Goal: Information Seeking & Learning: Learn about a topic

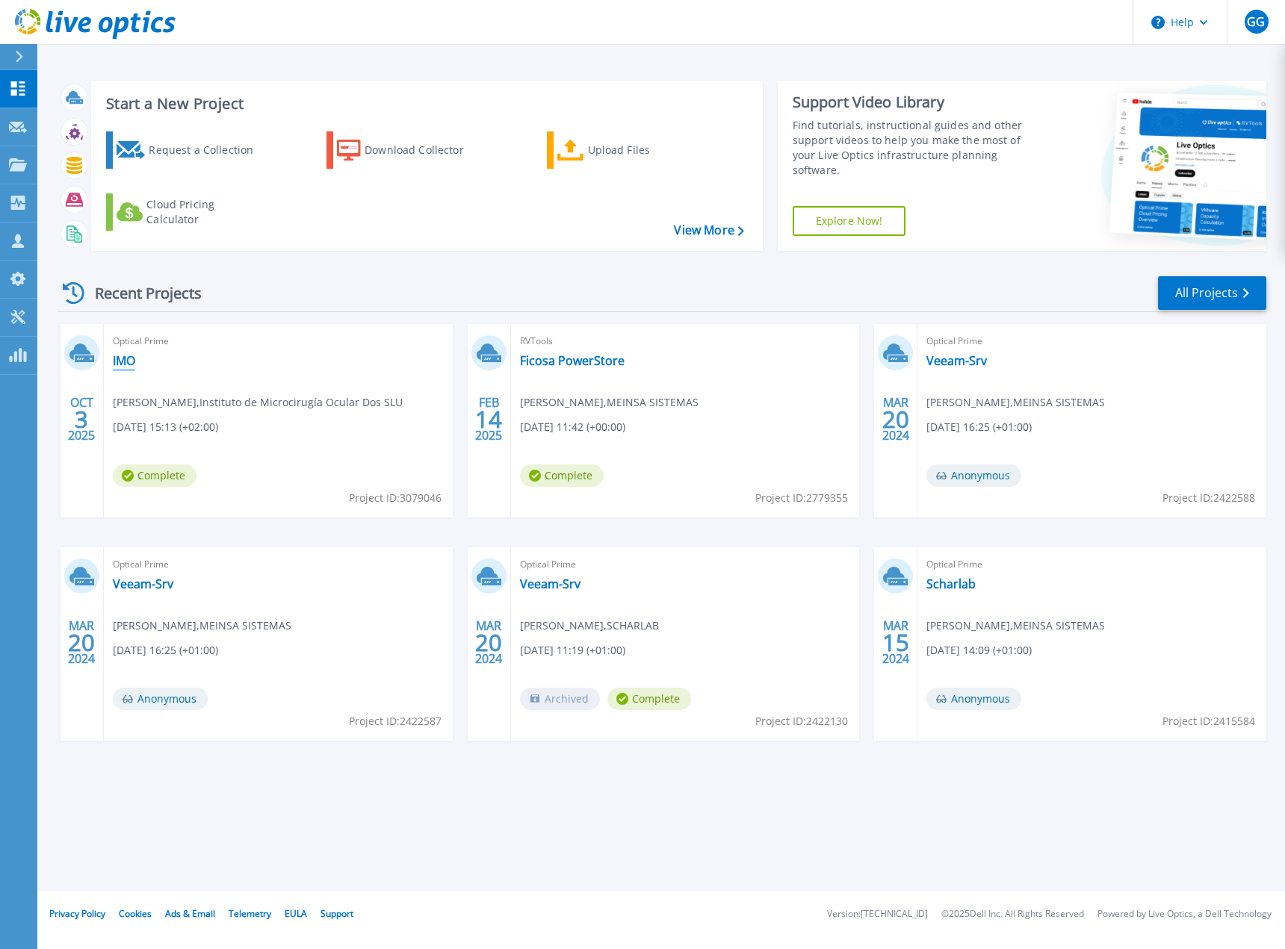
click at [121, 360] on link "IMO" at bounding box center [124, 360] width 22 height 15
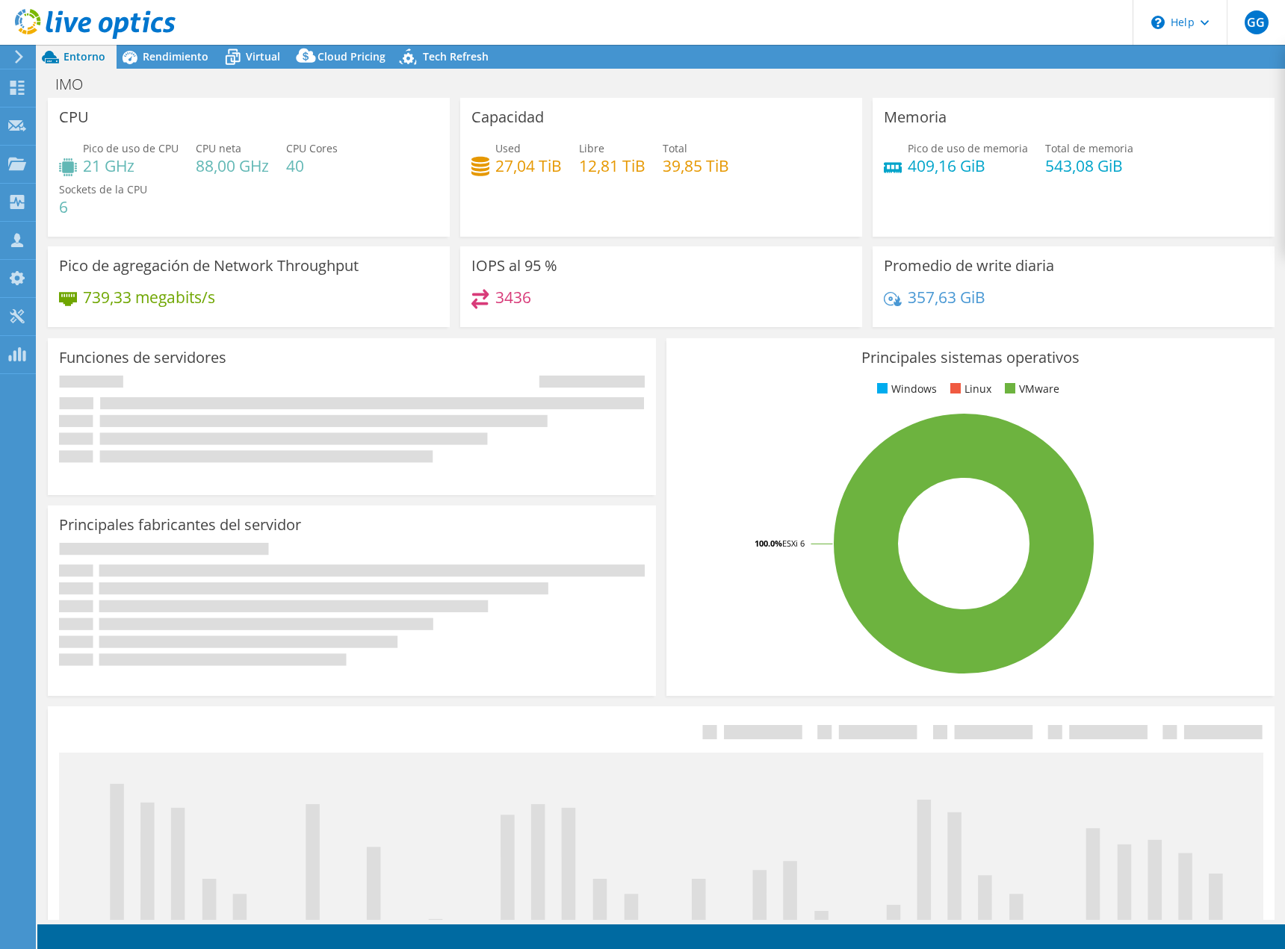
select select "USD"
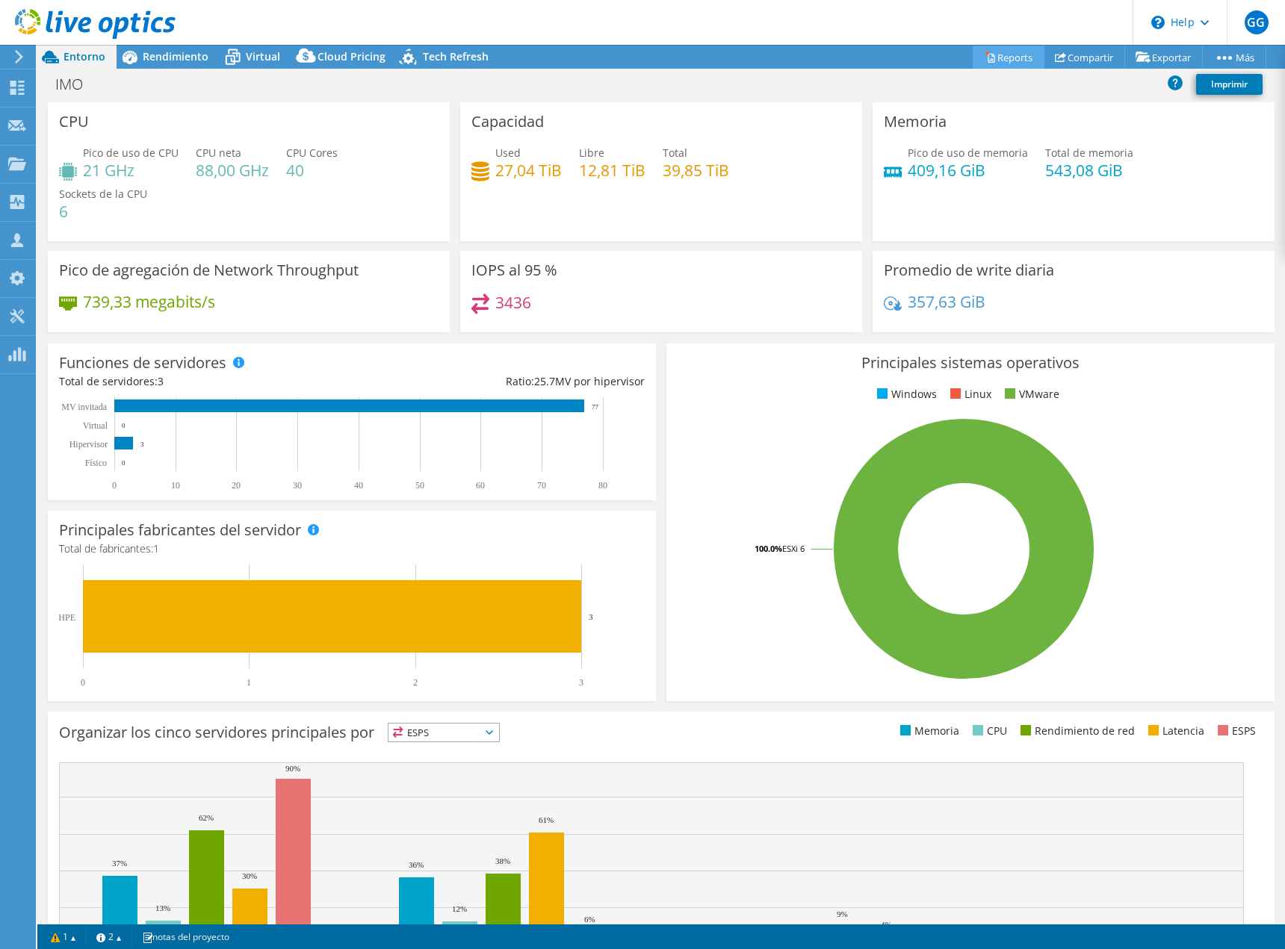
click at [992, 54] on link "Reports" at bounding box center [1009, 57] width 72 height 23
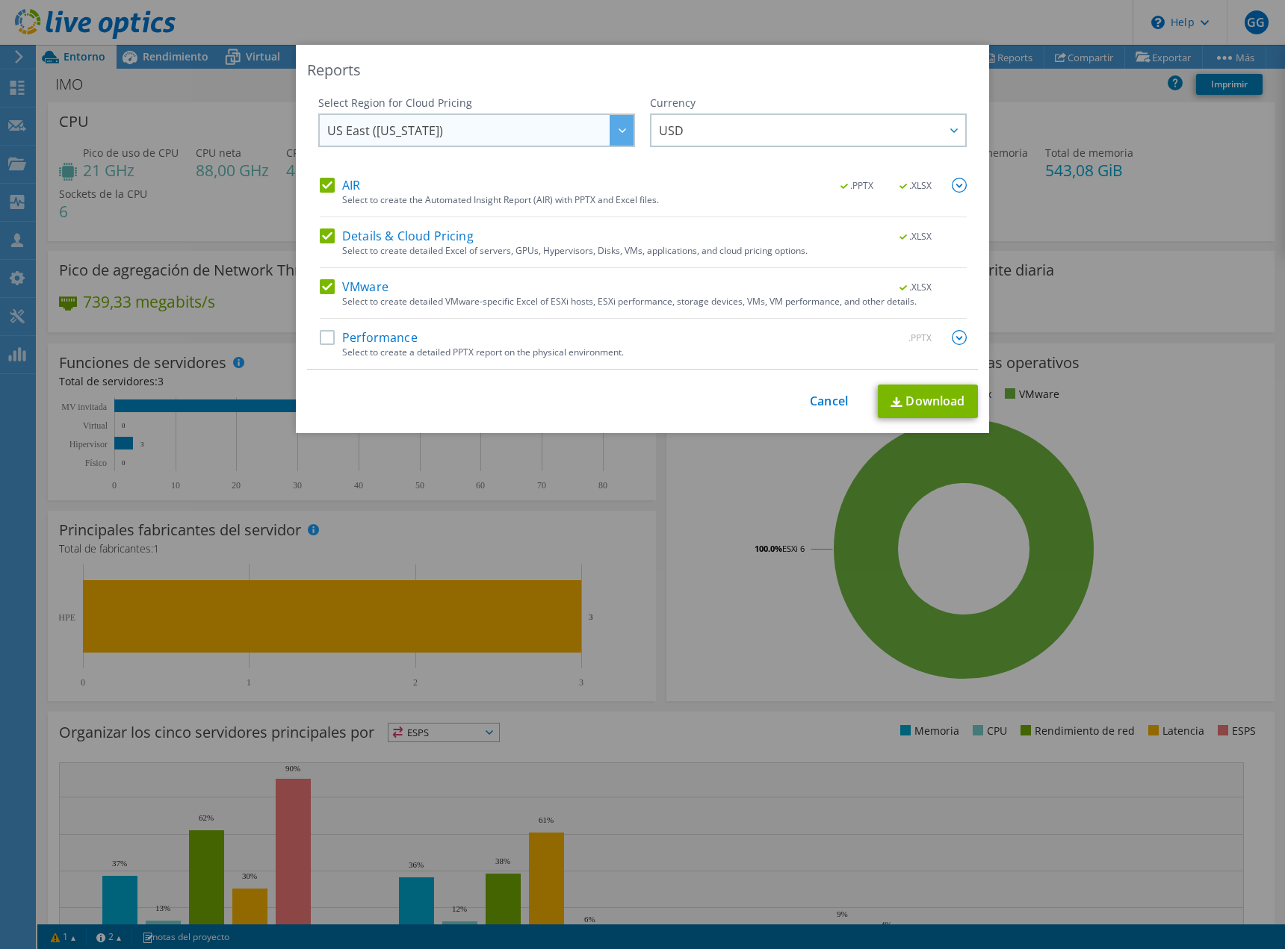
click at [619, 126] on div at bounding box center [622, 130] width 24 height 31
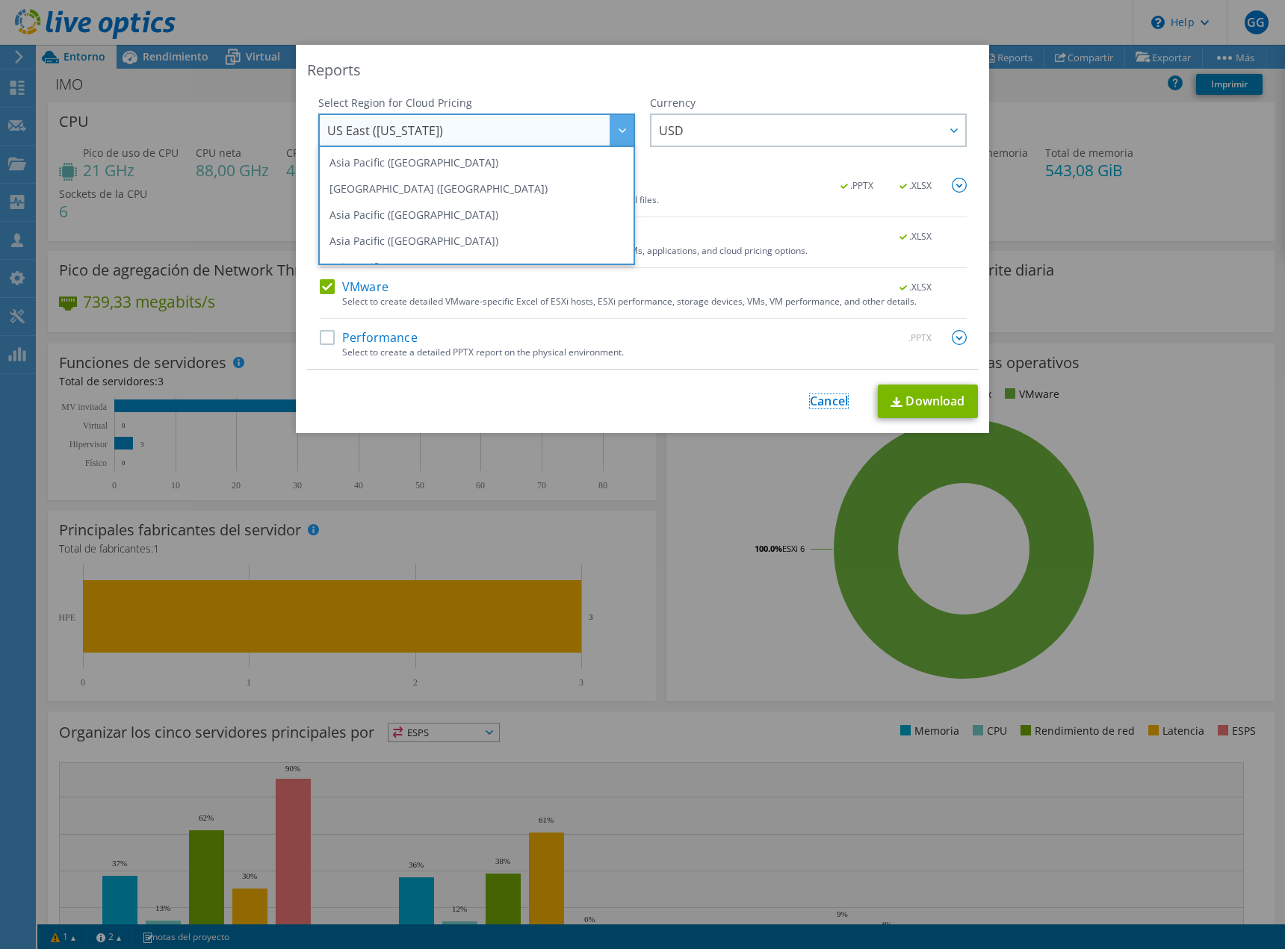
click at [810, 402] on link "Cancel" at bounding box center [829, 401] width 38 height 14
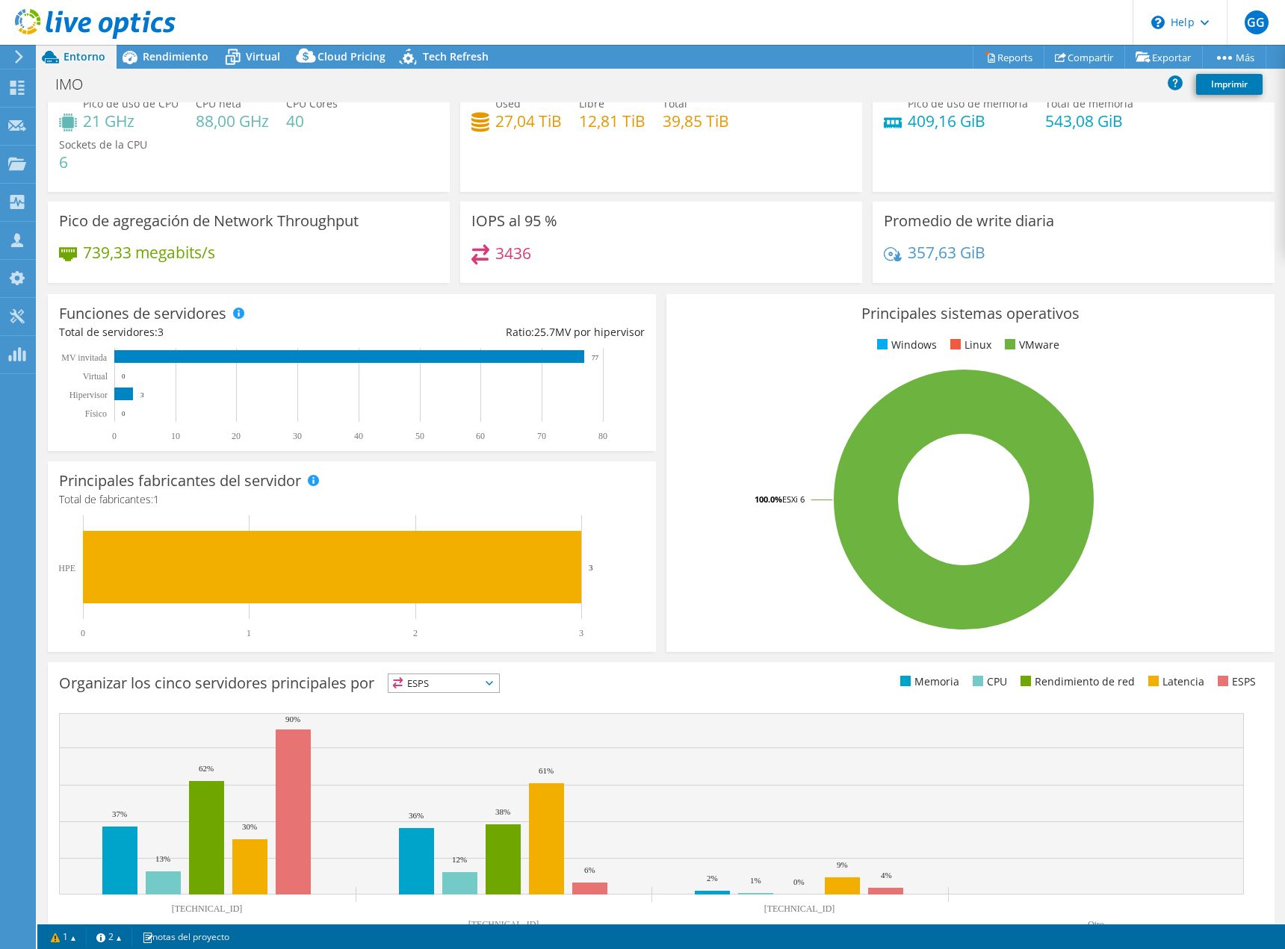
scroll to position [89, 0]
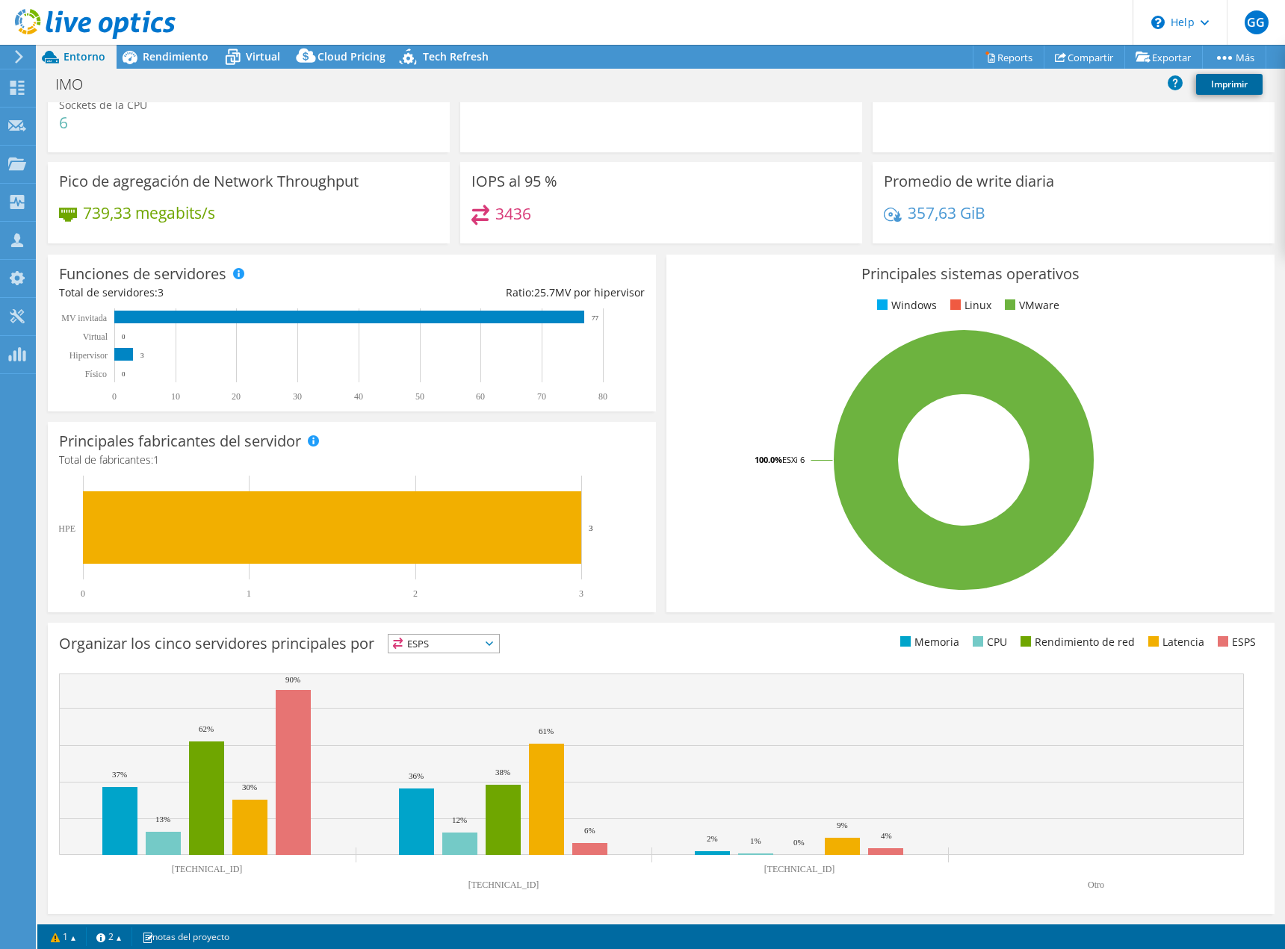
click at [1221, 89] on link "Imprimir" at bounding box center [1229, 84] width 66 height 21
click at [1113, 84] on link "vSAN ReadyNode Sizer" at bounding box center [1124, 84] width 142 height 31
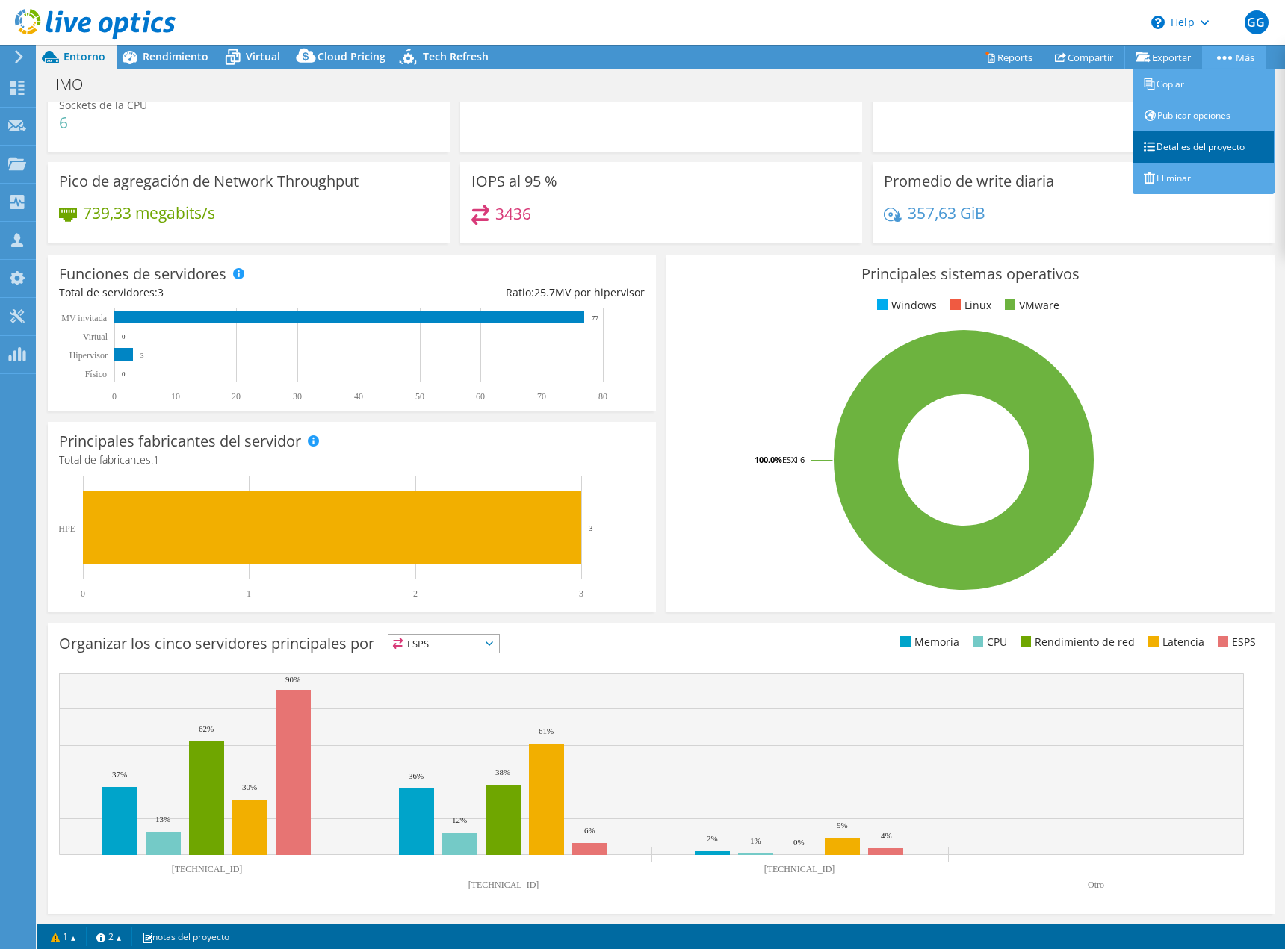
click at [1178, 140] on link "Detalles del proyecto" at bounding box center [1204, 146] width 142 height 31
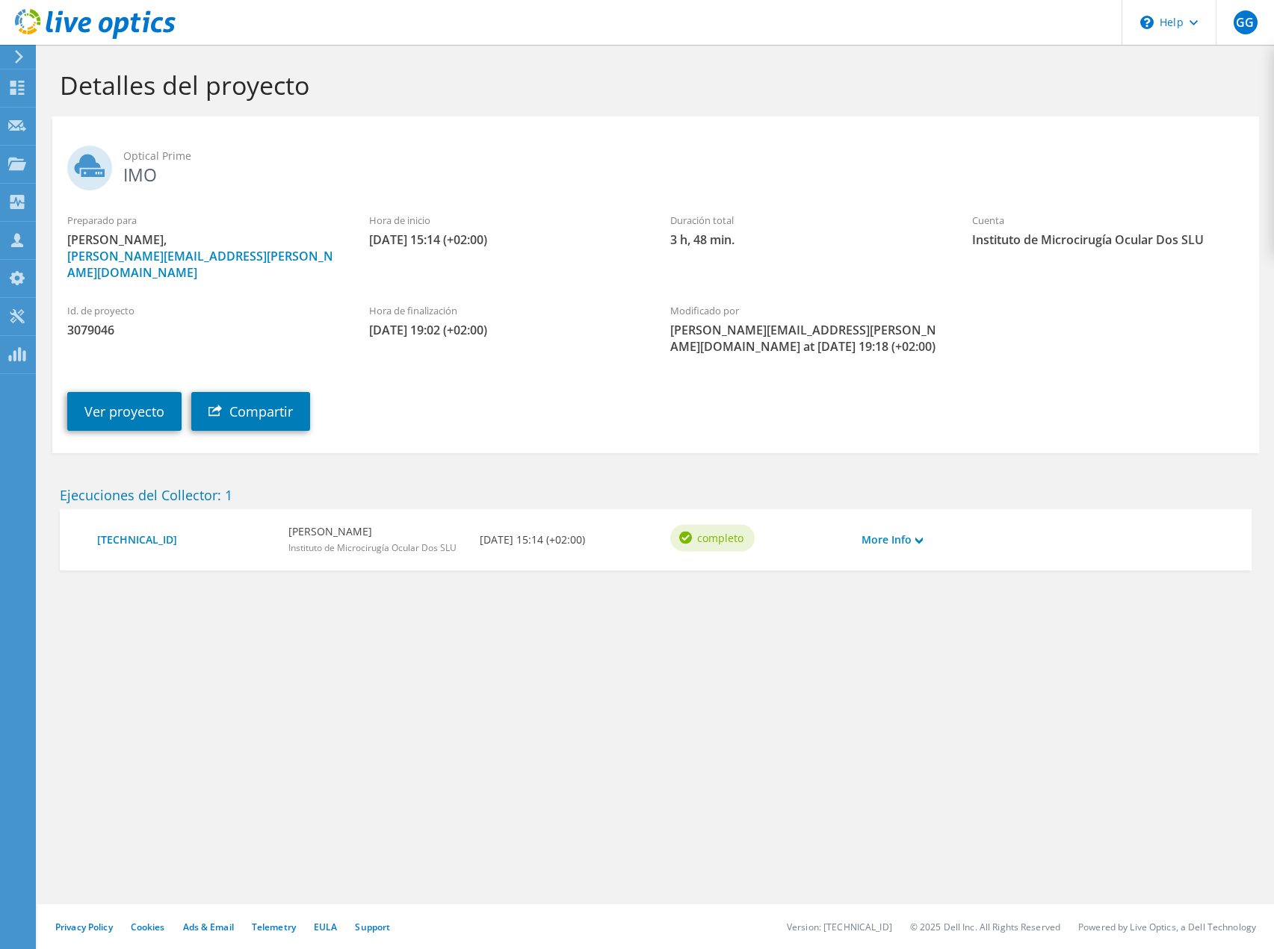
click at [1177, 140] on div "Optical Prime IMO" at bounding box center [655, 164] width 1206 height 81
click at [905, 532] on link "More Info" at bounding box center [891, 540] width 61 height 16
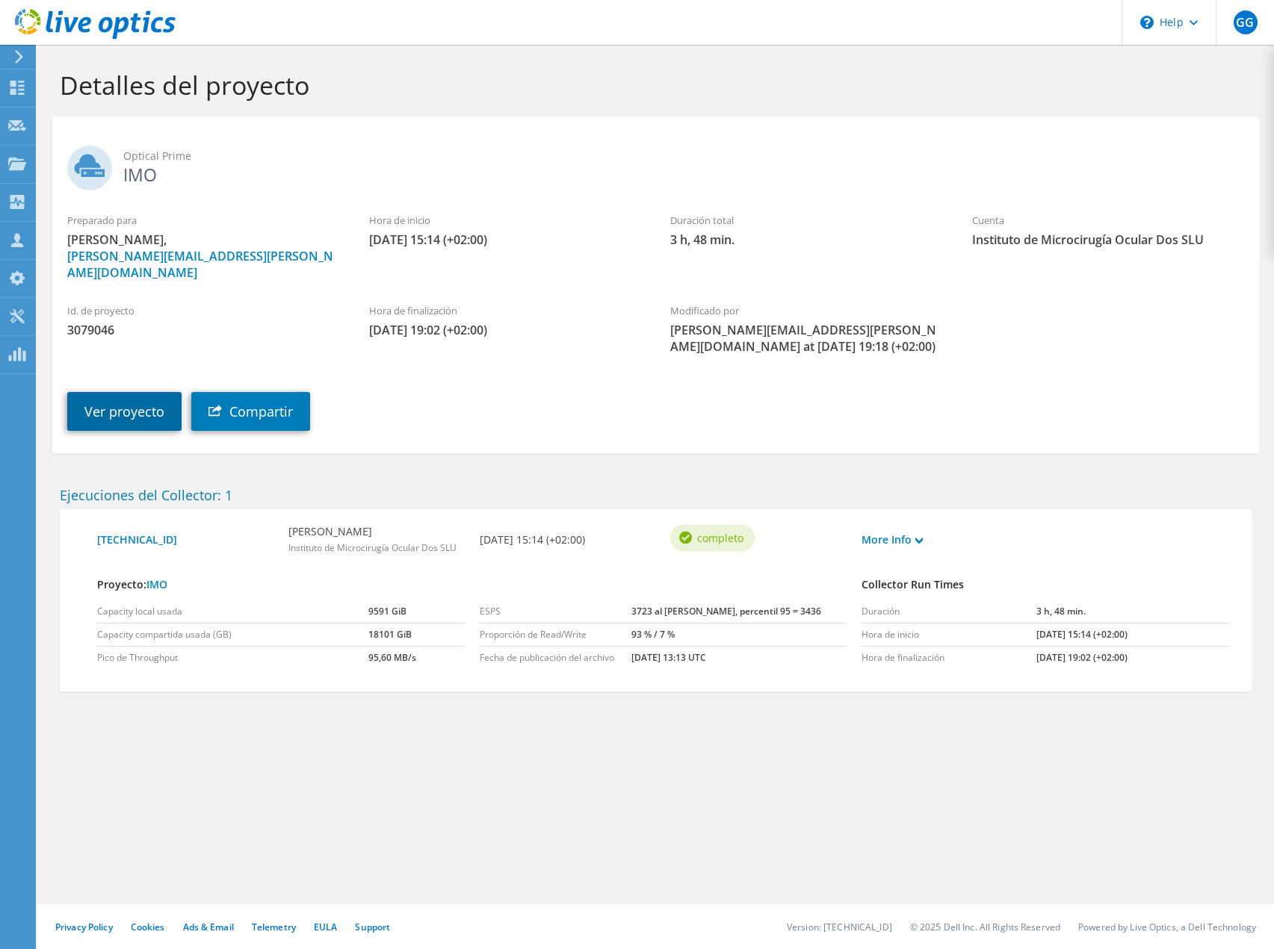
click at [107, 392] on link "Ver proyecto" at bounding box center [124, 411] width 114 height 39
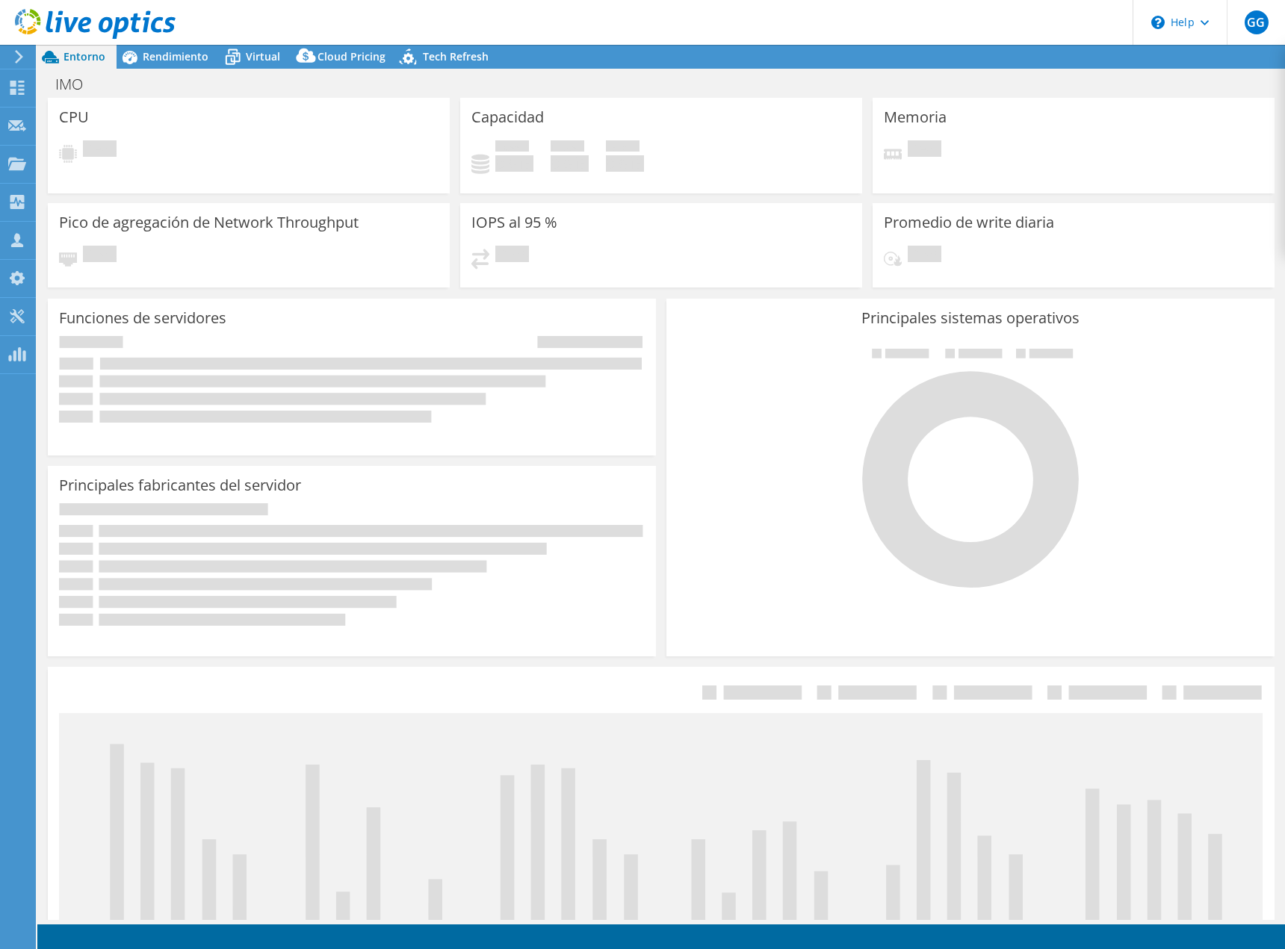
select select "USD"
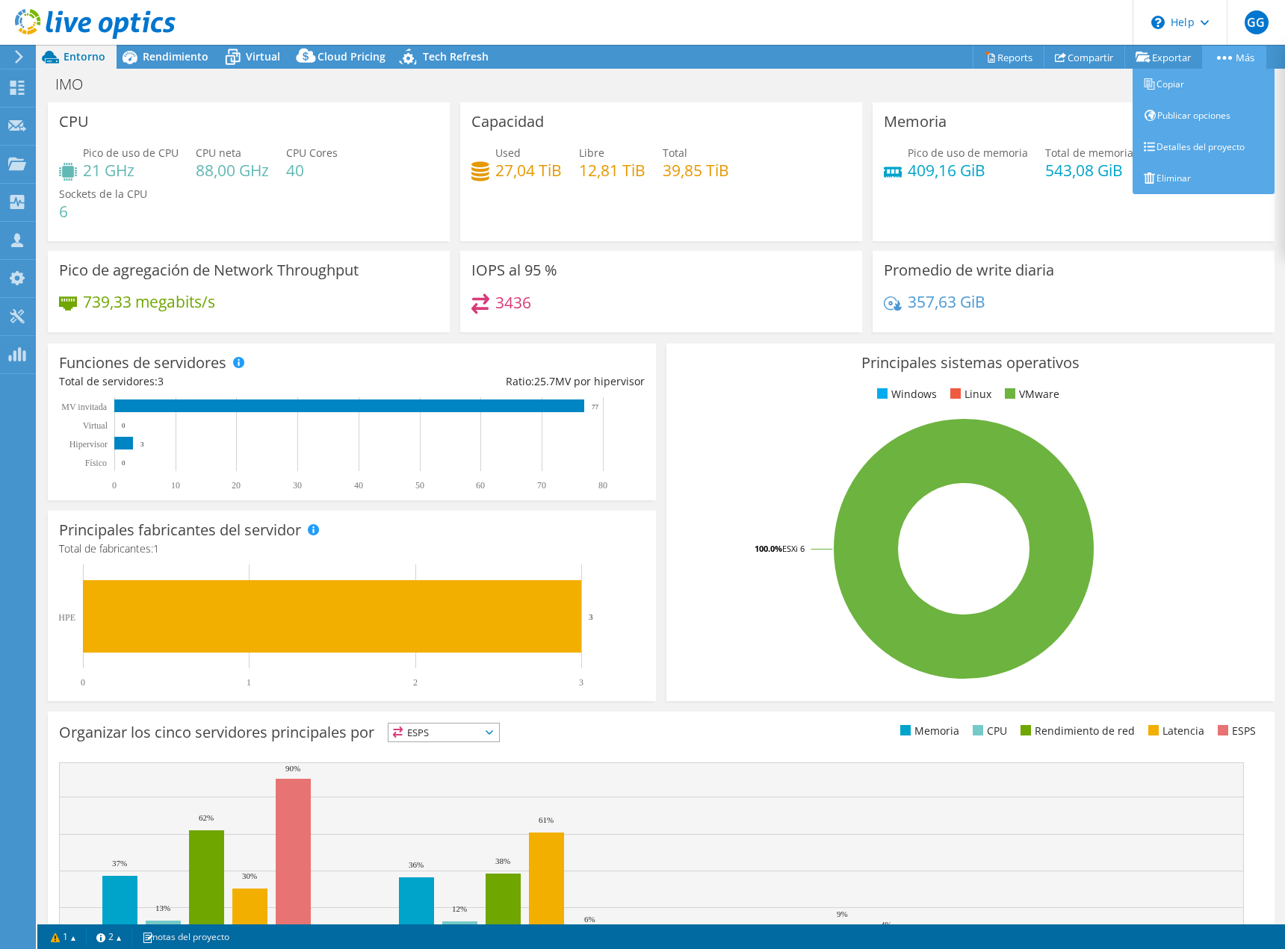
click at [1227, 49] on link "Más" at bounding box center [1234, 57] width 64 height 23
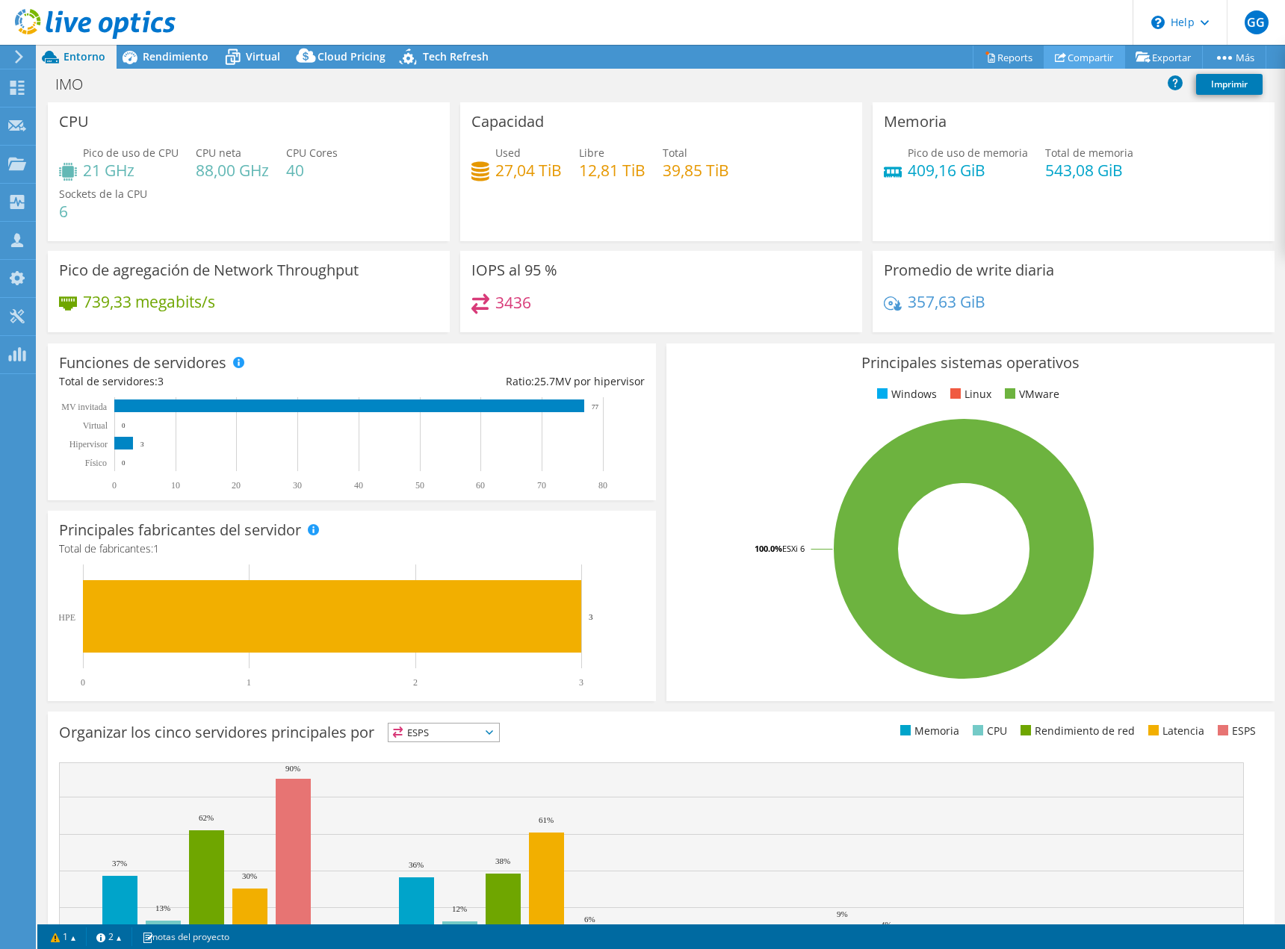
click at [1087, 49] on link "Compartir" at bounding box center [1084, 57] width 81 height 23
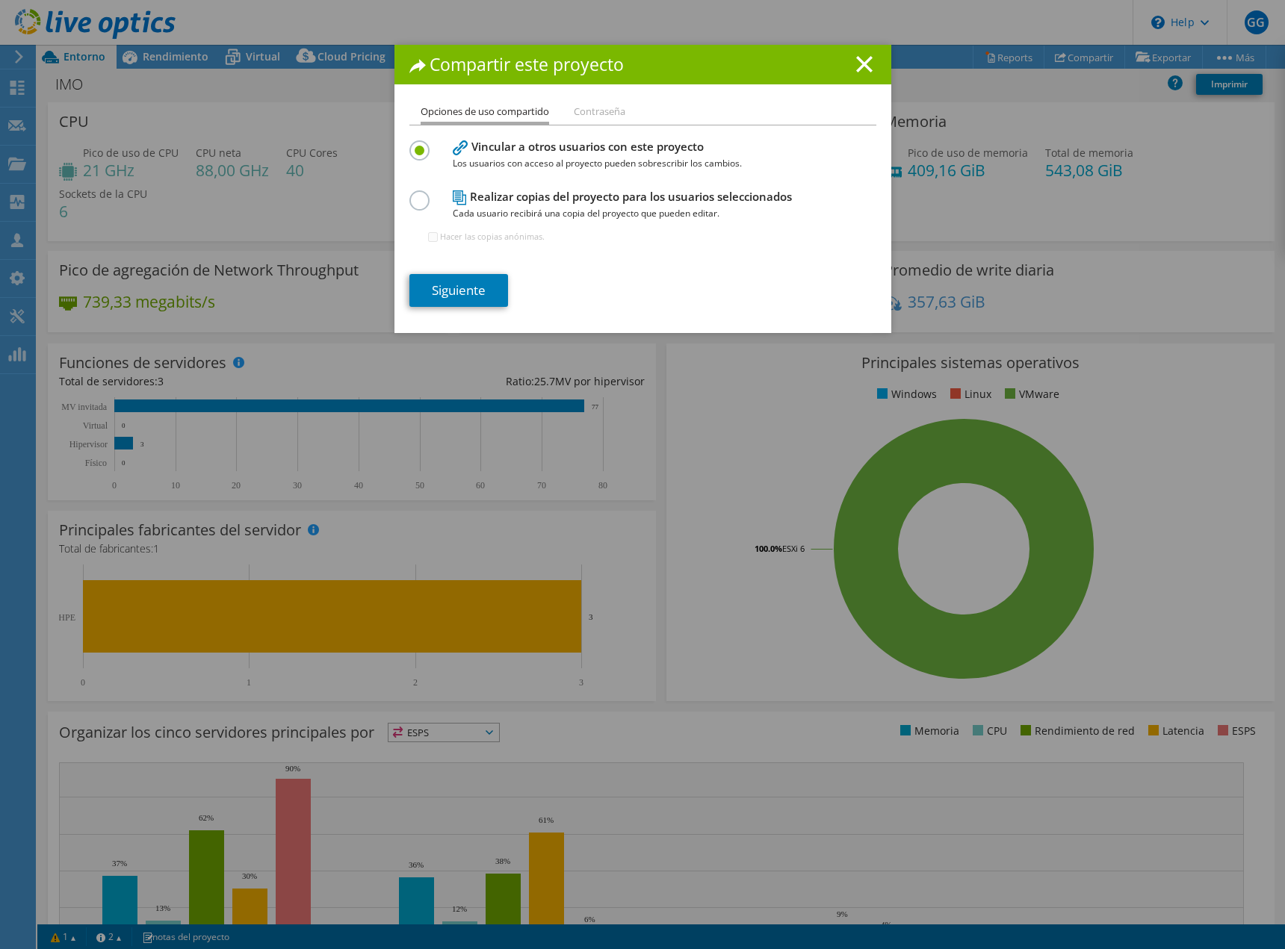
click at [864, 61] on icon at bounding box center [864, 64] width 16 height 16
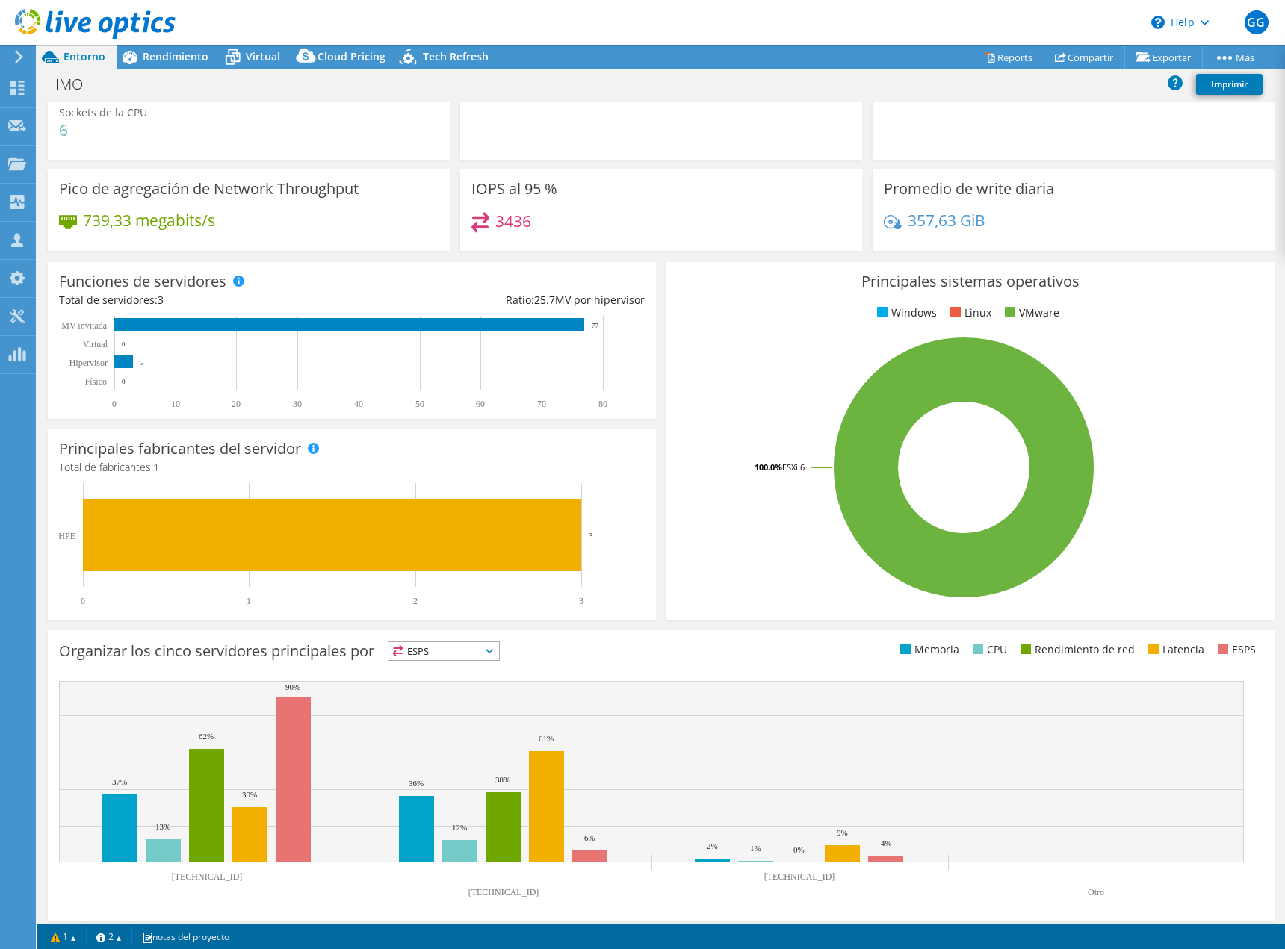
scroll to position [89, 0]
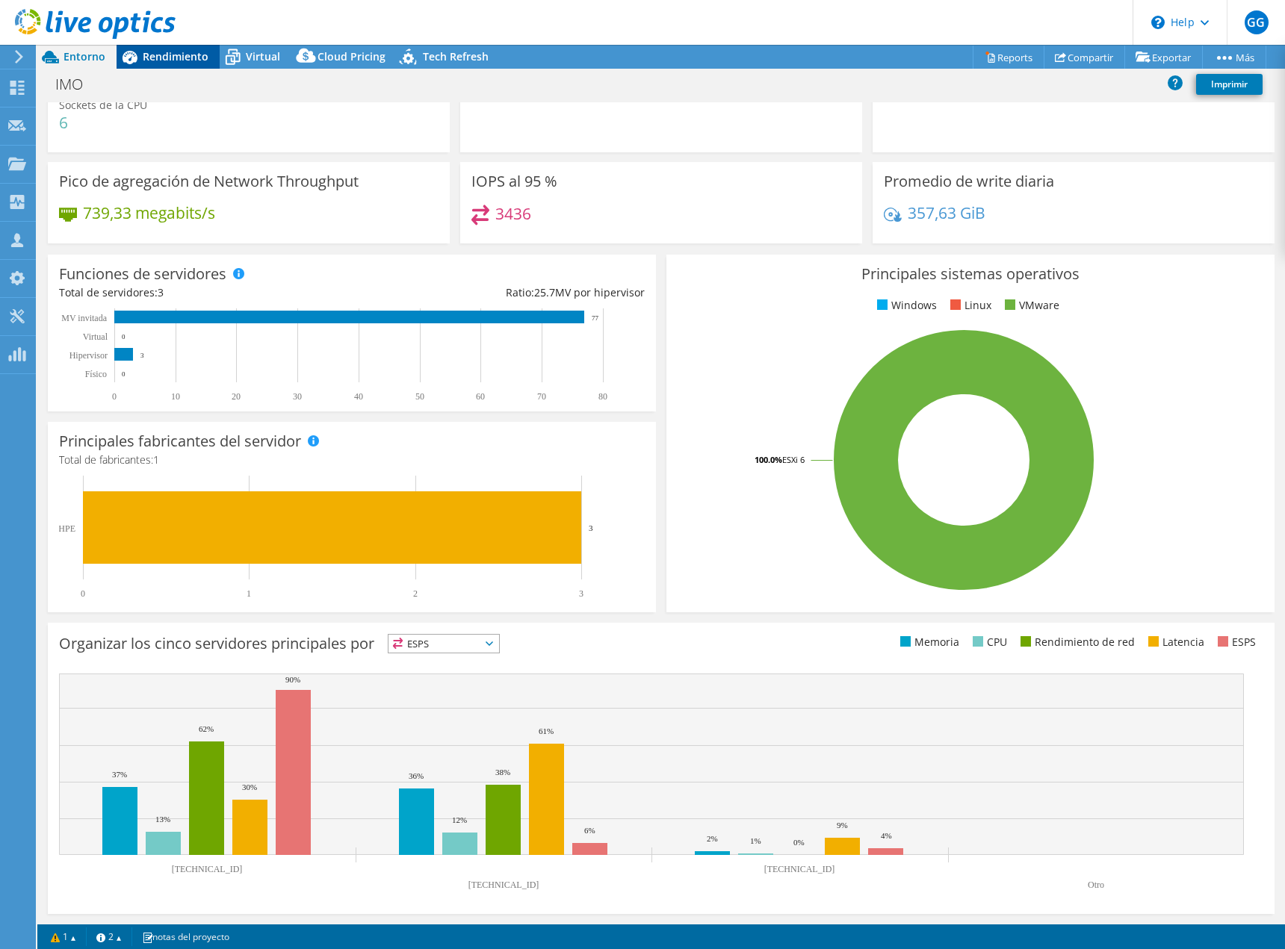
click at [184, 64] on div "Rendimiento" at bounding box center [168, 57] width 103 height 24
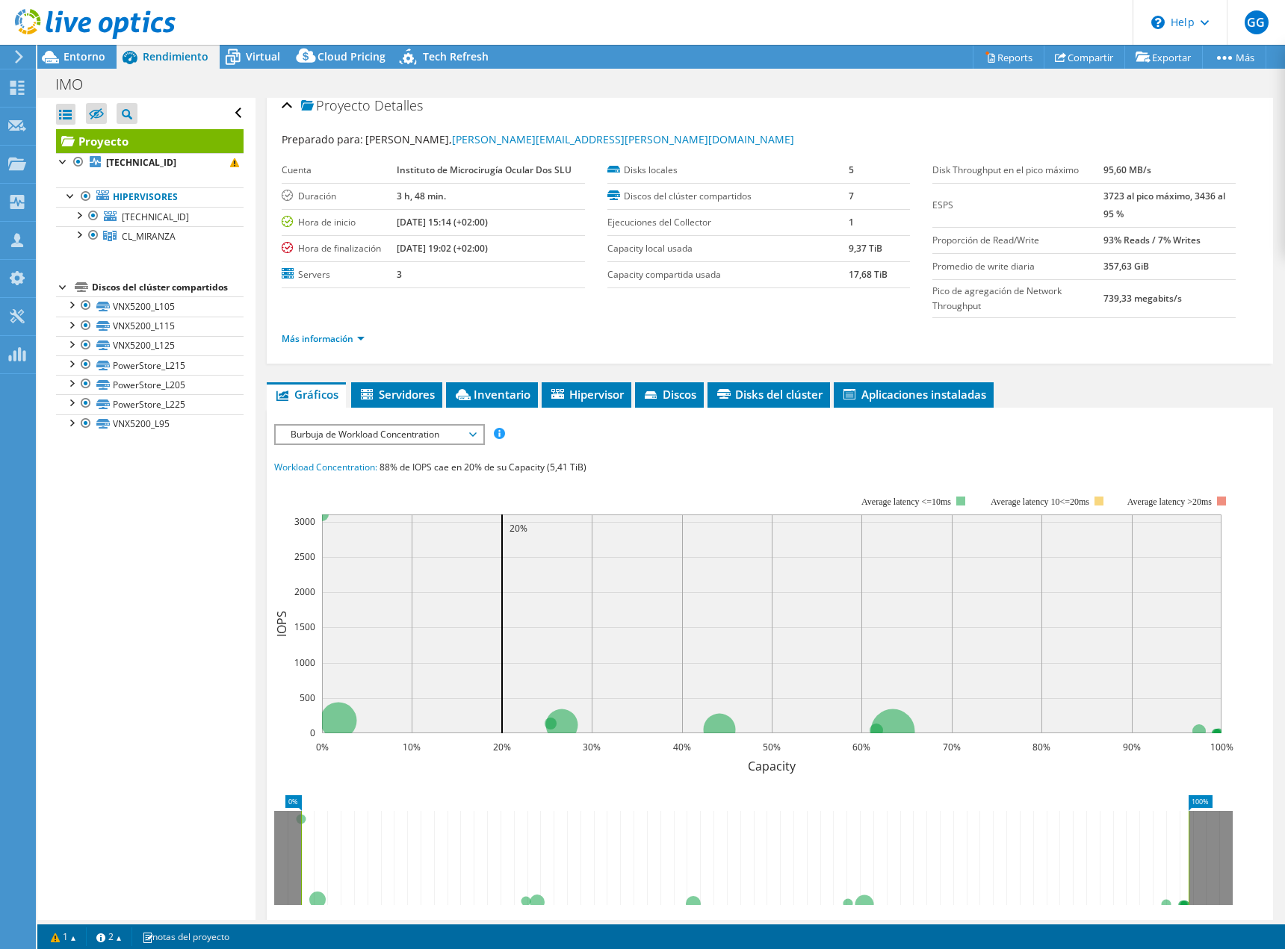
scroll to position [0, 0]
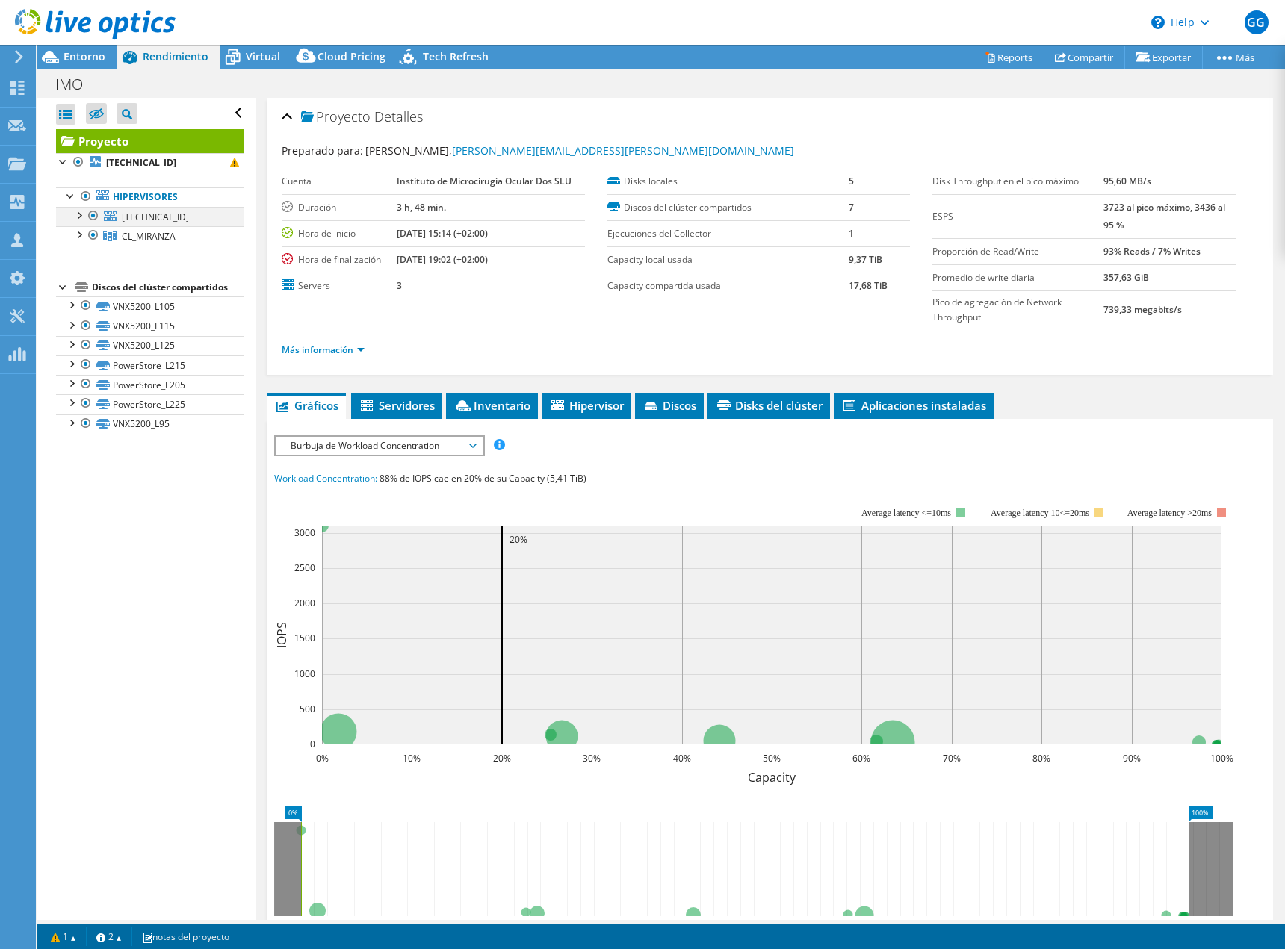
click at [81, 213] on div at bounding box center [78, 214] width 15 height 15
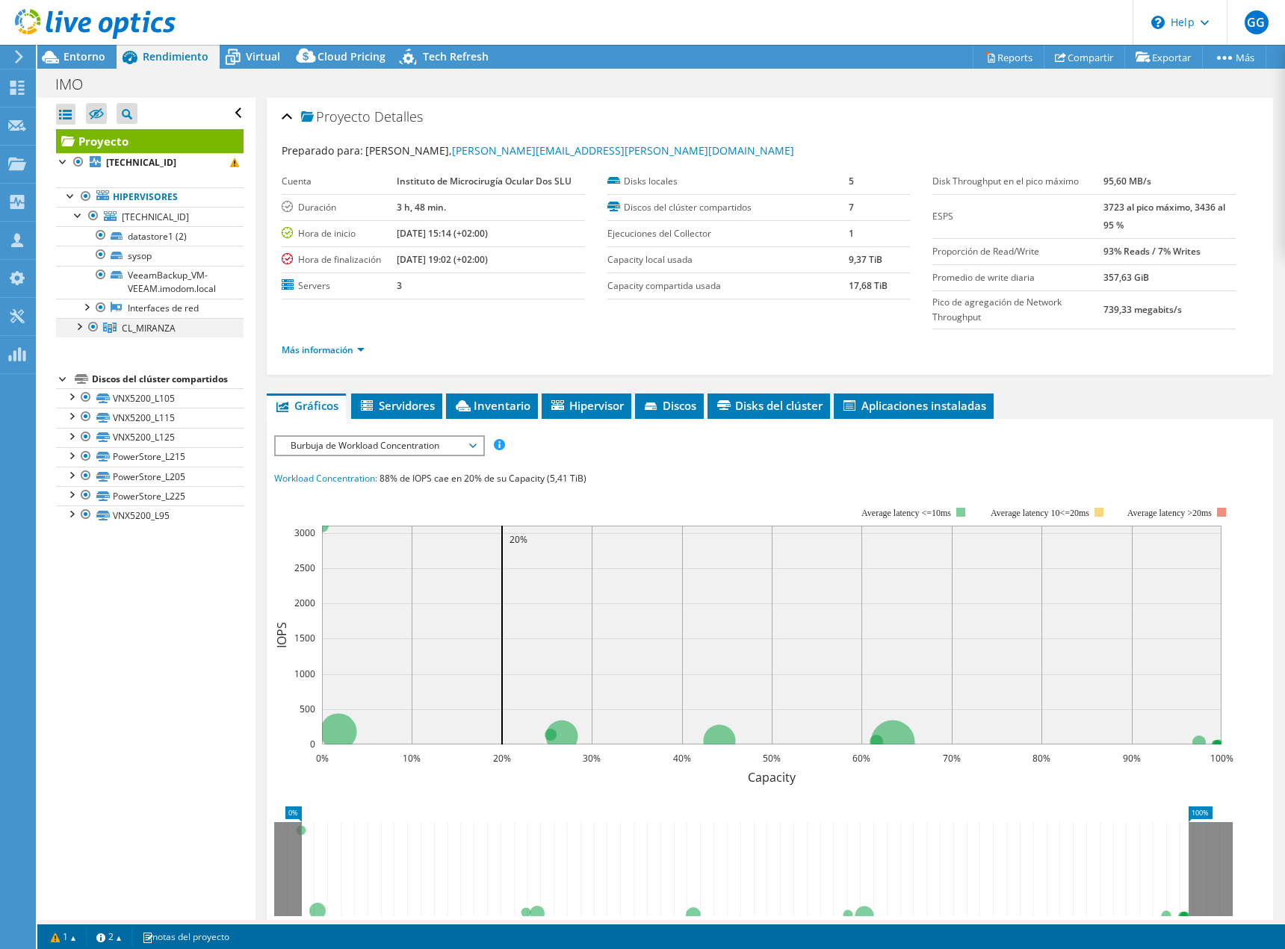
click at [80, 327] on div at bounding box center [78, 325] width 15 height 15
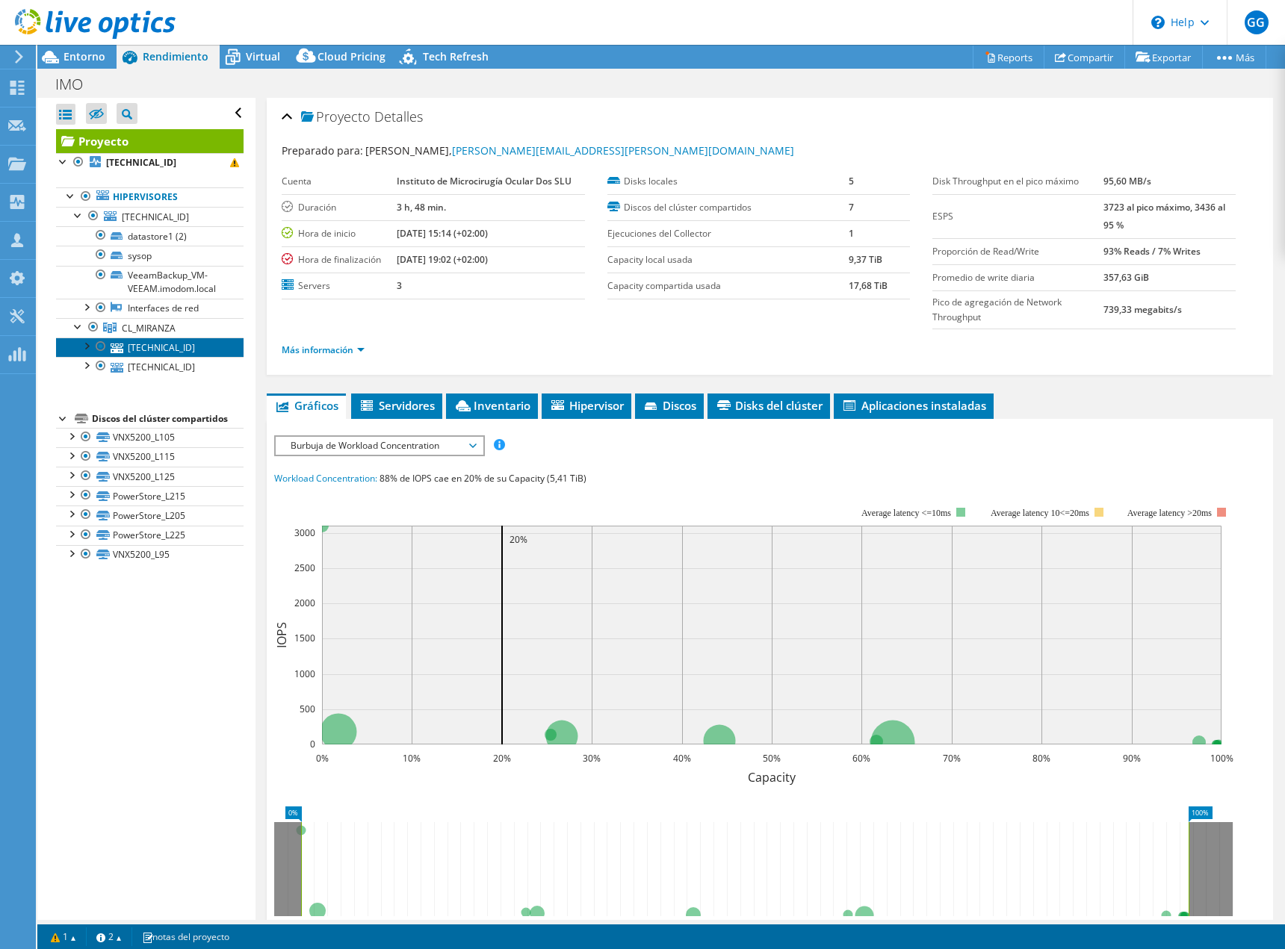
click at [77, 347] on link "[TECHNICAL_ID]" at bounding box center [150, 347] width 188 height 19
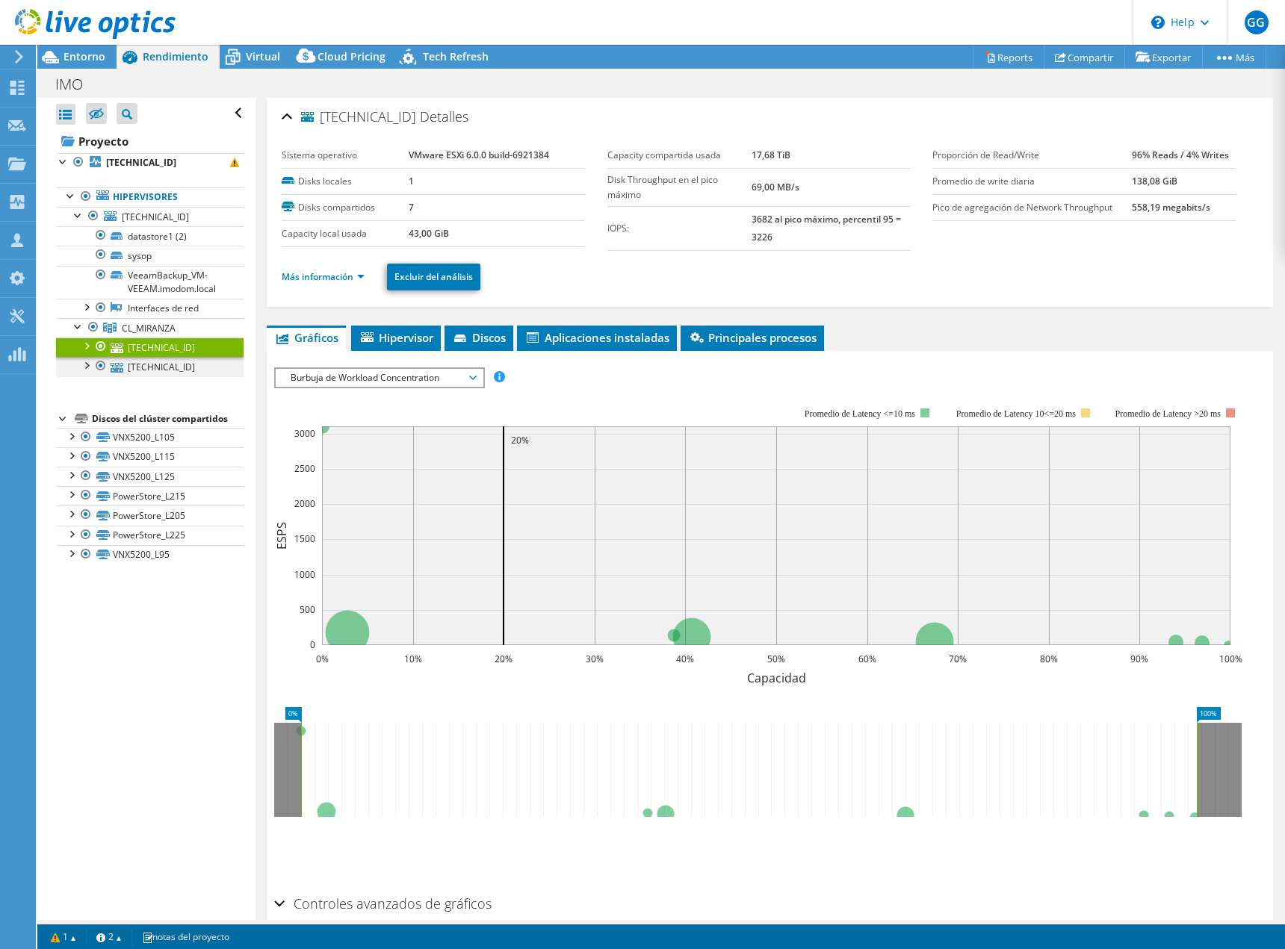
click at [89, 362] on div at bounding box center [85, 364] width 15 height 15
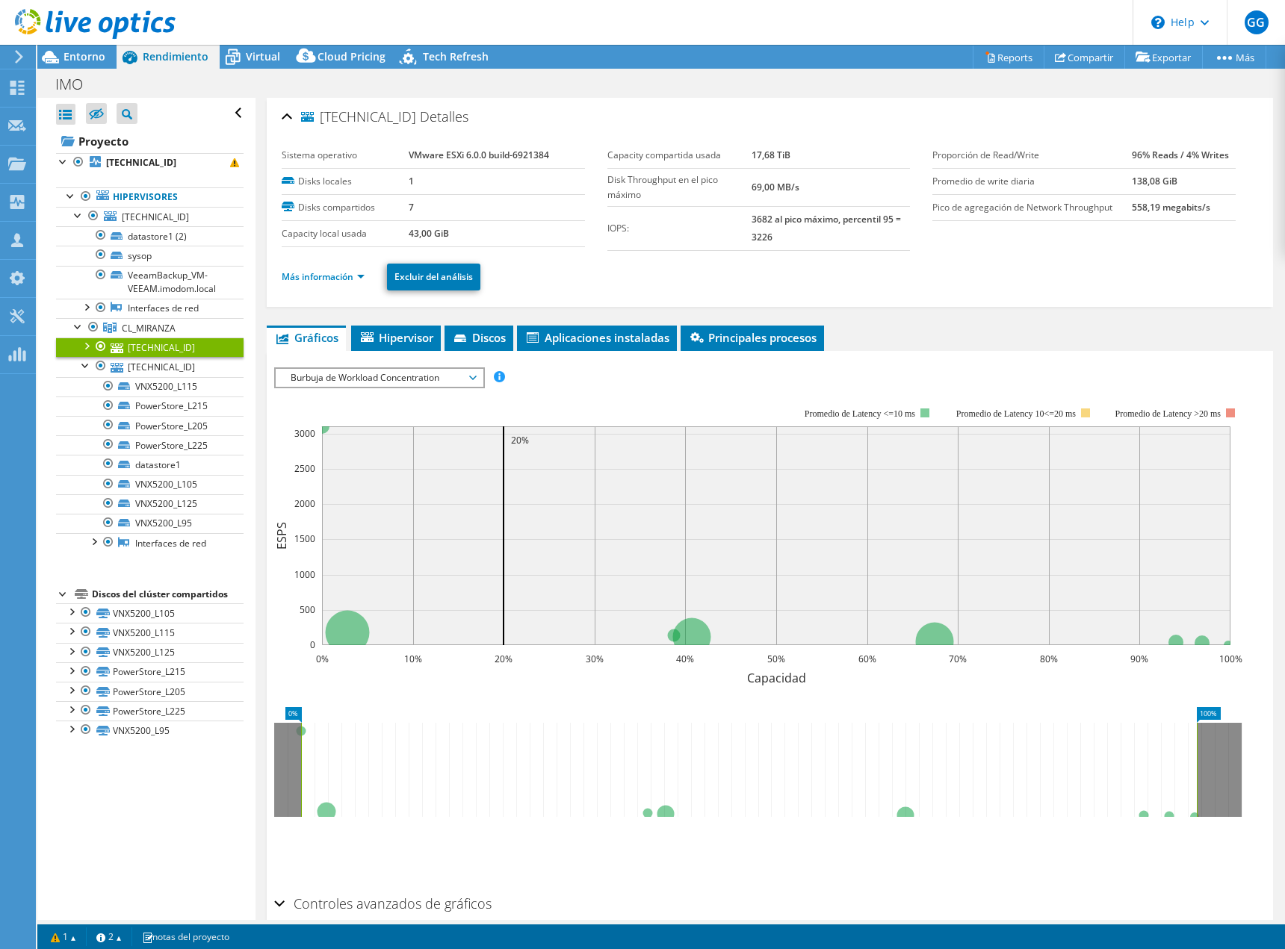
click at [90, 350] on div at bounding box center [85, 345] width 15 height 15
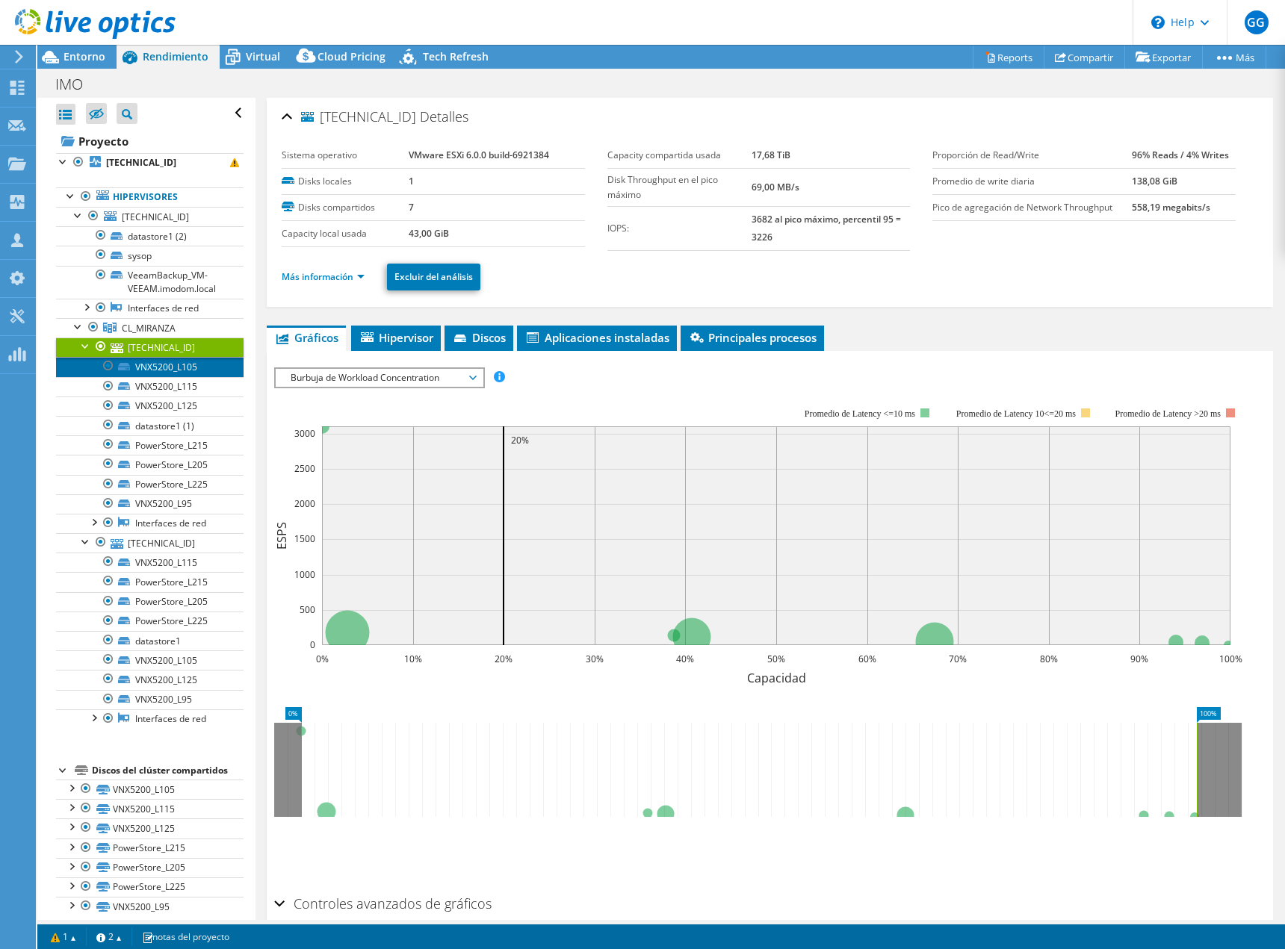
click at [135, 368] on link "VNX5200_L105" at bounding box center [150, 366] width 188 height 19
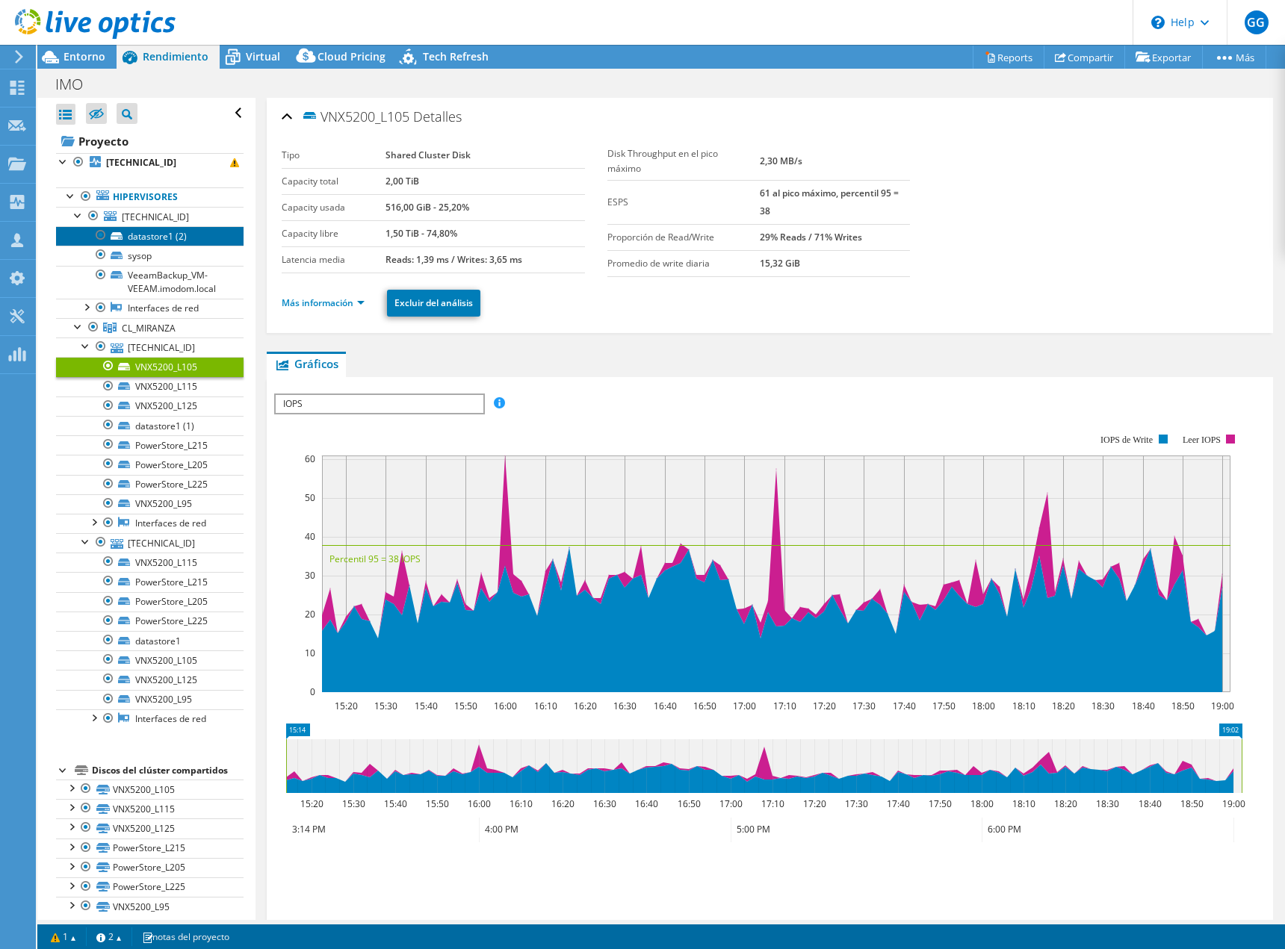
click at [164, 232] on link "datastore1 (2)" at bounding box center [150, 235] width 188 height 19
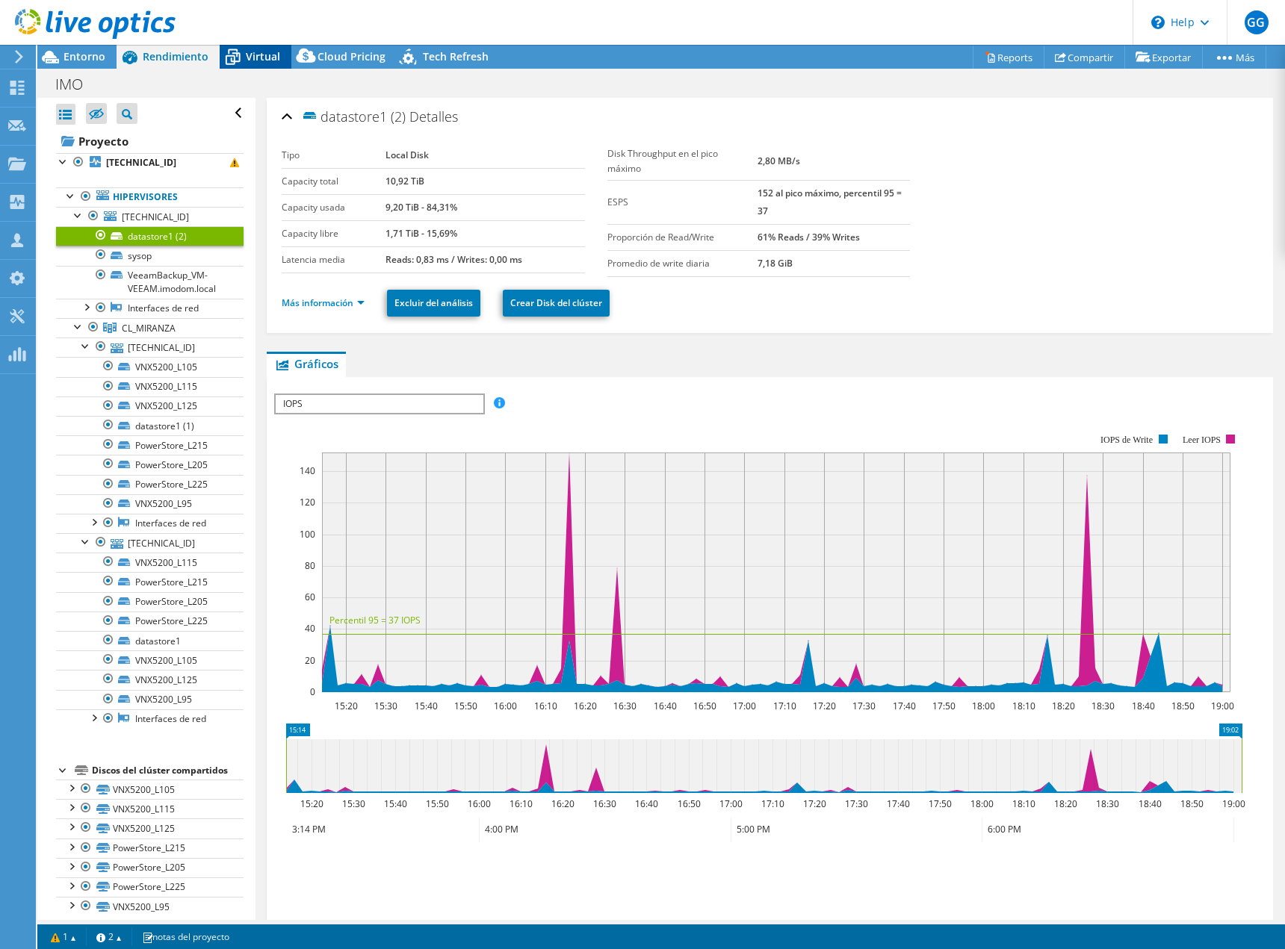
click at [261, 58] on span "Virtual" at bounding box center [263, 56] width 34 height 14
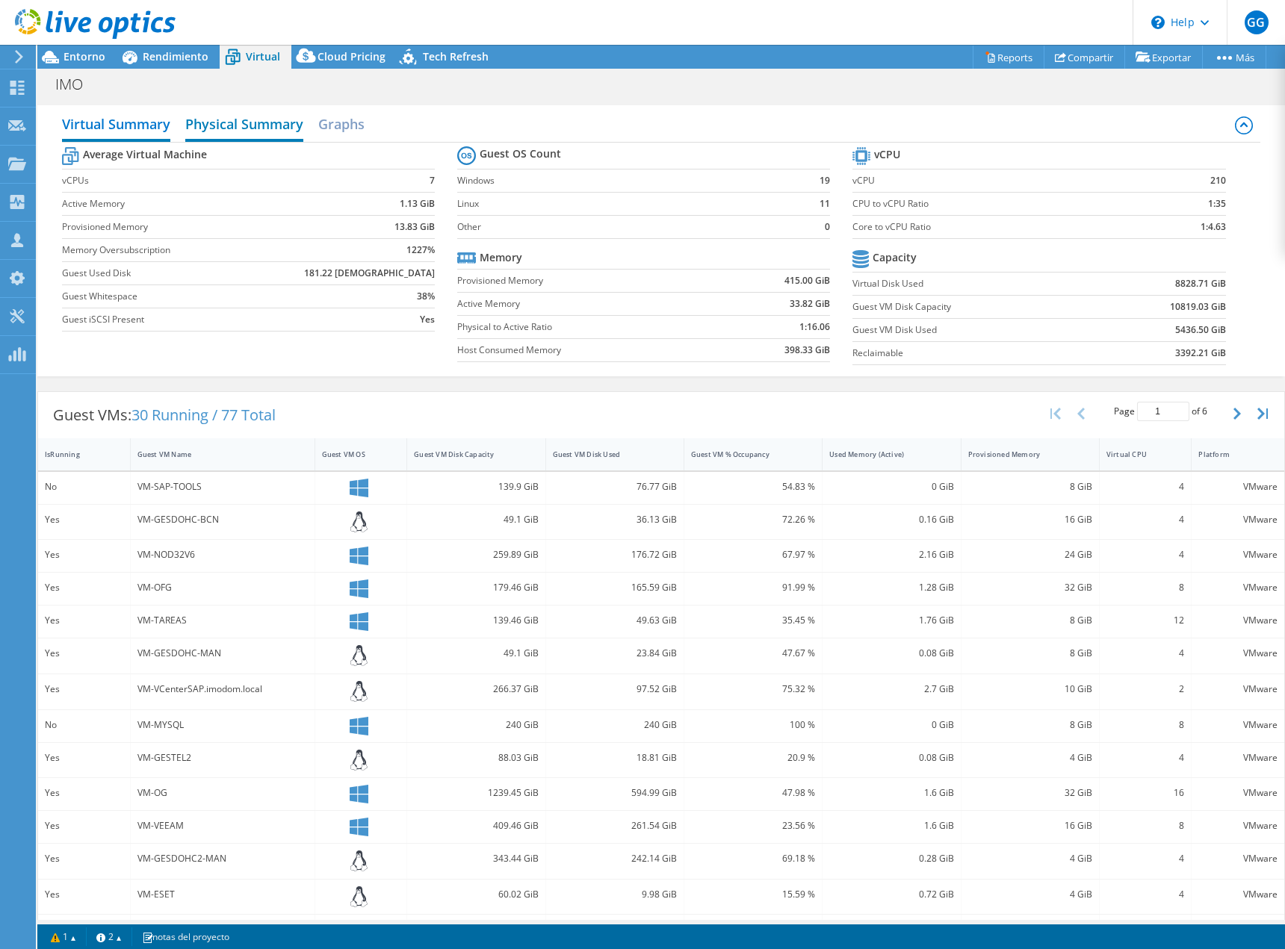
click at [258, 134] on h2 "Physical Summary" at bounding box center [244, 125] width 118 height 33
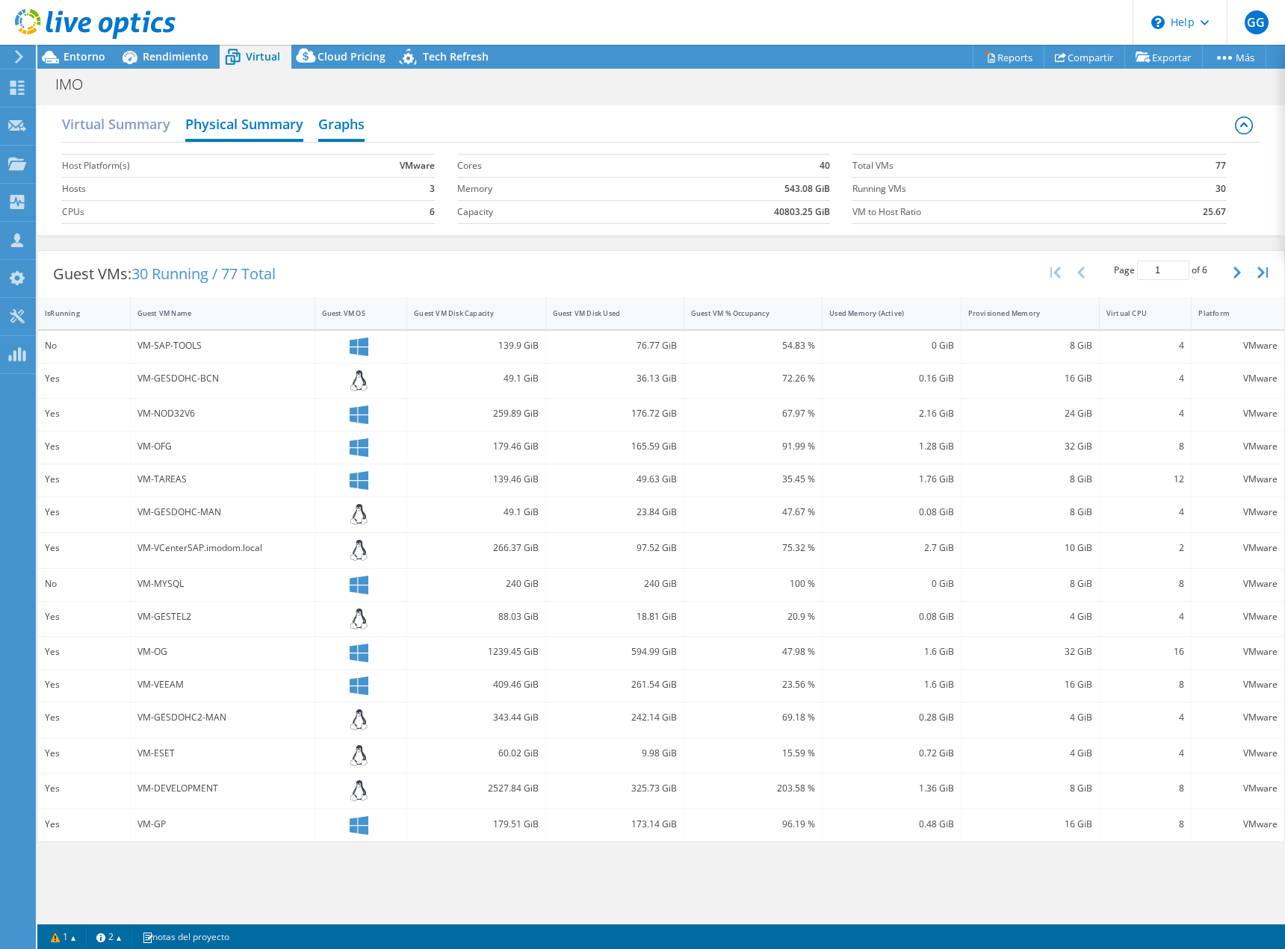
click at [337, 123] on h2 "Graphs" at bounding box center [341, 125] width 46 height 33
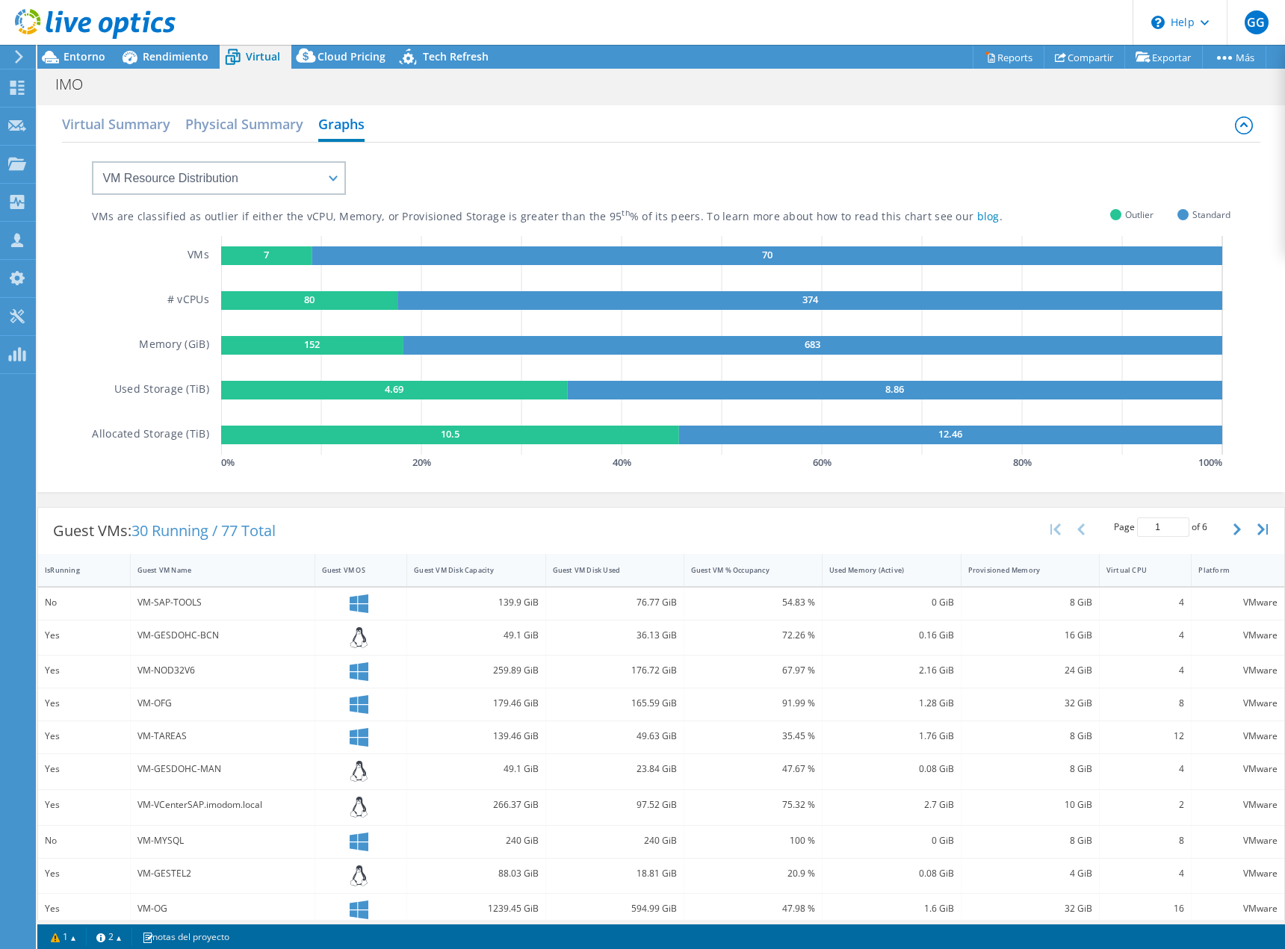
click at [177, 95] on div "IMO Imprimir" at bounding box center [661, 84] width 1248 height 28
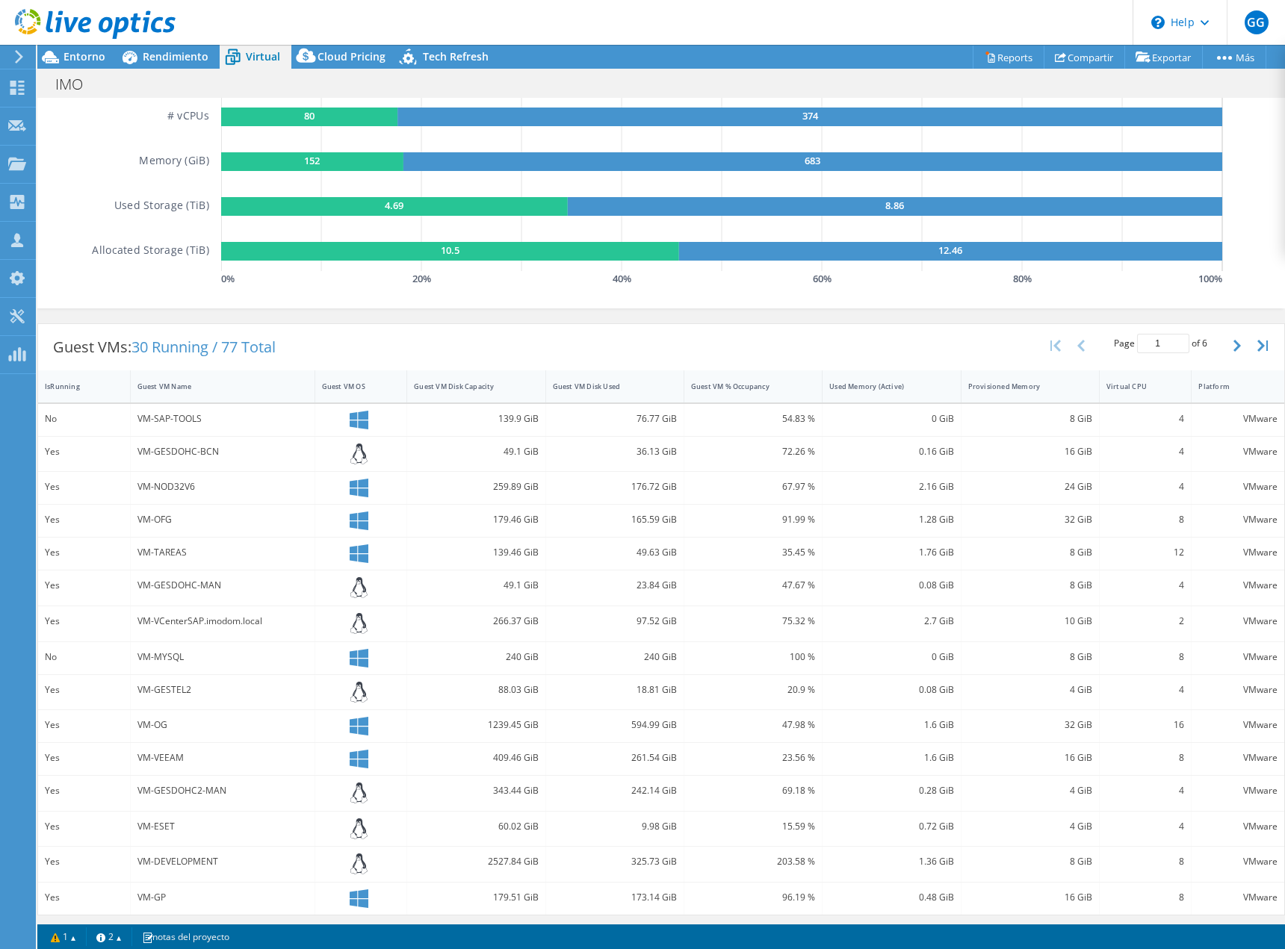
scroll to position [187, 0]
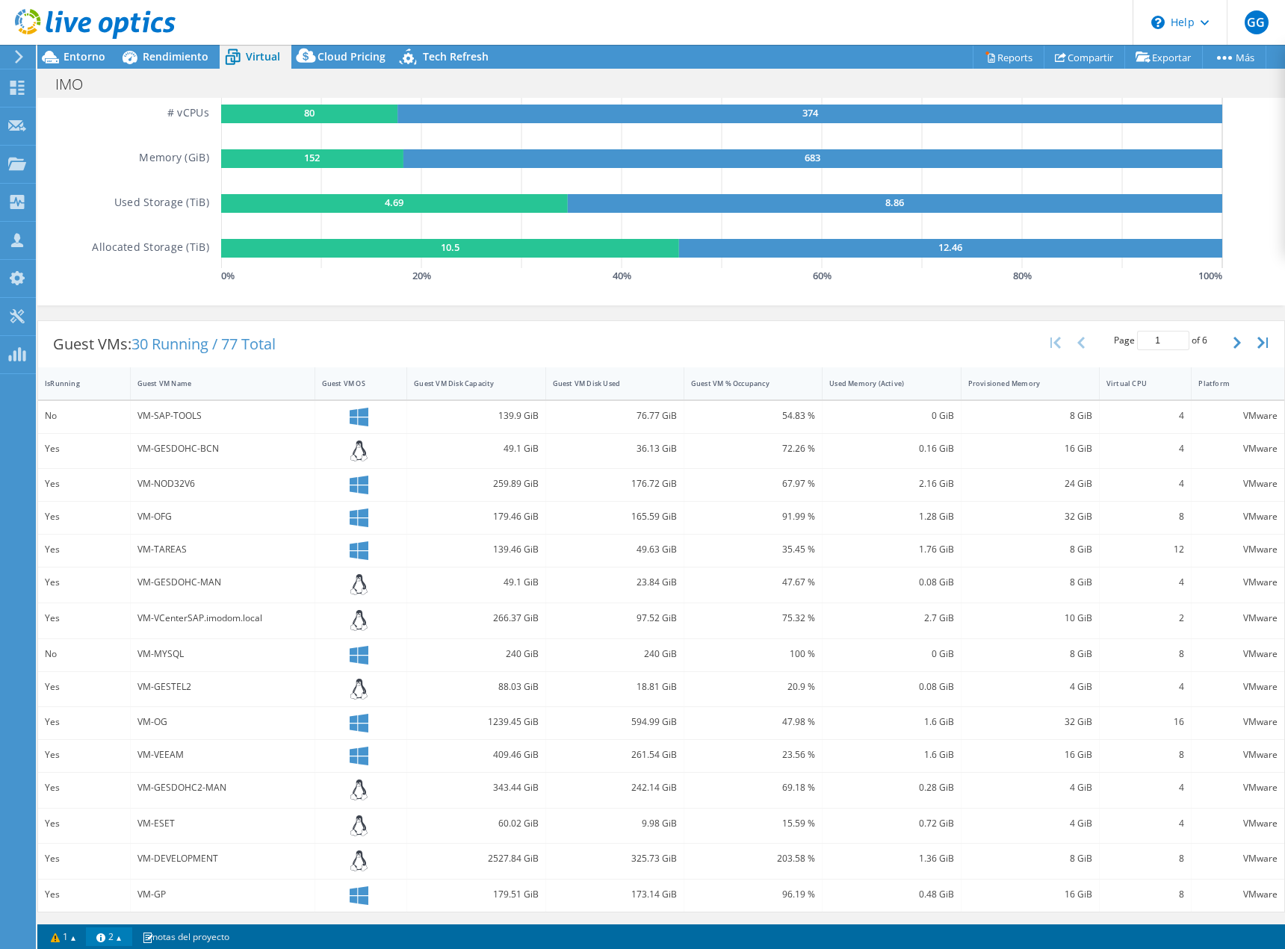
click at [123, 937] on link "2" at bounding box center [109, 937] width 46 height 19
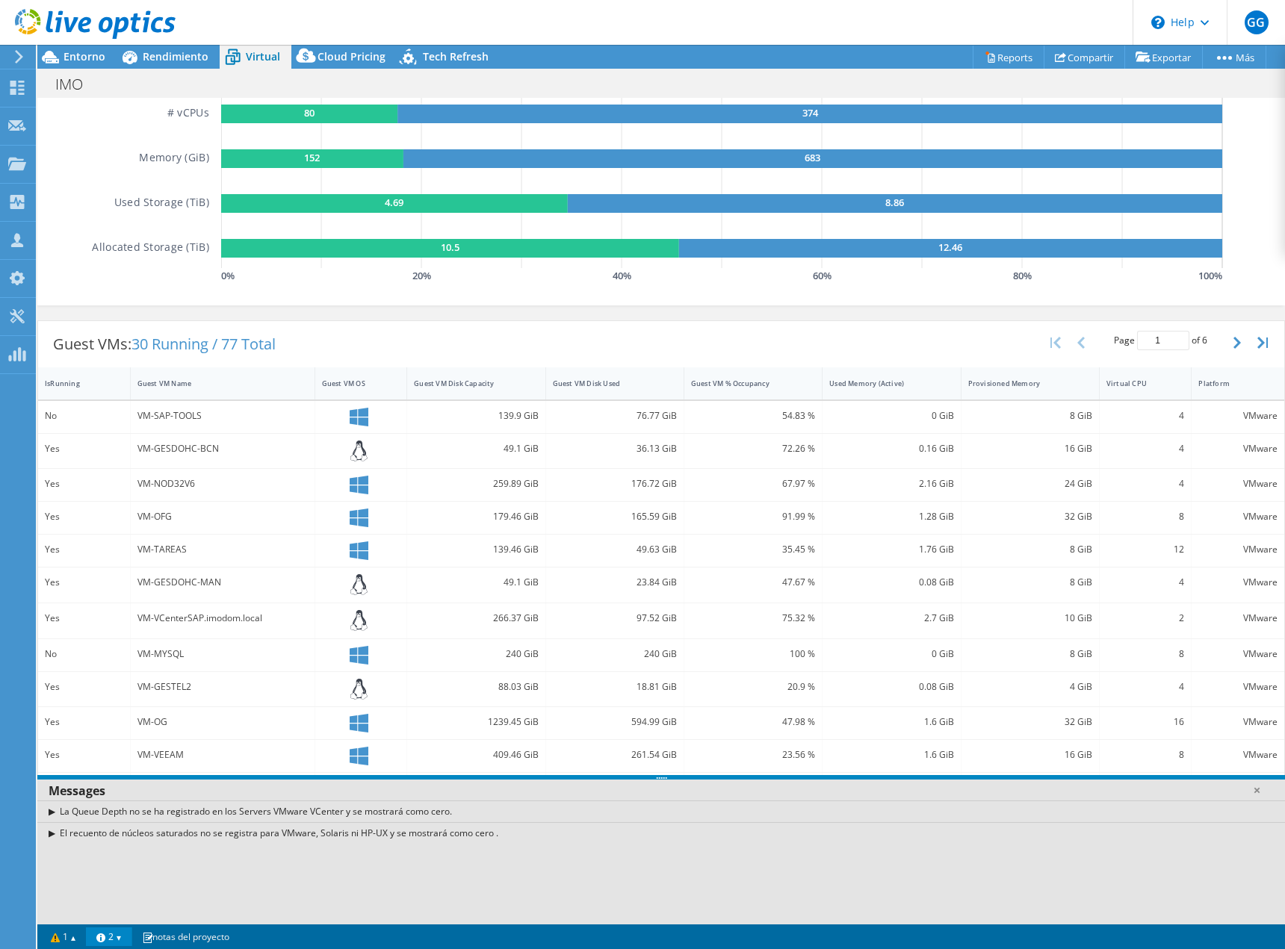
click at [123, 937] on link "2" at bounding box center [109, 937] width 46 height 19
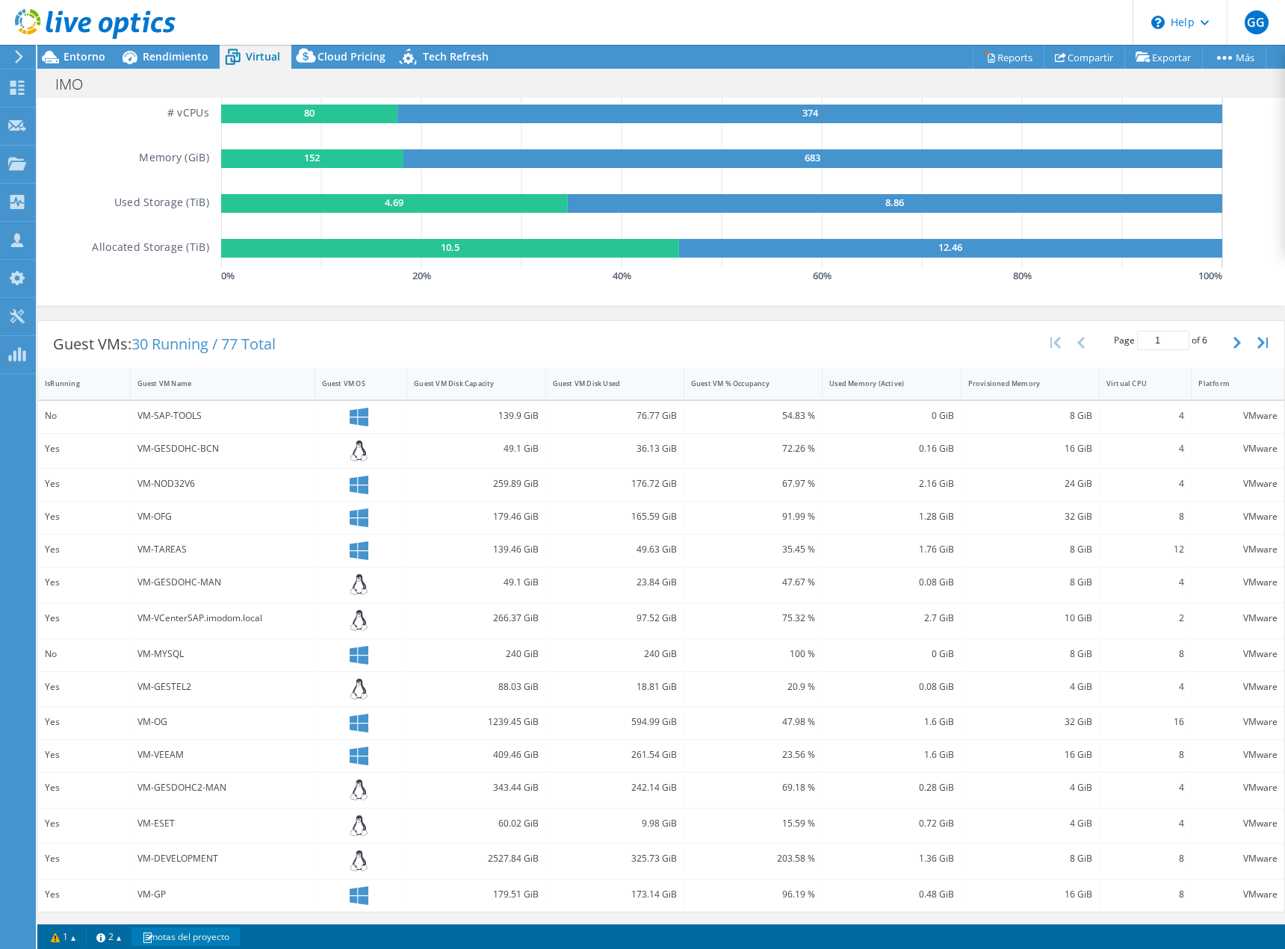
click at [187, 936] on link "notas del proyecto" at bounding box center [185, 937] width 108 height 19
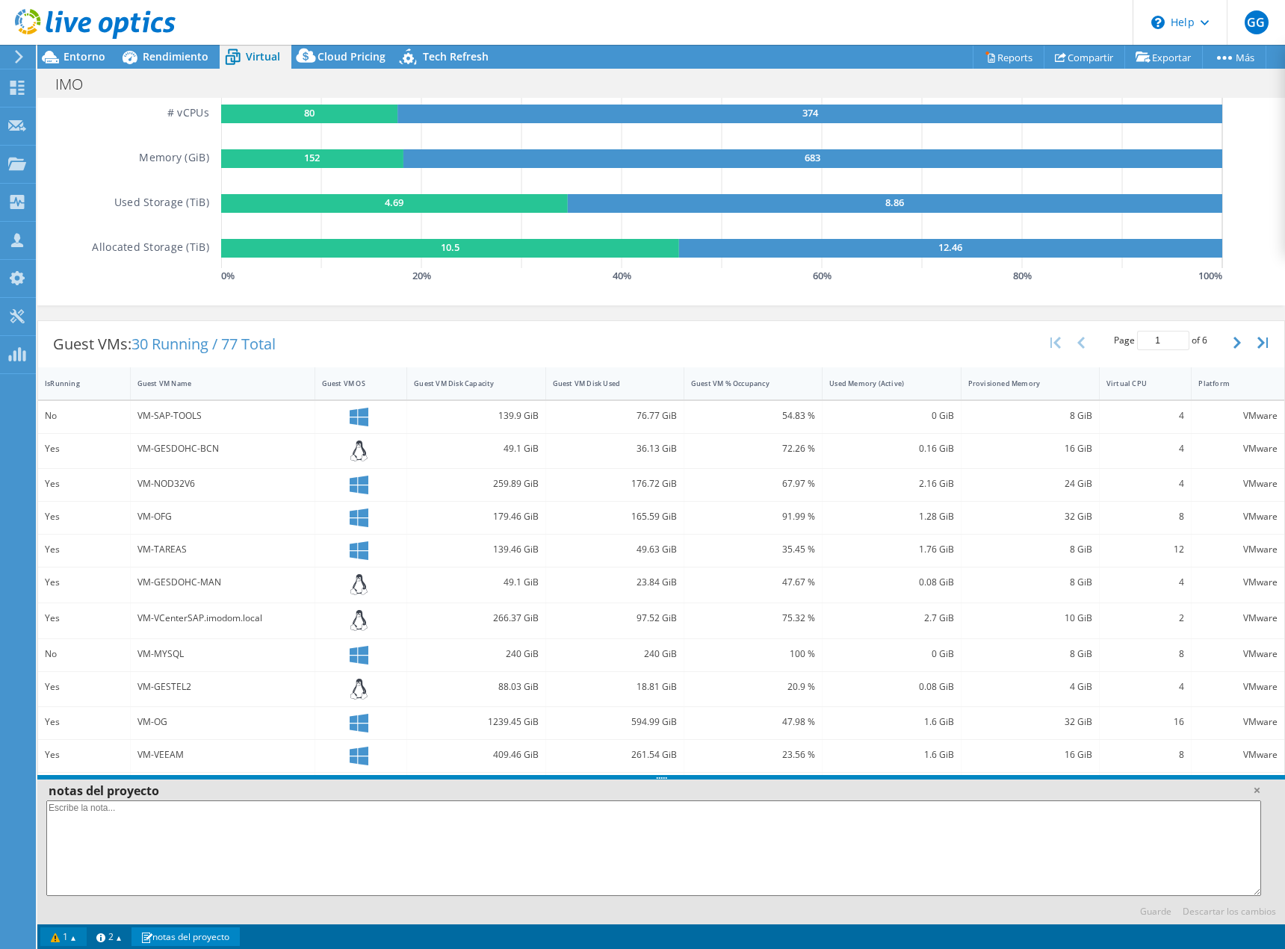
click at [75, 929] on link "1" at bounding box center [63, 937] width 46 height 19
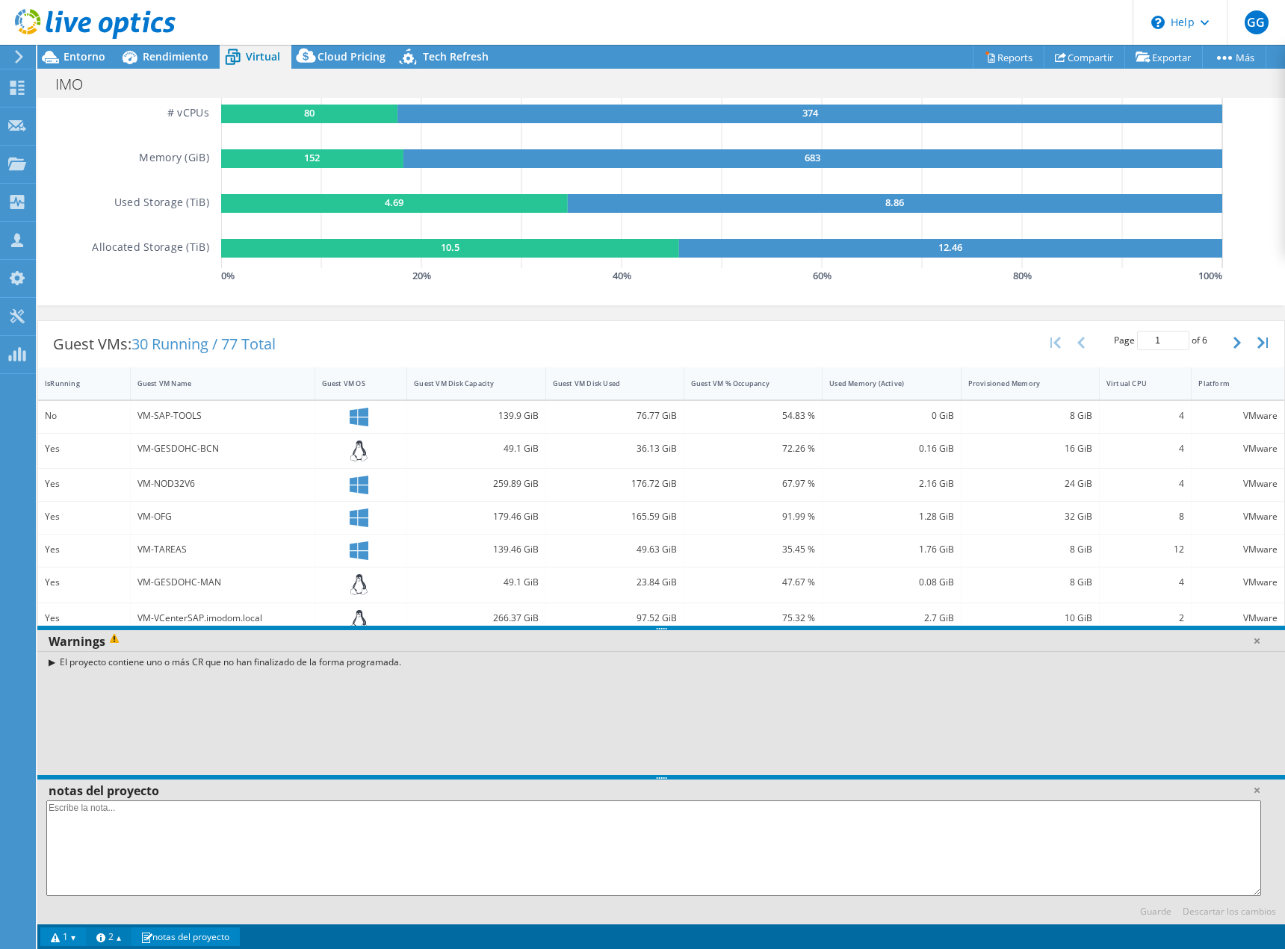
click at [129, 938] on link "2" at bounding box center [109, 937] width 46 height 19
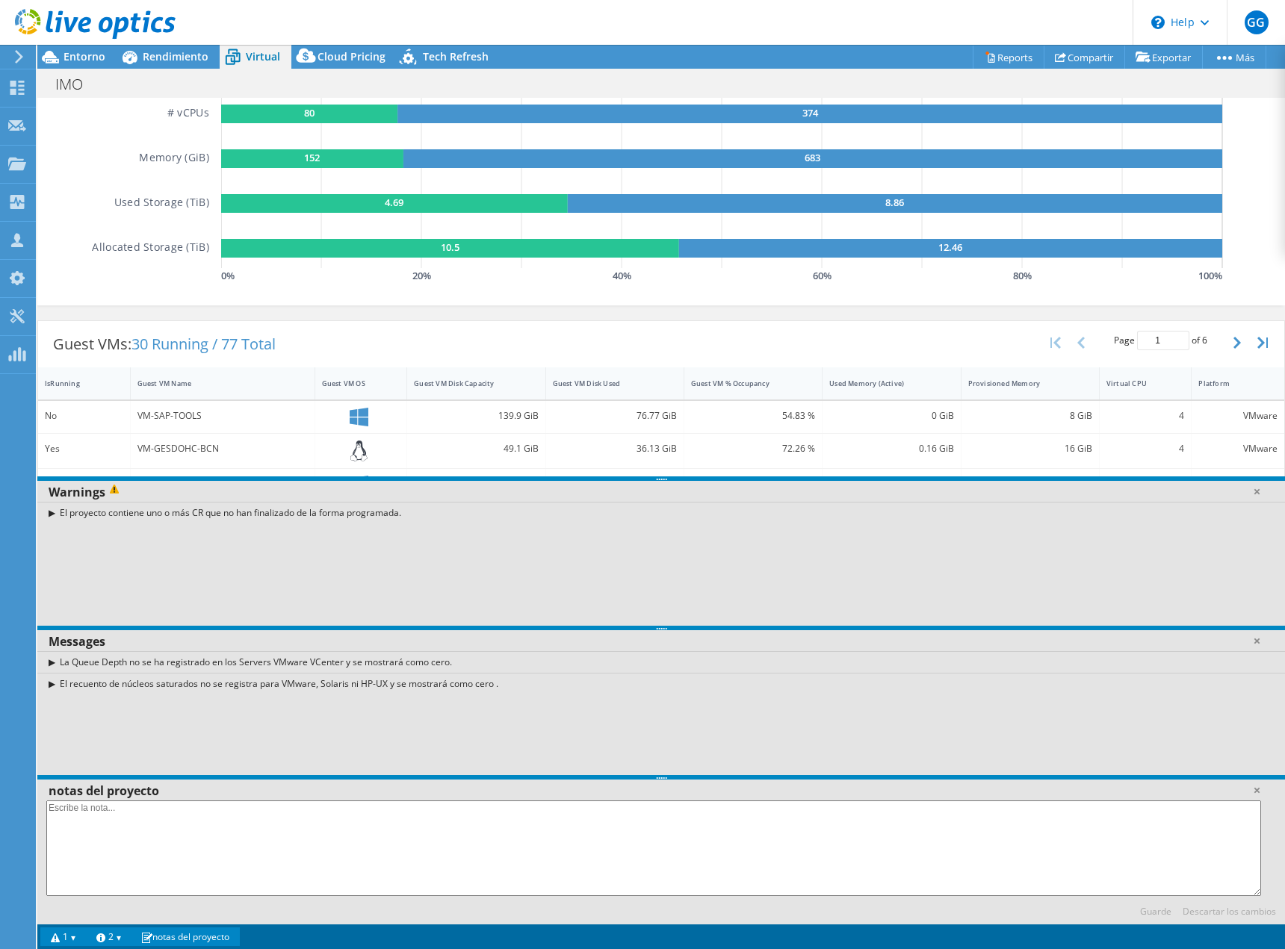
click at [99, 929] on link "2" at bounding box center [109, 937] width 46 height 19
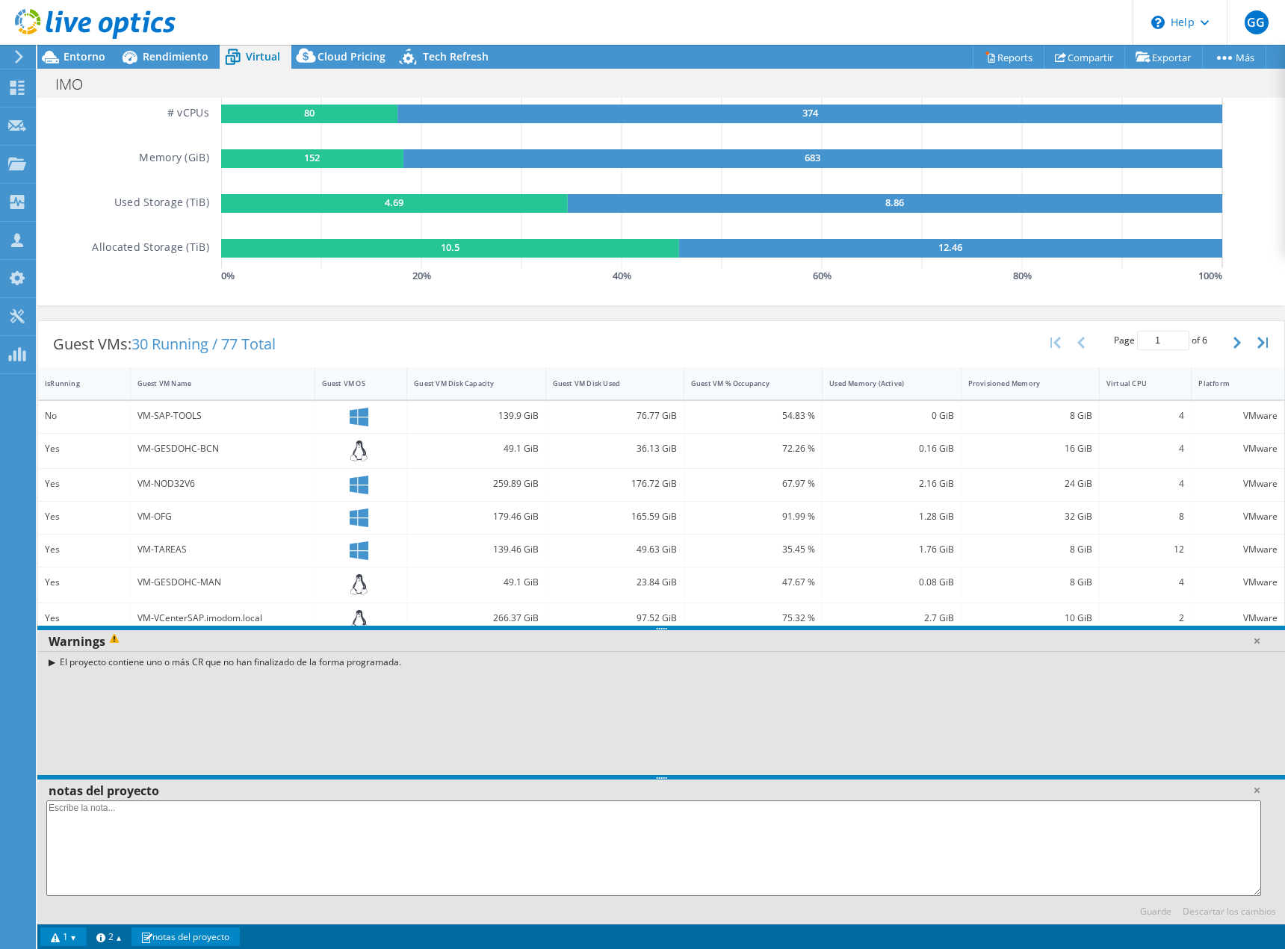
click at [59, 933] on link "1" at bounding box center [63, 937] width 46 height 19
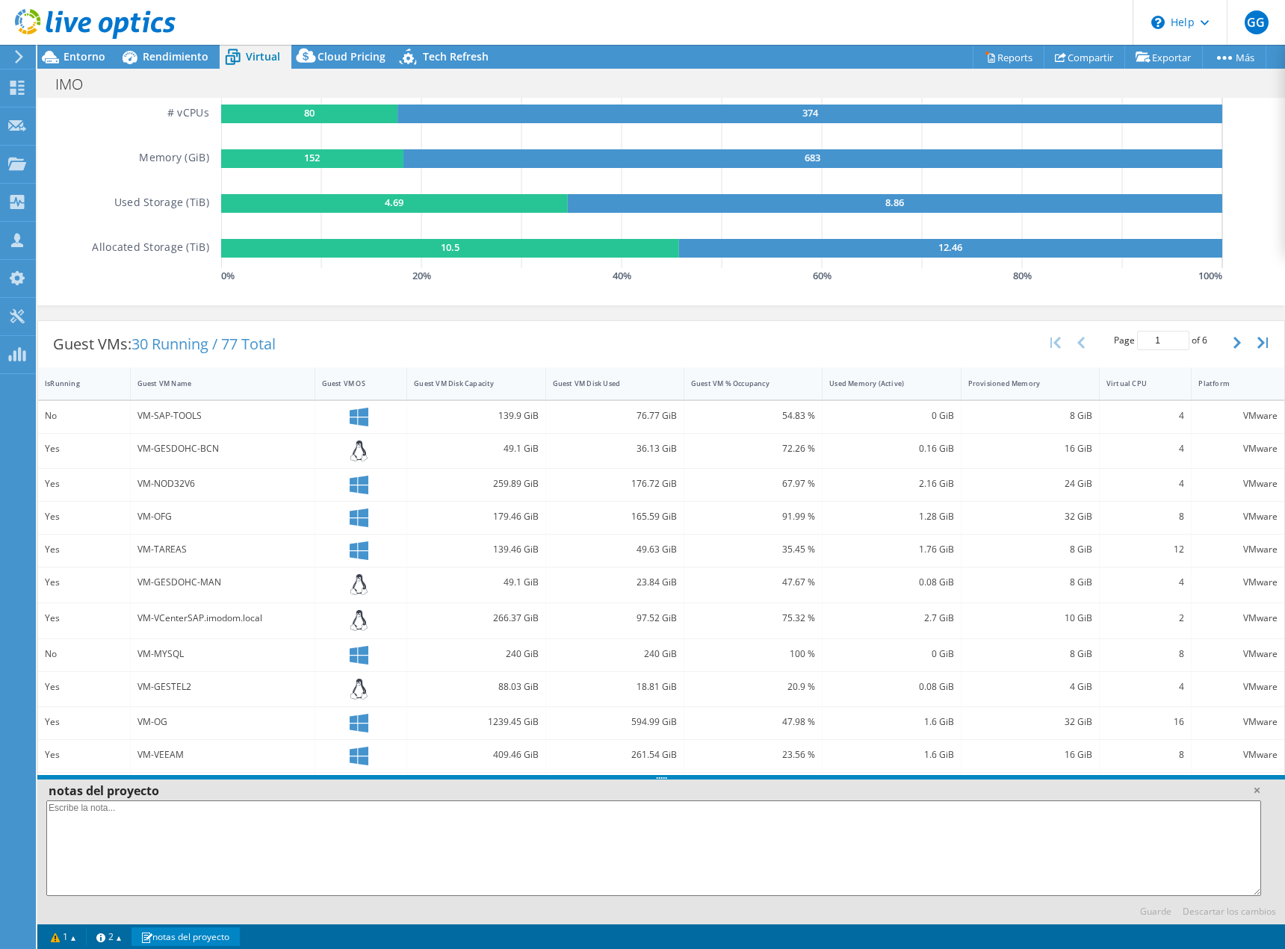
click at [199, 938] on link "notas del proyecto" at bounding box center [185, 937] width 108 height 19
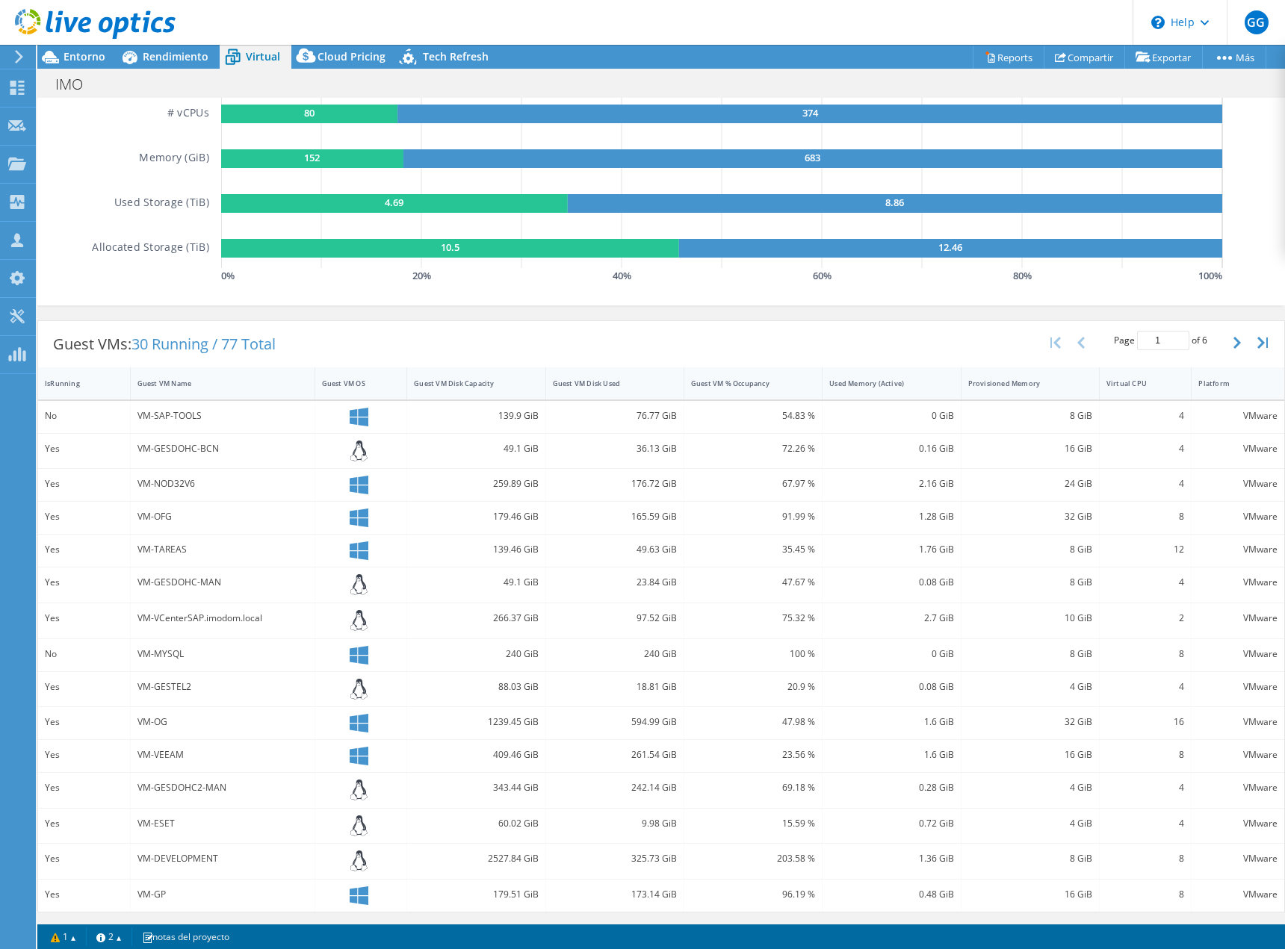
click at [55, 47] on div at bounding box center [88, 25] width 176 height 50
click at [62, 55] on icon at bounding box center [50, 57] width 26 height 26
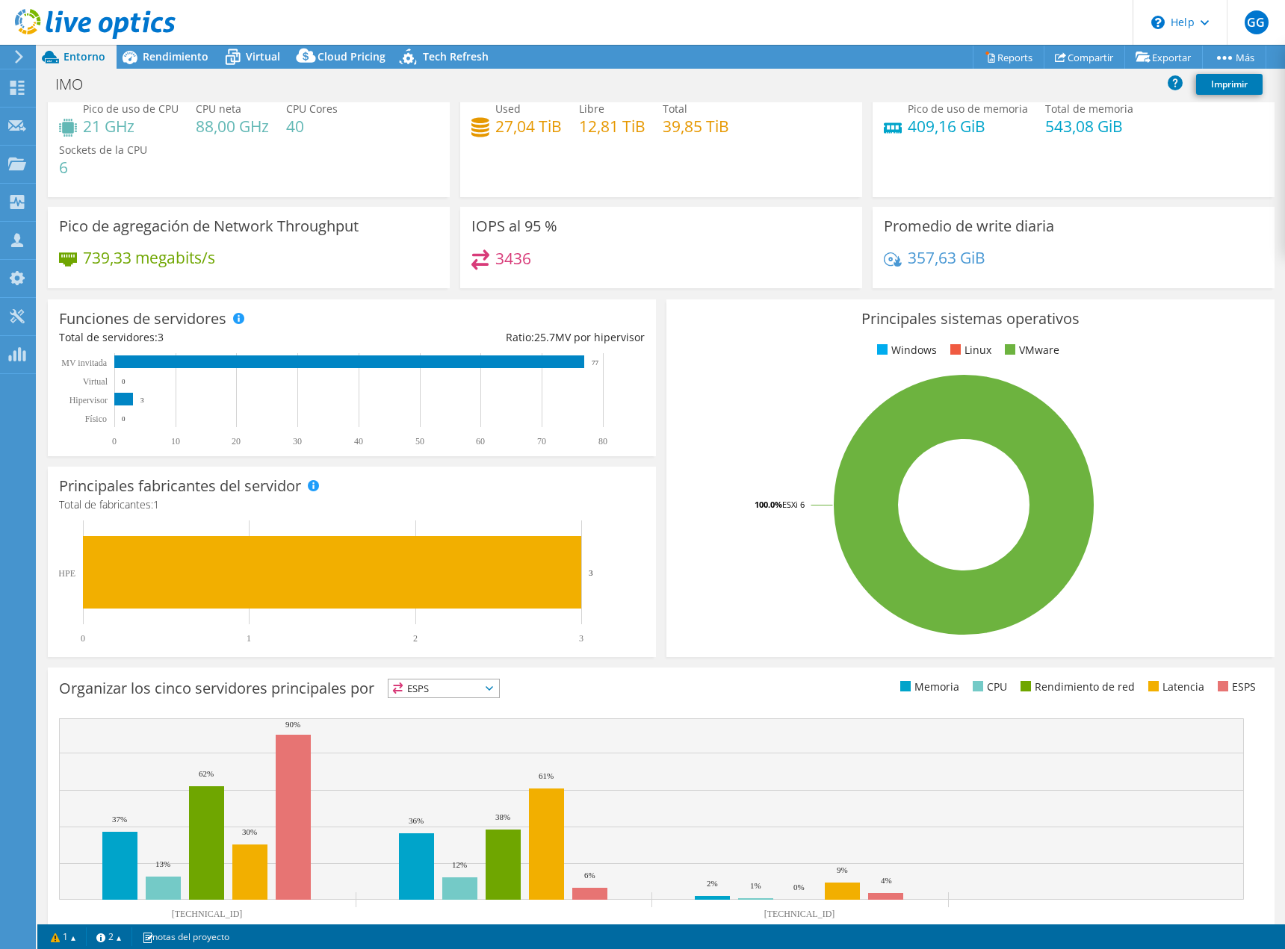
scroll to position [89, 0]
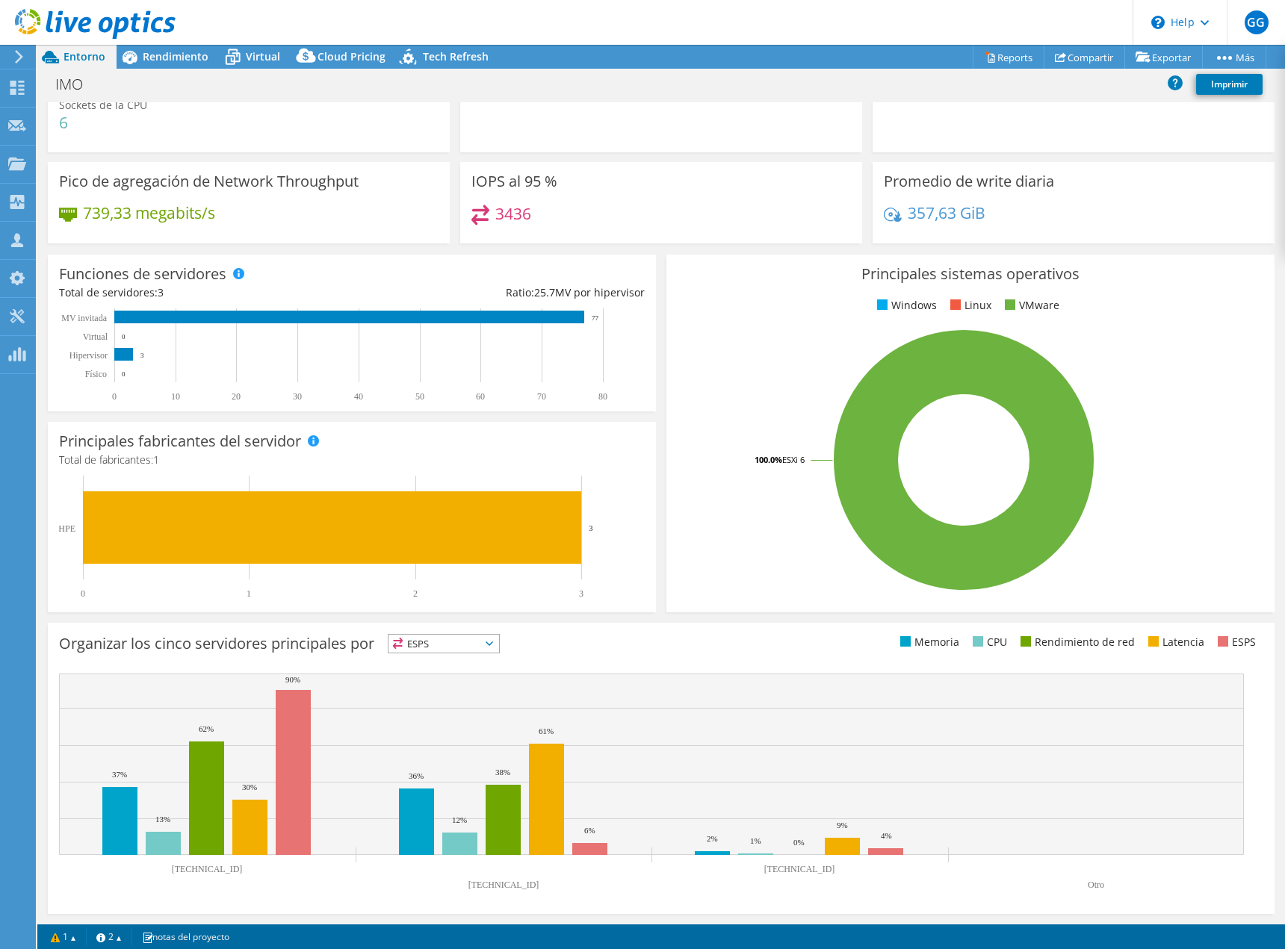
click at [493, 642] on icon at bounding box center [489, 644] width 7 height 4
click at [427, 702] on li "CPU" at bounding box center [443, 705] width 111 height 21
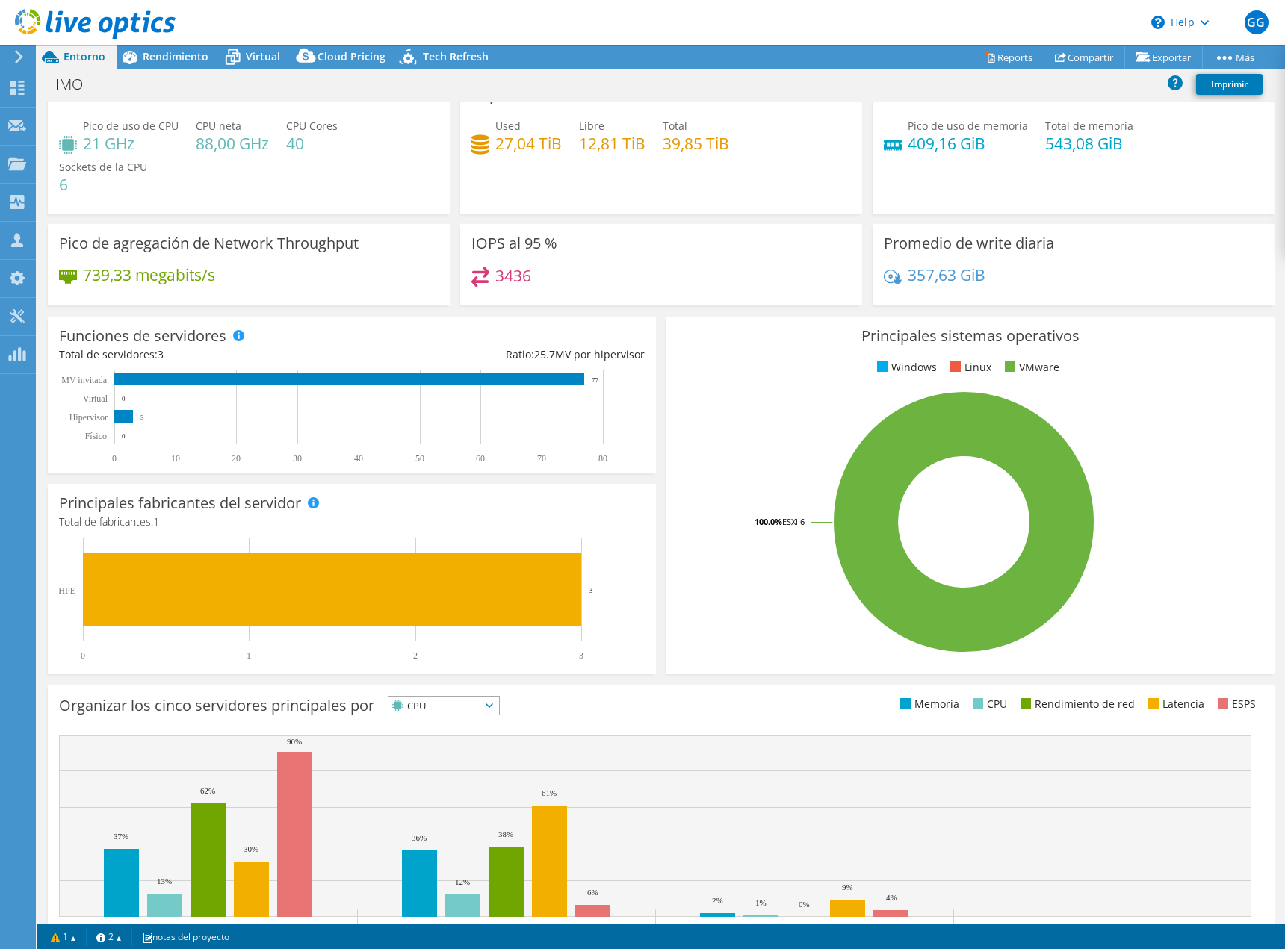
click at [504, 652] on section "CPU Pico de uso de CPU 21 GHz CPU neta 88,00 GHz CPU Cores 40 Sockets de la CPU…" at bounding box center [661, 530] width 1248 height 911
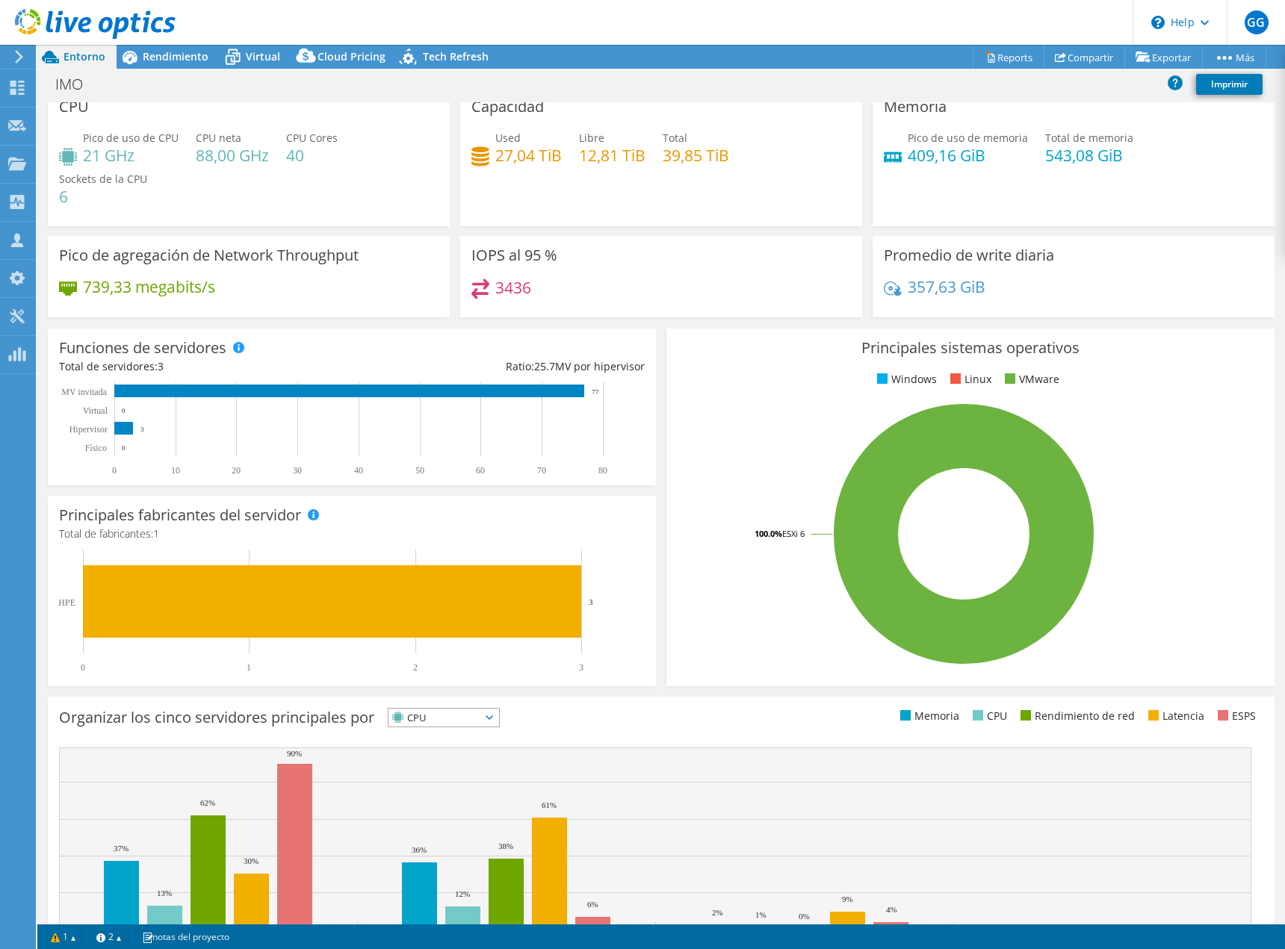
scroll to position [14, 0]
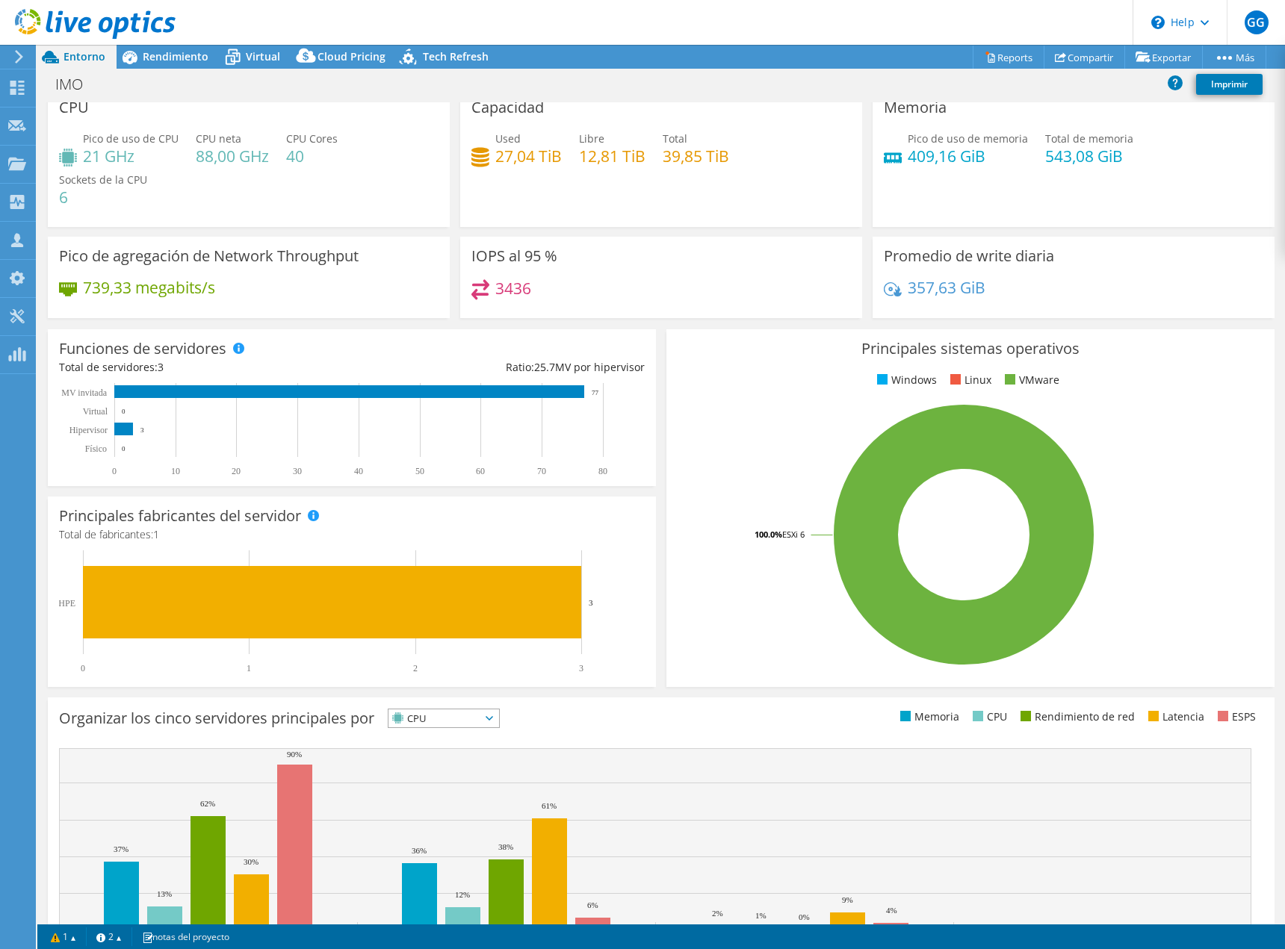
click at [612, 725] on div "Organizar los cinco servidores principales por CPU ESPS" at bounding box center [360, 721] width 602 height 25
click at [493, 719] on icon at bounding box center [489, 718] width 7 height 4
click at [726, 693] on div "Este gráfico aparecerá cuando las ejecuciones de Collector se hayan completado …" at bounding box center [661, 844] width 1237 height 302
click at [317, 512] on span at bounding box center [313, 515] width 10 height 10
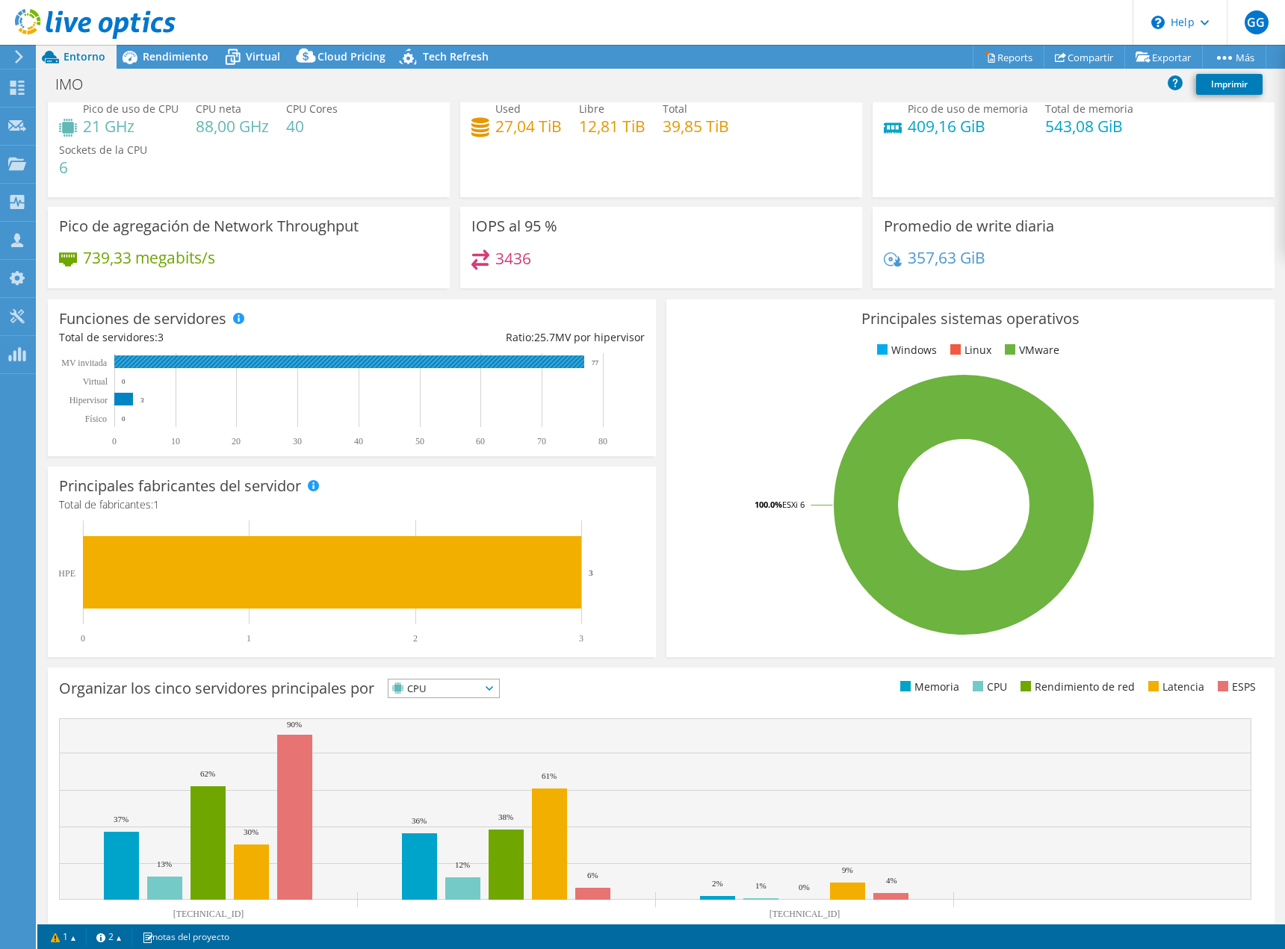
scroll to position [89, 0]
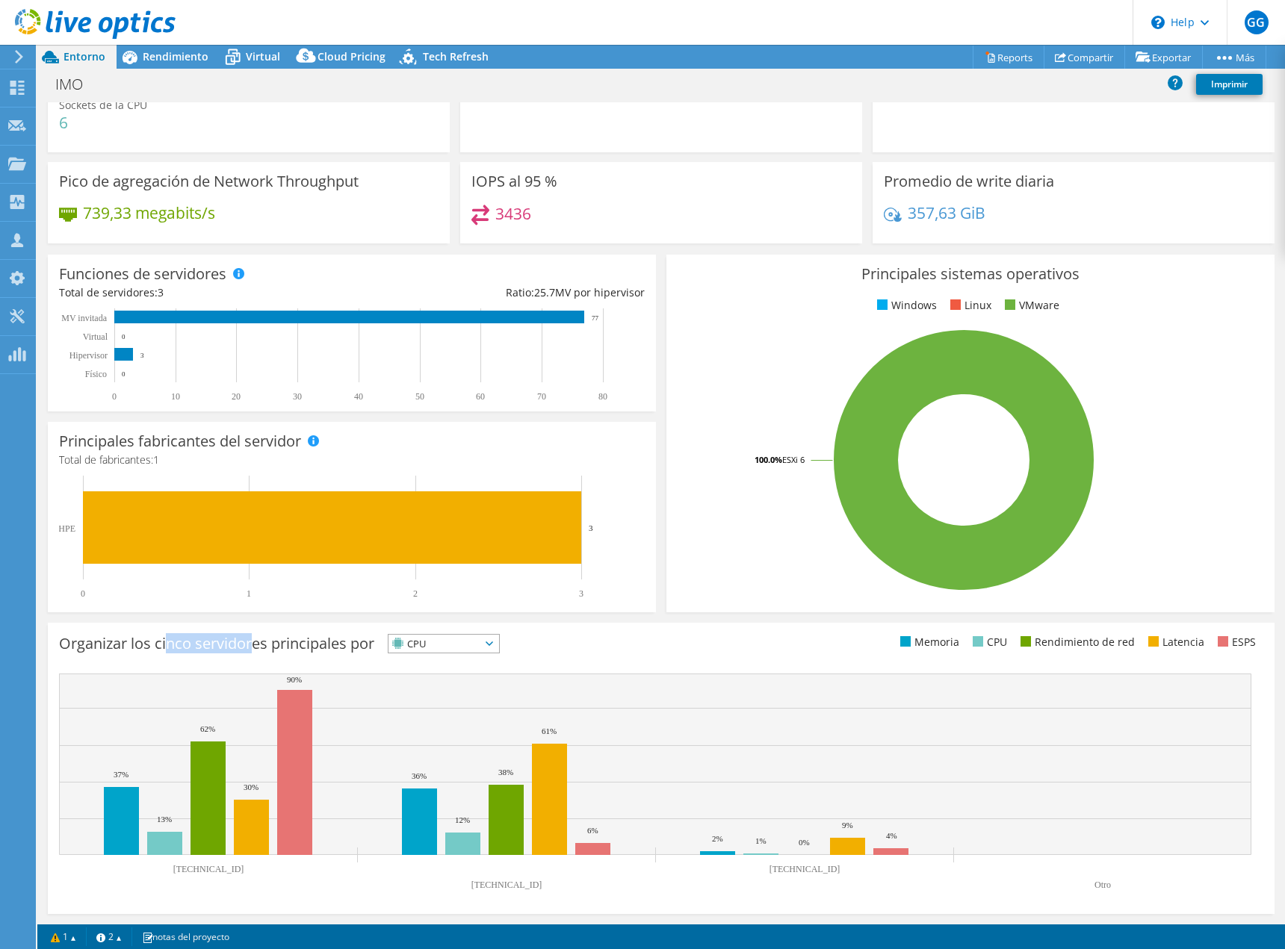
drag, startPoint x: 164, startPoint y: 634, endPoint x: 268, endPoint y: 638, distance: 103.9
click at [256, 644] on h3 "Organizar los cinco servidores principales por" at bounding box center [216, 644] width 315 height 0
drag, startPoint x: 444, startPoint y: 641, endPoint x: 452, endPoint y: 643, distance: 8.5
click at [450, 642] on span "CPU" at bounding box center [434, 644] width 92 height 18
click at [421, 664] on li "ESPS" at bounding box center [443, 663] width 111 height 21
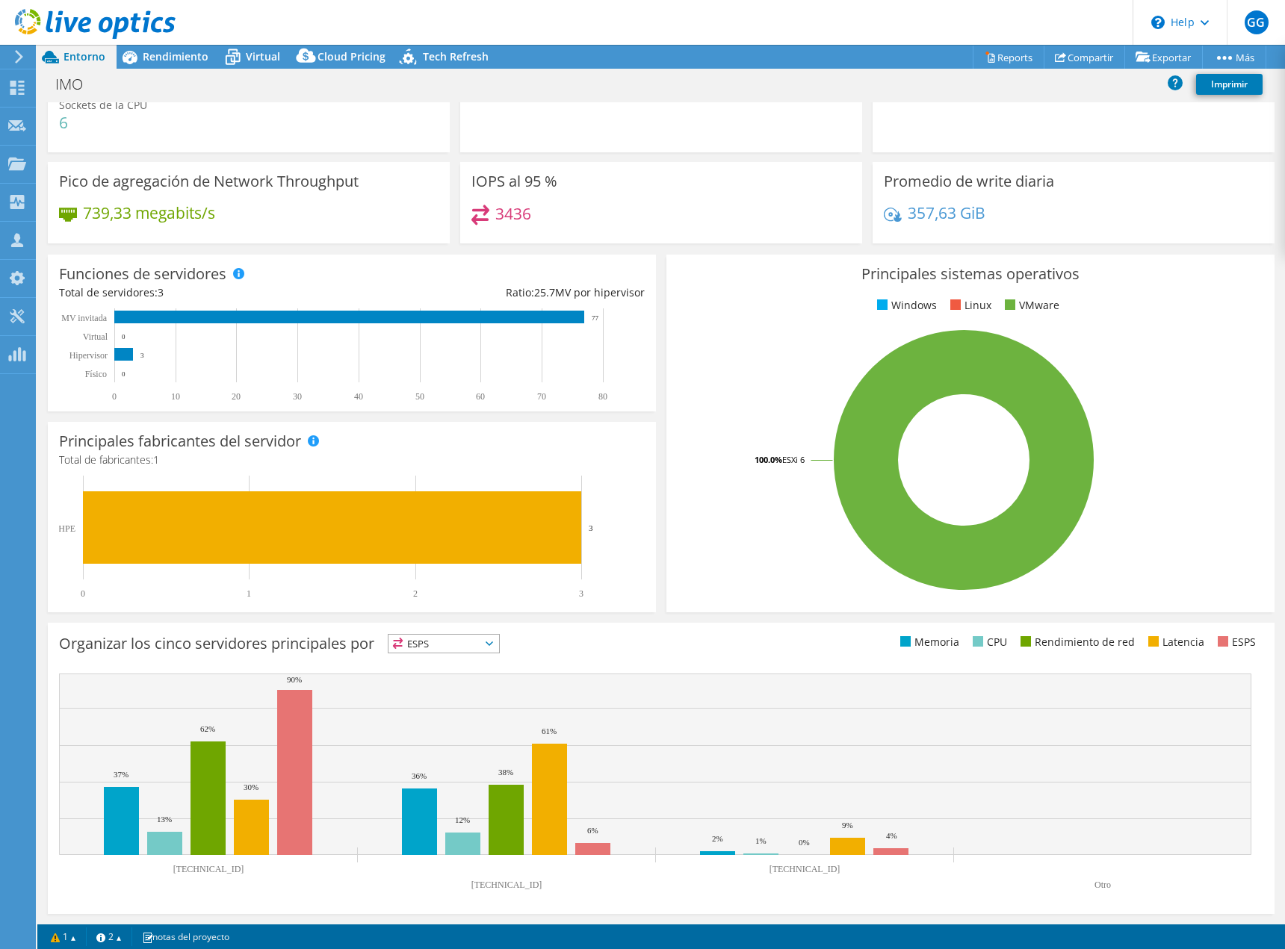
click at [432, 645] on span "ESPS" at bounding box center [434, 644] width 92 height 18
click at [443, 689] on li "Memoria" at bounding box center [443, 684] width 111 height 21
click at [465, 646] on span "Memoria" at bounding box center [434, 644] width 92 height 18
click at [461, 709] on li "CPU" at bounding box center [443, 705] width 111 height 21
click at [480, 648] on span "CPU" at bounding box center [434, 644] width 92 height 18
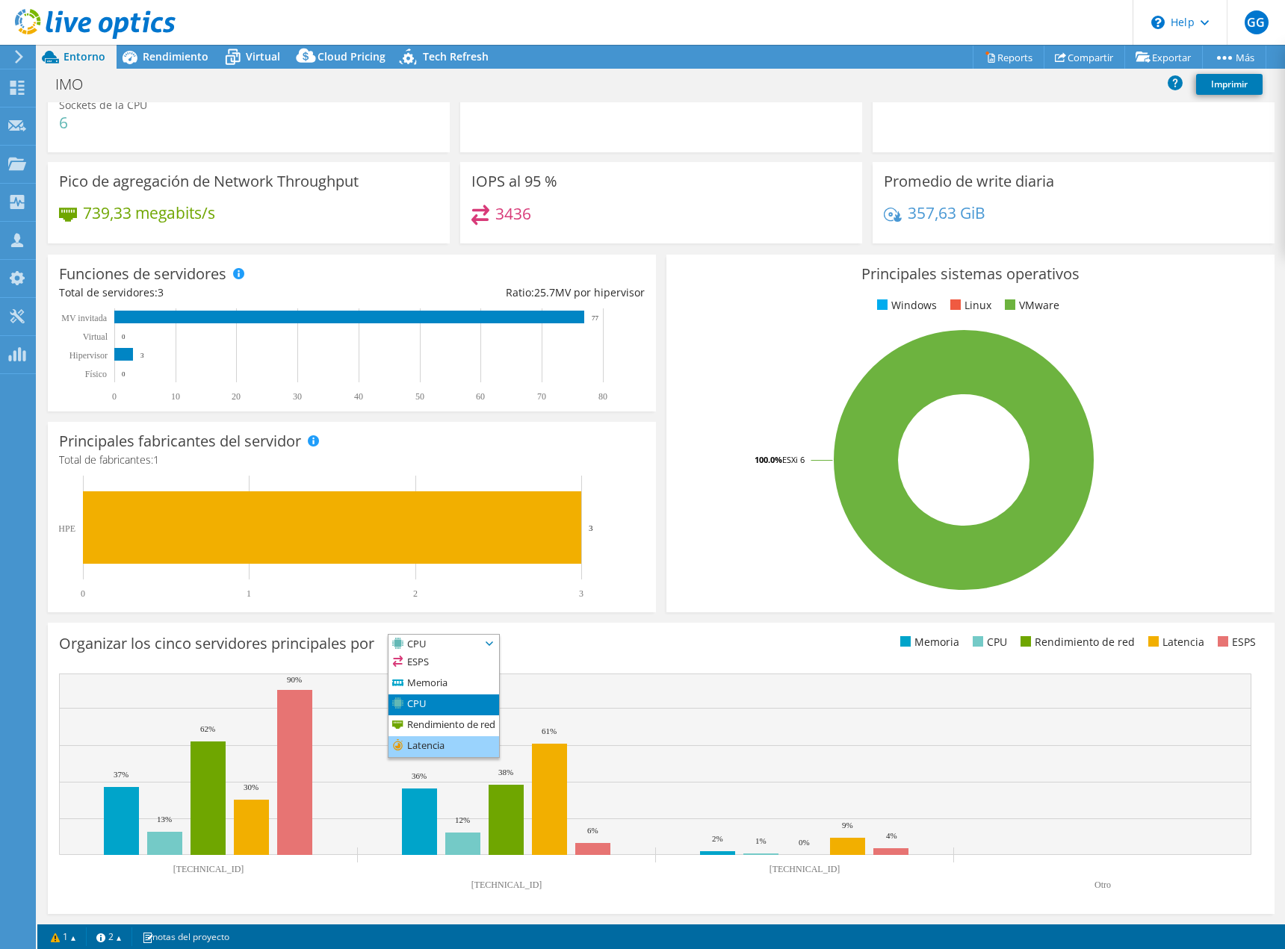
click at [430, 745] on li "Latencia" at bounding box center [443, 747] width 111 height 21
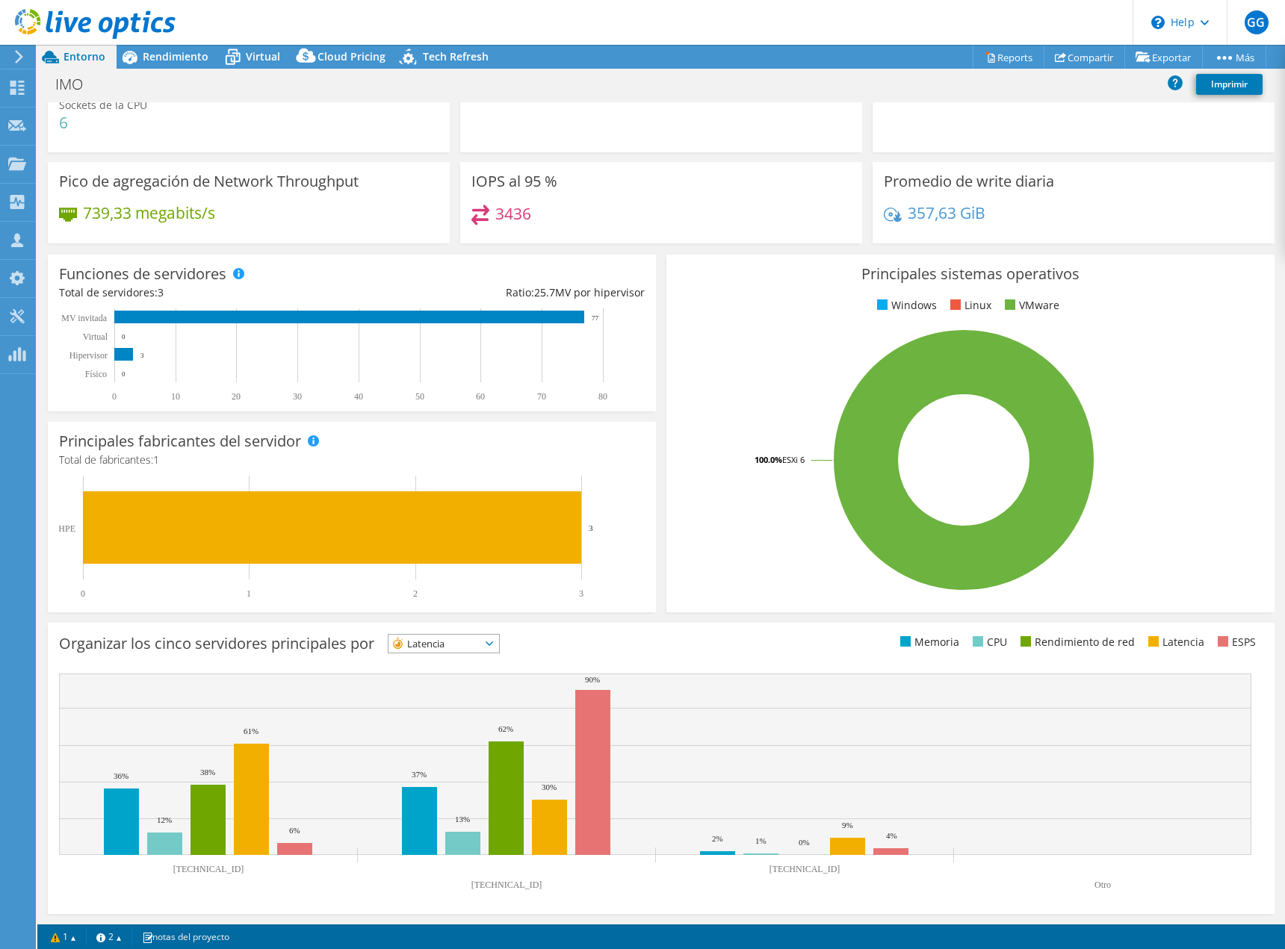
click at [461, 646] on span "Latencia" at bounding box center [434, 644] width 92 height 18
click at [424, 657] on li "ESPS" at bounding box center [443, 663] width 111 height 21
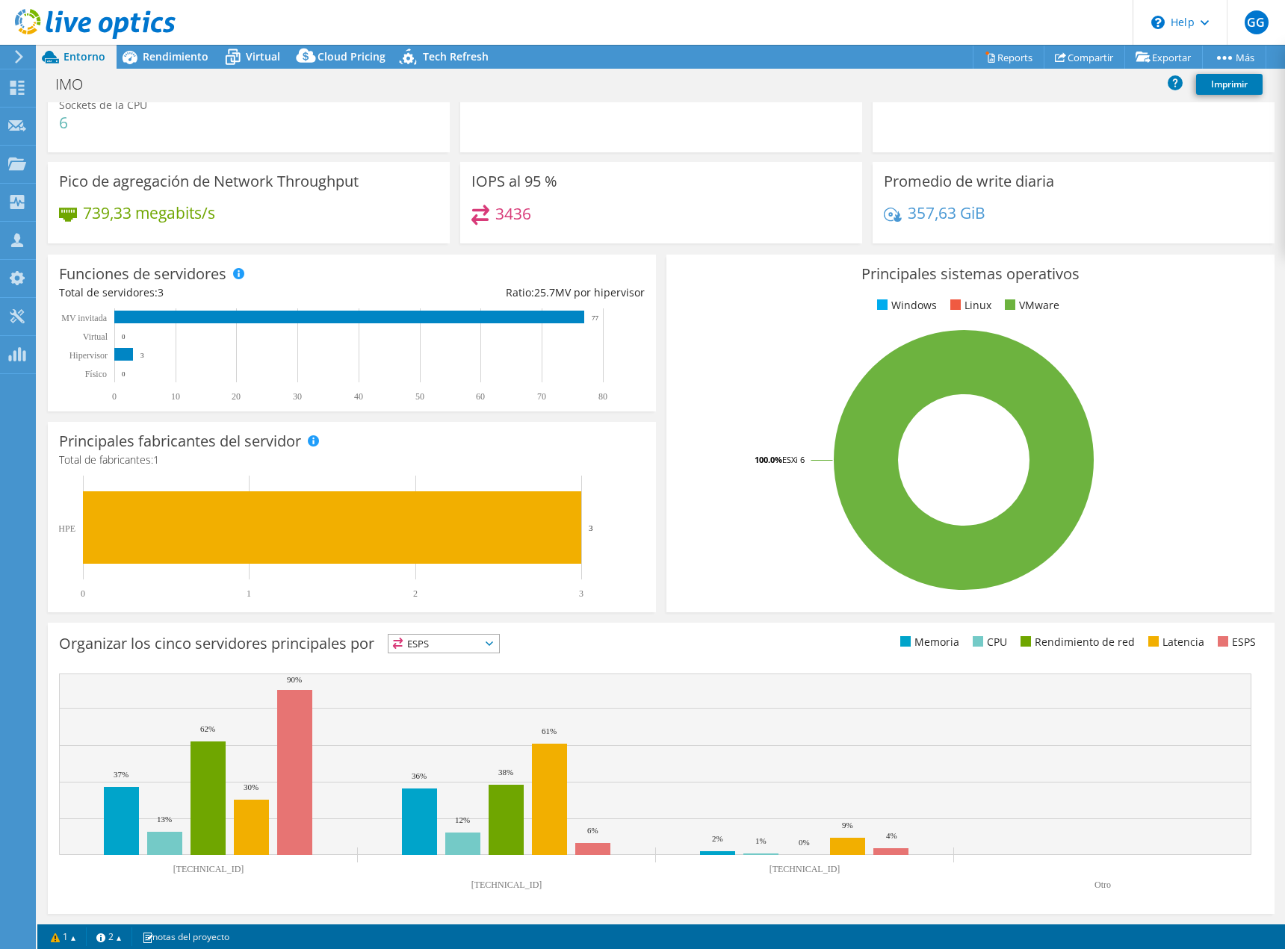
click at [424, 643] on span "ESPS" at bounding box center [434, 644] width 92 height 18
click at [421, 677] on li "Memoria" at bounding box center [443, 684] width 111 height 21
click at [544, 657] on div "Organizar los cinco servidores principales por Memoria ESPS" at bounding box center [360, 646] width 602 height 25
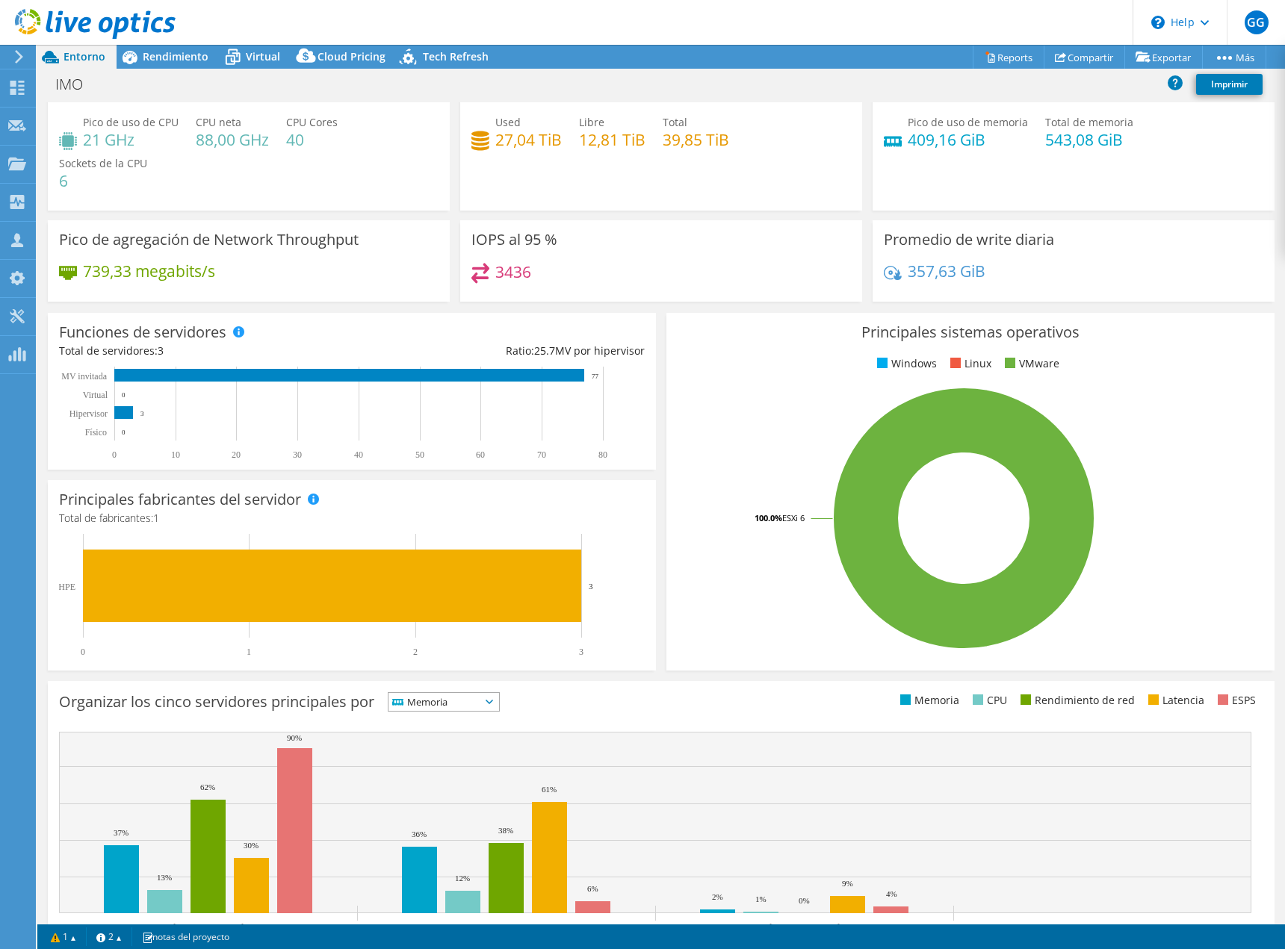
scroll to position [0, 0]
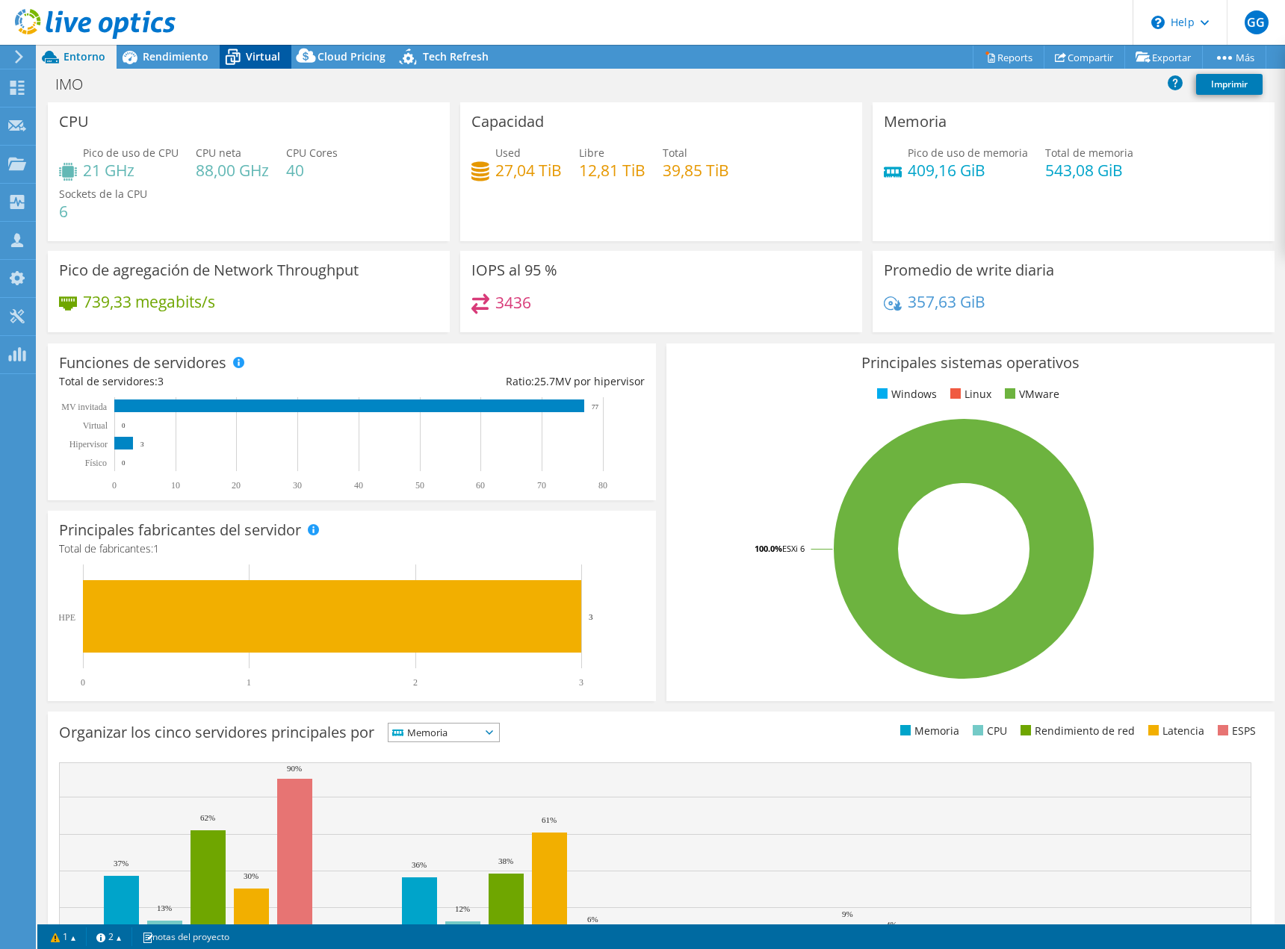
click at [250, 56] on span "Virtual" at bounding box center [263, 56] width 34 height 14
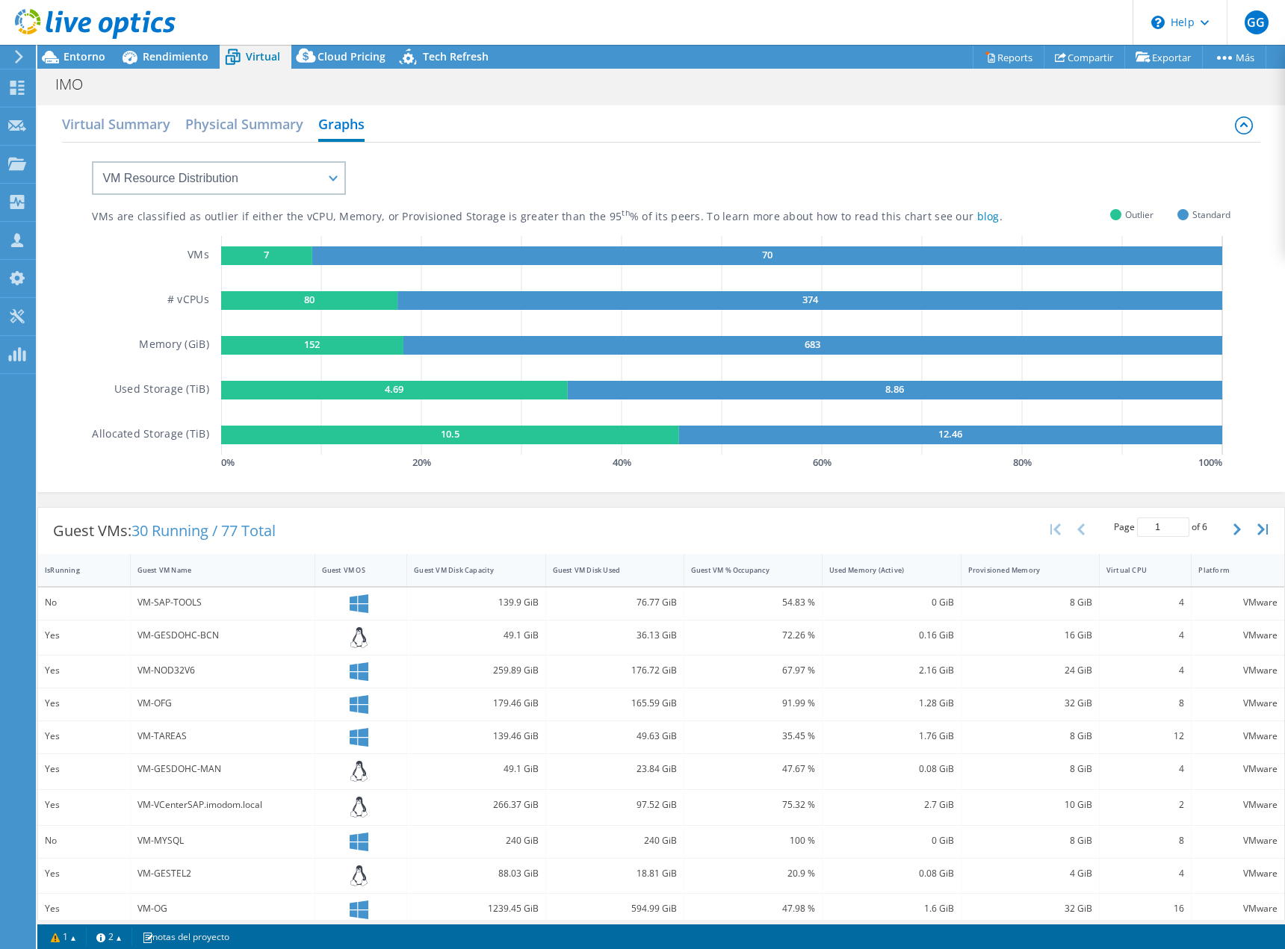
click at [195, 44] on header "GG Asociado de canal Gerard Garreta ggarreta@meinsa.es MEINSA SISTEMAS My Profi…" at bounding box center [642, 22] width 1285 height 45
click at [177, 55] on span "Rendimiento" at bounding box center [176, 56] width 66 height 14
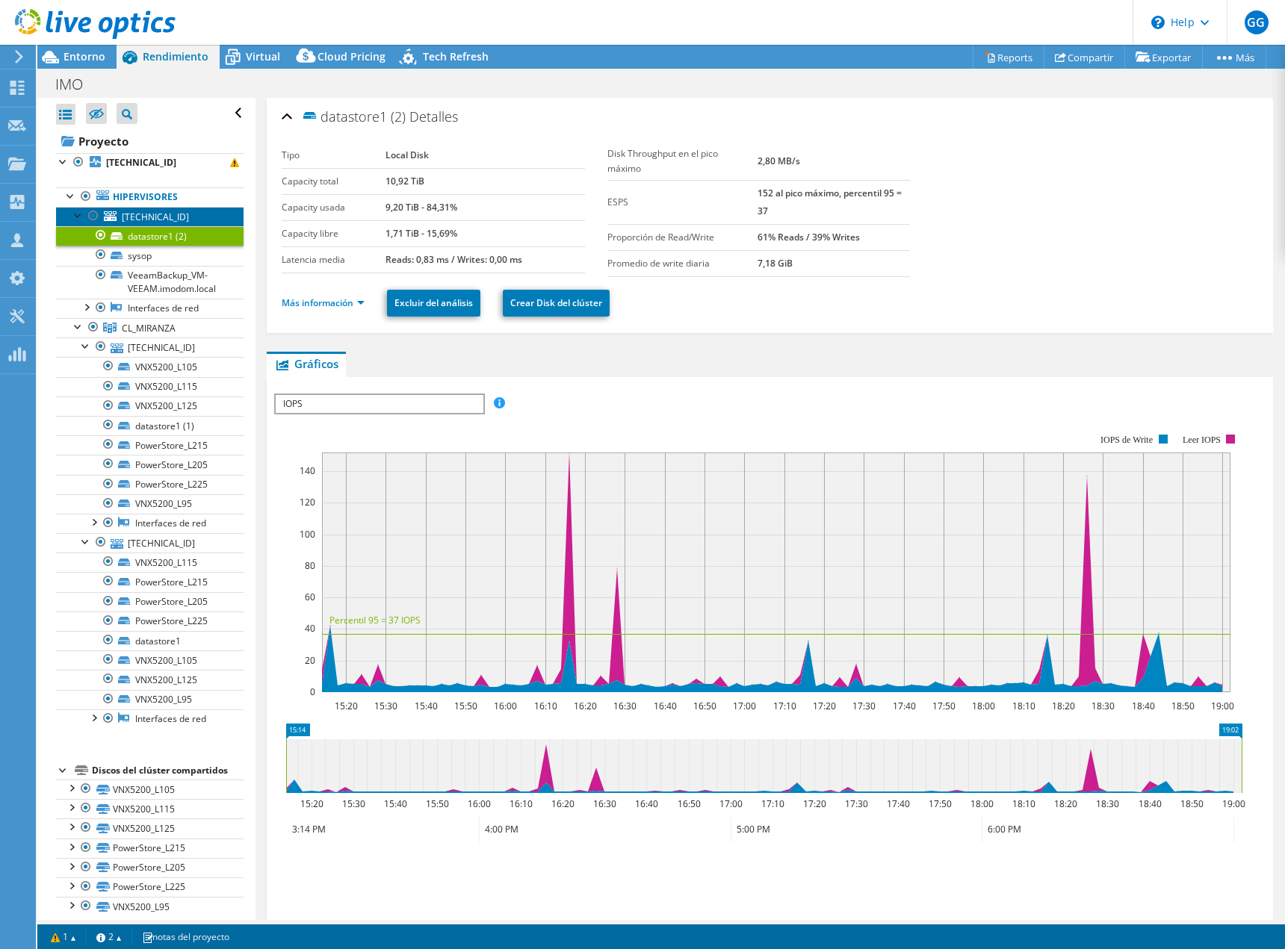
click at [144, 216] on span "[TECHNICAL_ID]" at bounding box center [155, 217] width 67 height 13
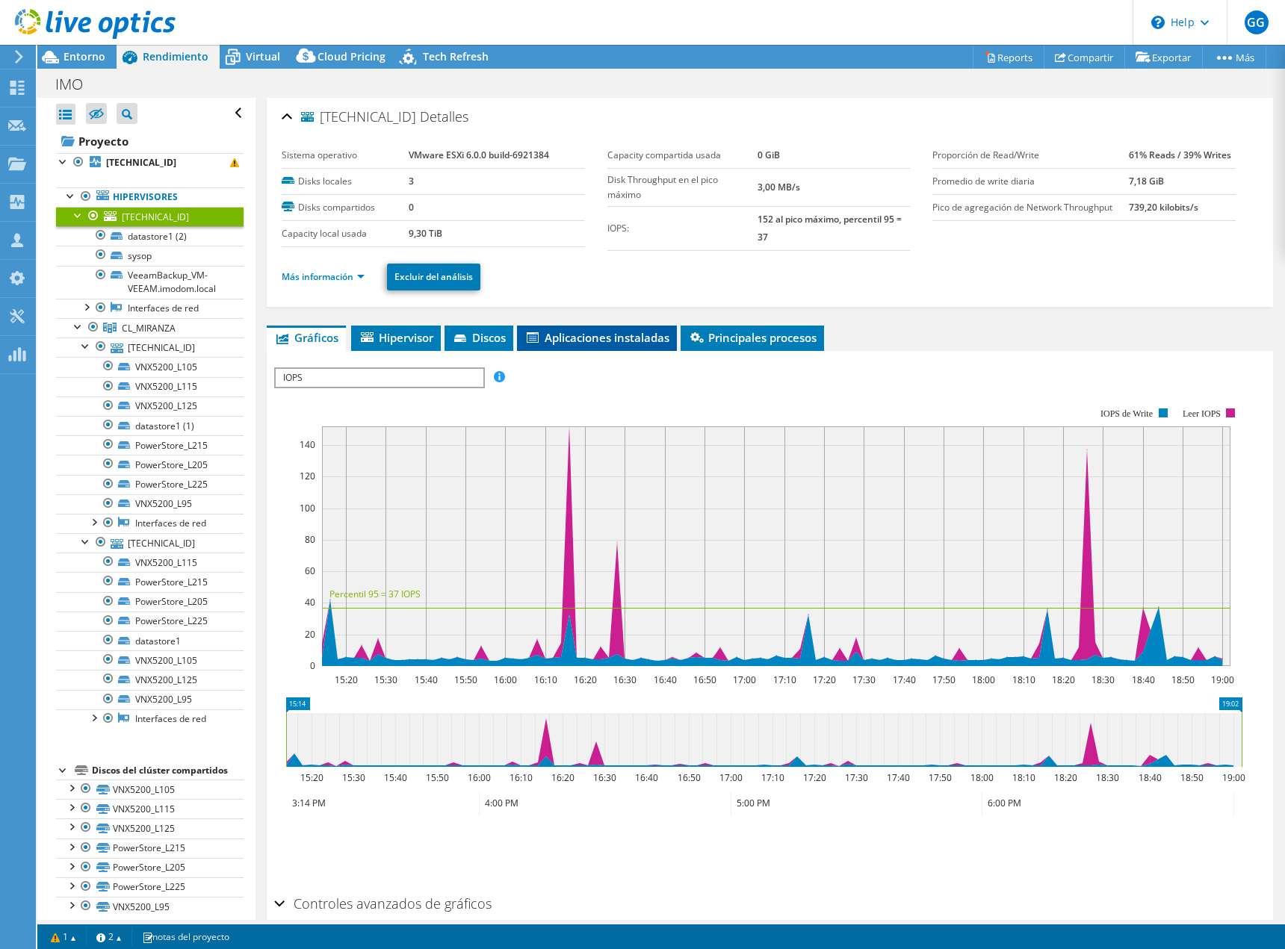
click at [639, 329] on li "Aplicaciones instaladas" at bounding box center [597, 338] width 160 height 25
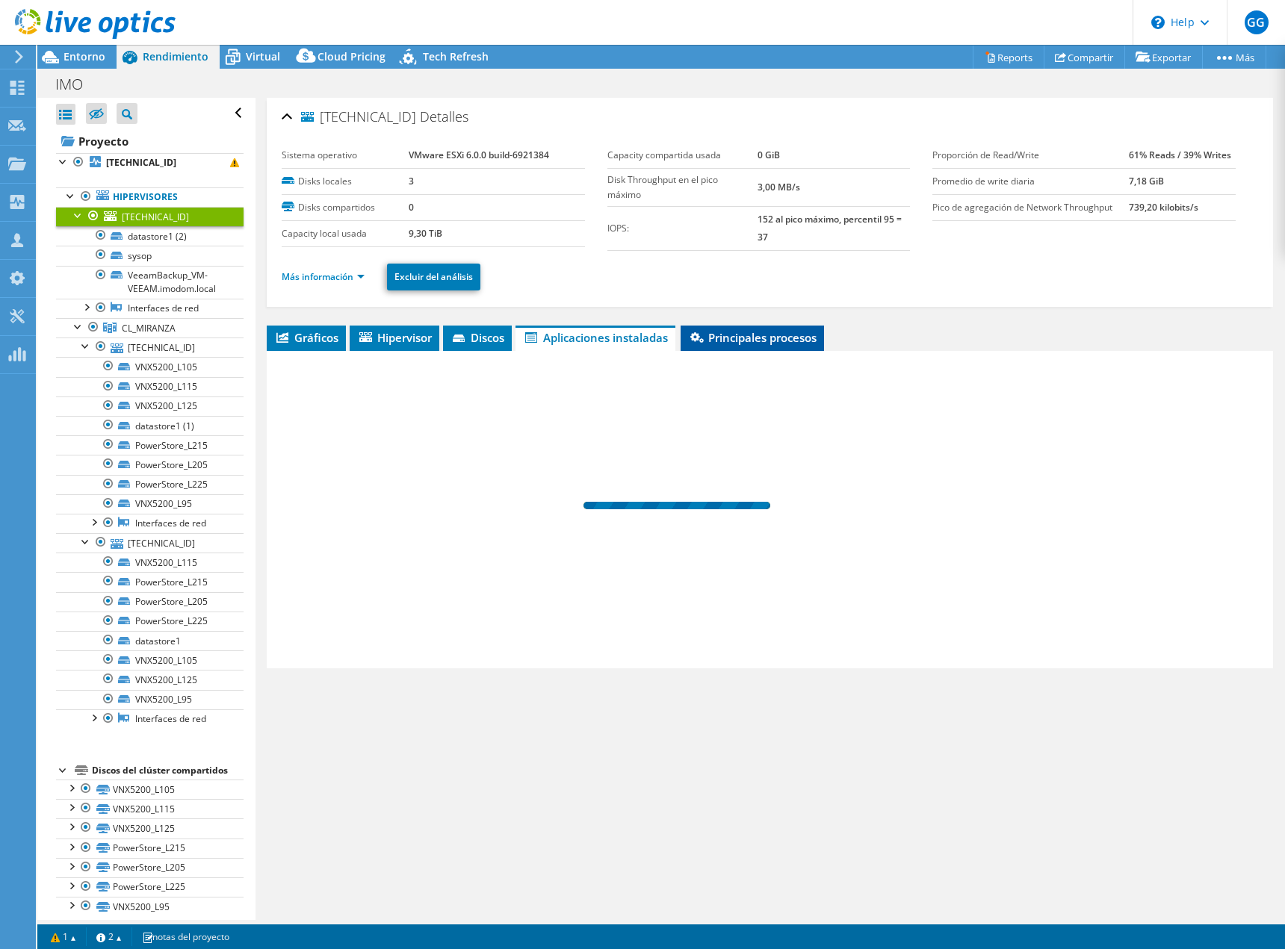
click at [718, 334] on span "Principales procesos" at bounding box center [752, 337] width 128 height 15
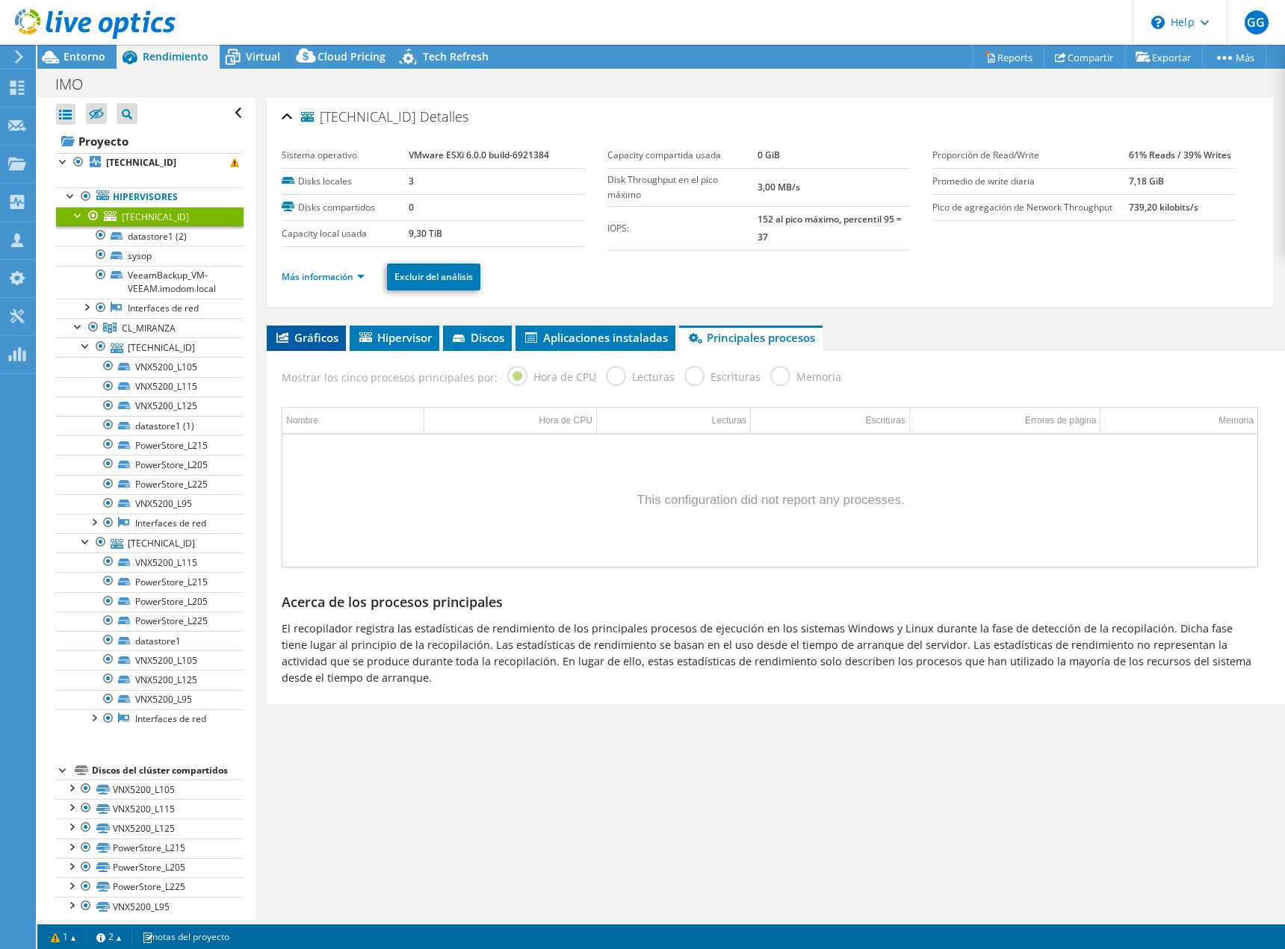
click at [312, 340] on span "Gráficos" at bounding box center [306, 337] width 64 height 15
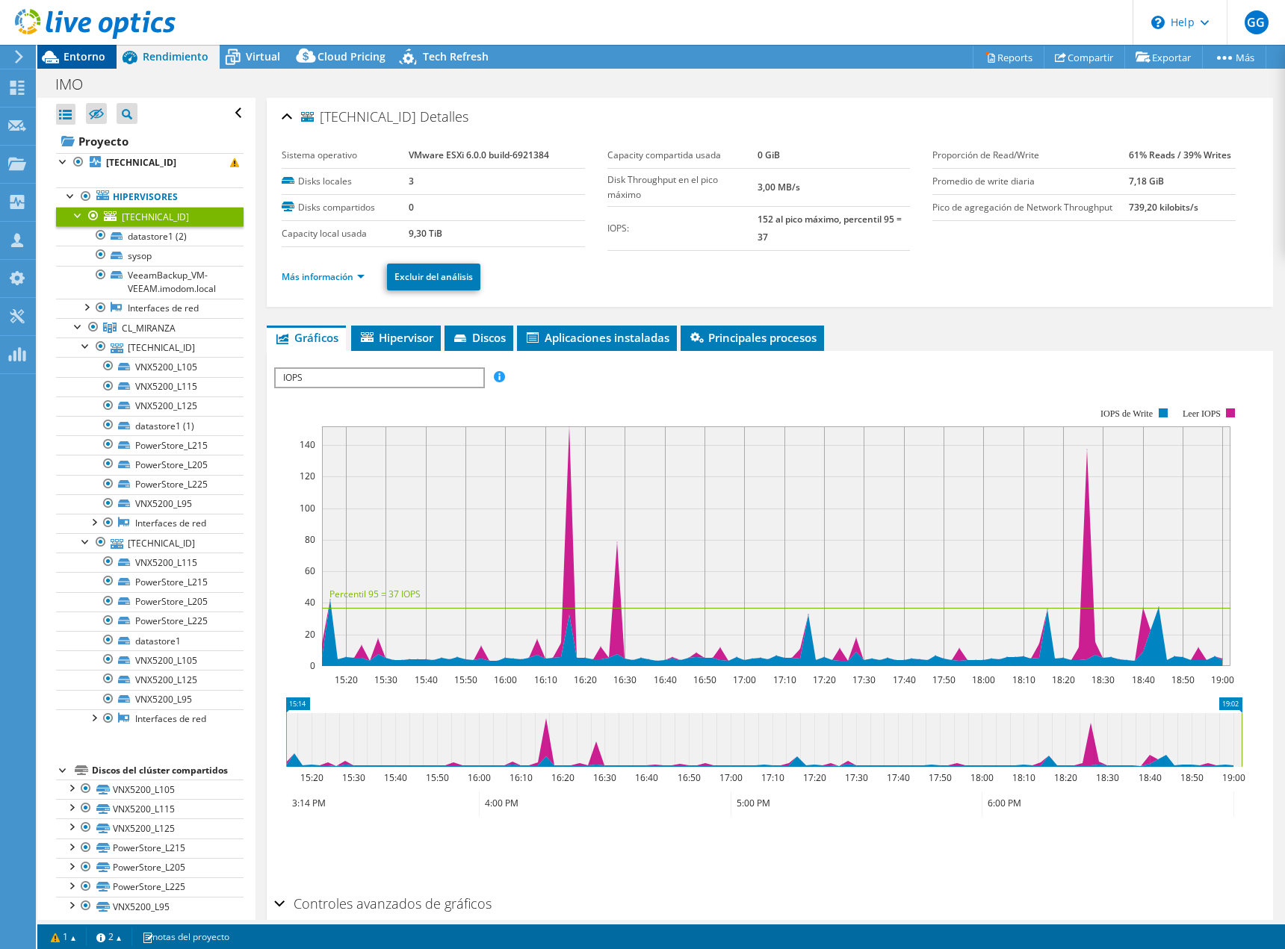
click at [66, 55] on span "Entorno" at bounding box center [84, 56] width 42 height 14
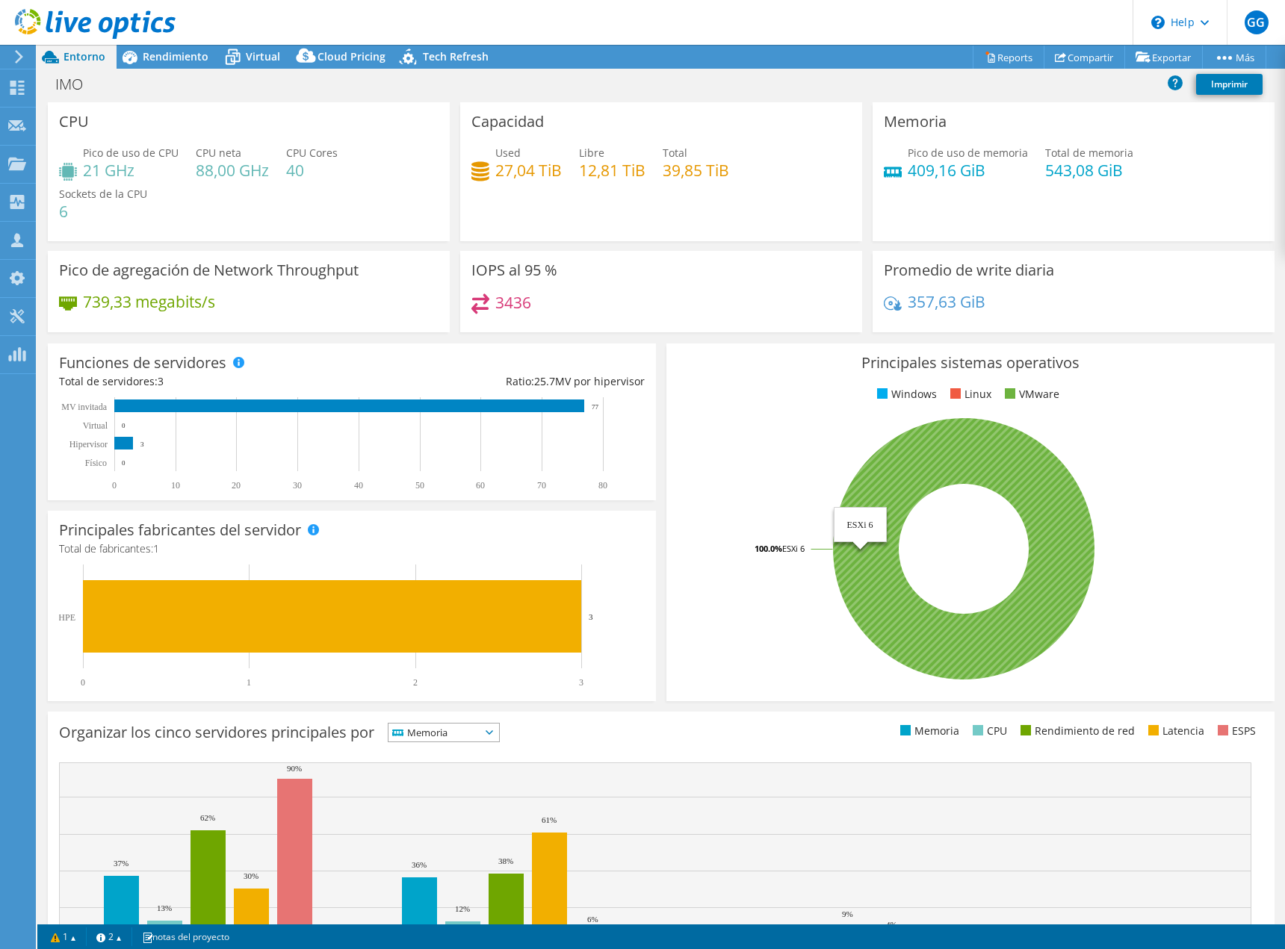
click at [884, 471] on icon at bounding box center [963, 548] width 261 height 261
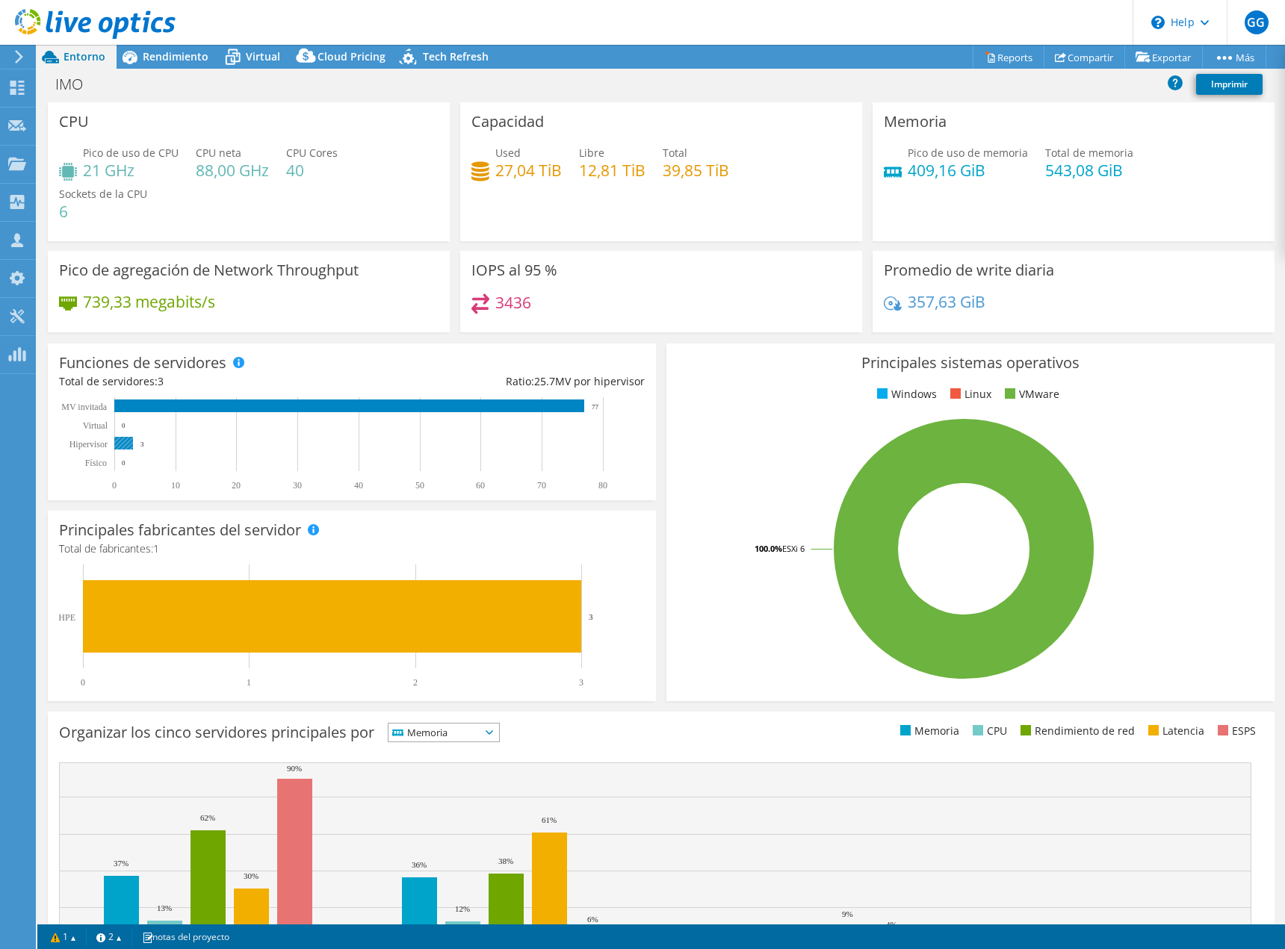
click at [124, 441] on rect at bounding box center [123, 443] width 19 height 13
click at [176, 405] on rect at bounding box center [349, 406] width 470 height 13
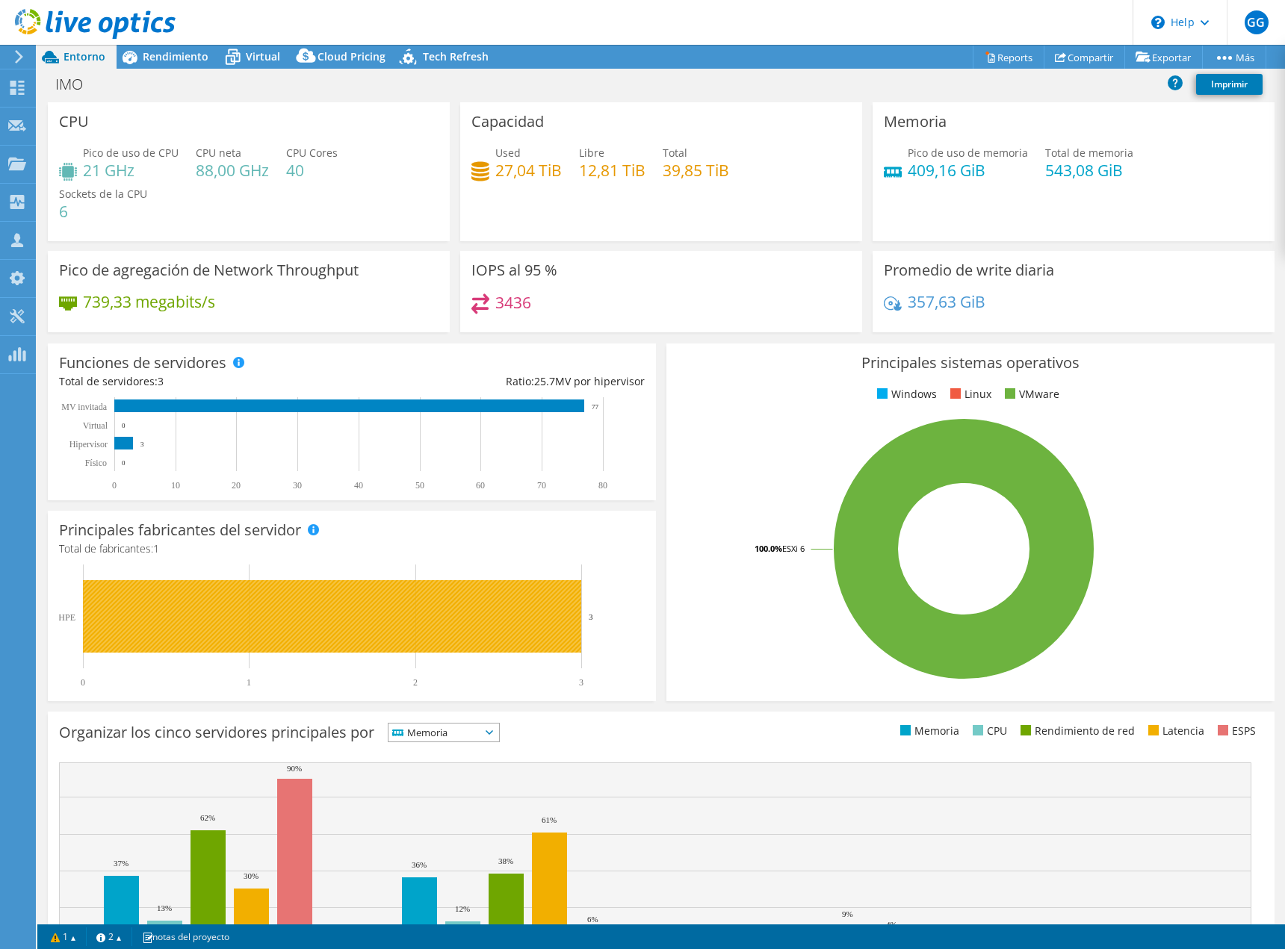
click at [426, 599] on rect at bounding box center [332, 616] width 498 height 72
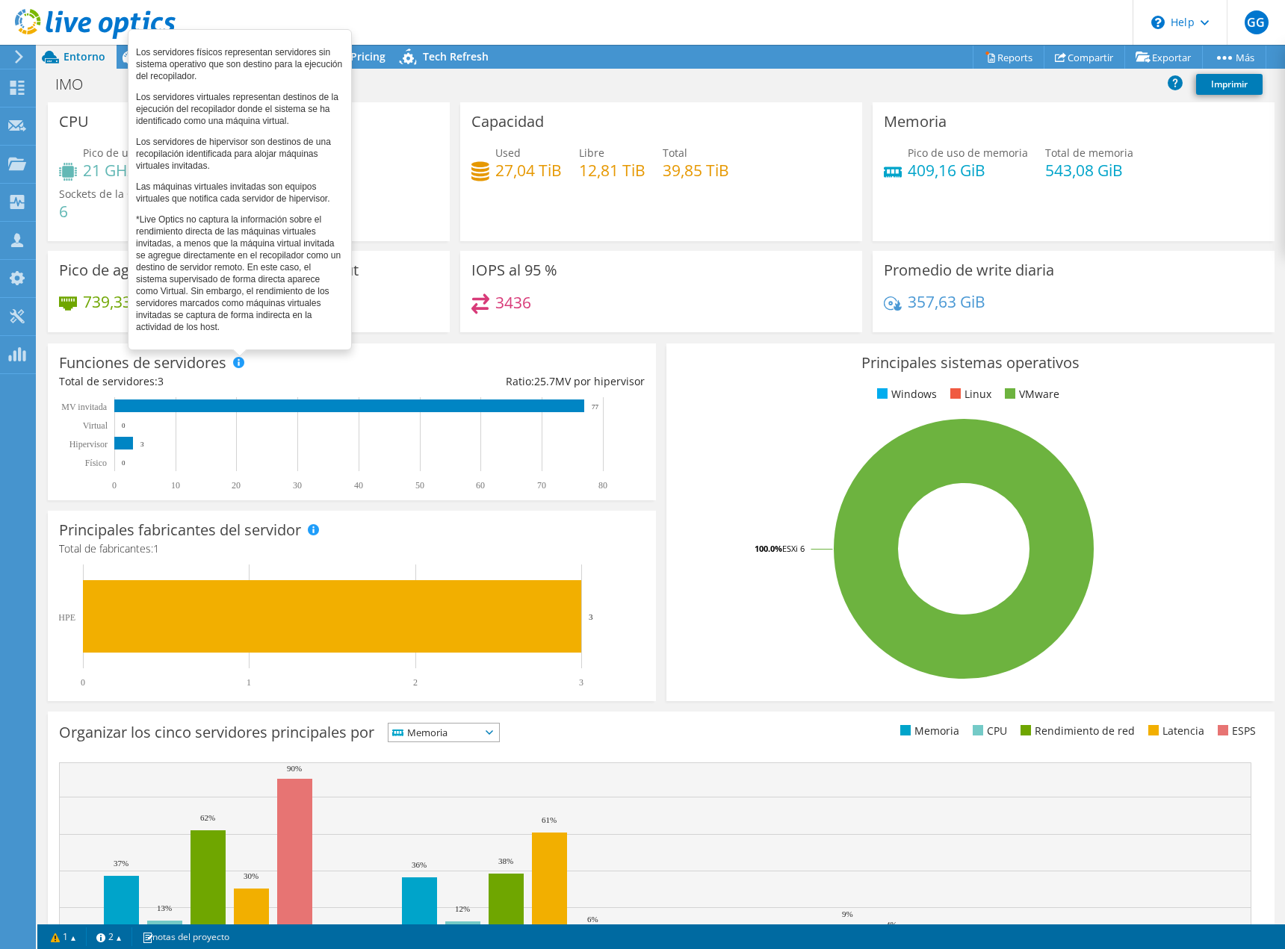
click at [236, 360] on span at bounding box center [238, 362] width 10 height 10
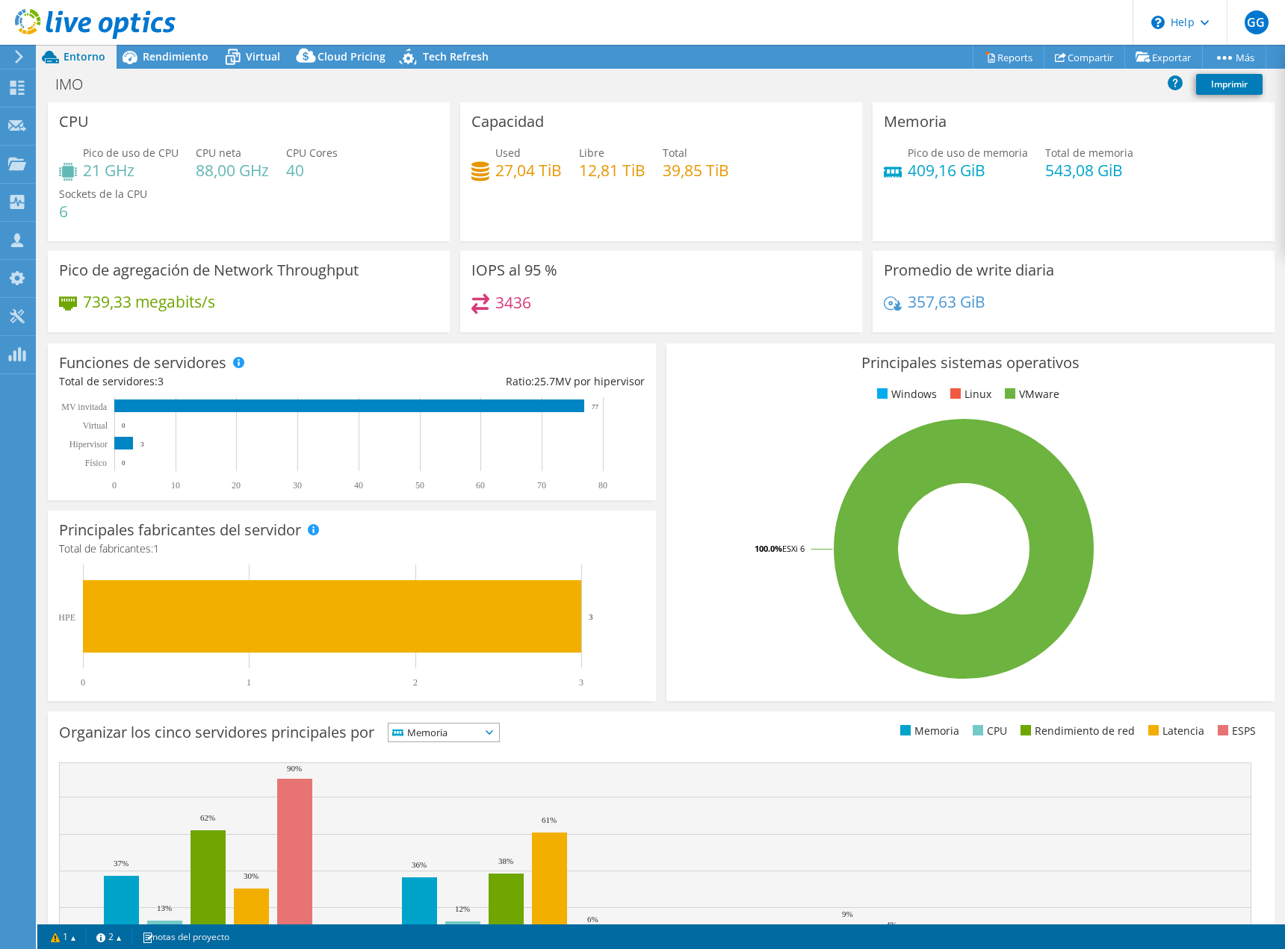
click at [710, 663] on rect at bounding box center [964, 548] width 572 height 261
click at [243, 58] on icon at bounding box center [233, 57] width 26 height 26
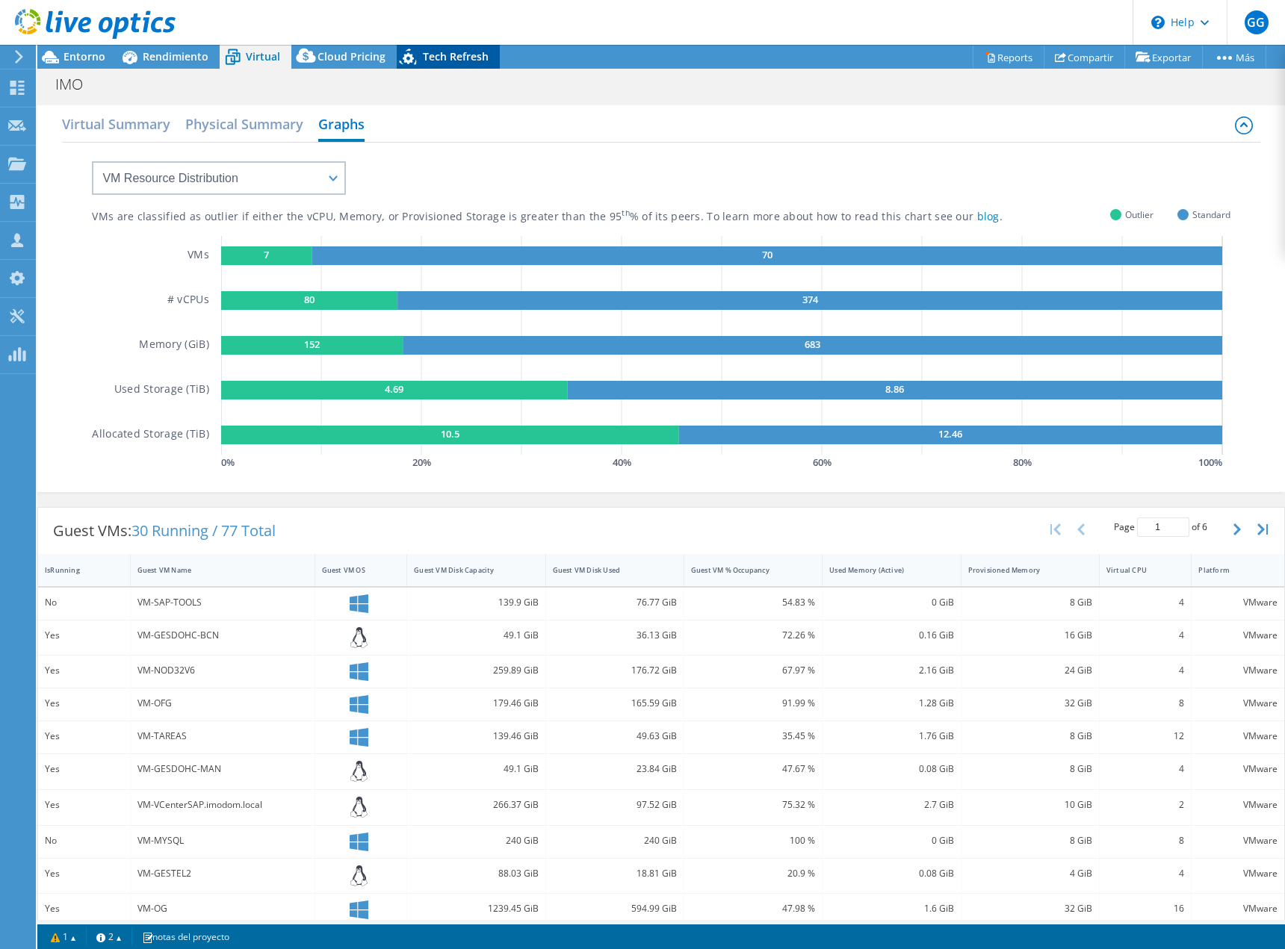
click at [462, 65] on div "Tech Refresh" at bounding box center [448, 57] width 103 height 24
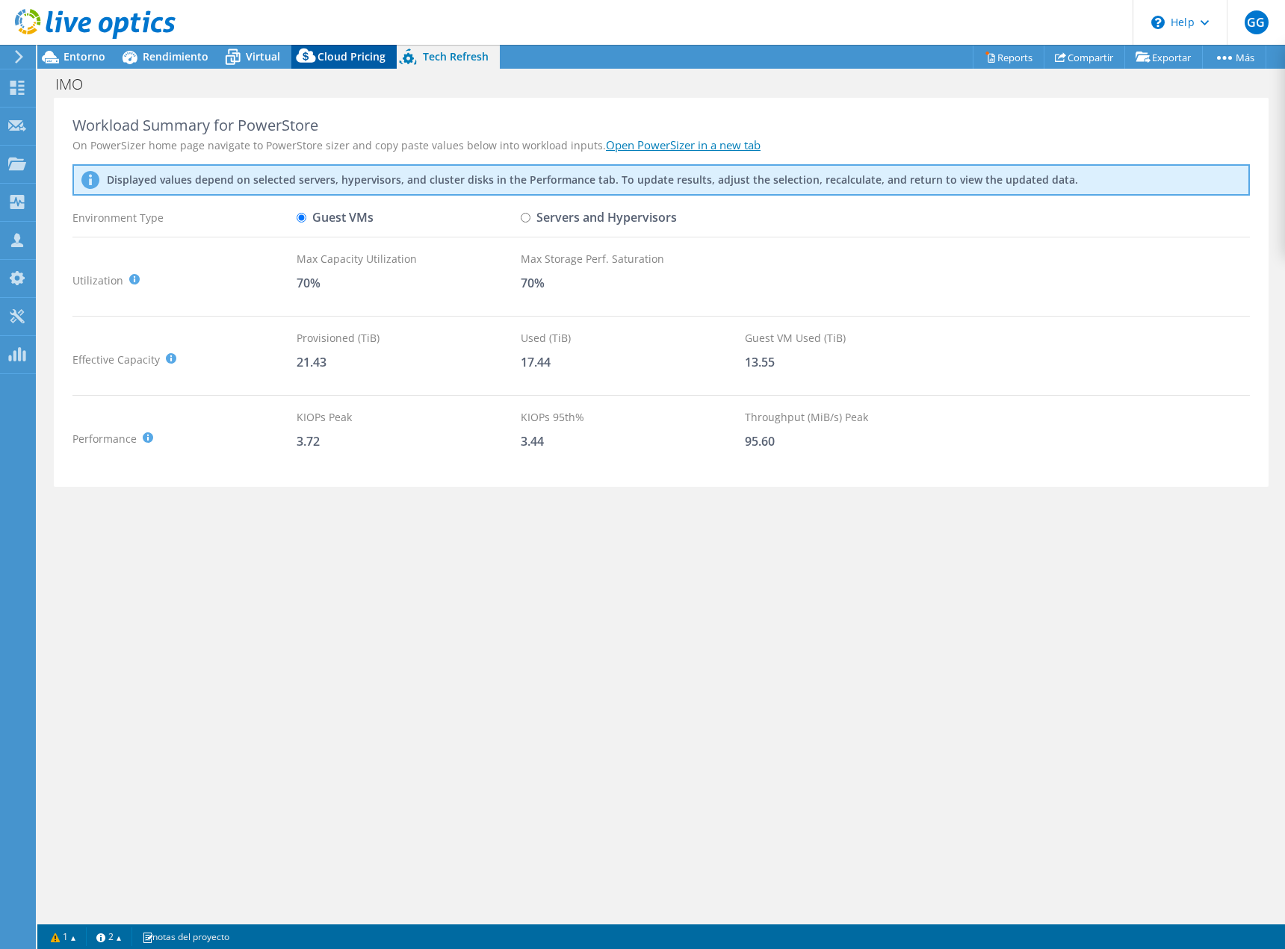
click at [364, 66] on div "Cloud Pricing" at bounding box center [343, 57] width 105 height 24
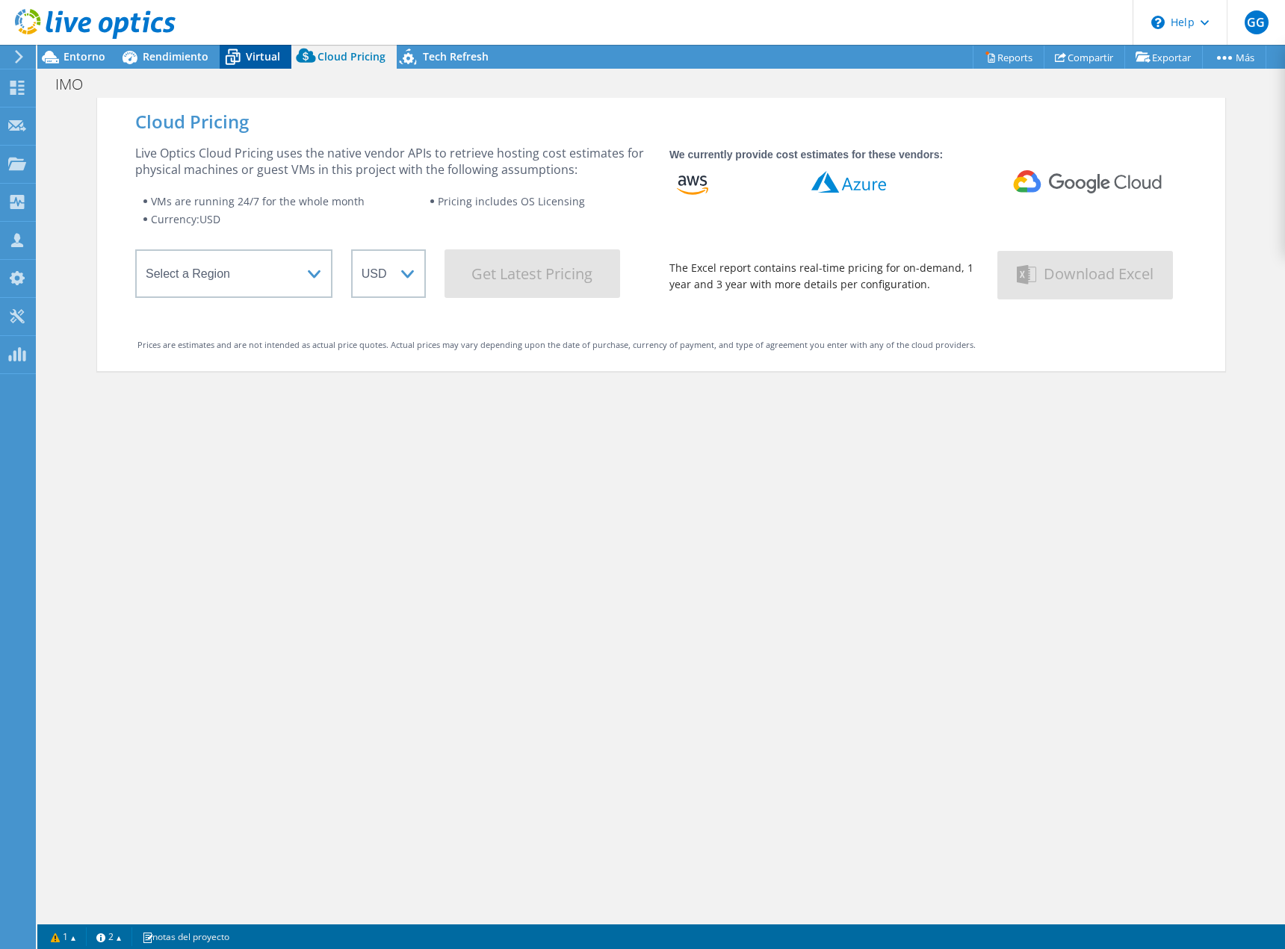
click at [264, 60] on span "Virtual" at bounding box center [263, 56] width 34 height 14
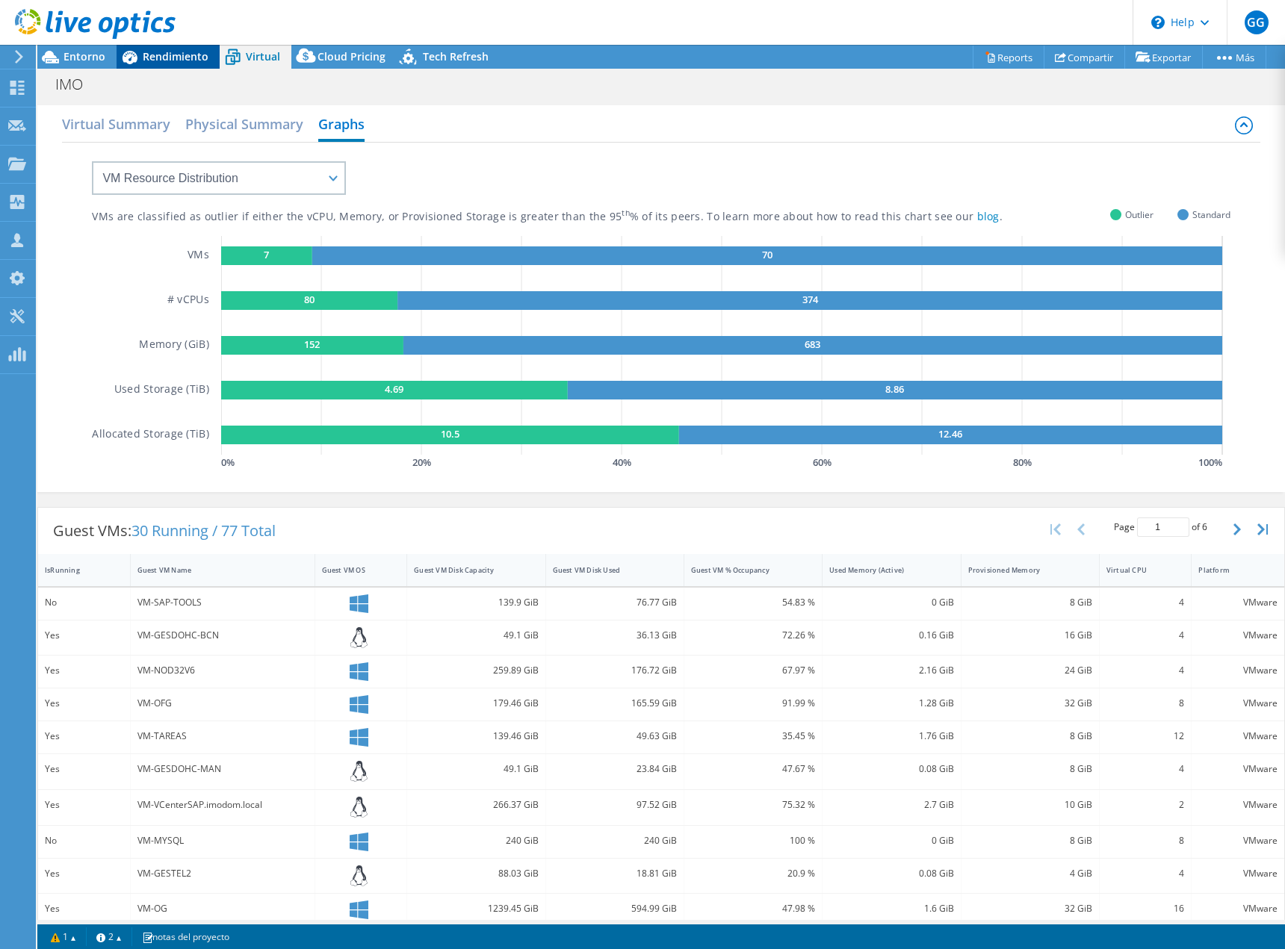
click at [170, 58] on span "Rendimiento" at bounding box center [176, 56] width 66 height 14
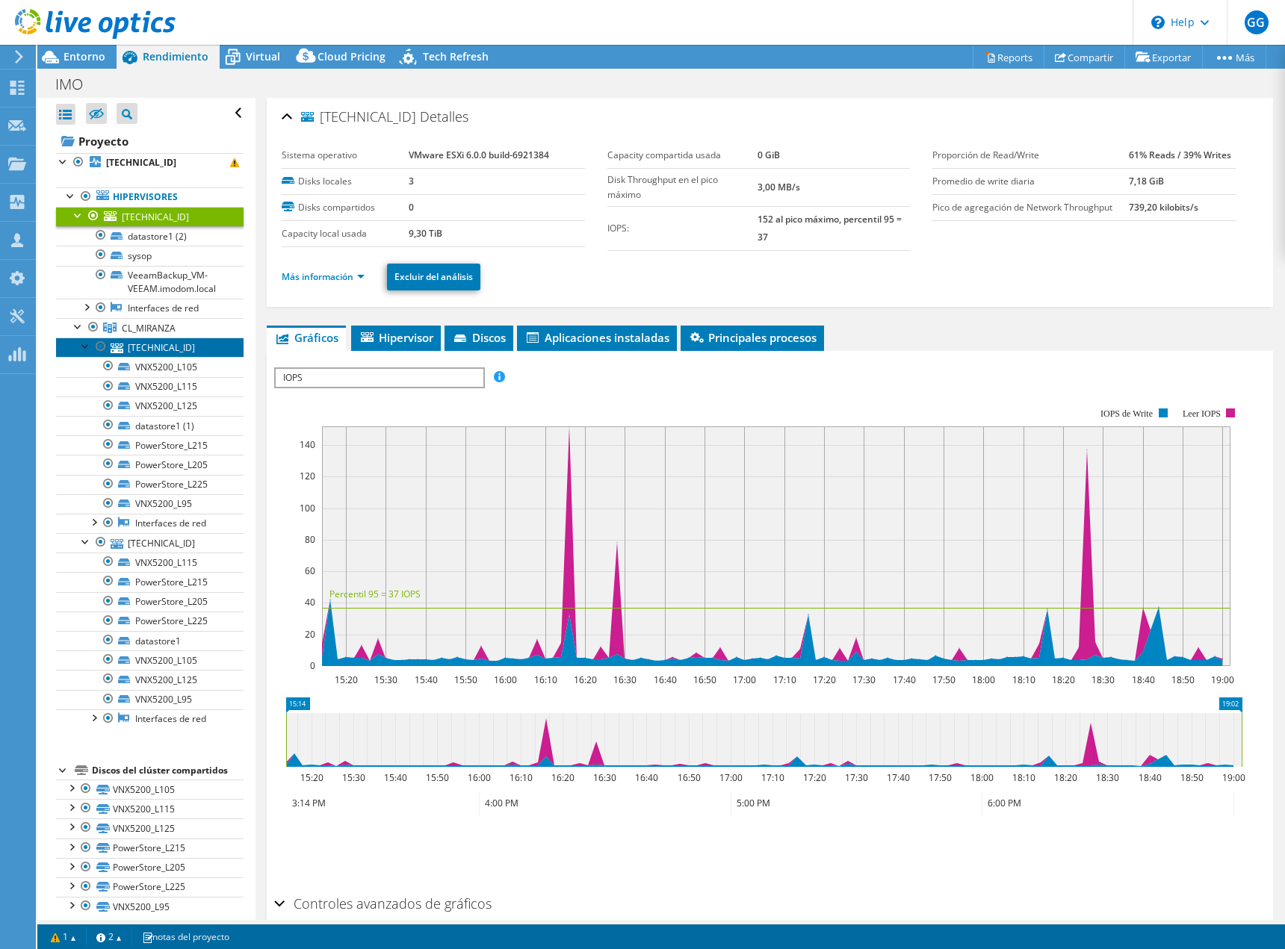
click at [171, 343] on link "[TECHNICAL_ID]" at bounding box center [150, 347] width 188 height 19
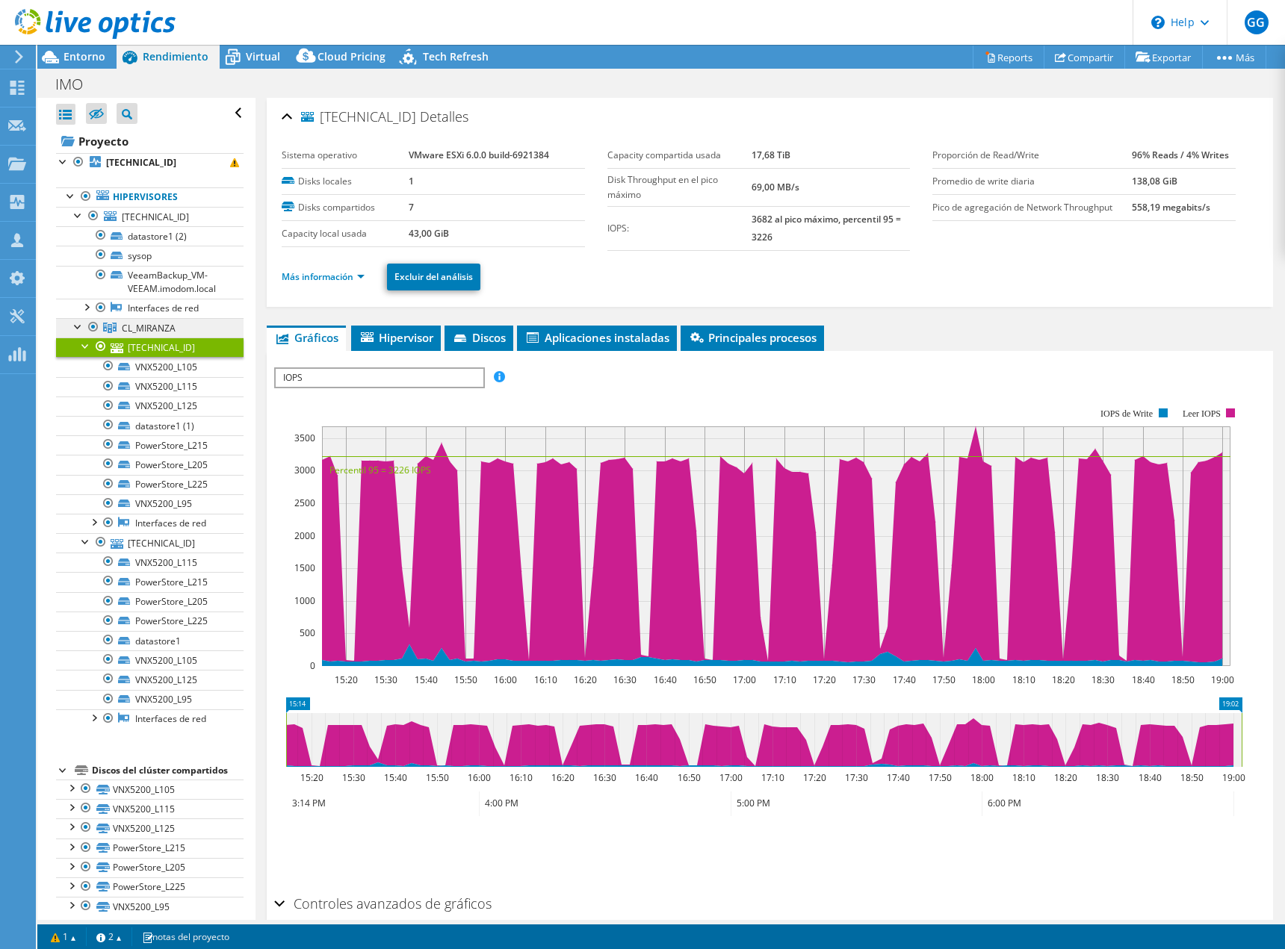
click at [155, 332] on span "CL_MIRANZA" at bounding box center [149, 328] width 54 height 13
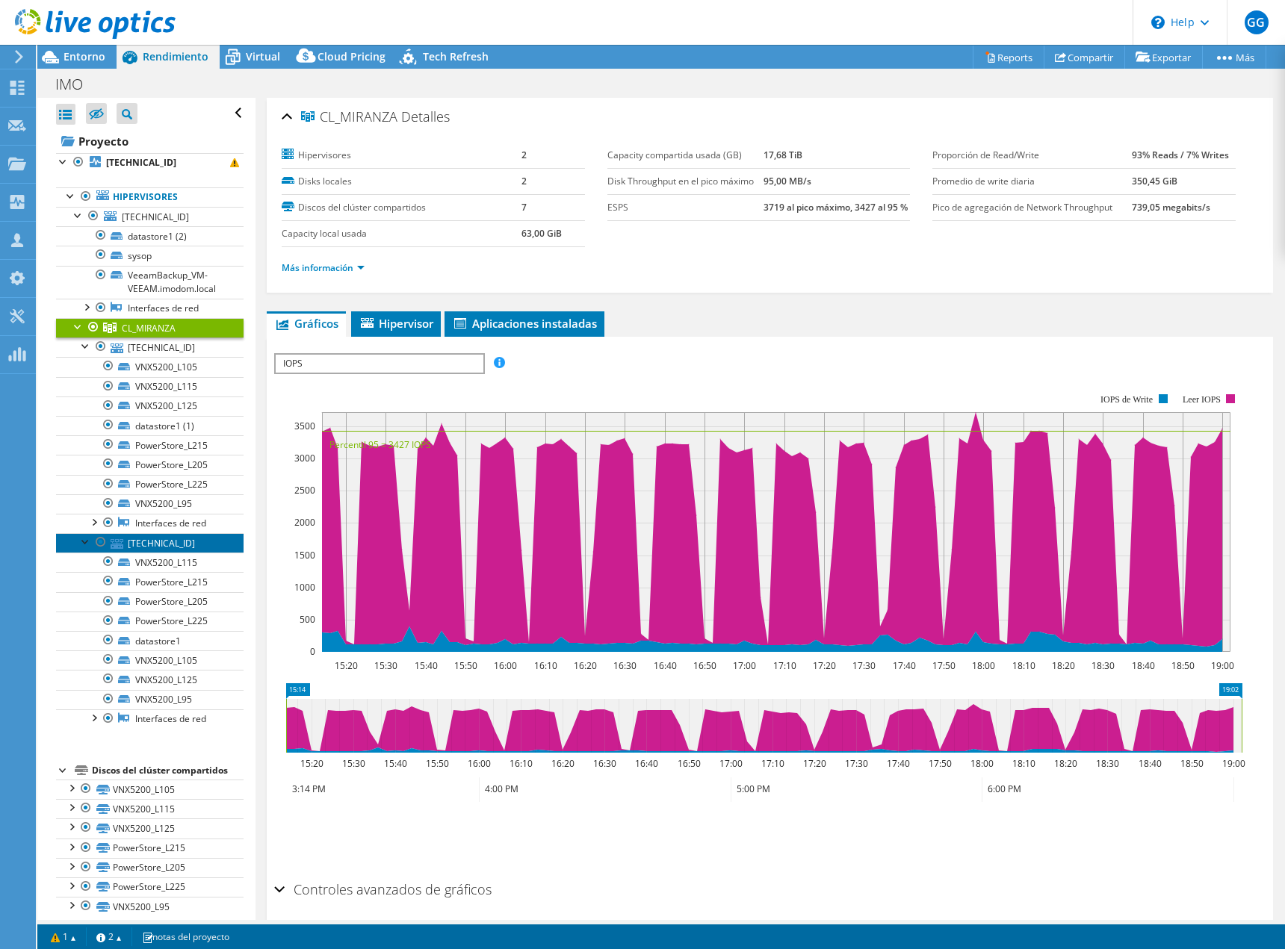
click at [173, 541] on link "[TECHNICAL_ID]" at bounding box center [150, 542] width 188 height 19
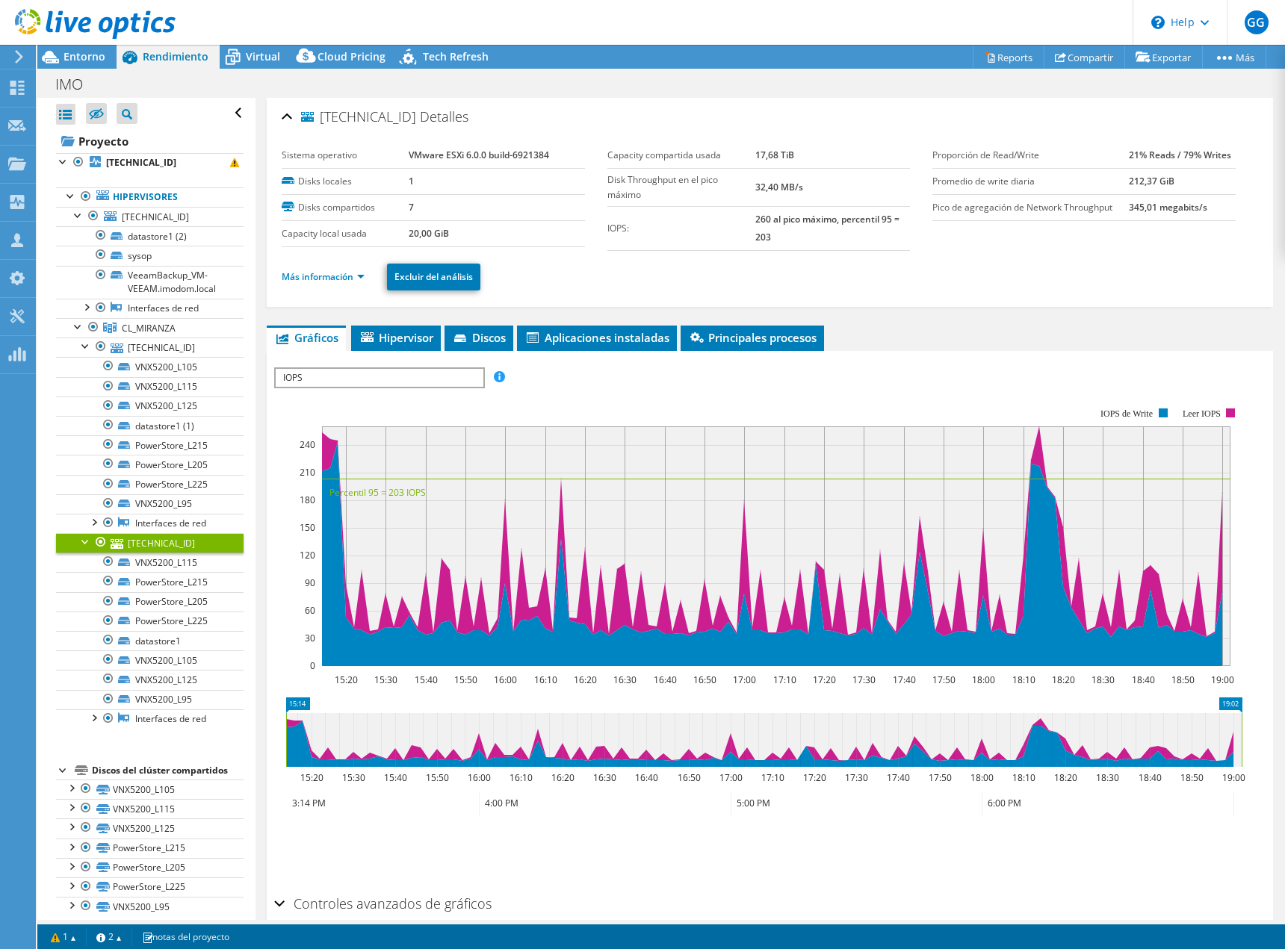
click at [68, 769] on div at bounding box center [63, 769] width 15 height 15
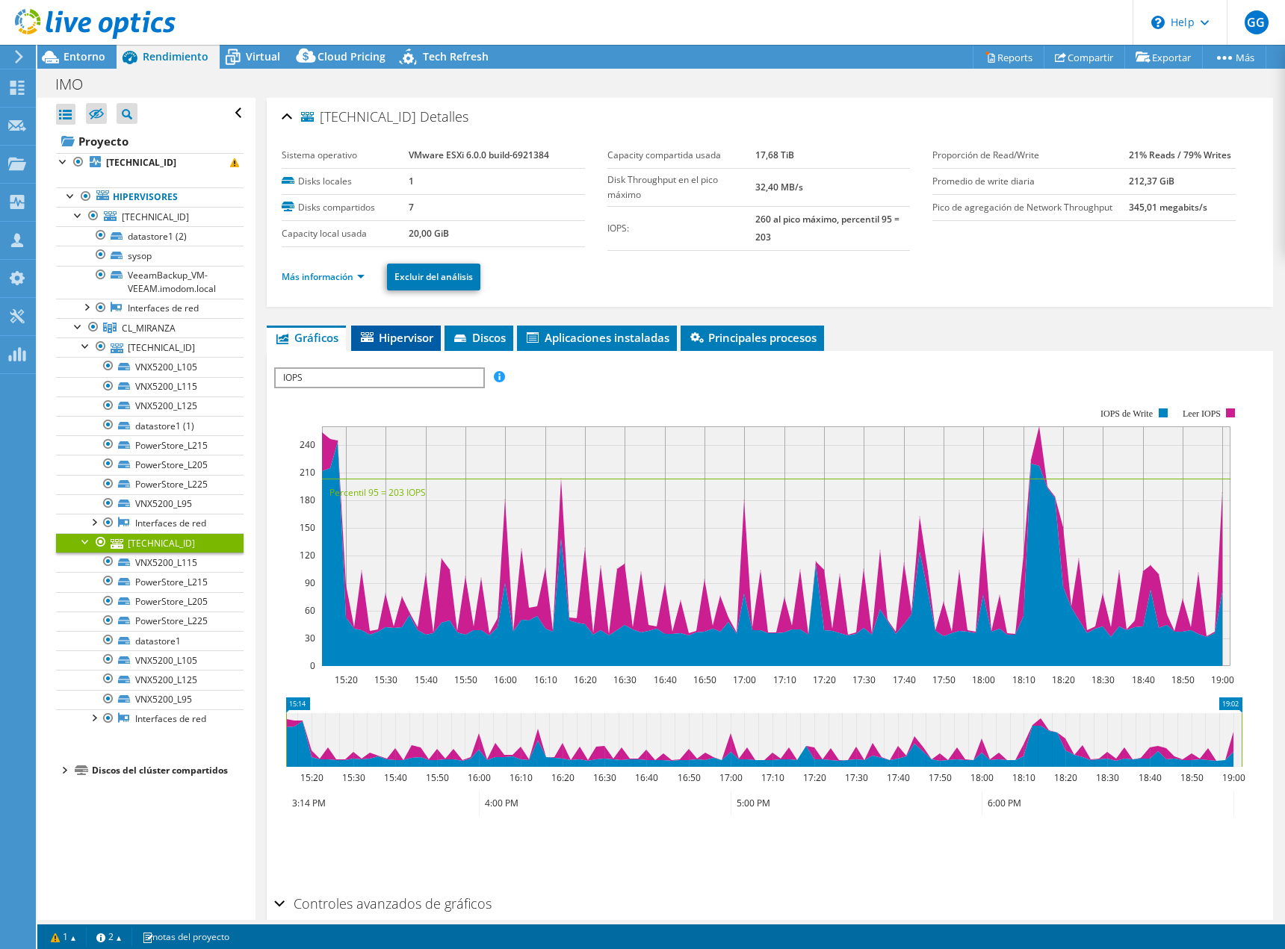
click at [393, 347] on li "Hipervisor" at bounding box center [396, 338] width 90 height 25
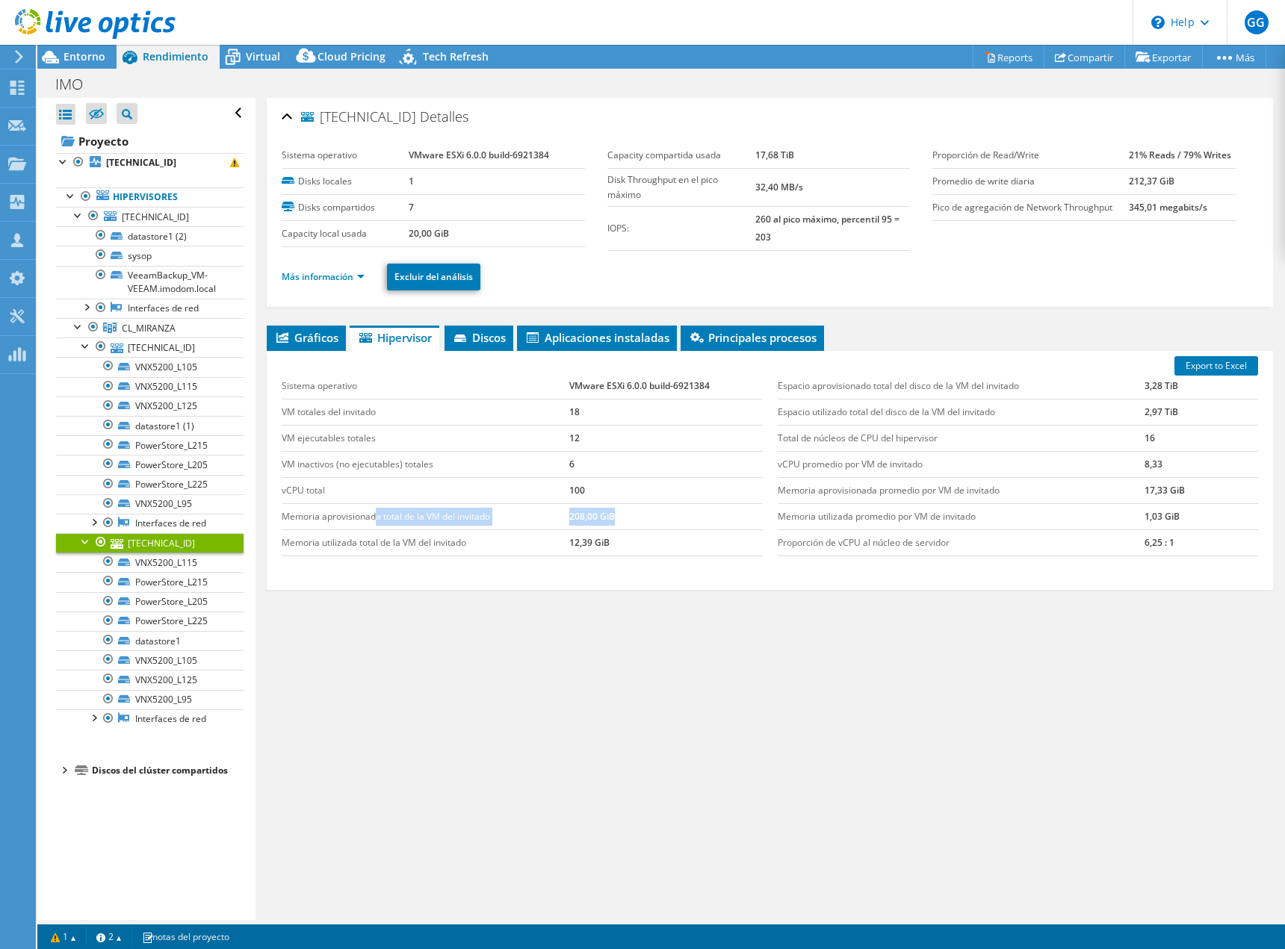
drag, startPoint x: 377, startPoint y: 521, endPoint x: 654, endPoint y: 523, distance: 277.2
click at [654, 523] on tr "Memoria aprovisionada total de la VM del invitado 208,00 GiB" at bounding box center [522, 517] width 480 height 26
click at [136, 347] on link "[TECHNICAL_ID]" at bounding box center [150, 347] width 188 height 19
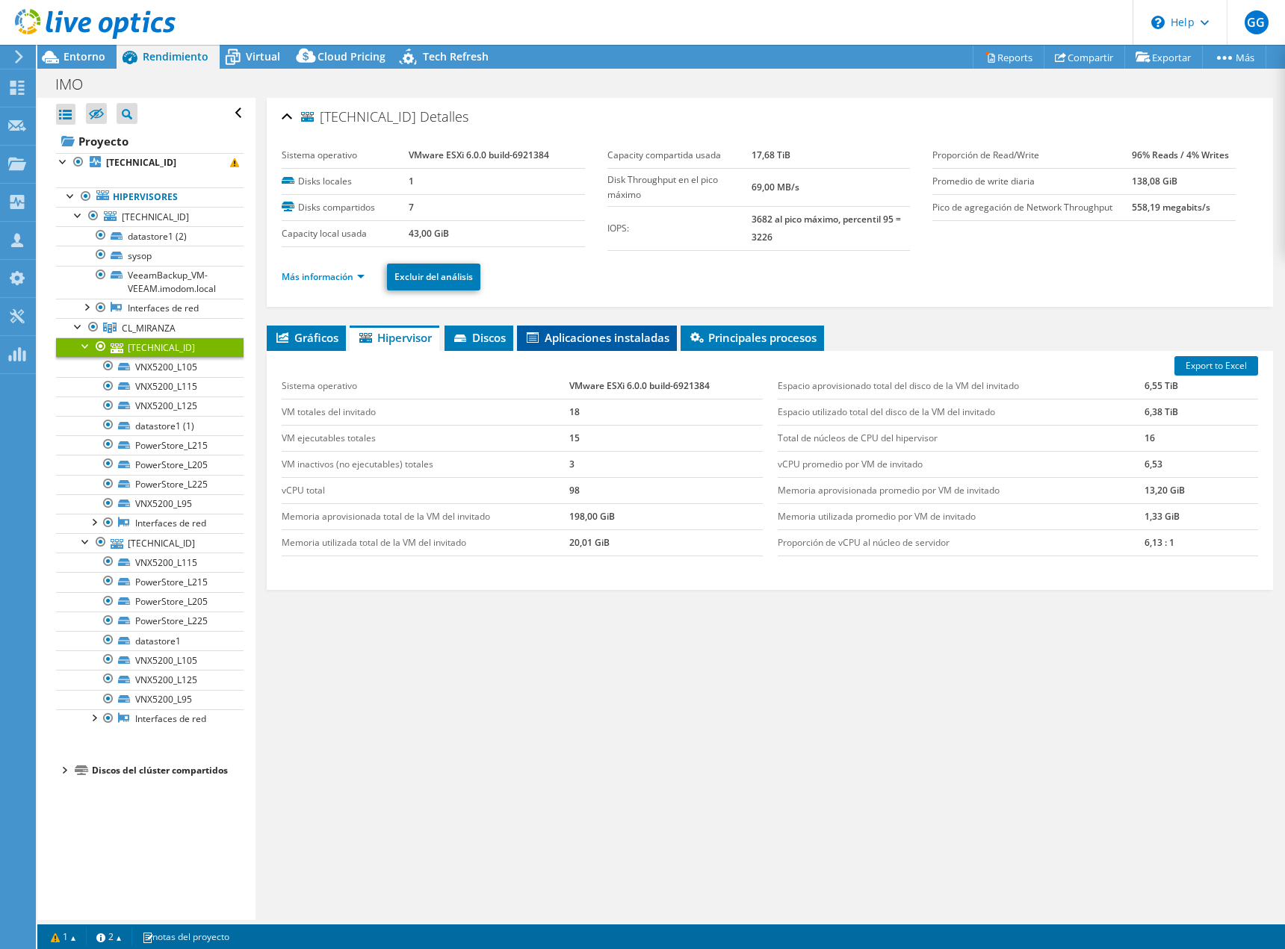
click at [595, 341] on span "Aplicaciones instaladas" at bounding box center [596, 337] width 145 height 15
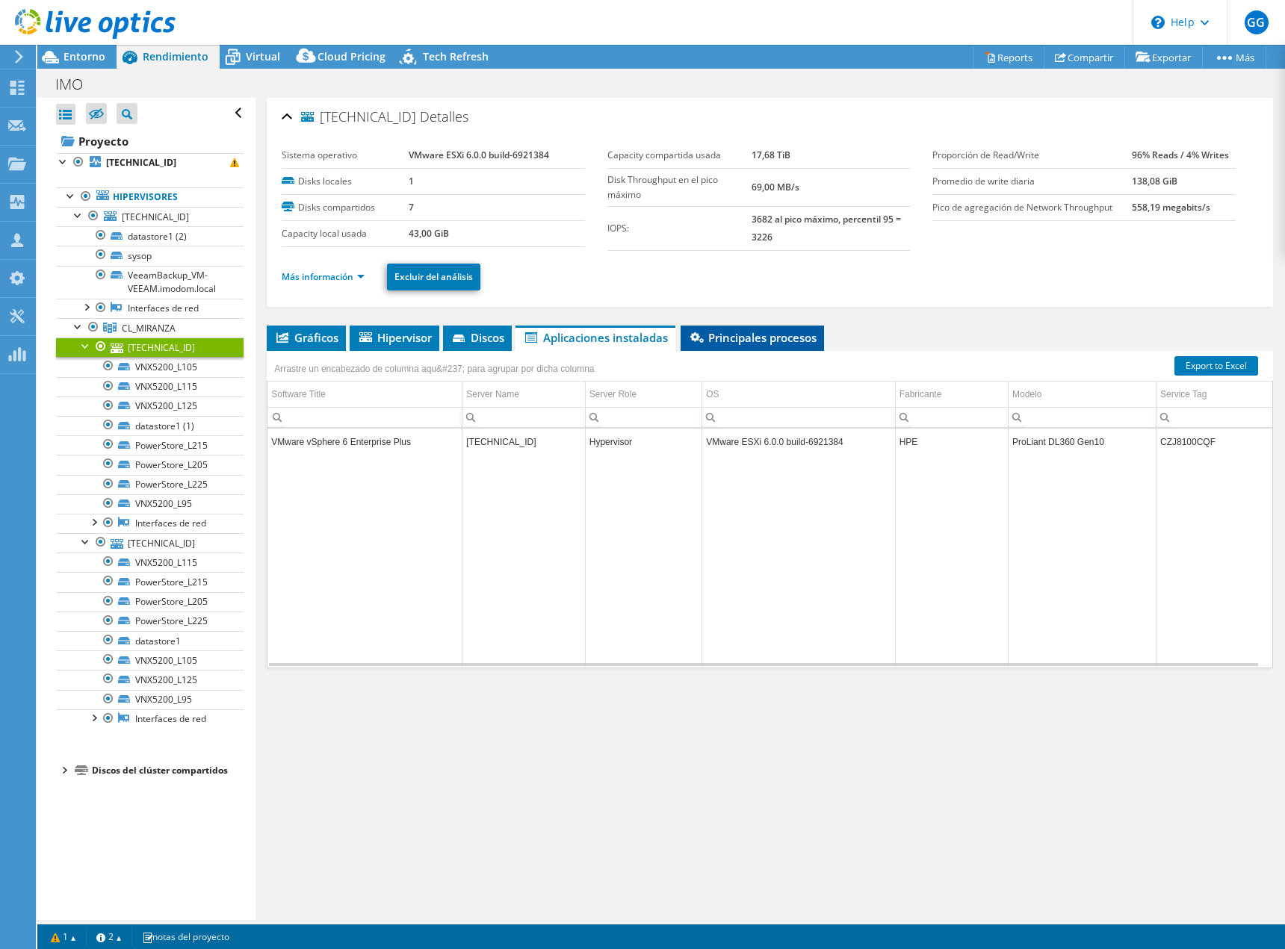
click at [789, 345] on li "Principales procesos" at bounding box center [752, 338] width 143 height 25
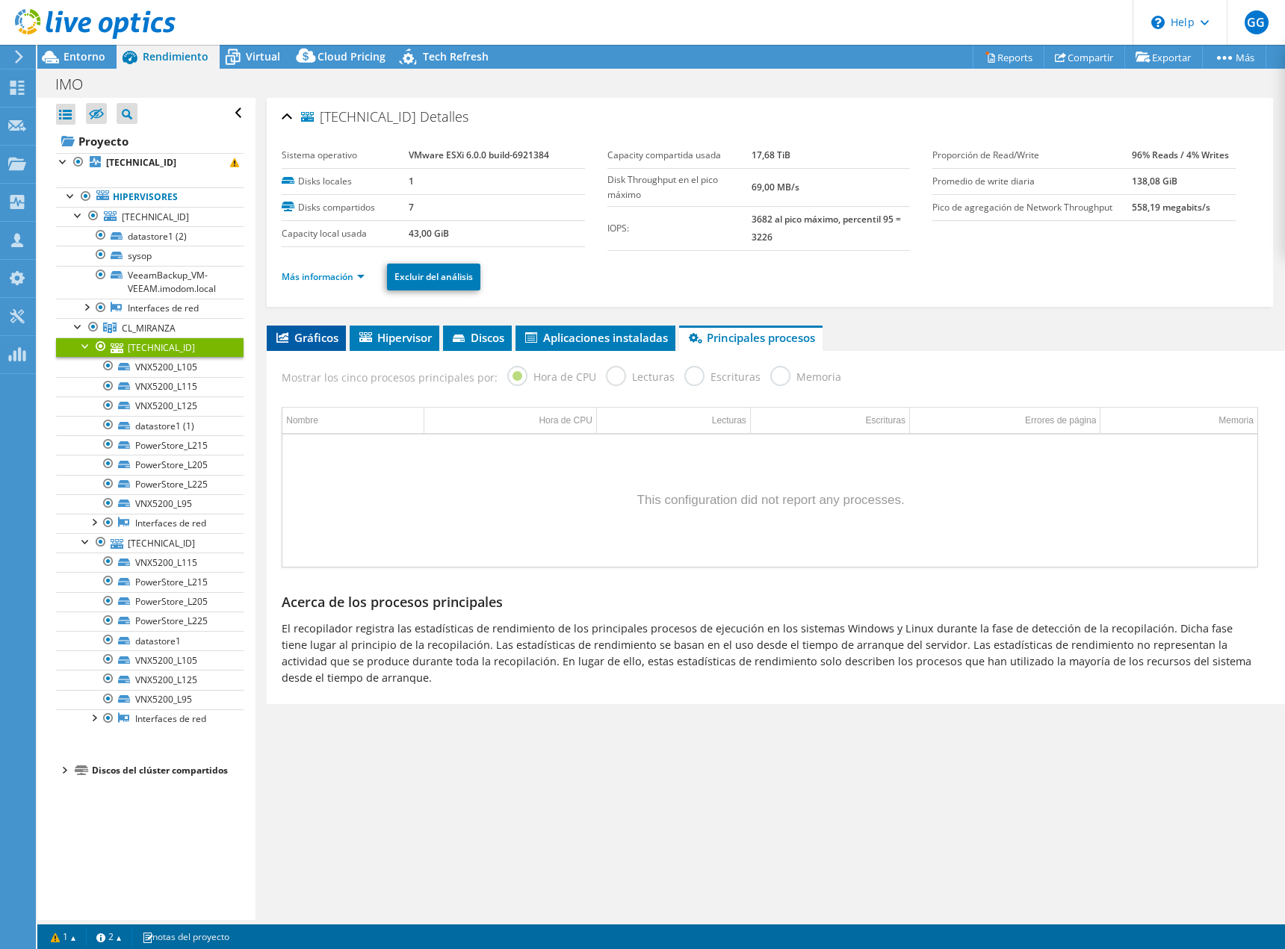
click at [312, 335] on span "Gráficos" at bounding box center [306, 337] width 64 height 15
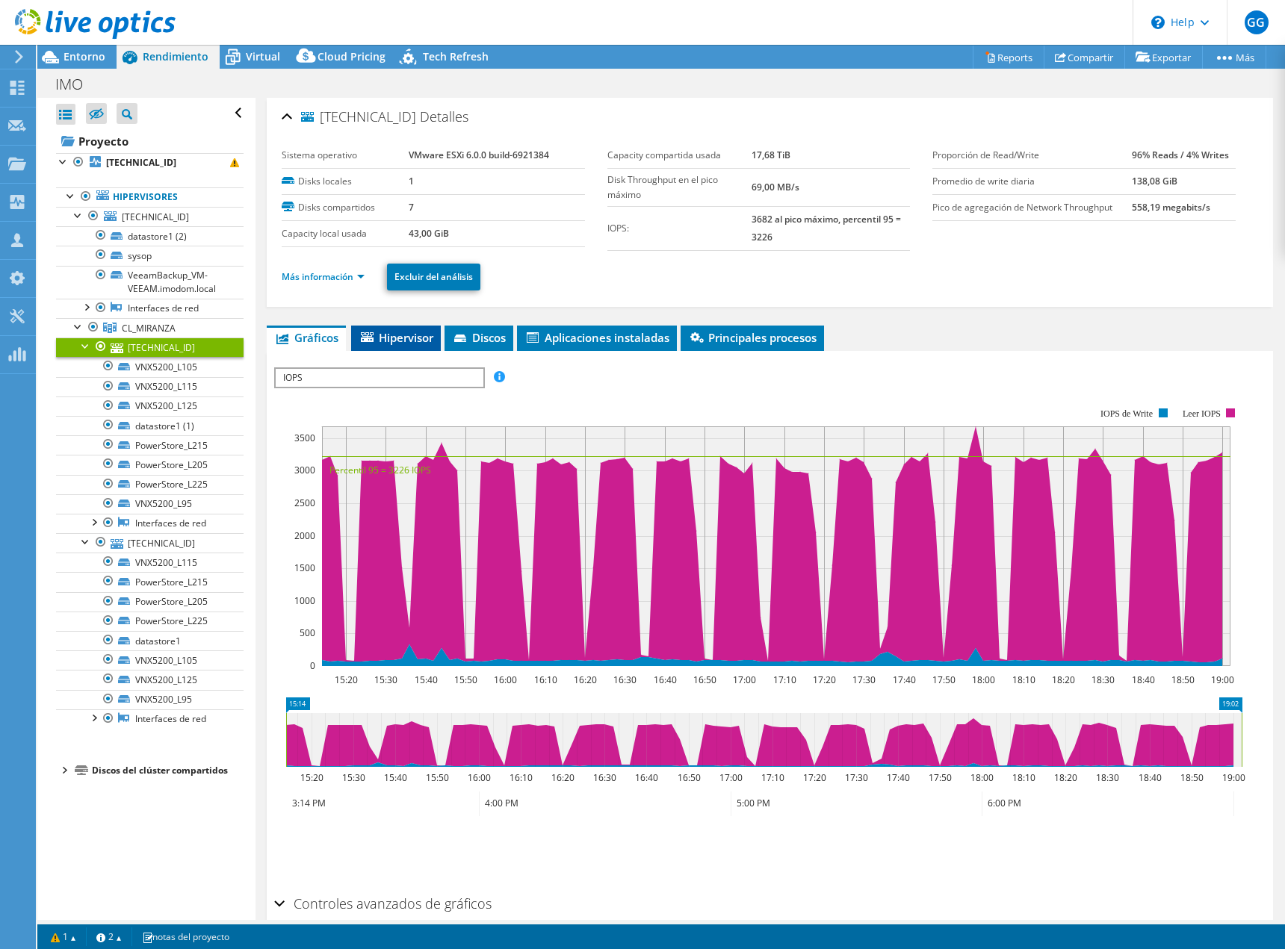
click at [377, 334] on span "Hipervisor" at bounding box center [396, 337] width 75 height 15
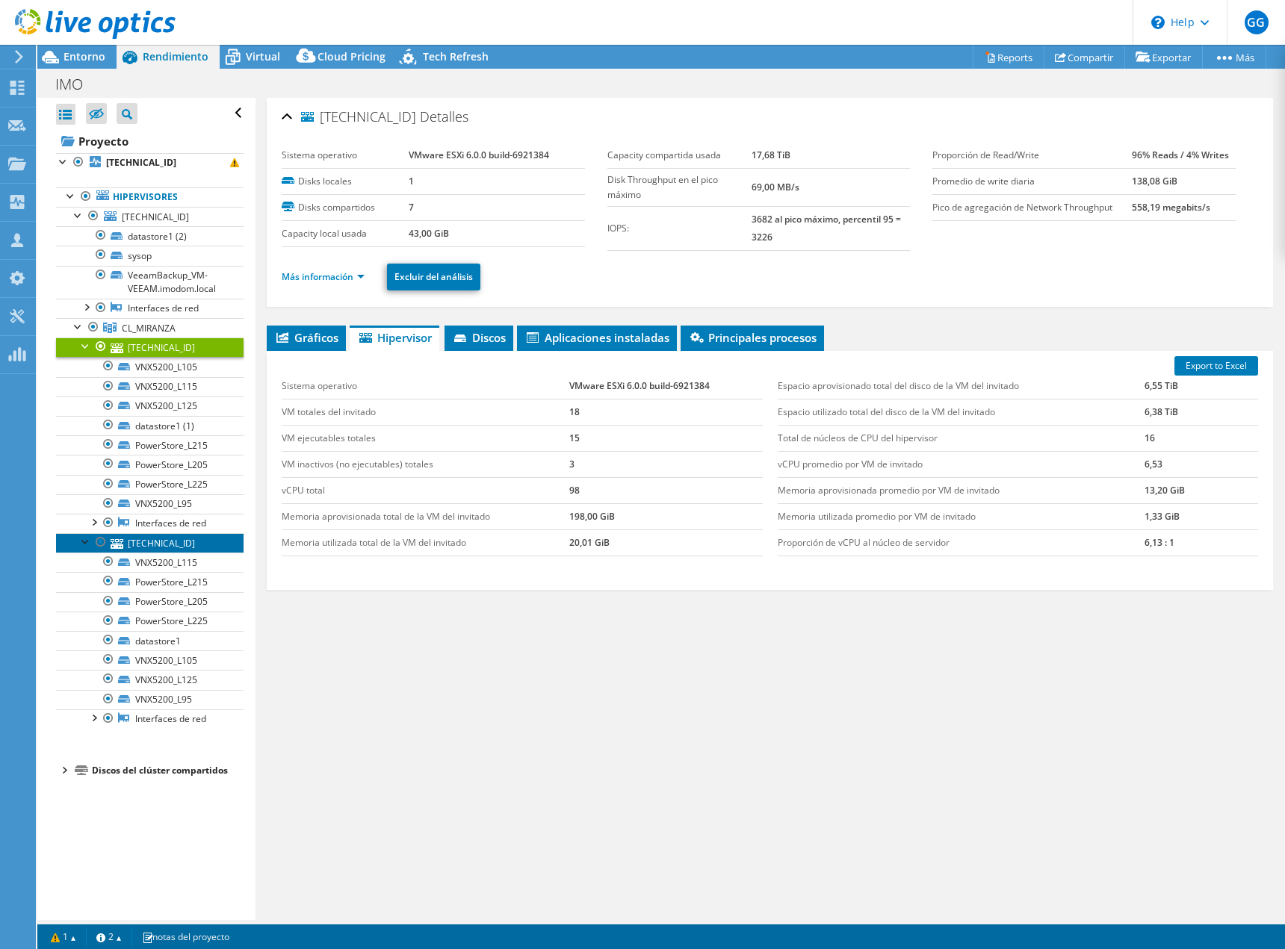
click at [167, 536] on link "[TECHNICAL_ID]" at bounding box center [150, 542] width 188 height 19
click at [185, 344] on link "[TECHNICAL_ID]" at bounding box center [150, 347] width 188 height 19
click at [152, 545] on link "[TECHNICAL_ID]" at bounding box center [150, 542] width 188 height 19
click at [156, 350] on link "[TECHNICAL_ID]" at bounding box center [150, 347] width 188 height 19
click at [340, 271] on link "Más información" at bounding box center [323, 276] width 83 height 13
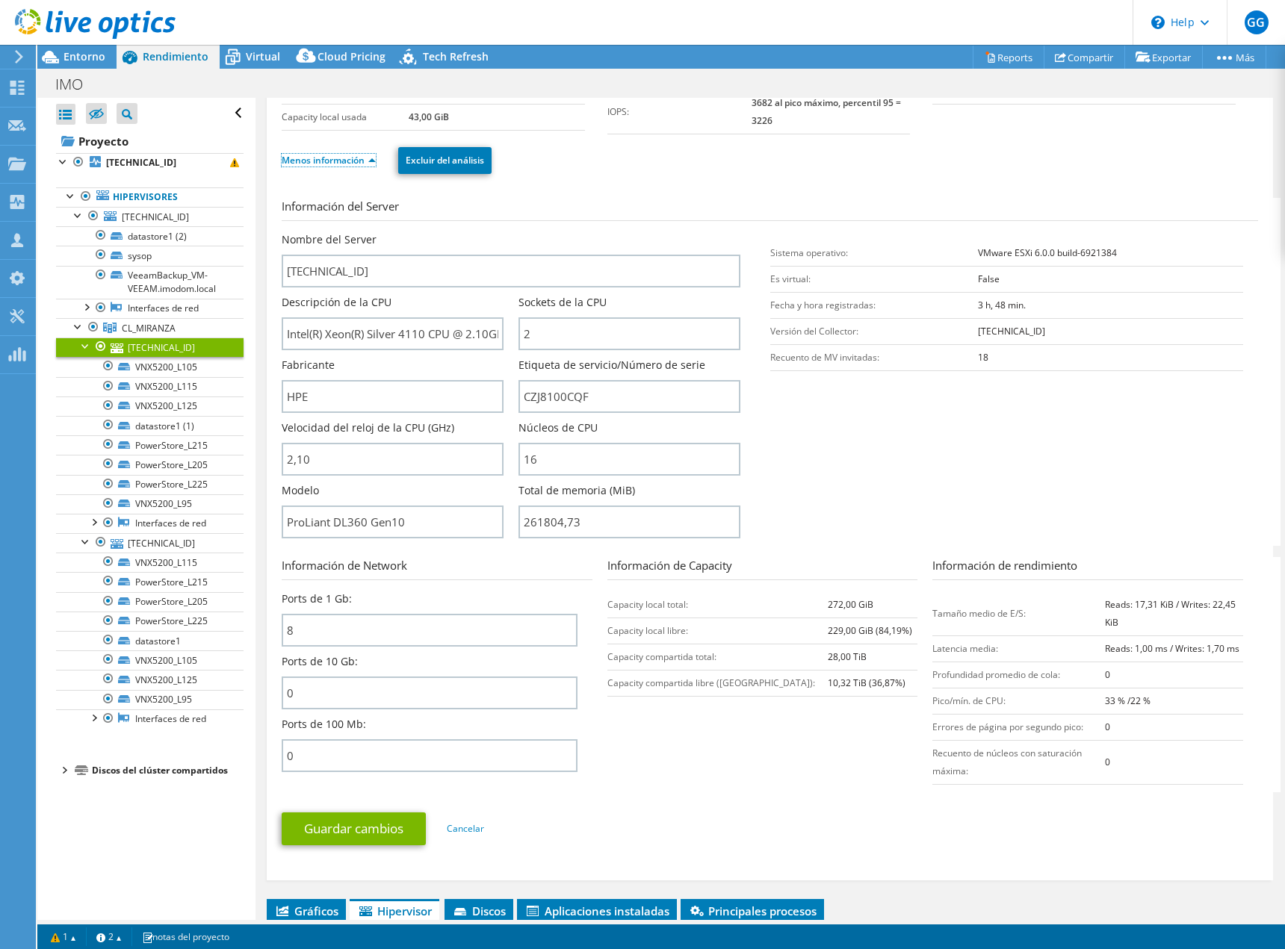
scroll to position [149, 0]
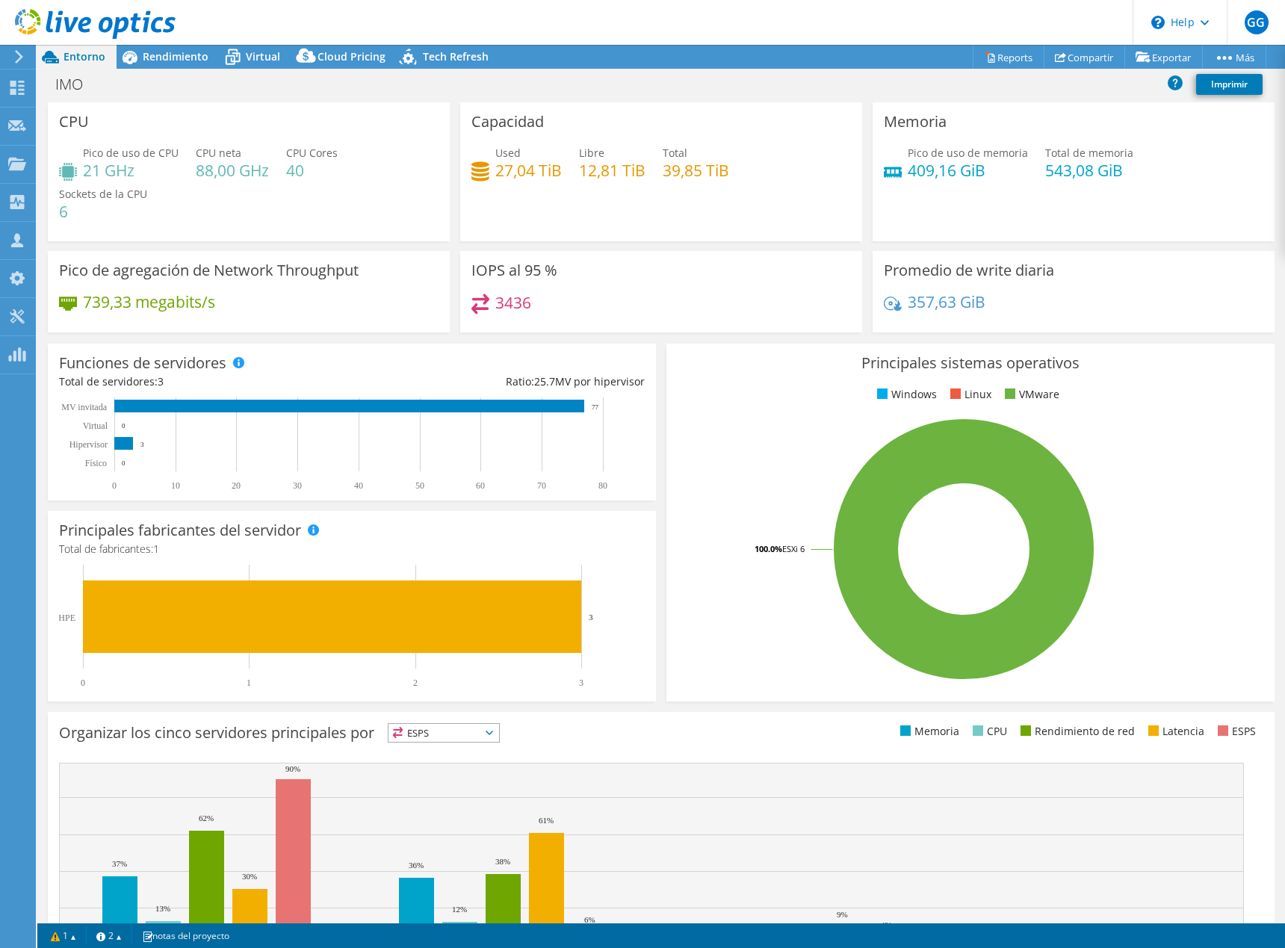
select select "USD"
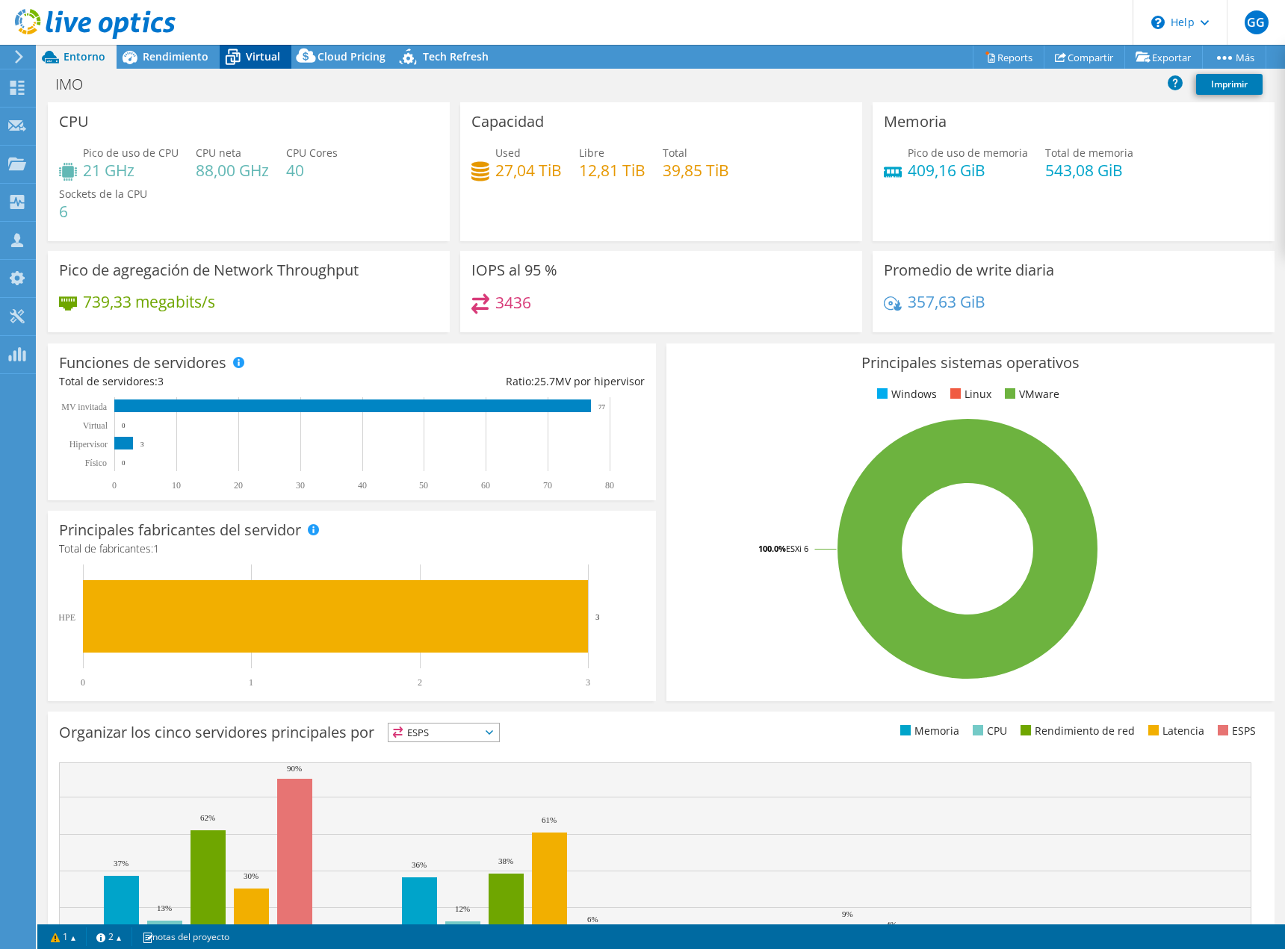
click at [247, 55] on span "Virtual" at bounding box center [263, 56] width 34 height 14
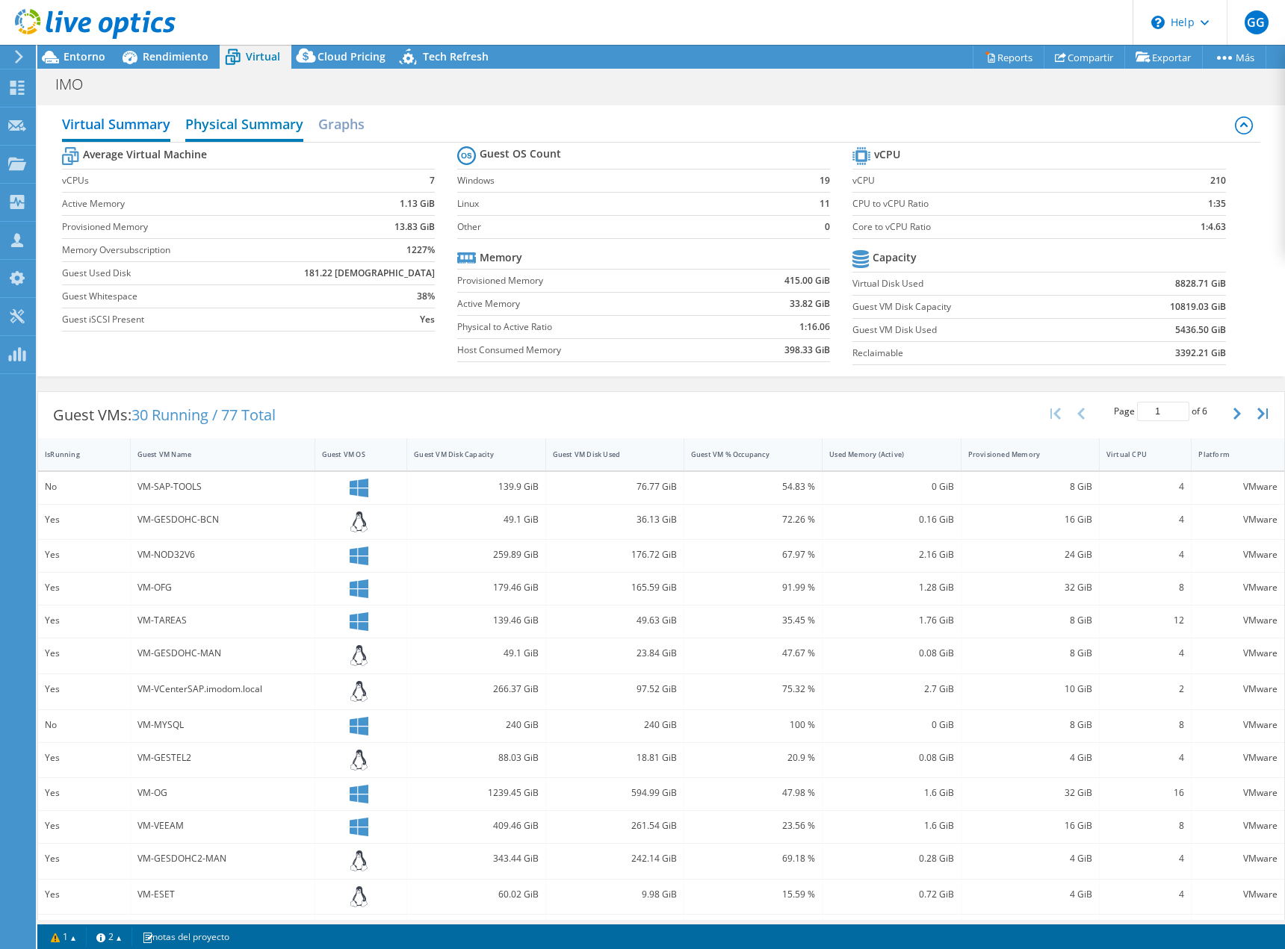
click at [230, 128] on h2 "Physical Summary" at bounding box center [244, 125] width 118 height 33
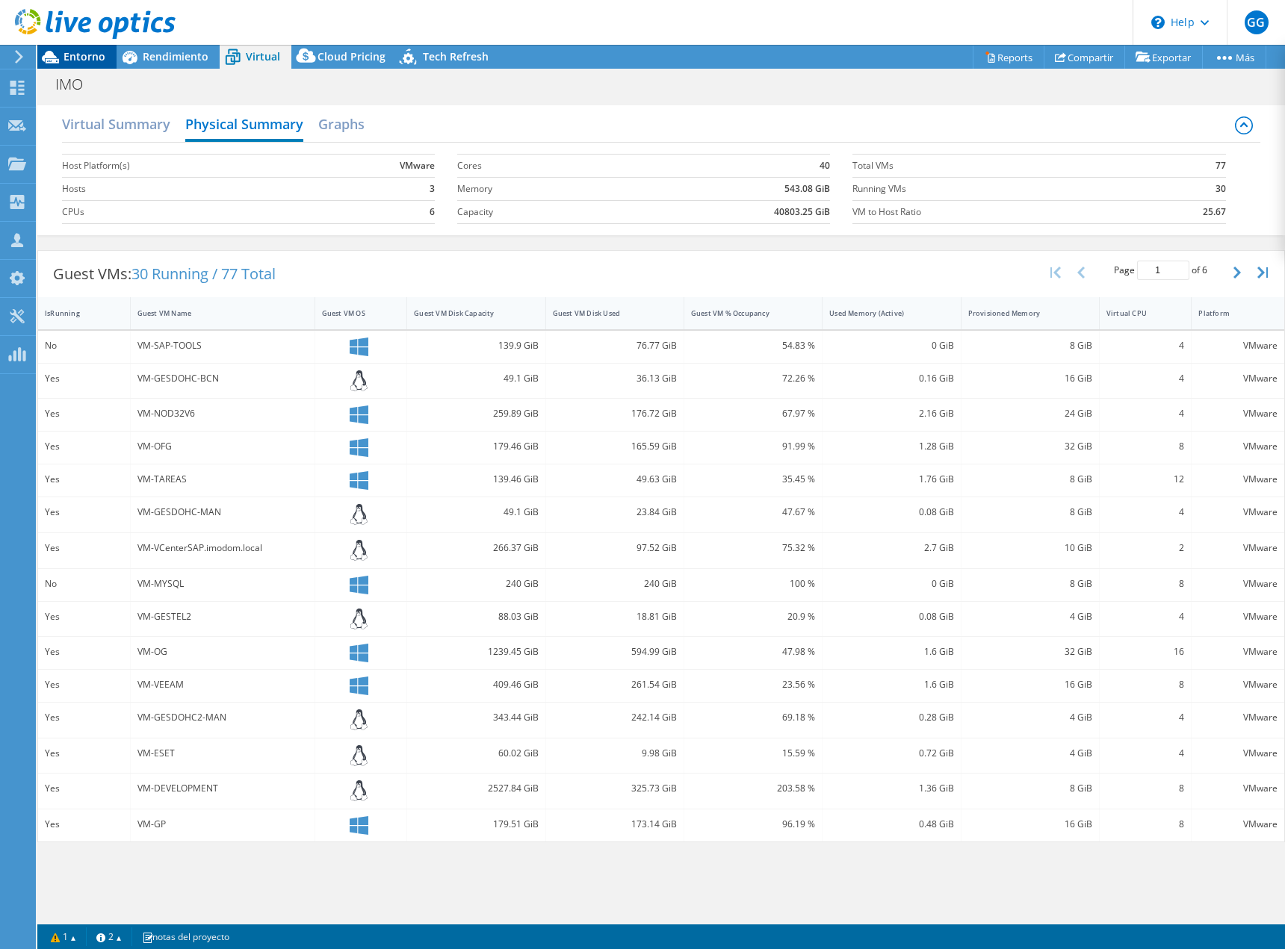
click at [86, 58] on span "Entorno" at bounding box center [84, 56] width 42 height 14
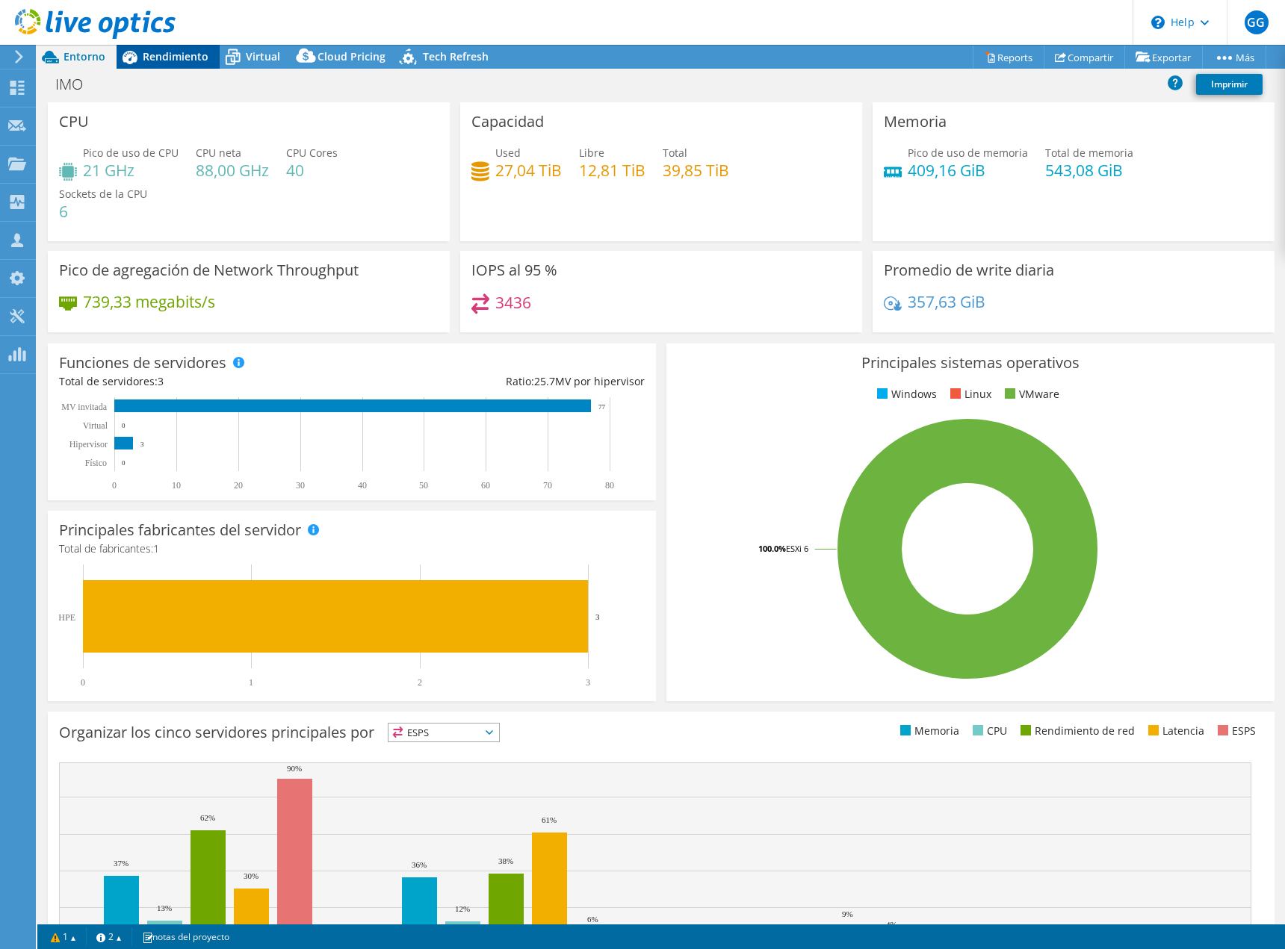
click at [152, 60] on span "Rendimiento" at bounding box center [176, 56] width 66 height 14
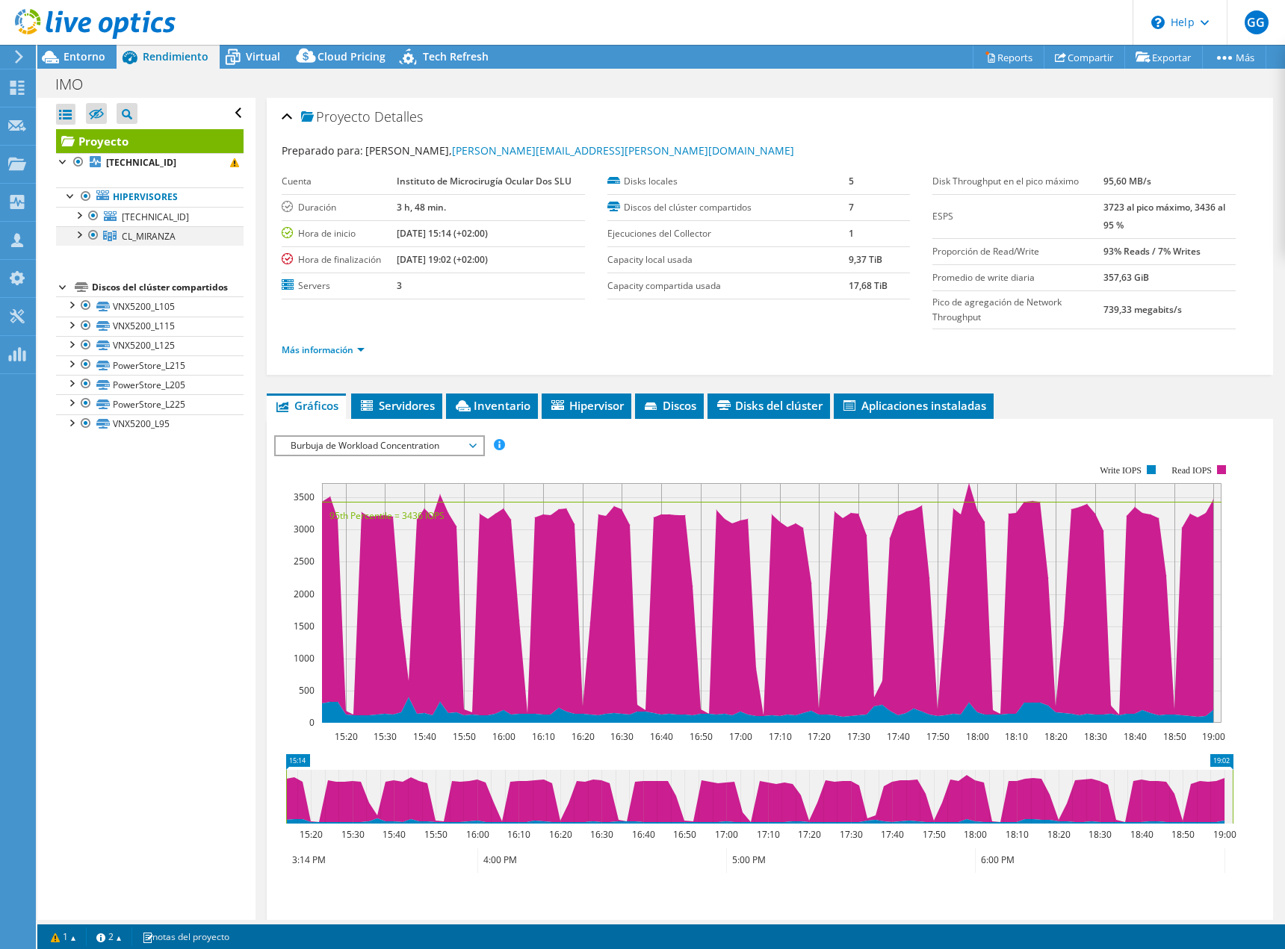
click at [81, 238] on div at bounding box center [78, 233] width 15 height 15
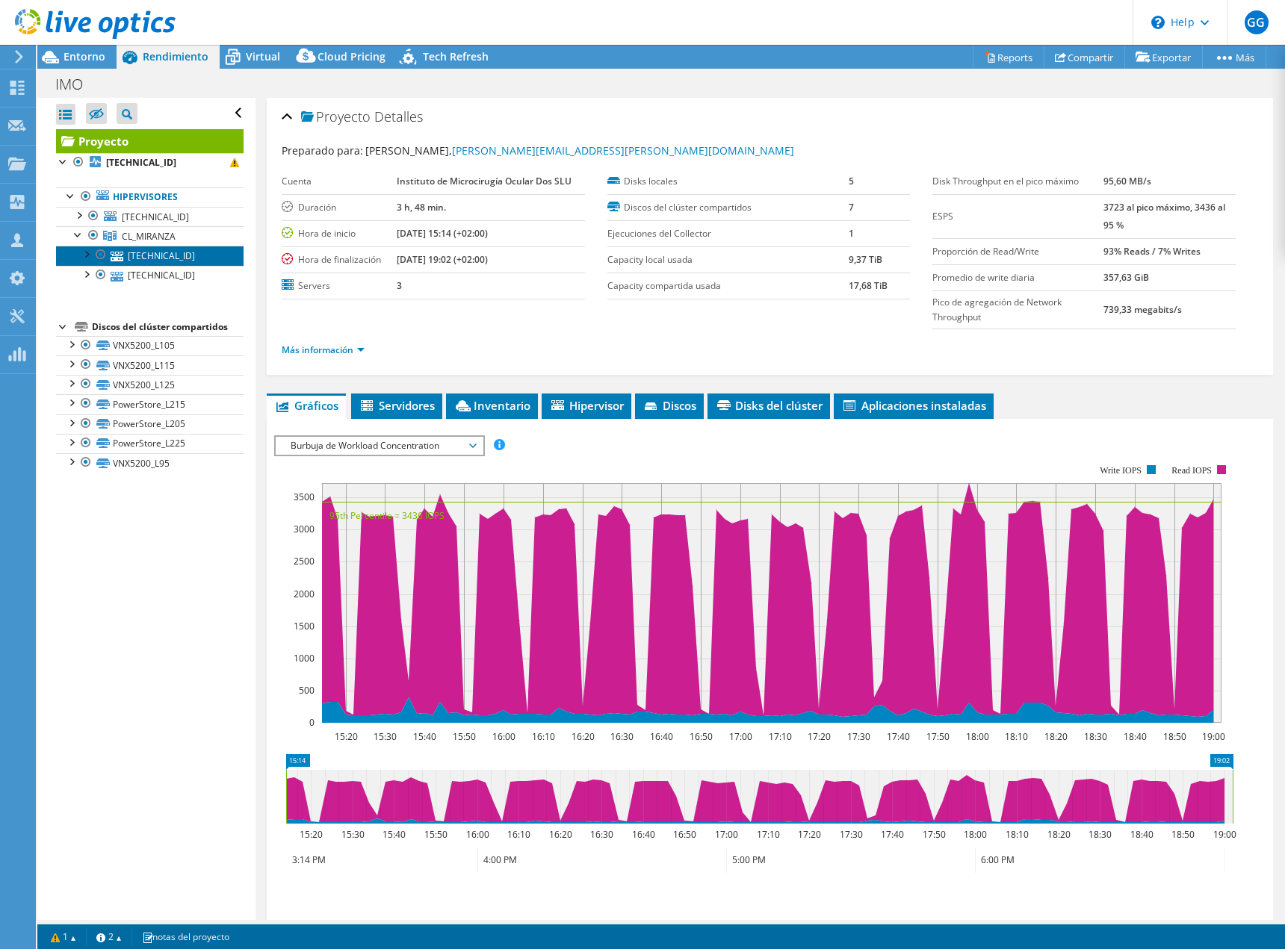
click at [149, 252] on link "[TECHNICAL_ID]" at bounding box center [150, 255] width 188 height 19
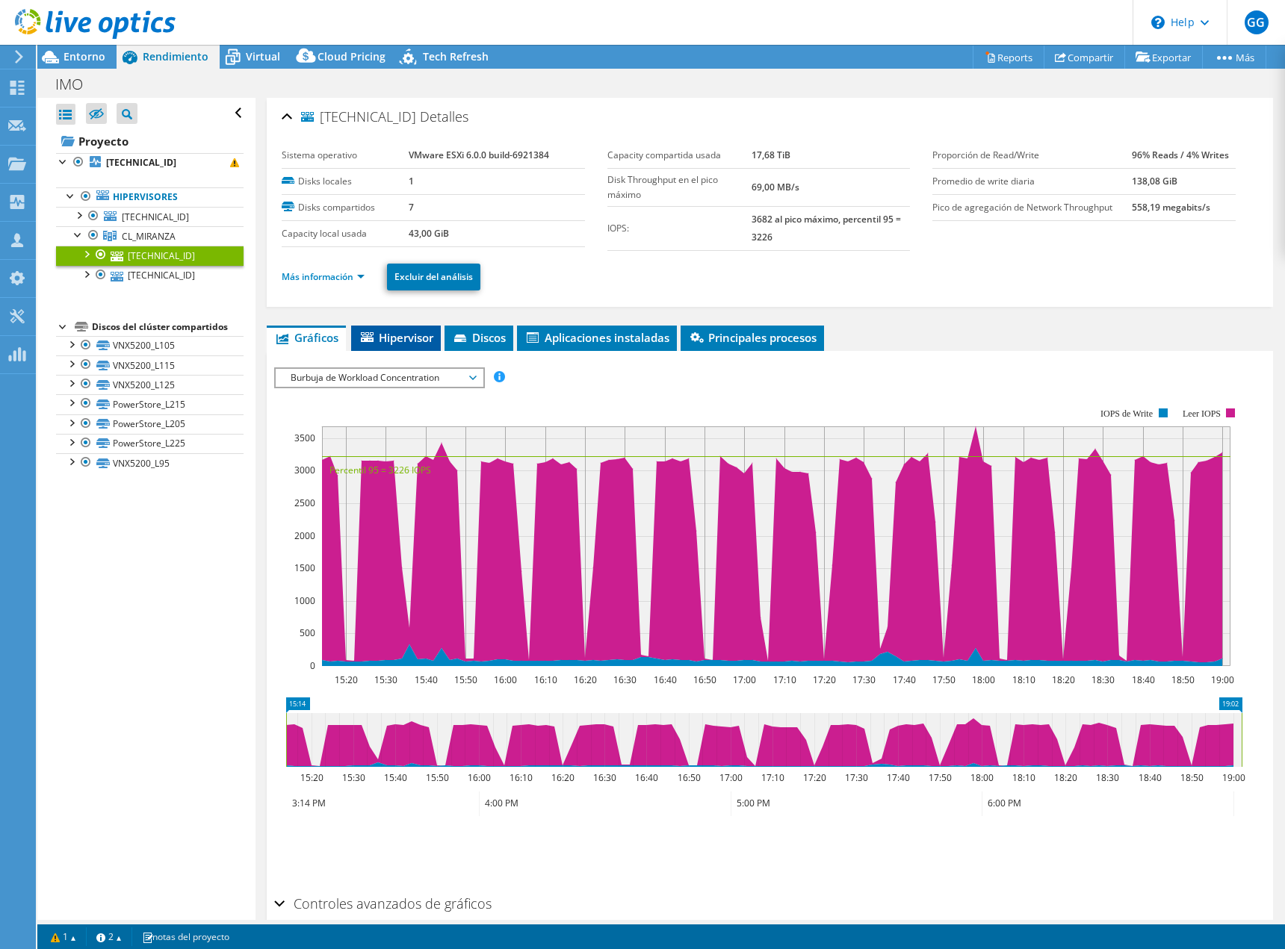
click at [404, 337] on span "Hipervisor" at bounding box center [396, 337] width 75 height 15
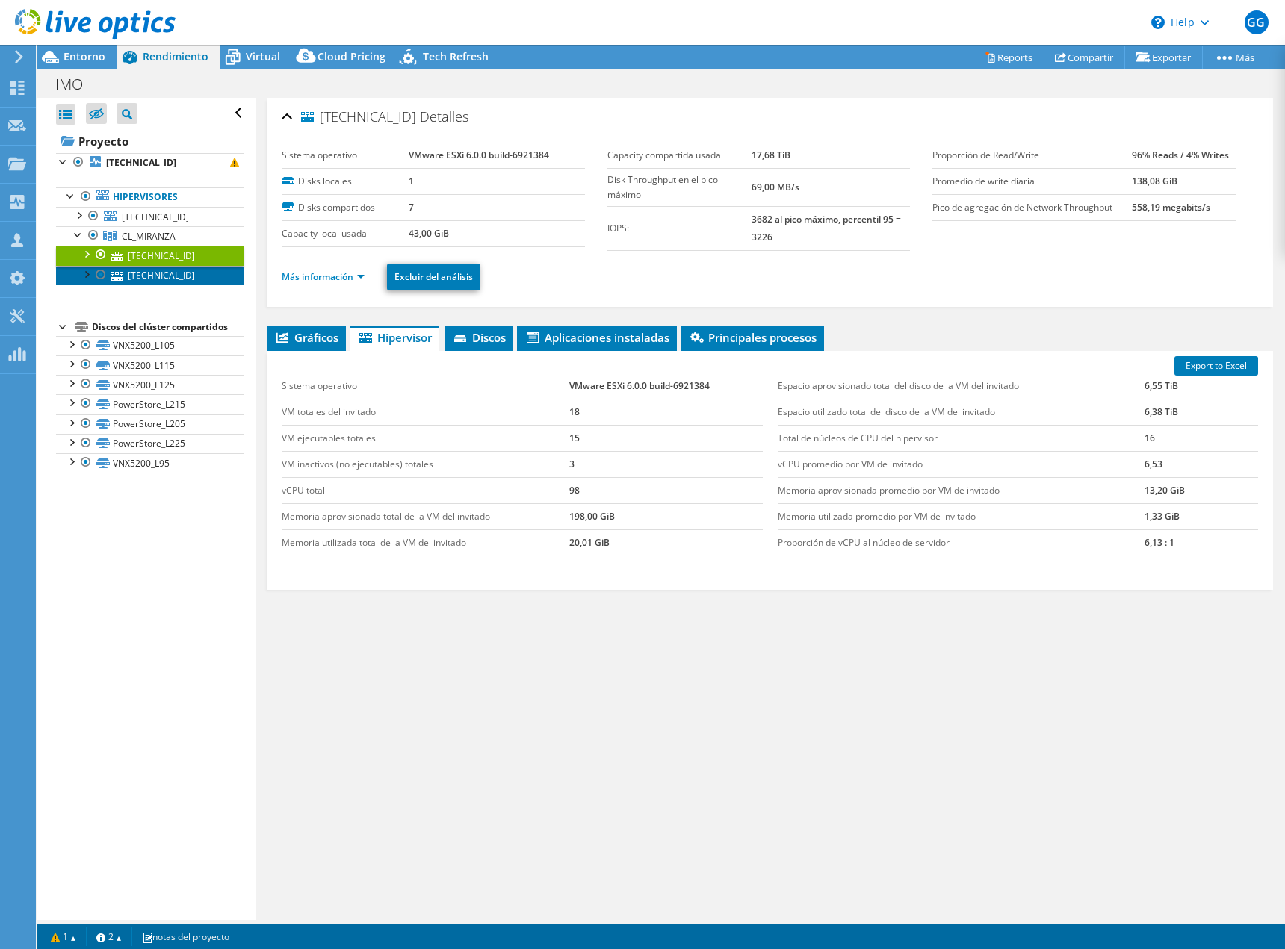
click at [128, 275] on link "[TECHNICAL_ID]" at bounding box center [150, 275] width 188 height 19
click at [161, 257] on link "[TECHNICAL_ID]" at bounding box center [150, 255] width 188 height 19
click at [359, 279] on link "Más información" at bounding box center [323, 276] width 83 height 13
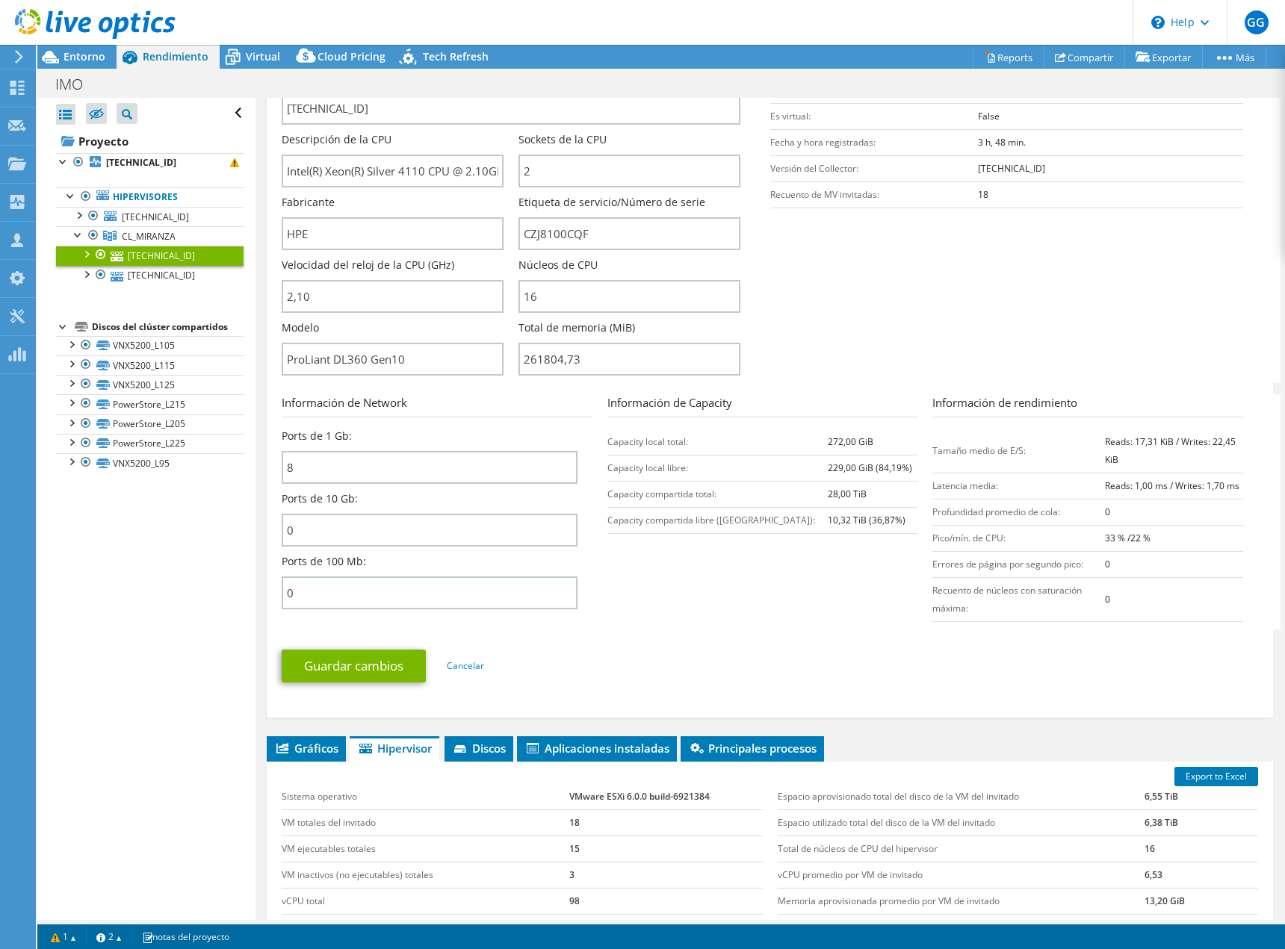
scroll to position [299, 0]
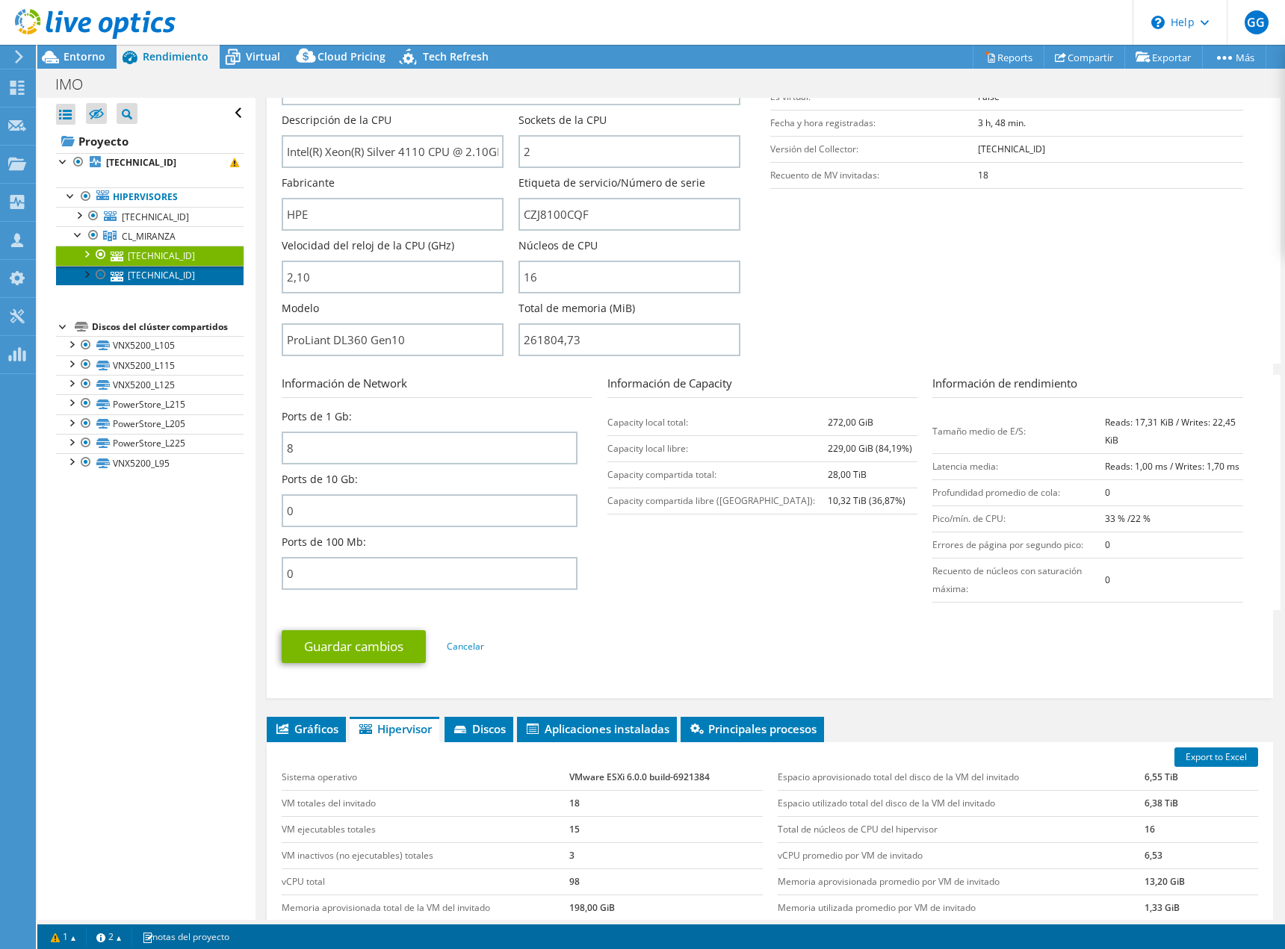
click at [161, 275] on link "[TECHNICAL_ID]" at bounding box center [150, 275] width 188 height 19
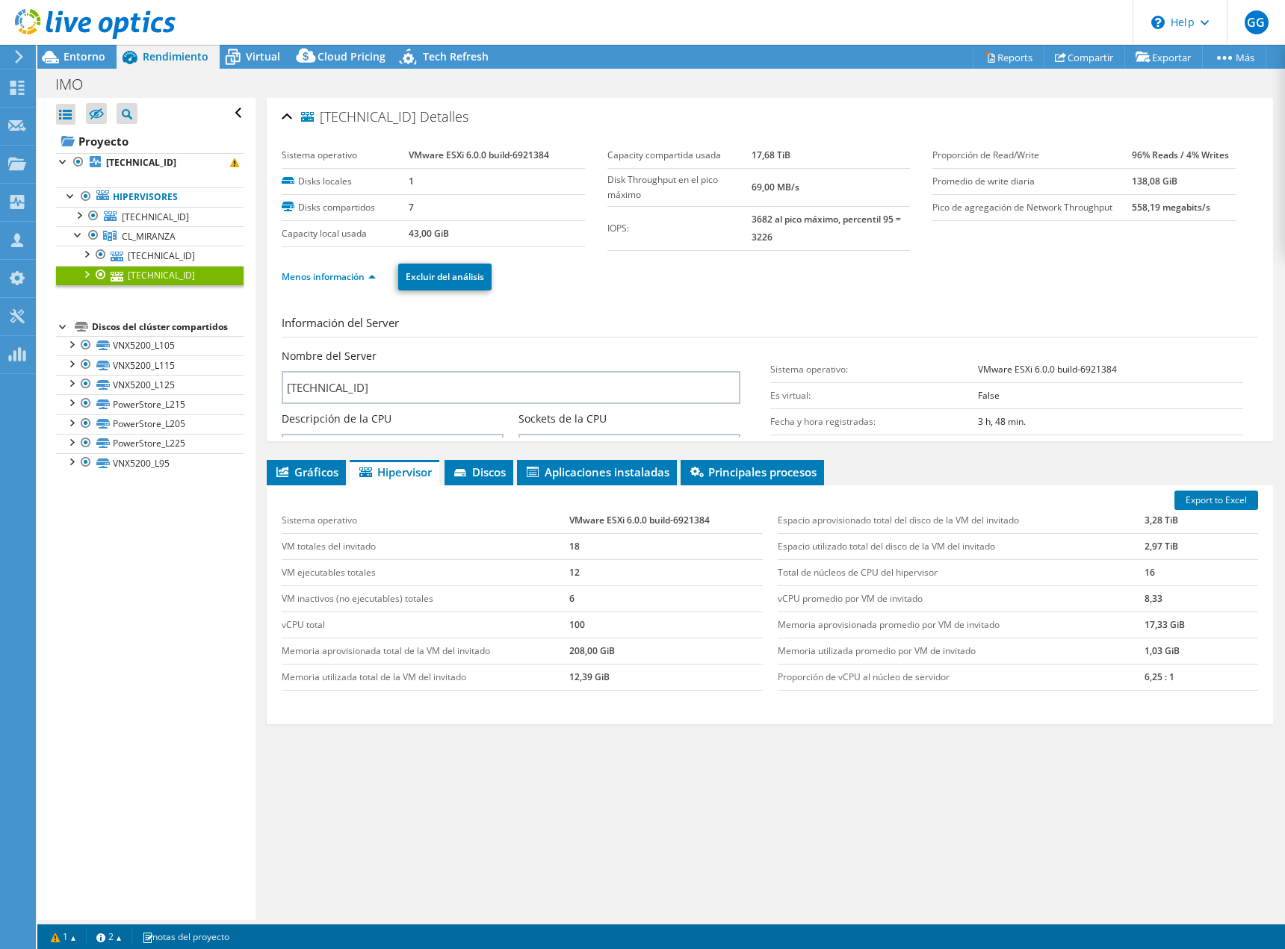
scroll to position [0, 0]
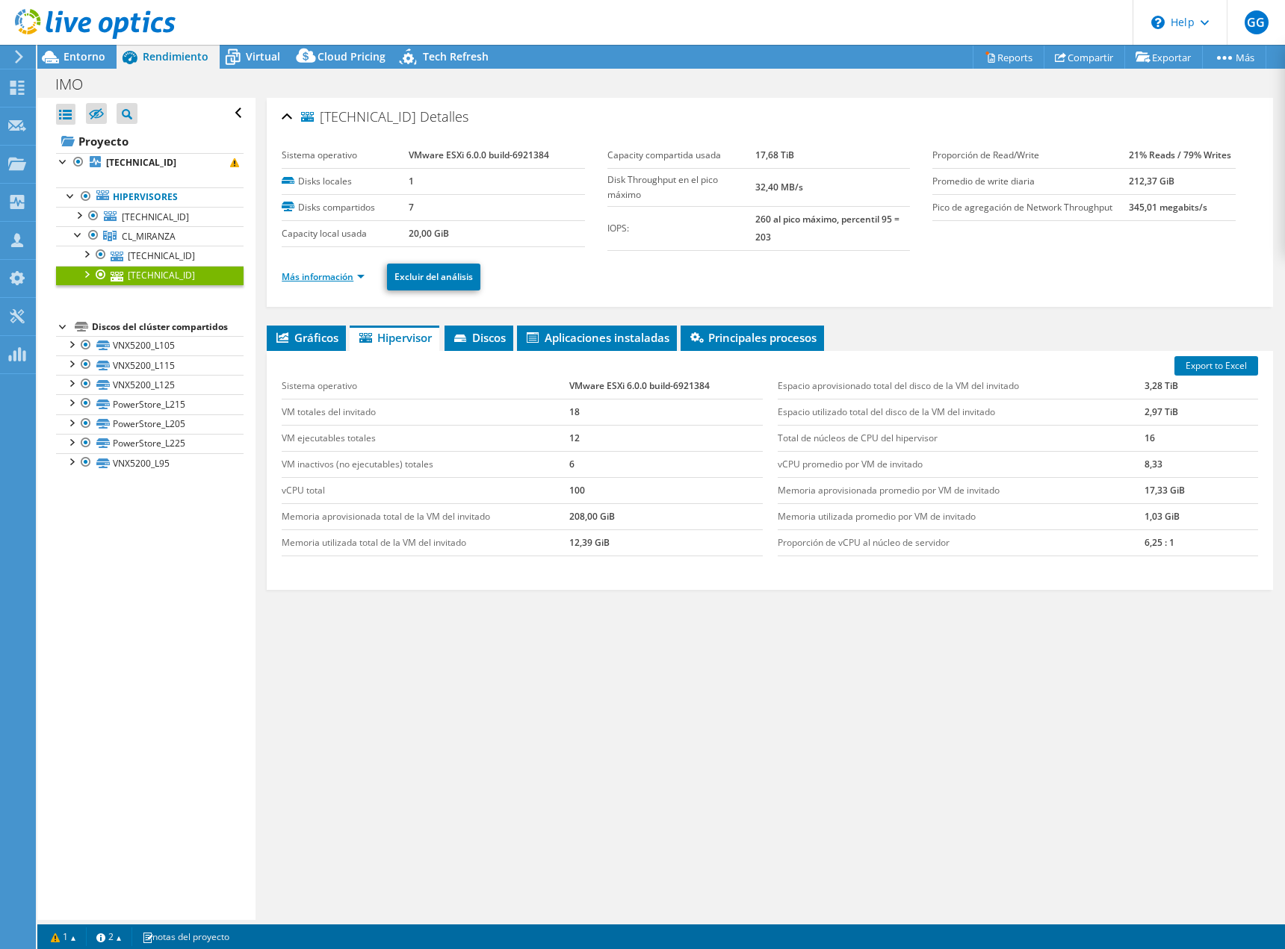
click at [347, 279] on link "Más información" at bounding box center [323, 276] width 83 height 13
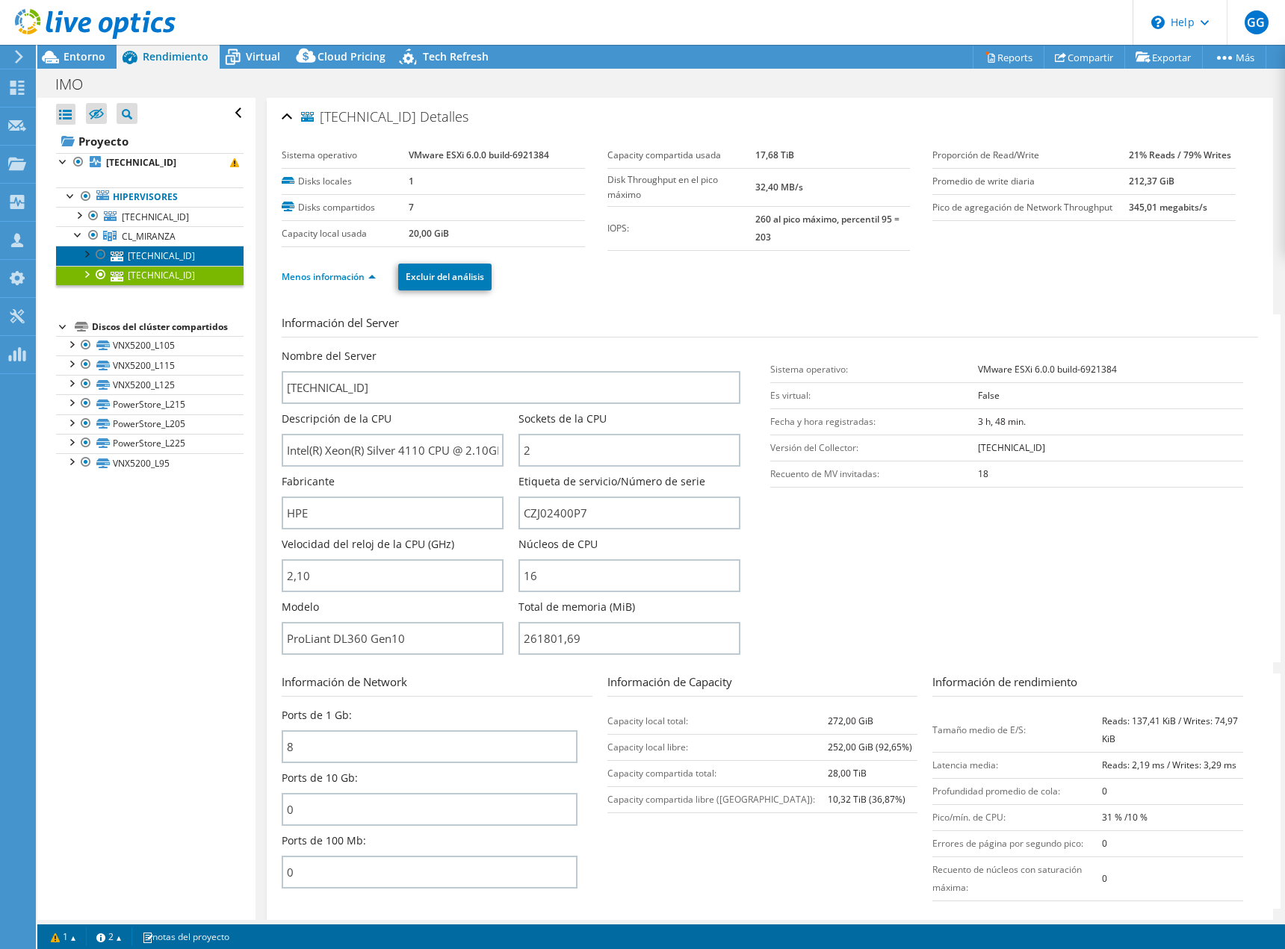
click at [163, 254] on link "[TECHNICAL_ID]" at bounding box center [150, 255] width 188 height 19
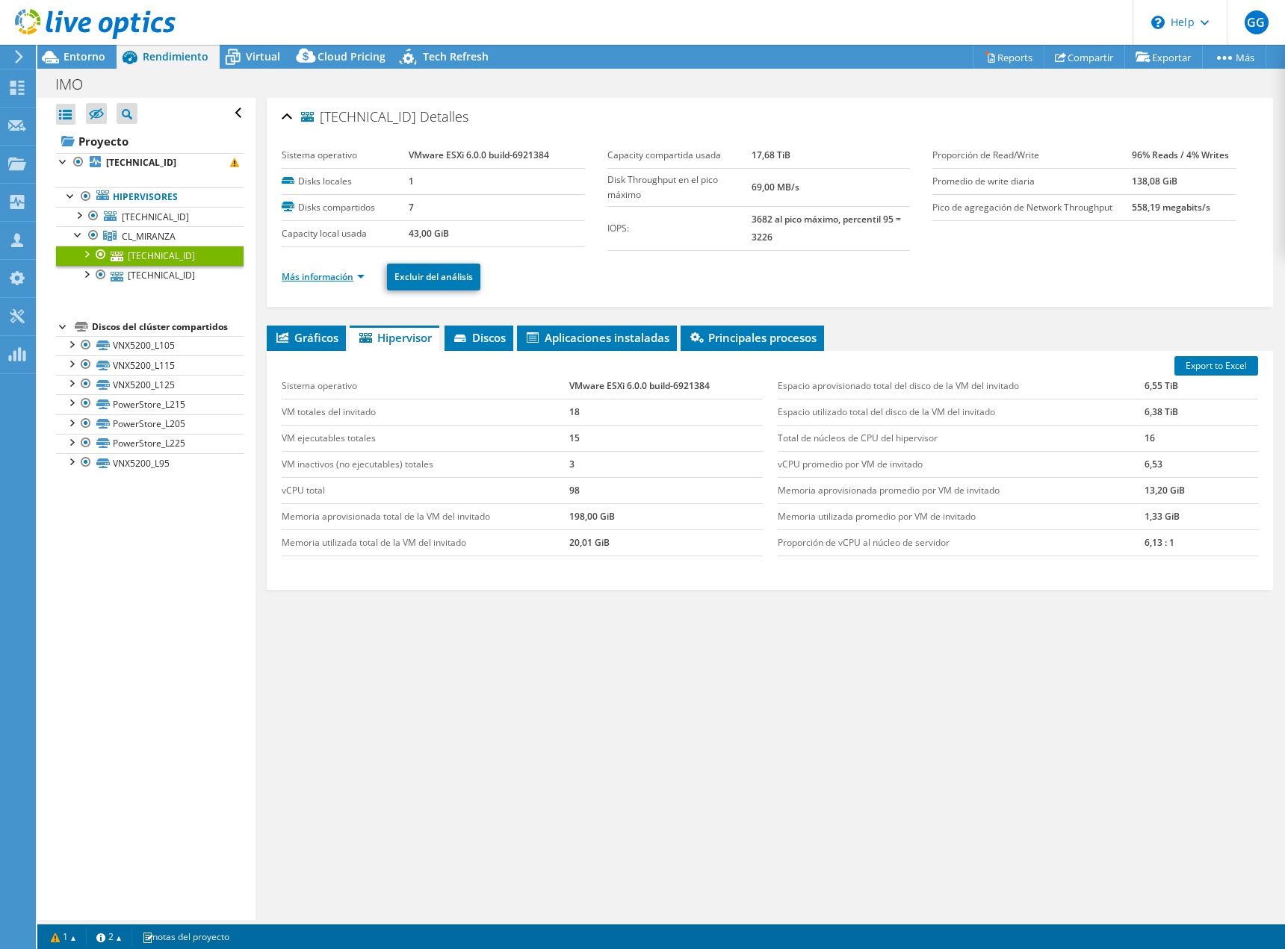
click at [336, 274] on link "Más información" at bounding box center [323, 276] width 83 height 13
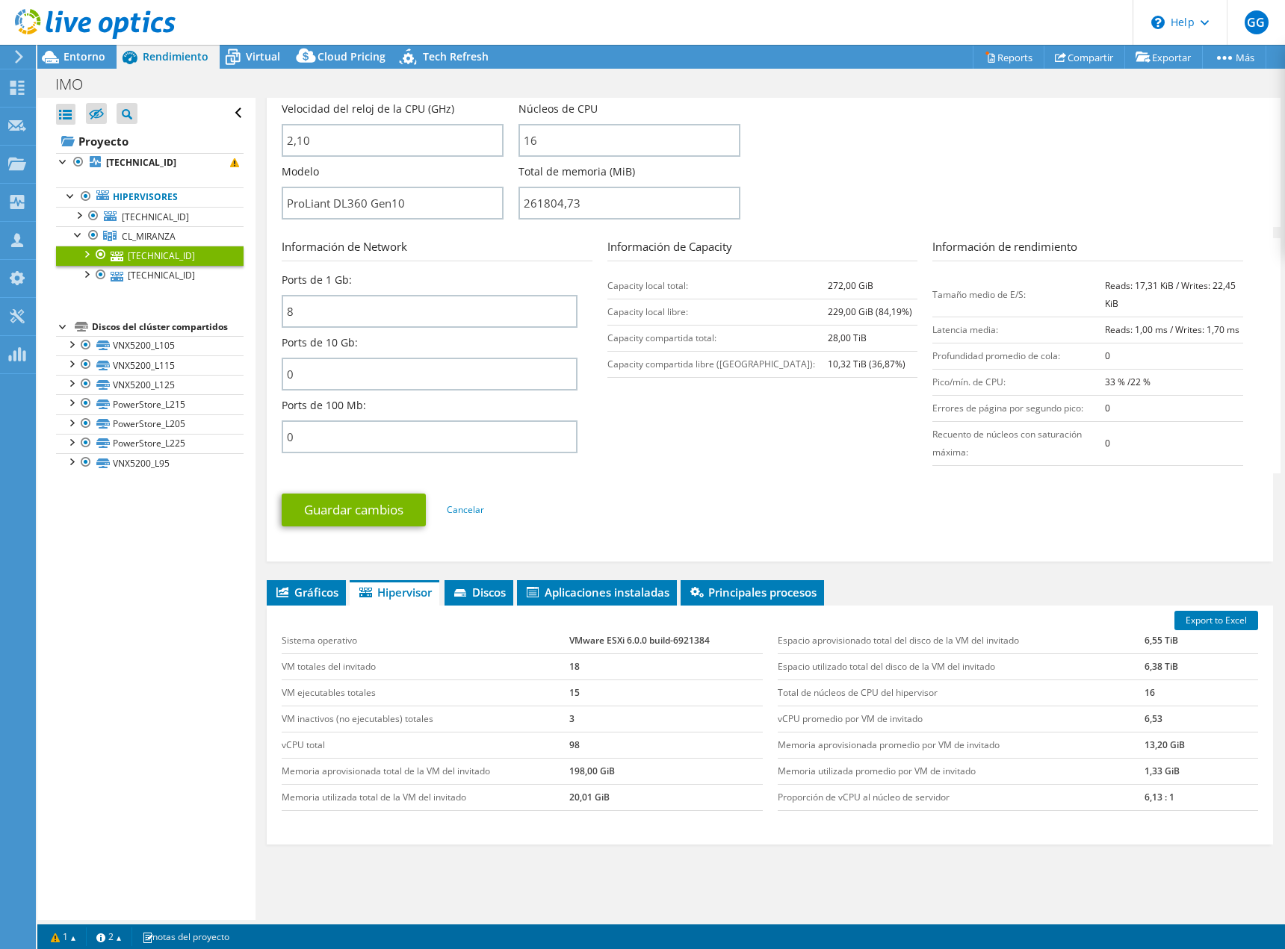
scroll to position [495, 0]
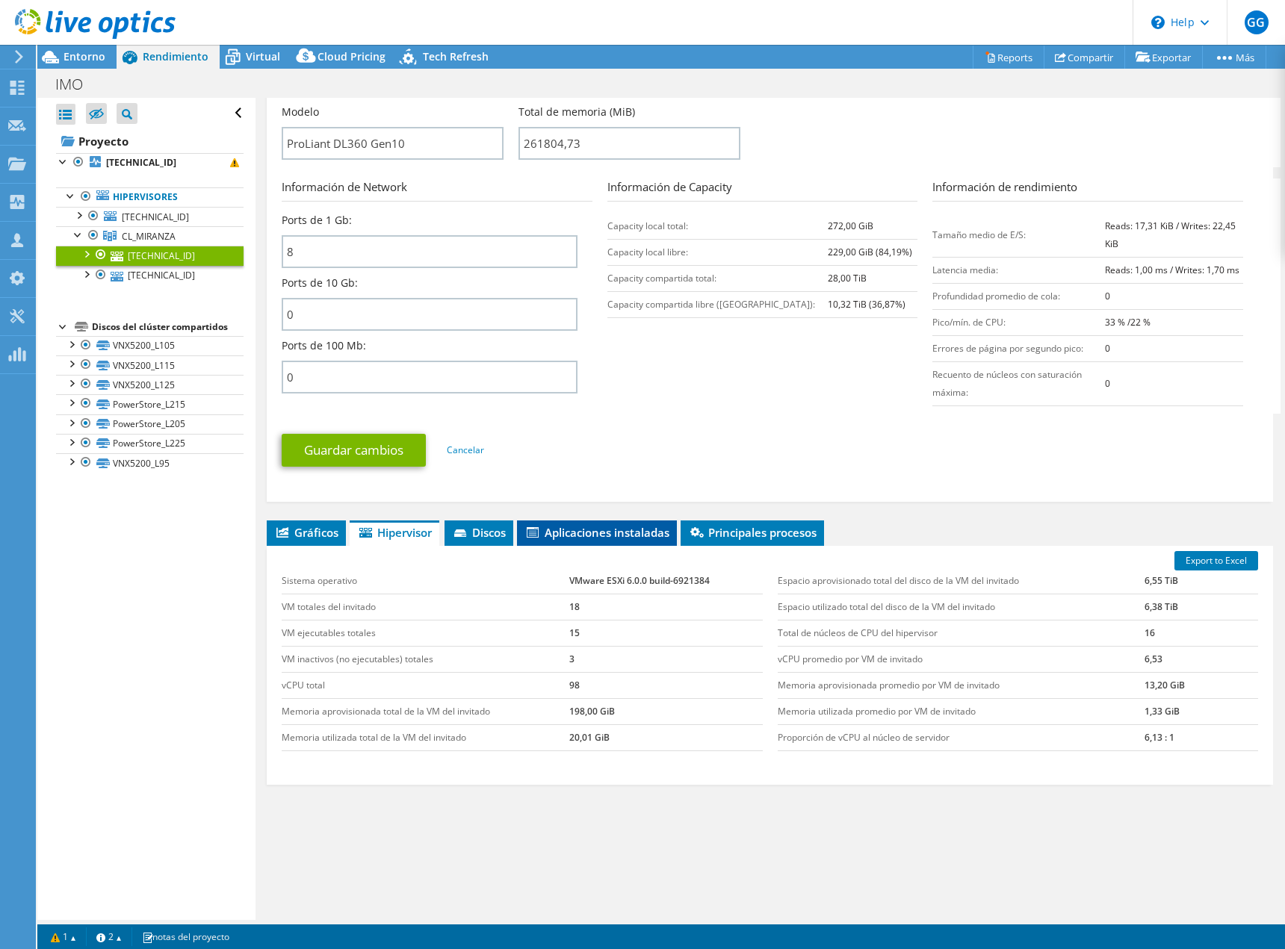
click at [616, 536] on span "Aplicaciones instaladas" at bounding box center [596, 532] width 145 height 15
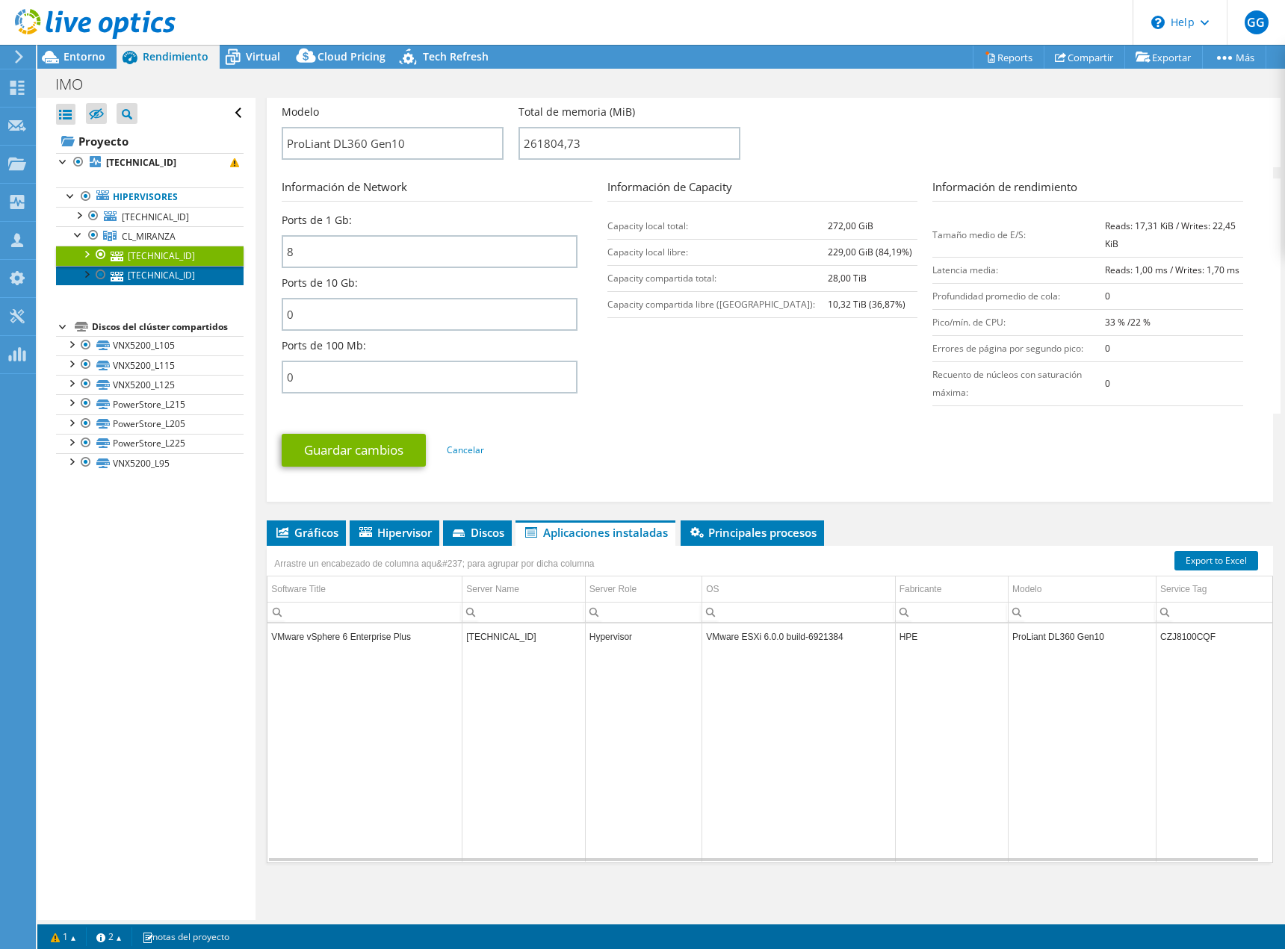
click at [155, 273] on link "[TECHNICAL_ID]" at bounding box center [150, 275] width 188 height 19
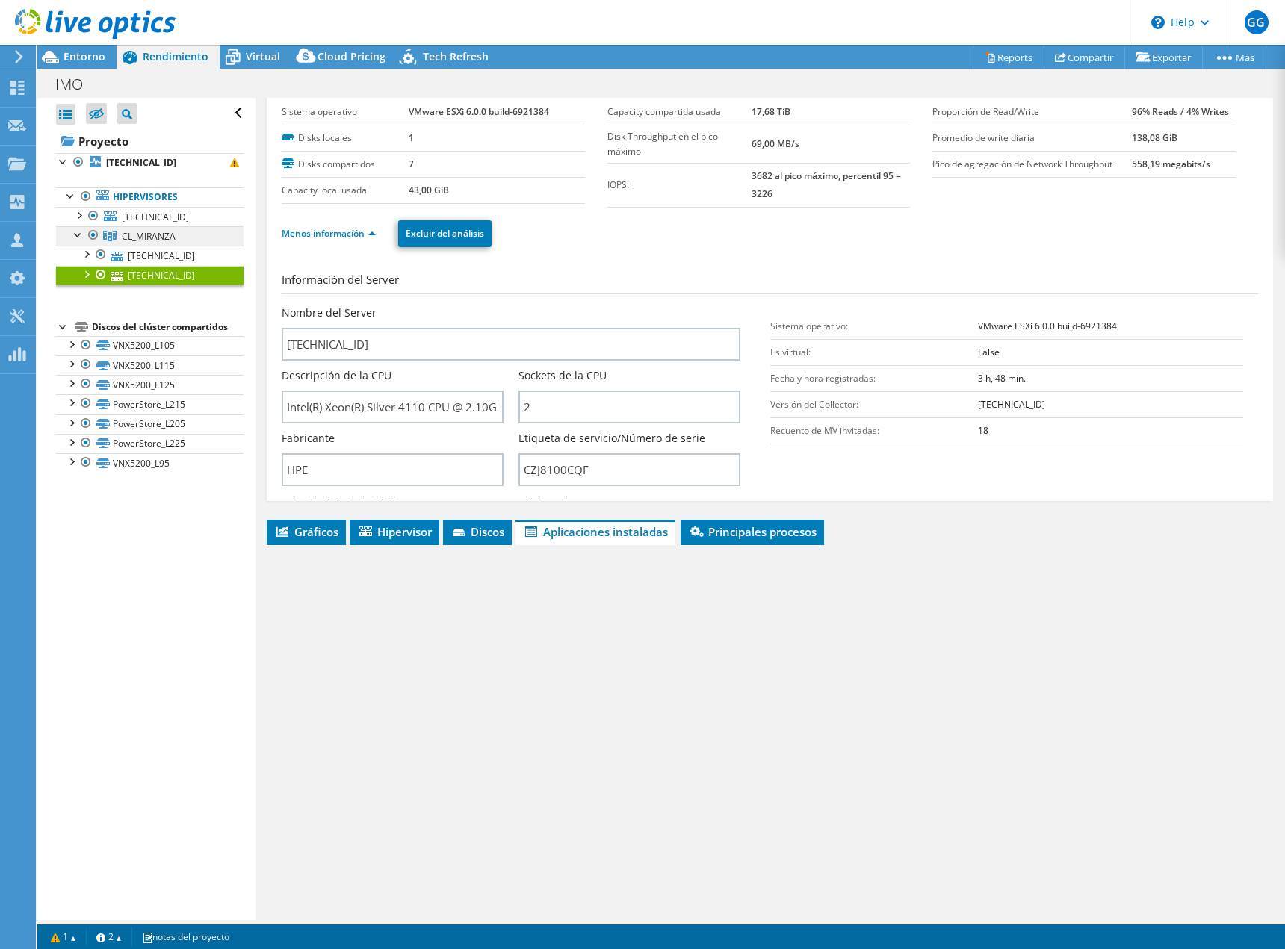
scroll to position [0, 0]
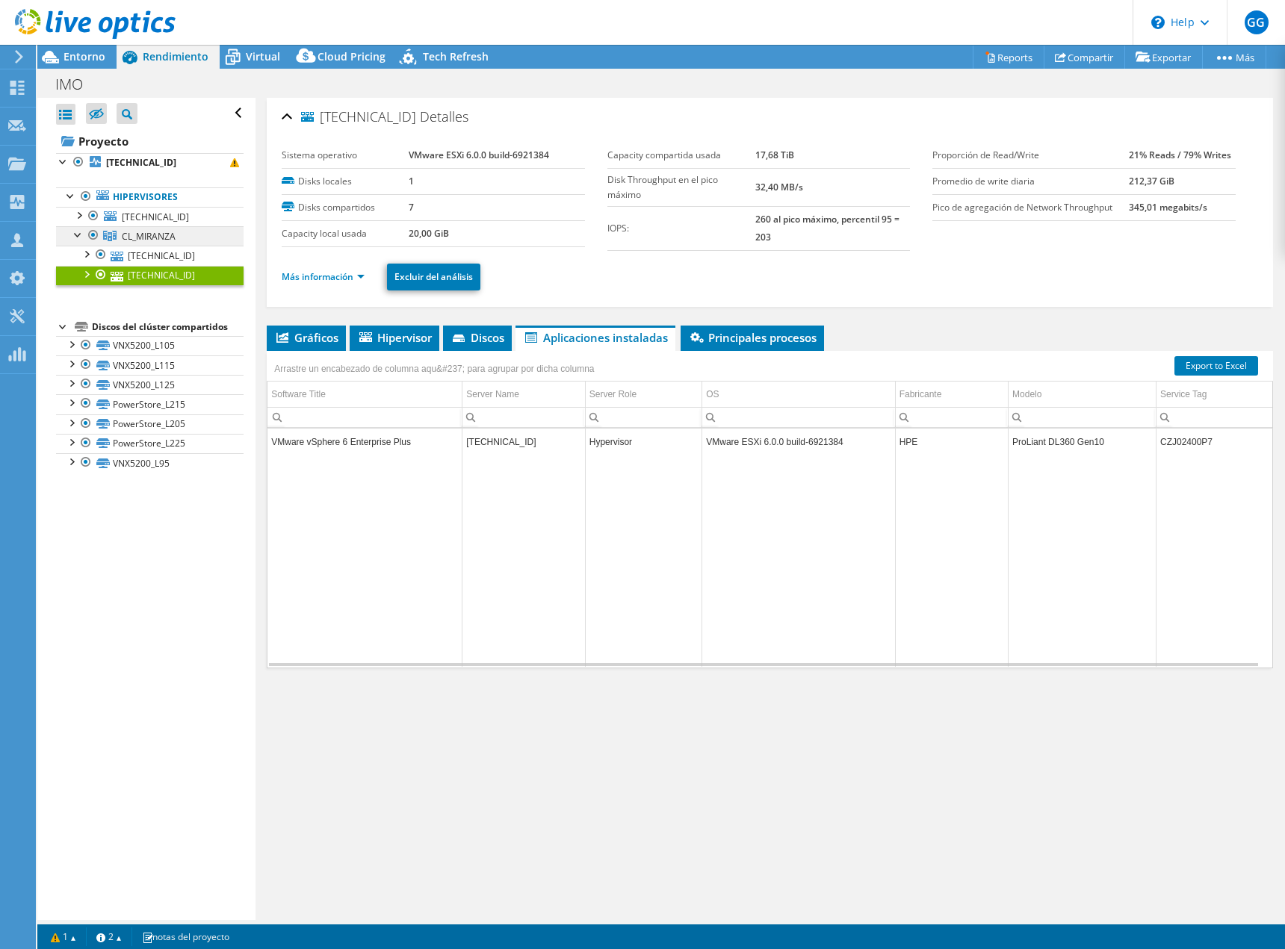
click at [140, 237] on span "CL_MIRANZA" at bounding box center [149, 236] width 54 height 13
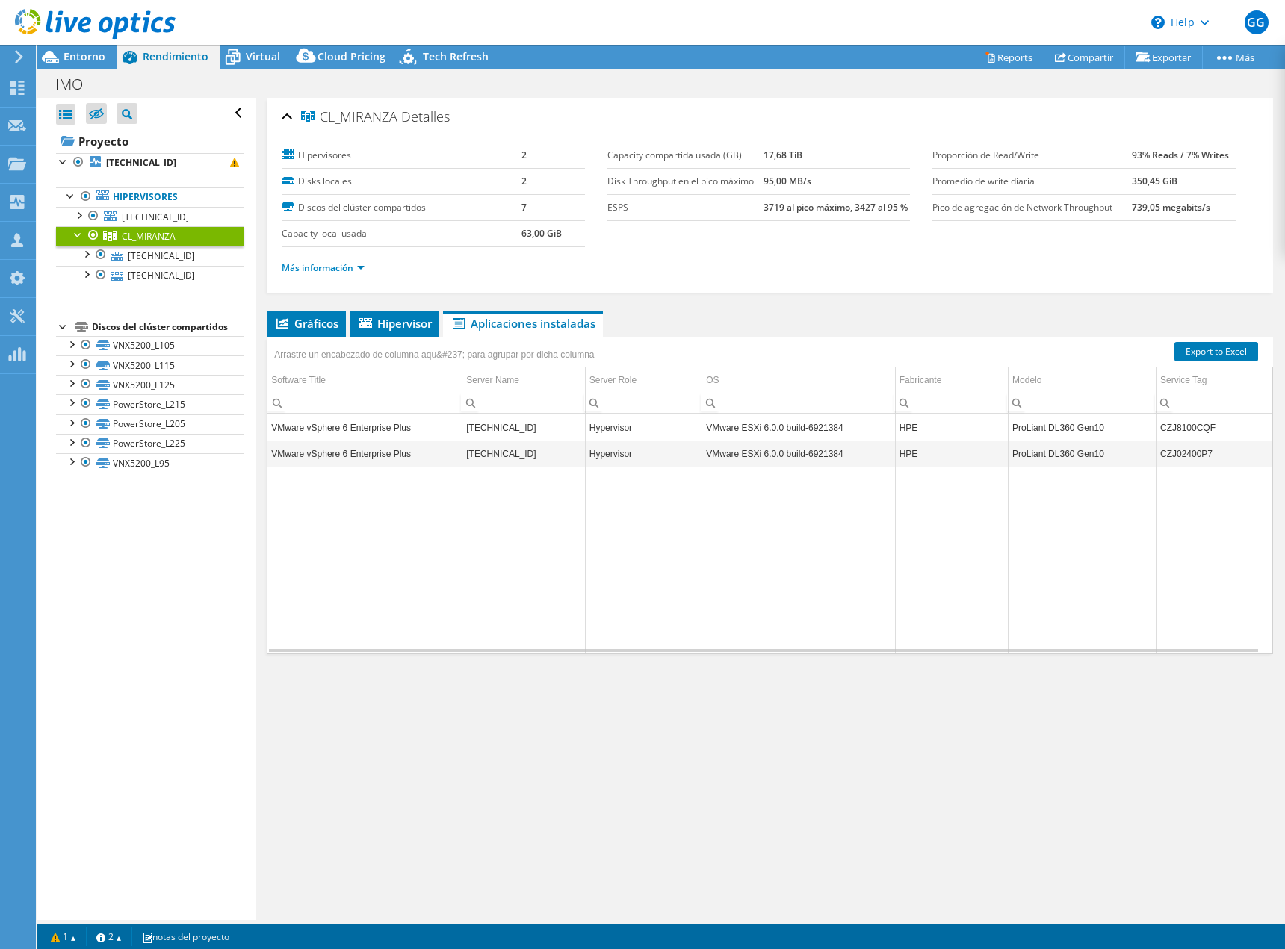
click at [1163, 432] on td "CZJ8100CQF" at bounding box center [1214, 428] width 117 height 26
copy td "CZJ8100CQF"
click at [1163, 460] on td "CZJ02400P7" at bounding box center [1214, 454] width 117 height 26
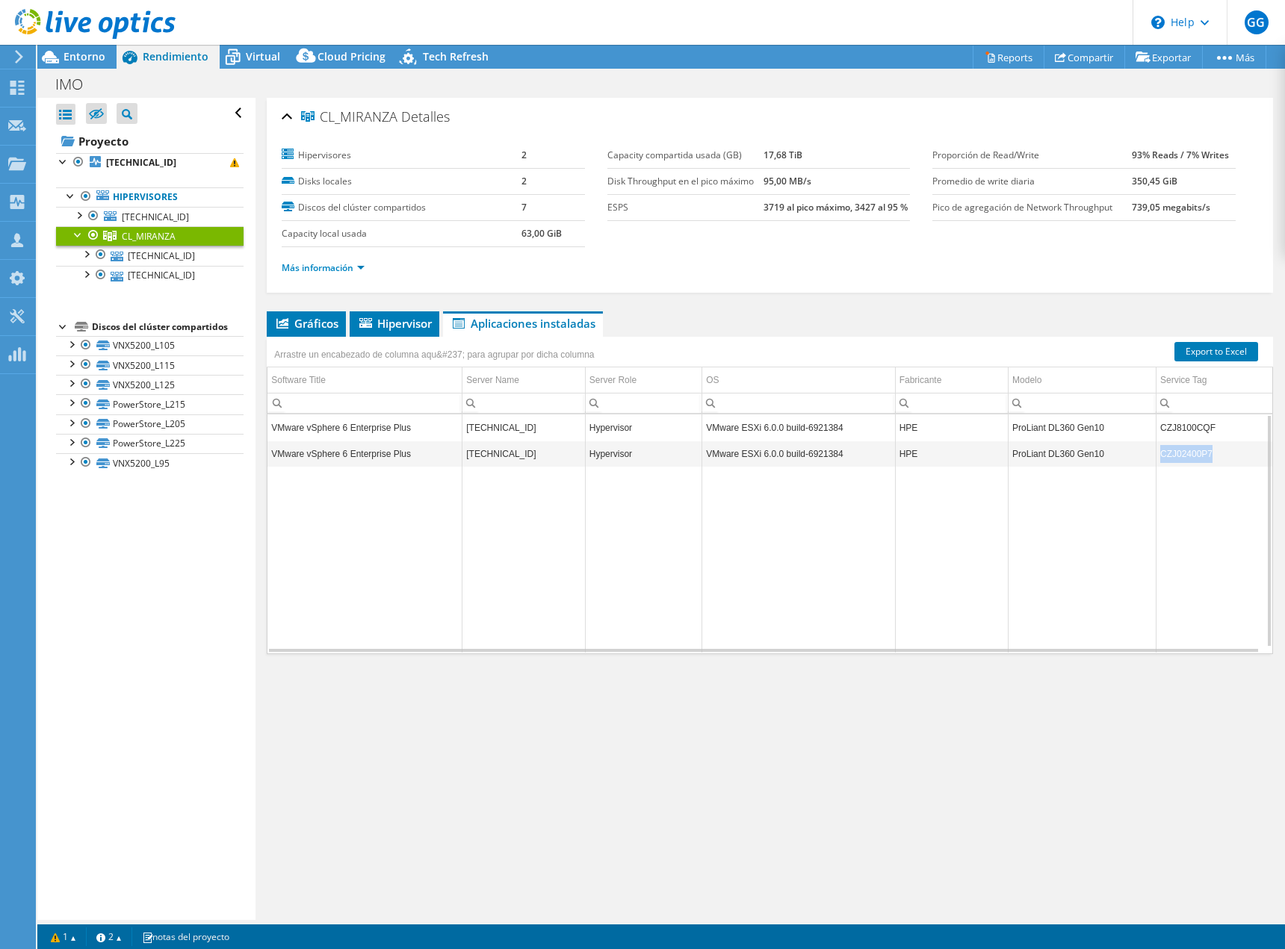
copy td "CZJ02400P7"
click at [420, 329] on span "Hipervisor" at bounding box center [394, 323] width 75 height 15
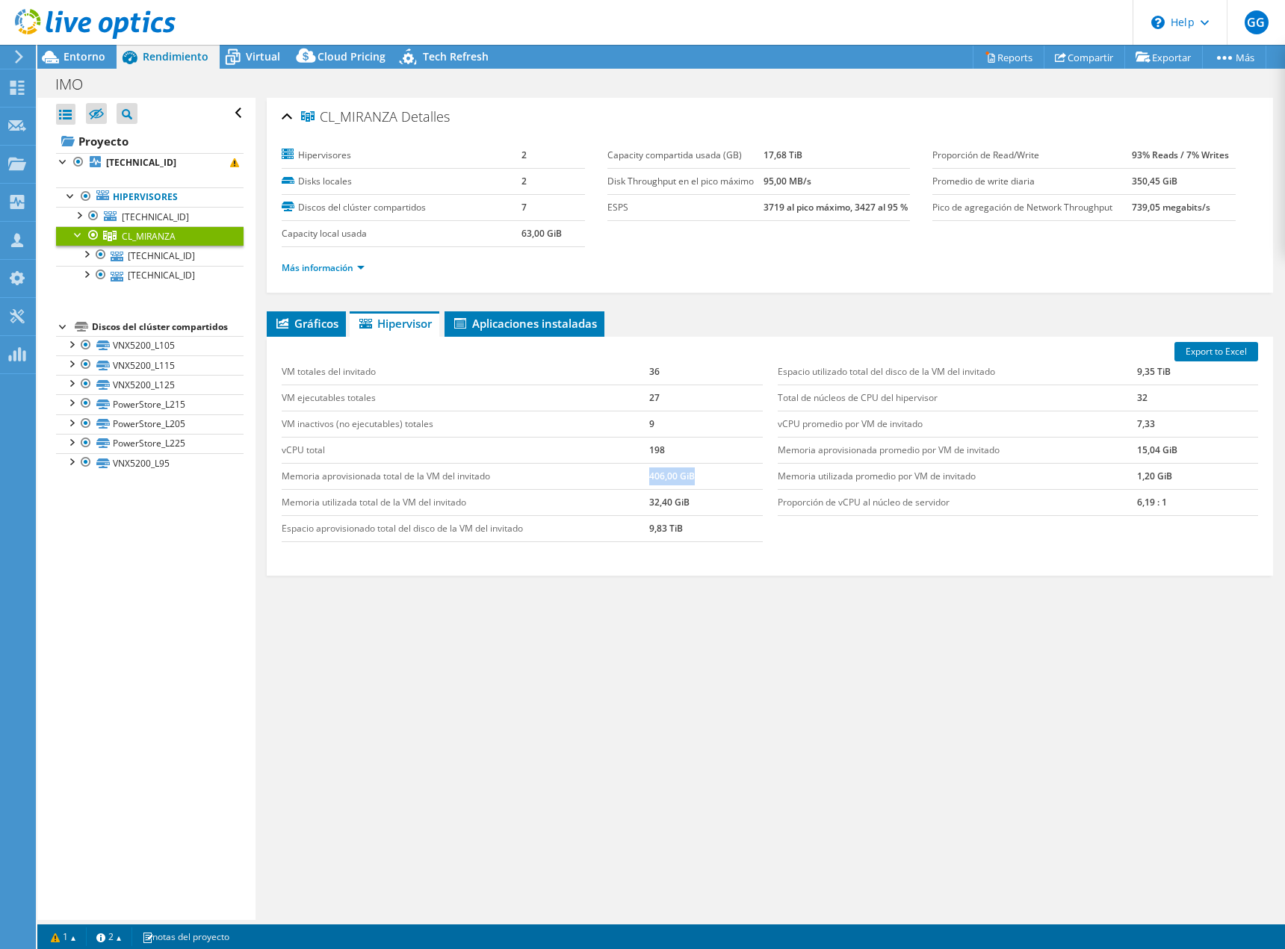
drag, startPoint x: 652, startPoint y: 477, endPoint x: 761, endPoint y: 477, distance: 109.1
click at [745, 477] on tr "Memoria aprovisionada total de la VM del invitado 406,00 GiB" at bounding box center [522, 476] width 480 height 26
drag, startPoint x: 695, startPoint y: 527, endPoint x: 573, endPoint y: 527, distance: 121.8
click at [618, 527] on tr "Espacio aprovisionado total del disco de la VM del invitado 9,83 TiB" at bounding box center [522, 528] width 480 height 26
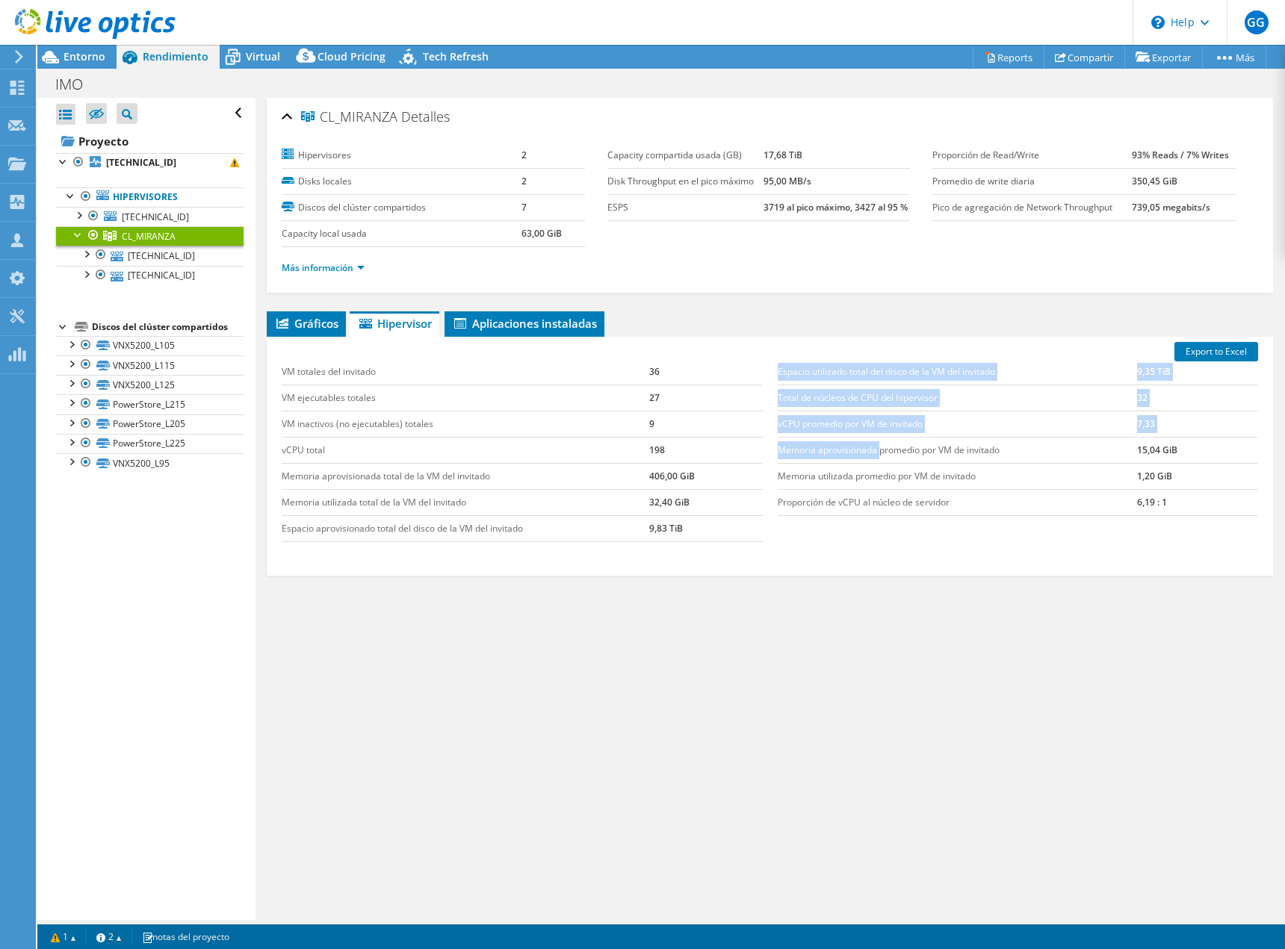
drag, startPoint x: 876, startPoint y: 454, endPoint x: 1247, endPoint y: 491, distance: 373.1
click at [1247, 491] on div "Espacio utilizado total del disco de la VM del invitado 9,35 TiB Total de núcle…" at bounding box center [1017, 437] width 495 height 187
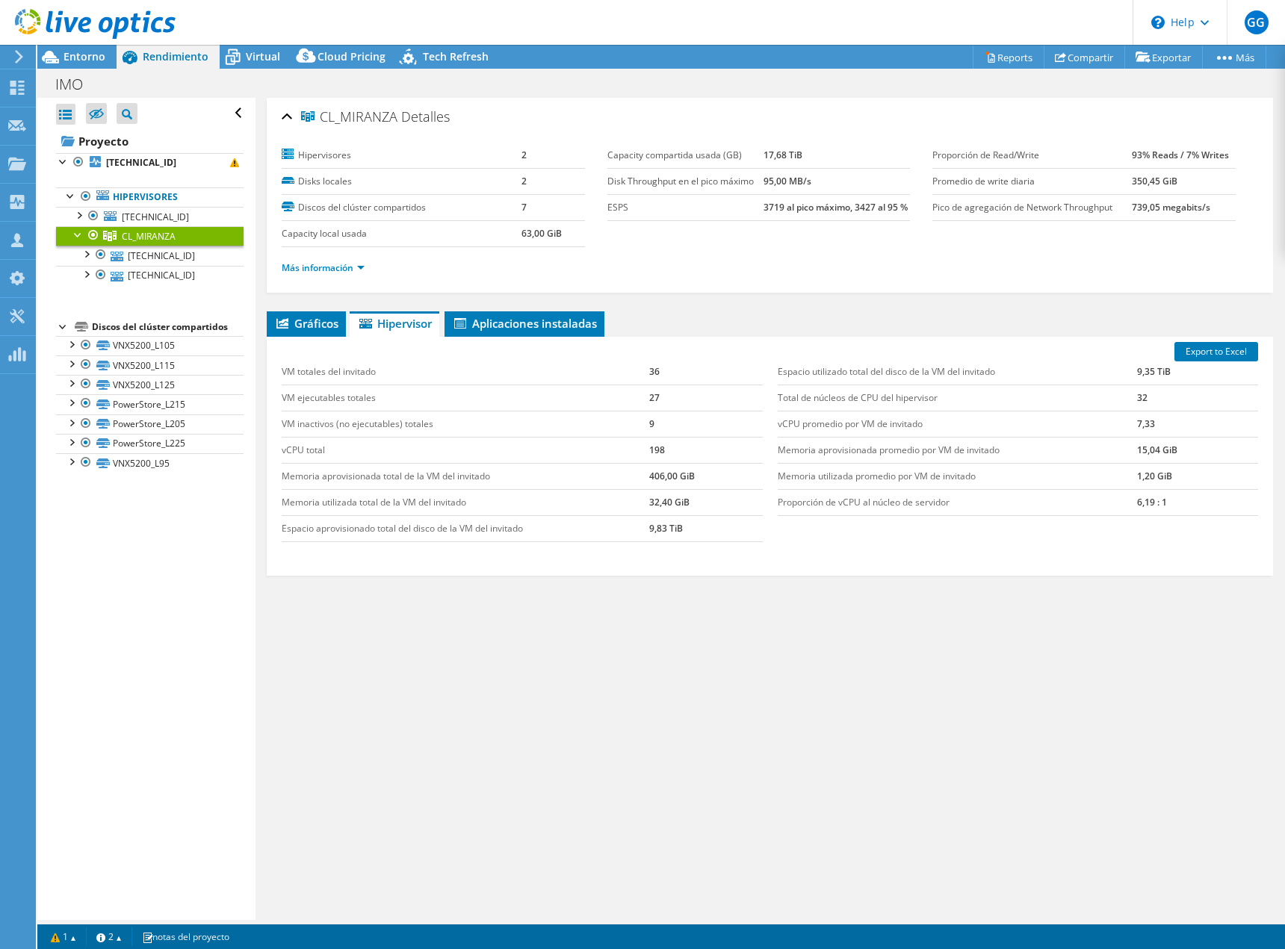
click at [874, 527] on div "Espacio utilizado total del disco de la VM del invitado 9,35 TiB Total de núcle…" at bounding box center [1017, 437] width 495 height 187
click at [176, 256] on link "[TECHNICAL_ID]" at bounding box center [150, 255] width 188 height 19
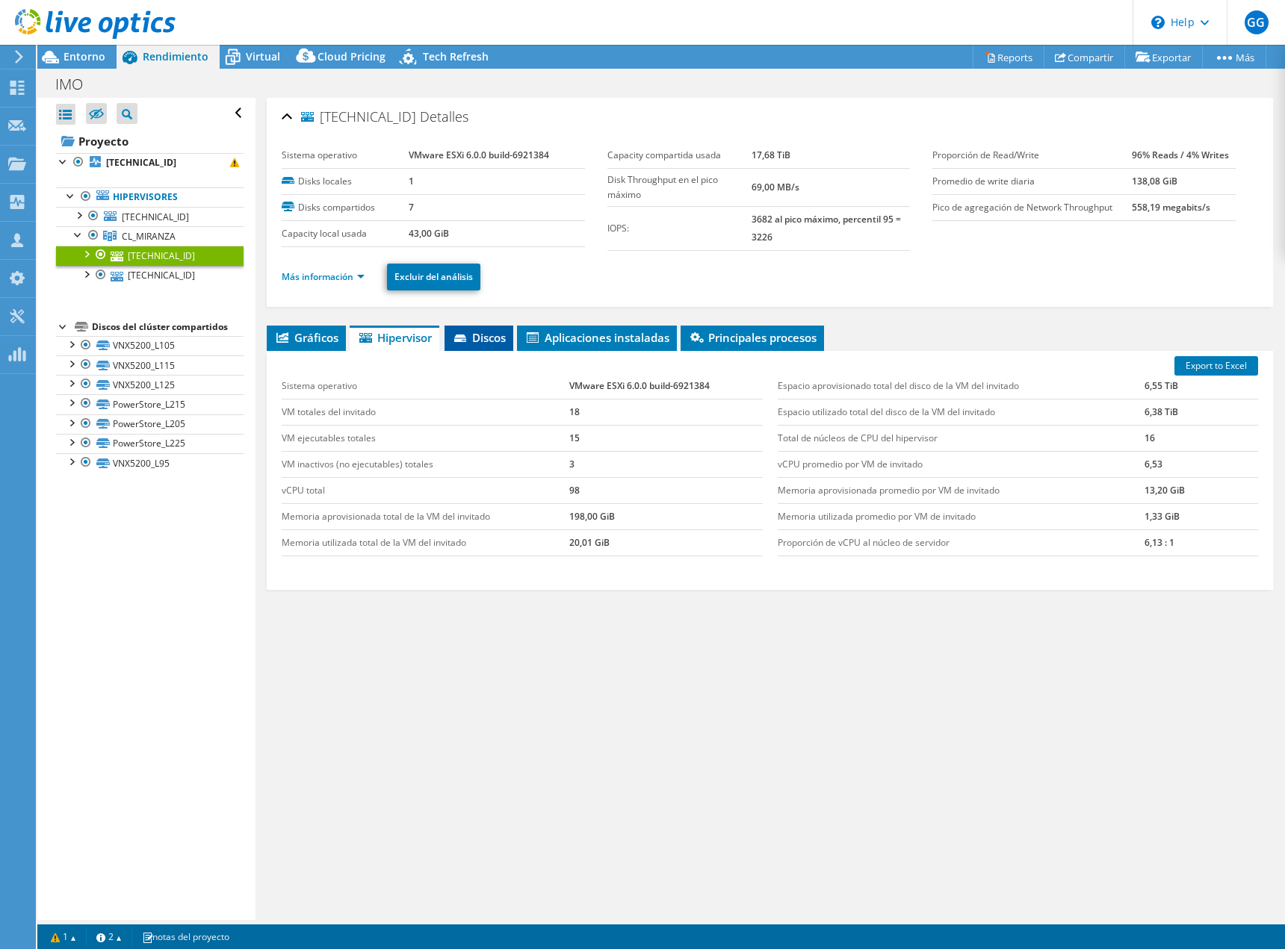
click at [482, 346] on li "Discos" at bounding box center [478, 338] width 69 height 25
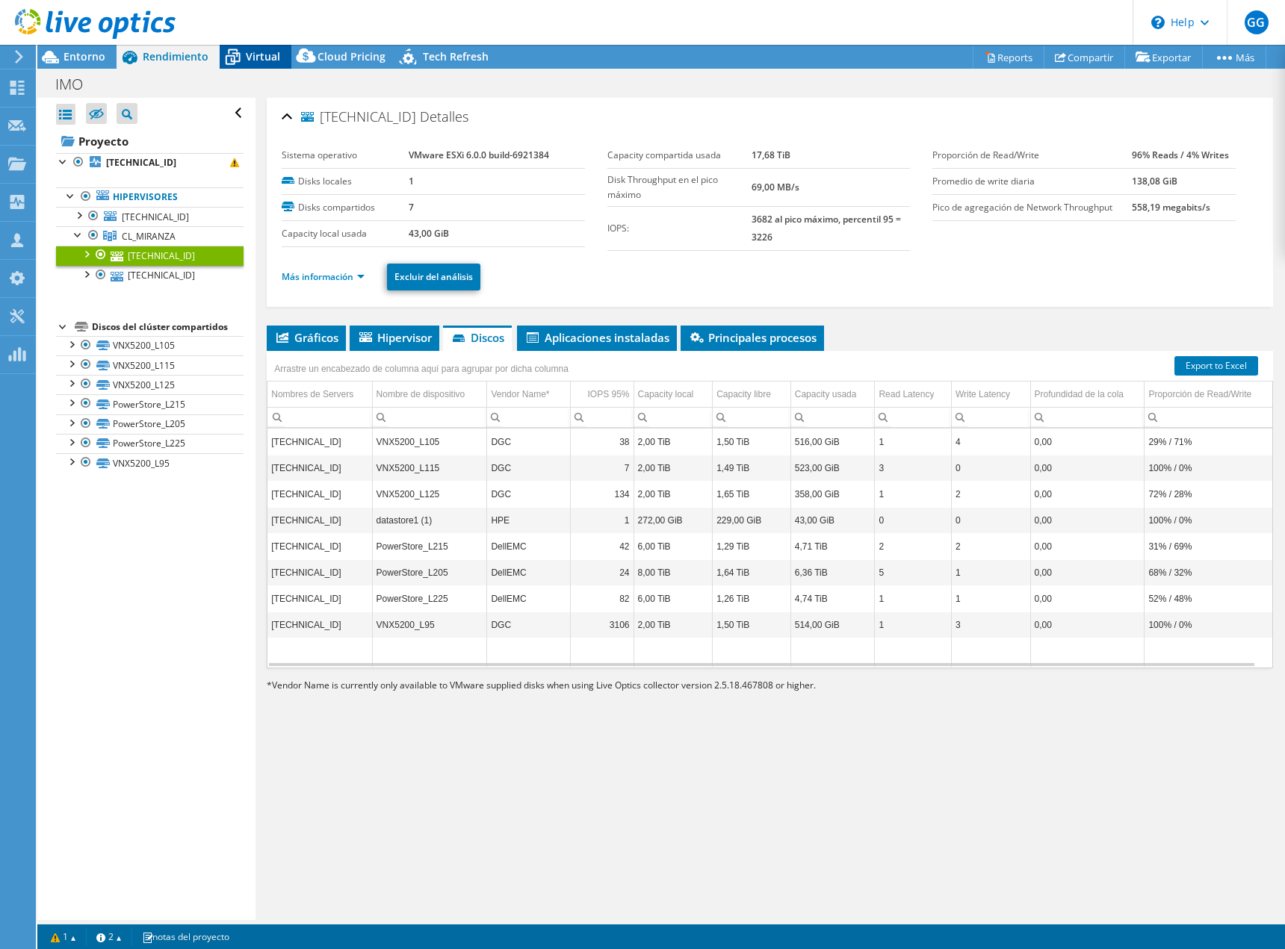
click at [237, 52] on icon at bounding box center [233, 57] width 26 height 26
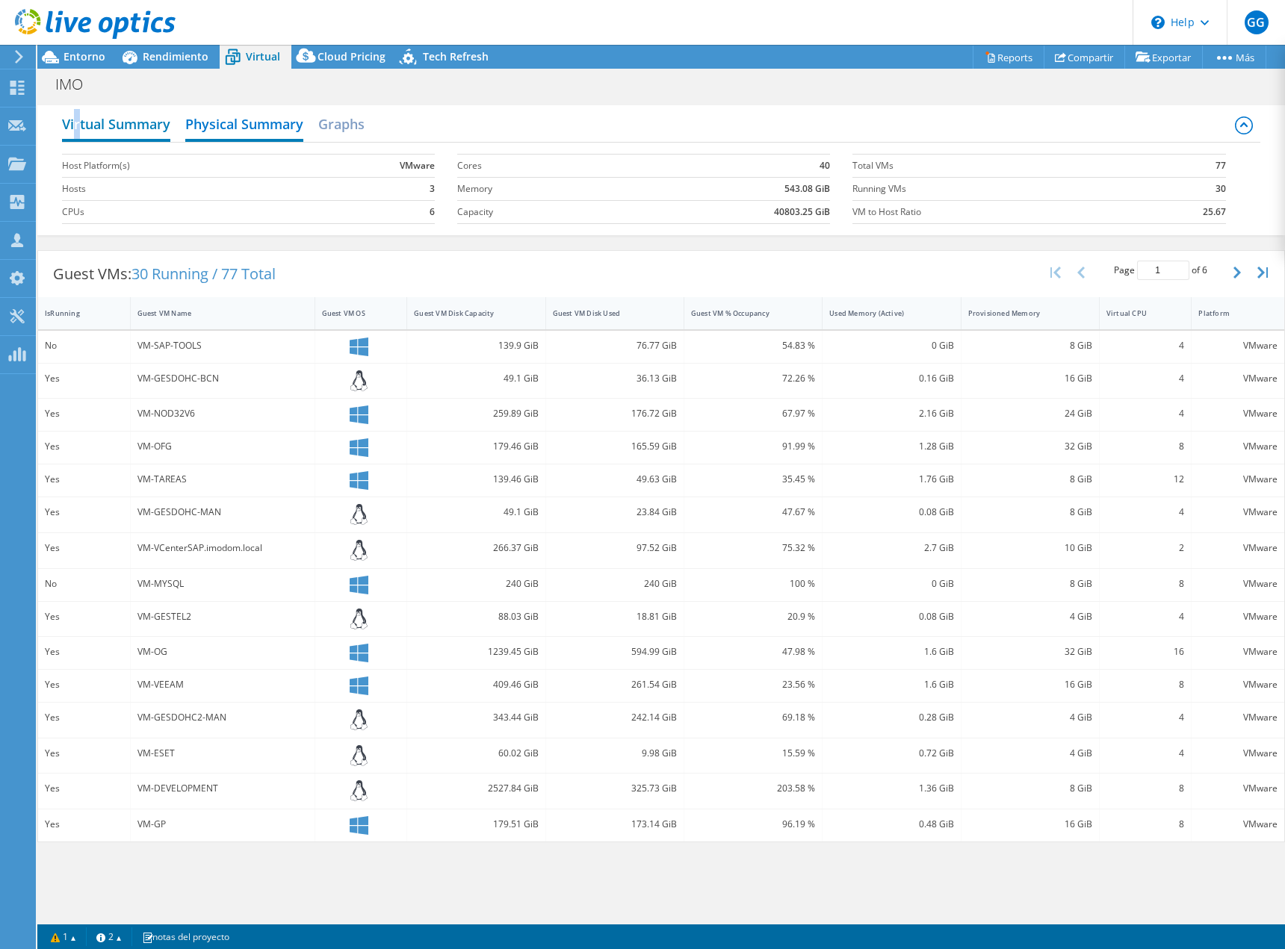
click at [77, 131] on h2 "Virtual Summary" at bounding box center [116, 125] width 108 height 33
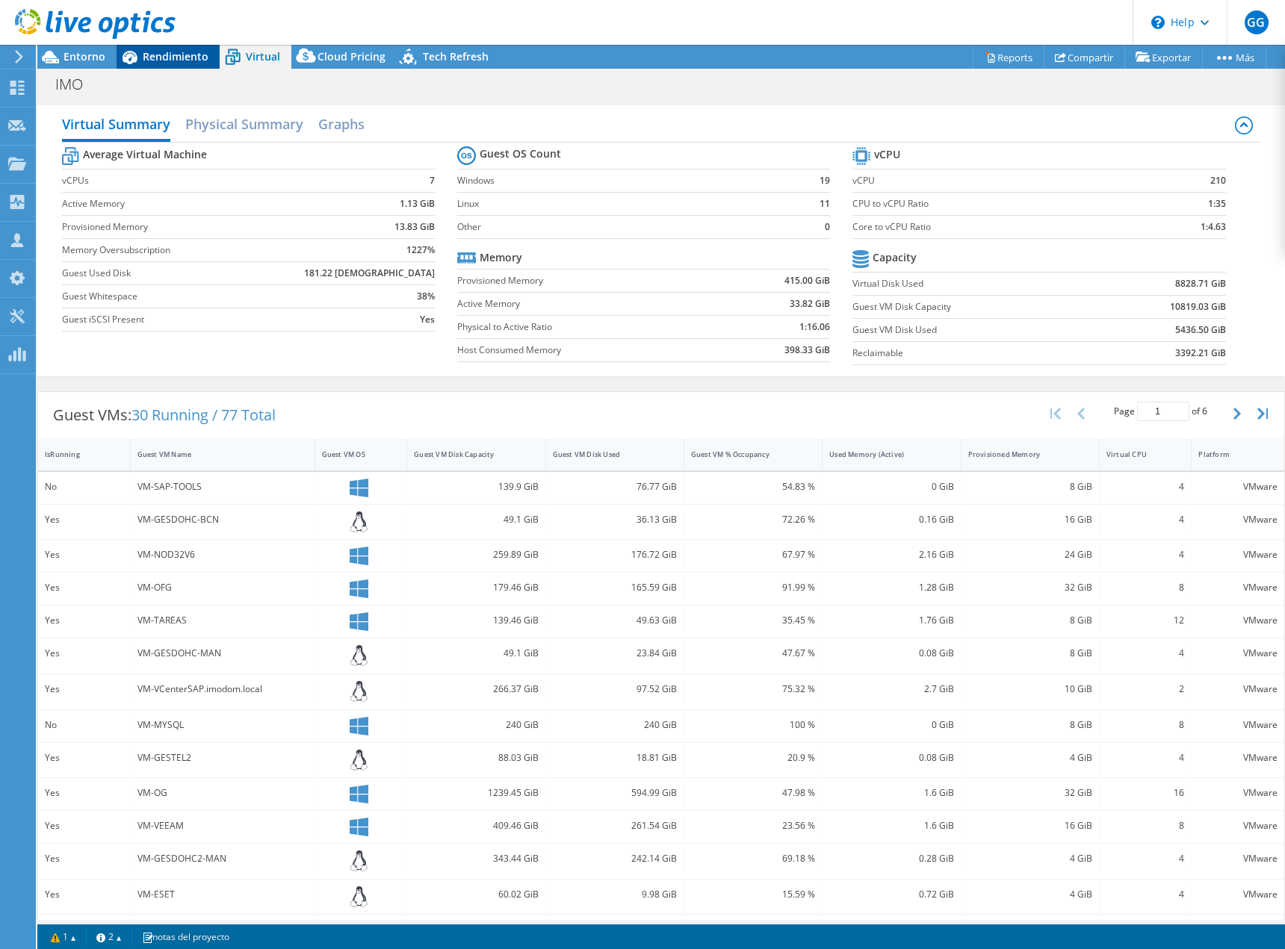
click at [168, 58] on span "Rendimiento" at bounding box center [176, 56] width 66 height 14
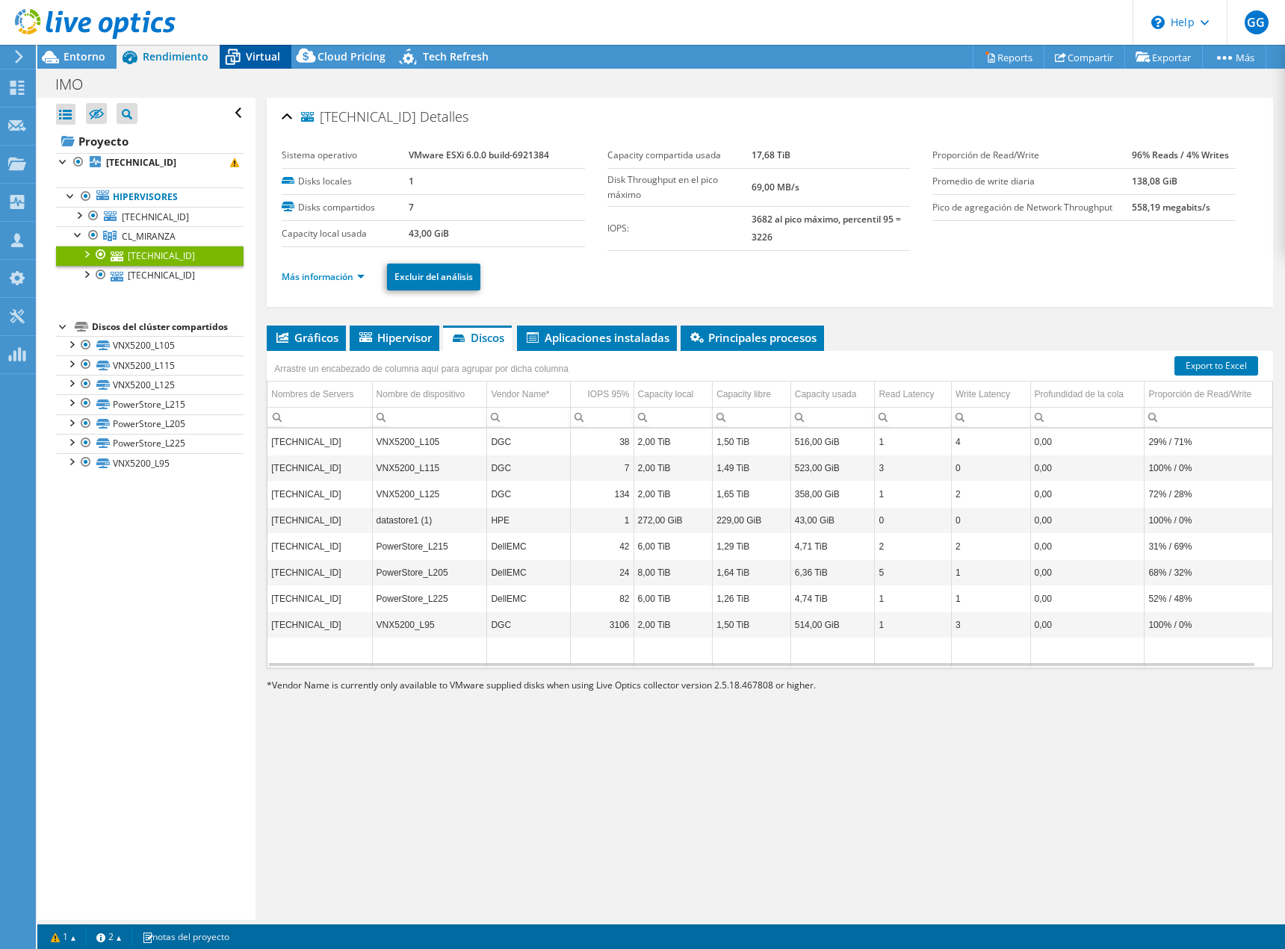
click at [256, 57] on span "Virtual" at bounding box center [263, 56] width 34 height 14
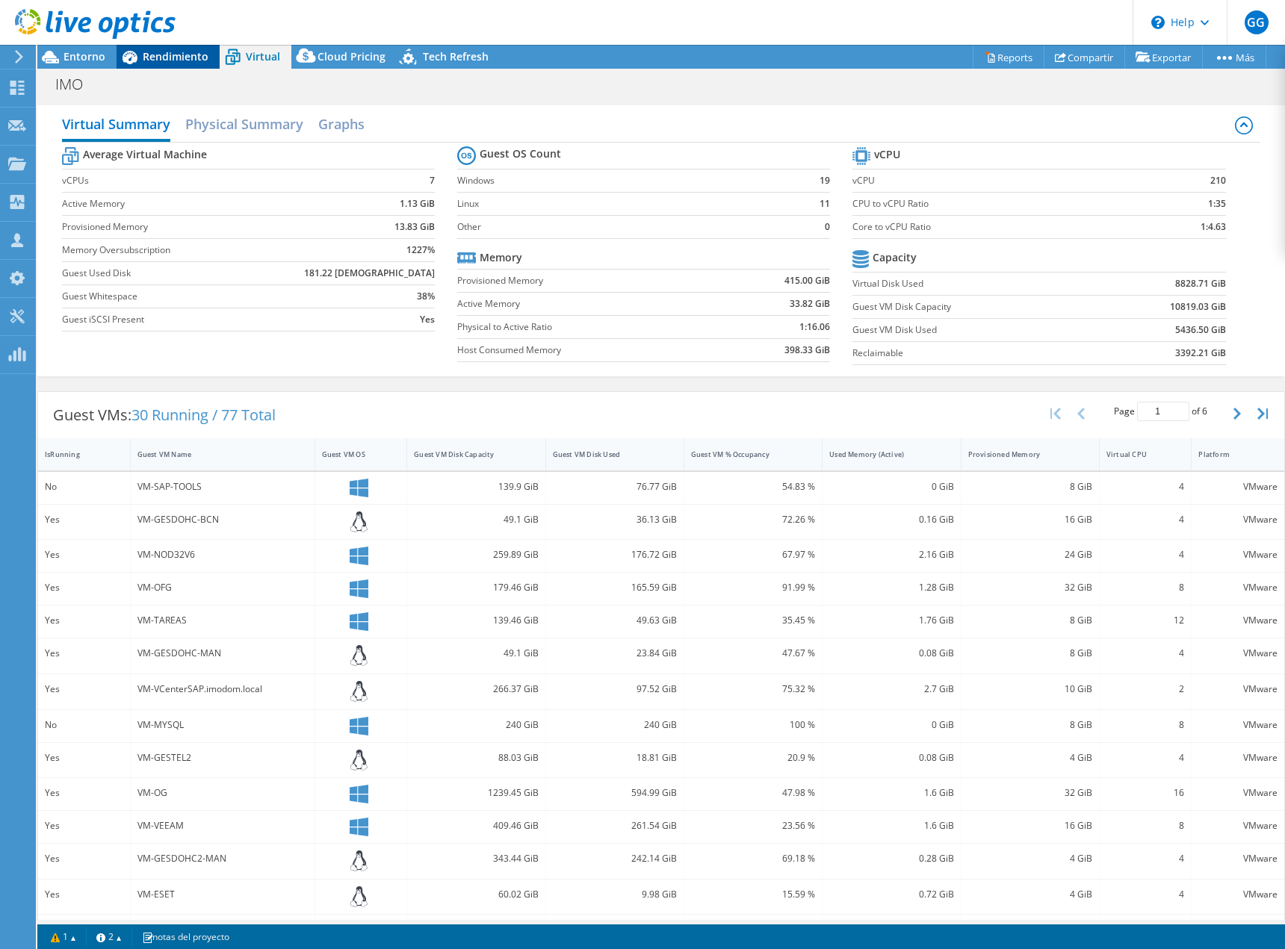
click at [154, 57] on span "Rendimiento" at bounding box center [176, 56] width 66 height 14
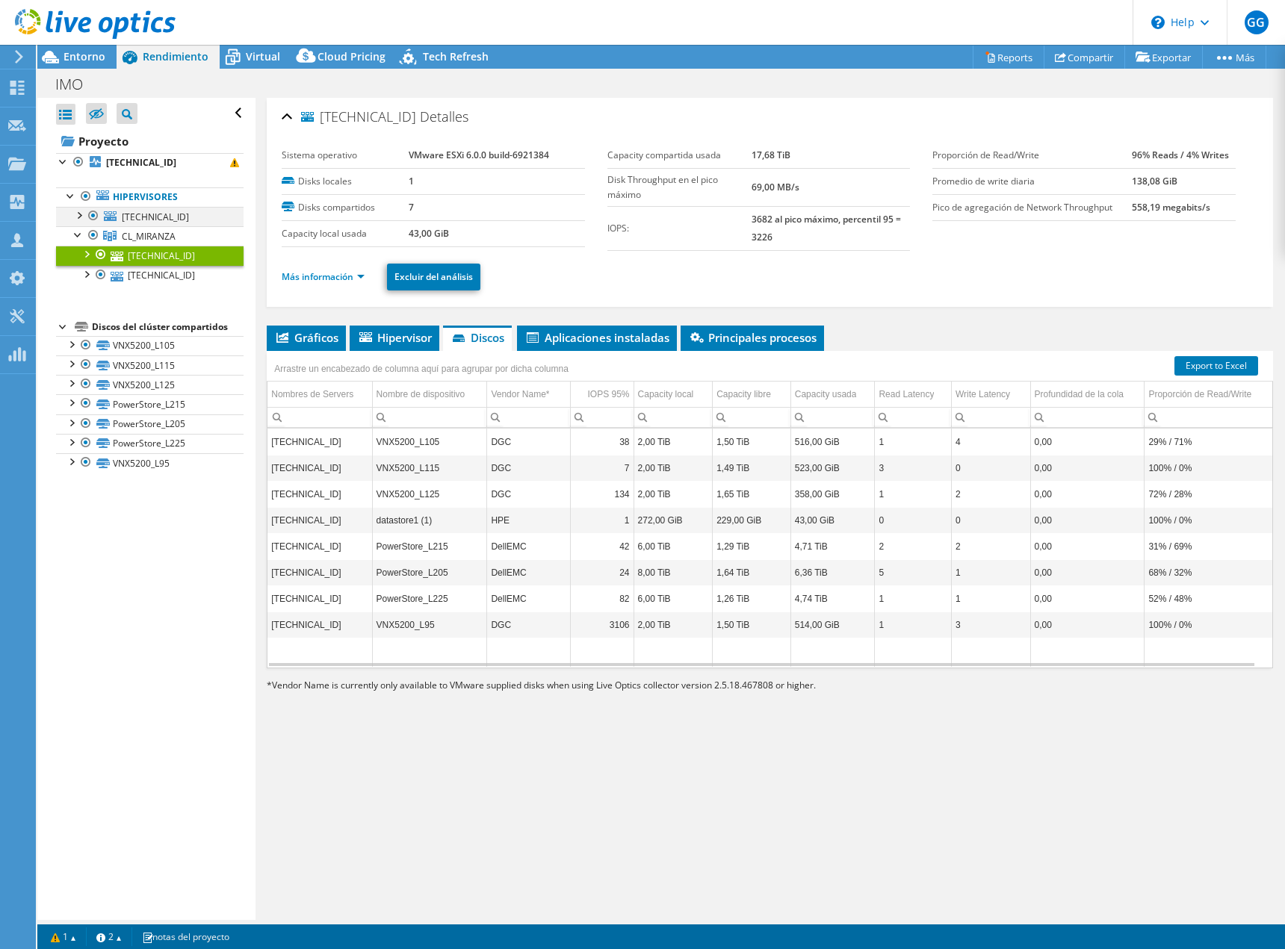
click at [81, 215] on div at bounding box center [78, 214] width 15 height 15
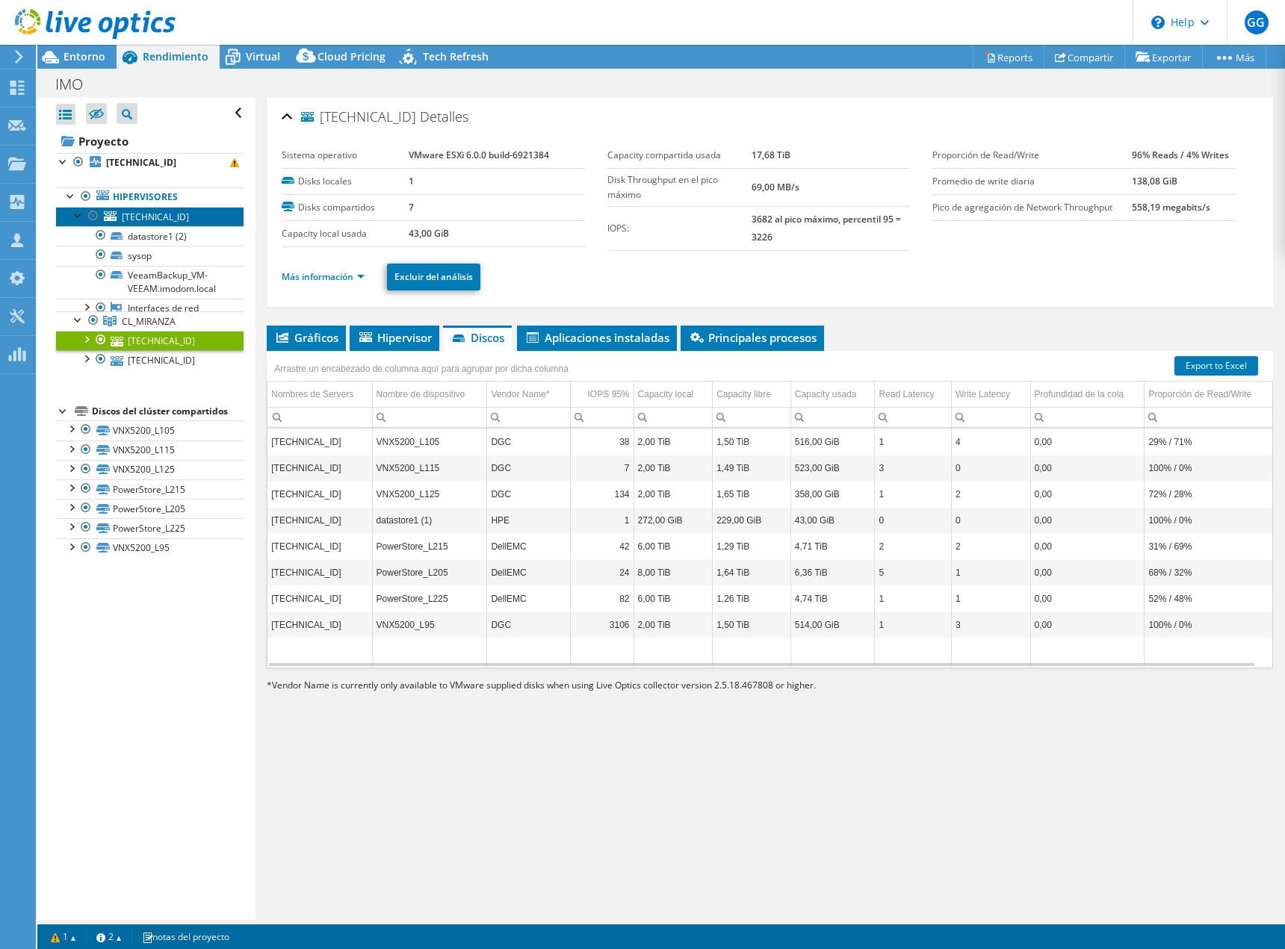
click at [173, 219] on span "[TECHNICAL_ID]" at bounding box center [155, 217] width 67 height 13
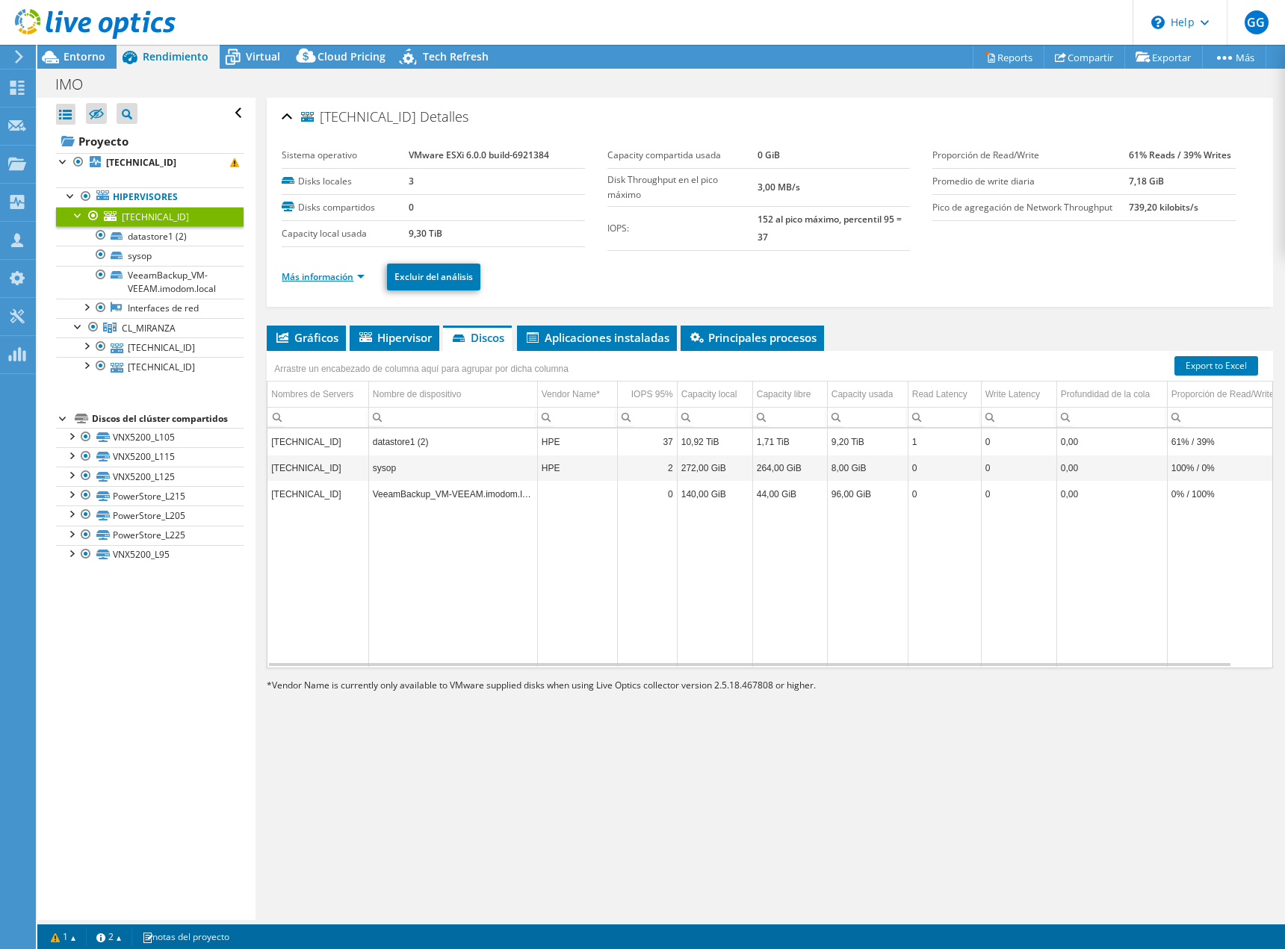
click at [365, 271] on link "Más información" at bounding box center [323, 276] width 83 height 13
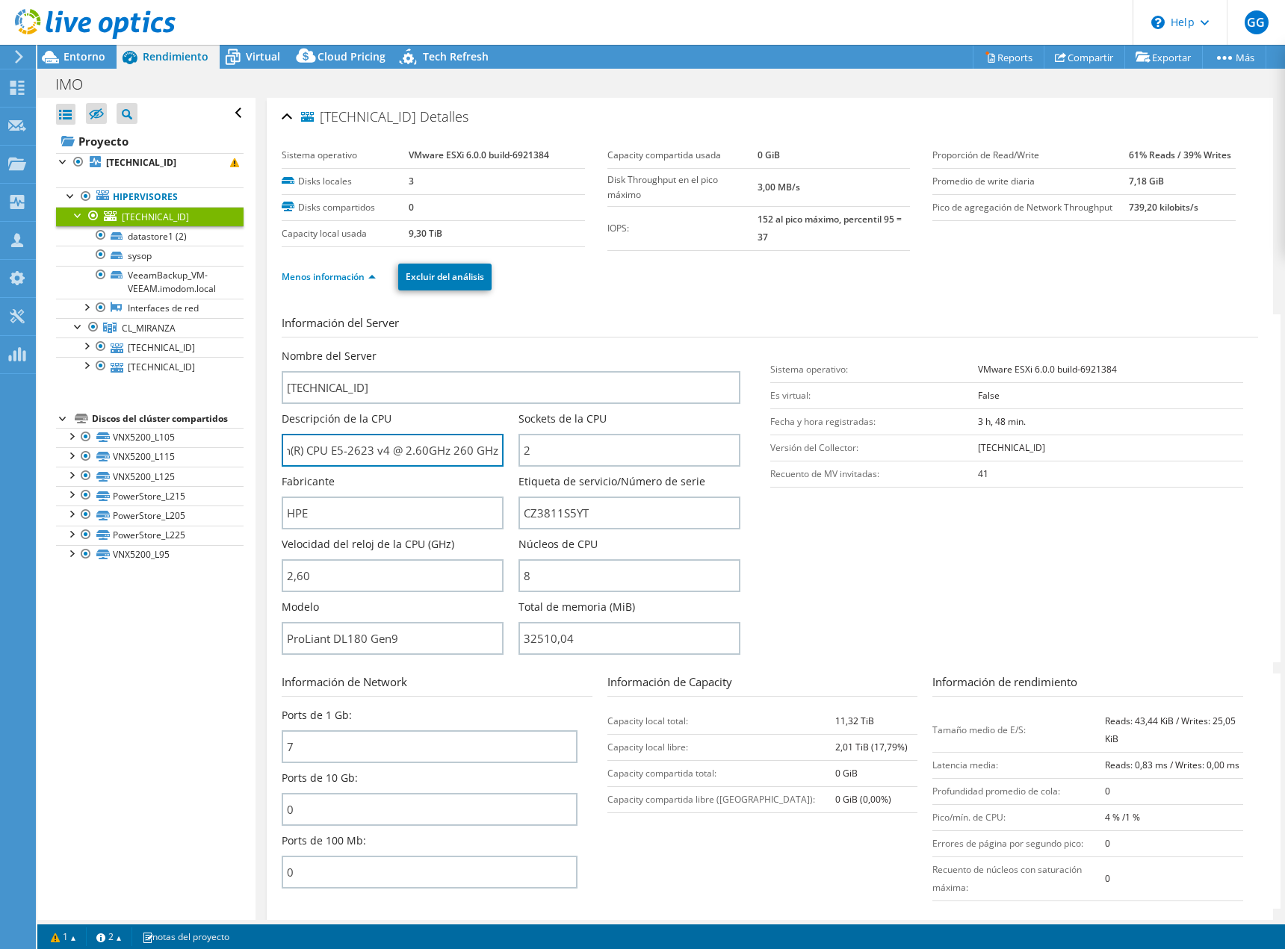
scroll to position [0, 62]
drag, startPoint x: 285, startPoint y: 451, endPoint x: 515, endPoint y: 461, distance: 231.0
click at [515, 349] on div "Nombre del Server [TECHNICAL_ID] Descripción de la CPU Intel(R) Xeon(R) CPU E5-…" at bounding box center [518, 349] width 473 height 0
drag, startPoint x: 430, startPoint y: 639, endPoint x: 260, endPoint y: 639, distance: 169.6
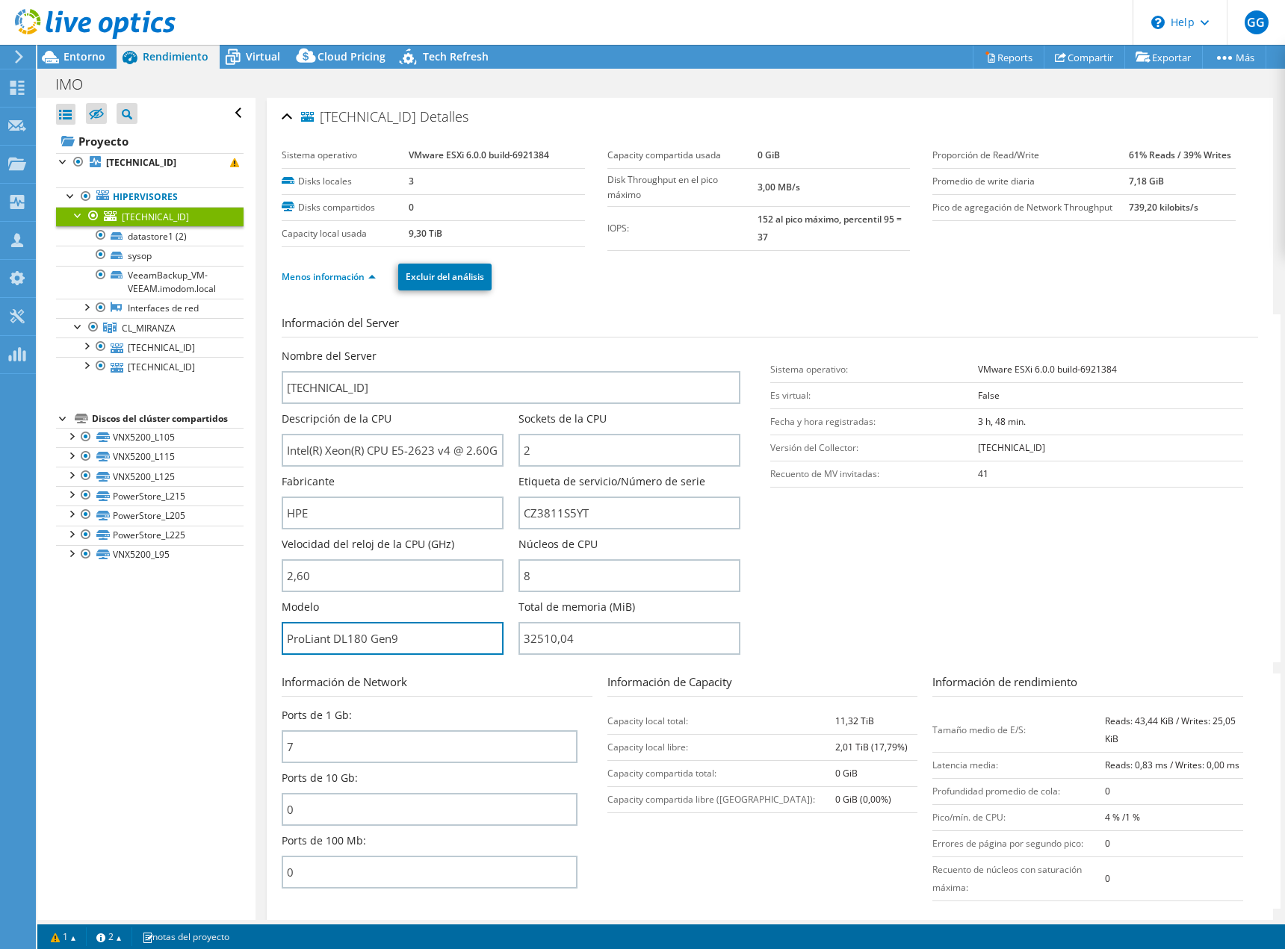
click at [260, 639] on div "[TECHNICAL_ID] [GEOGRAPHIC_DATA] Sistema operativo VMware ESXi 6.0.0 build-6921…" at bounding box center [769, 757] width 1029 height 1318
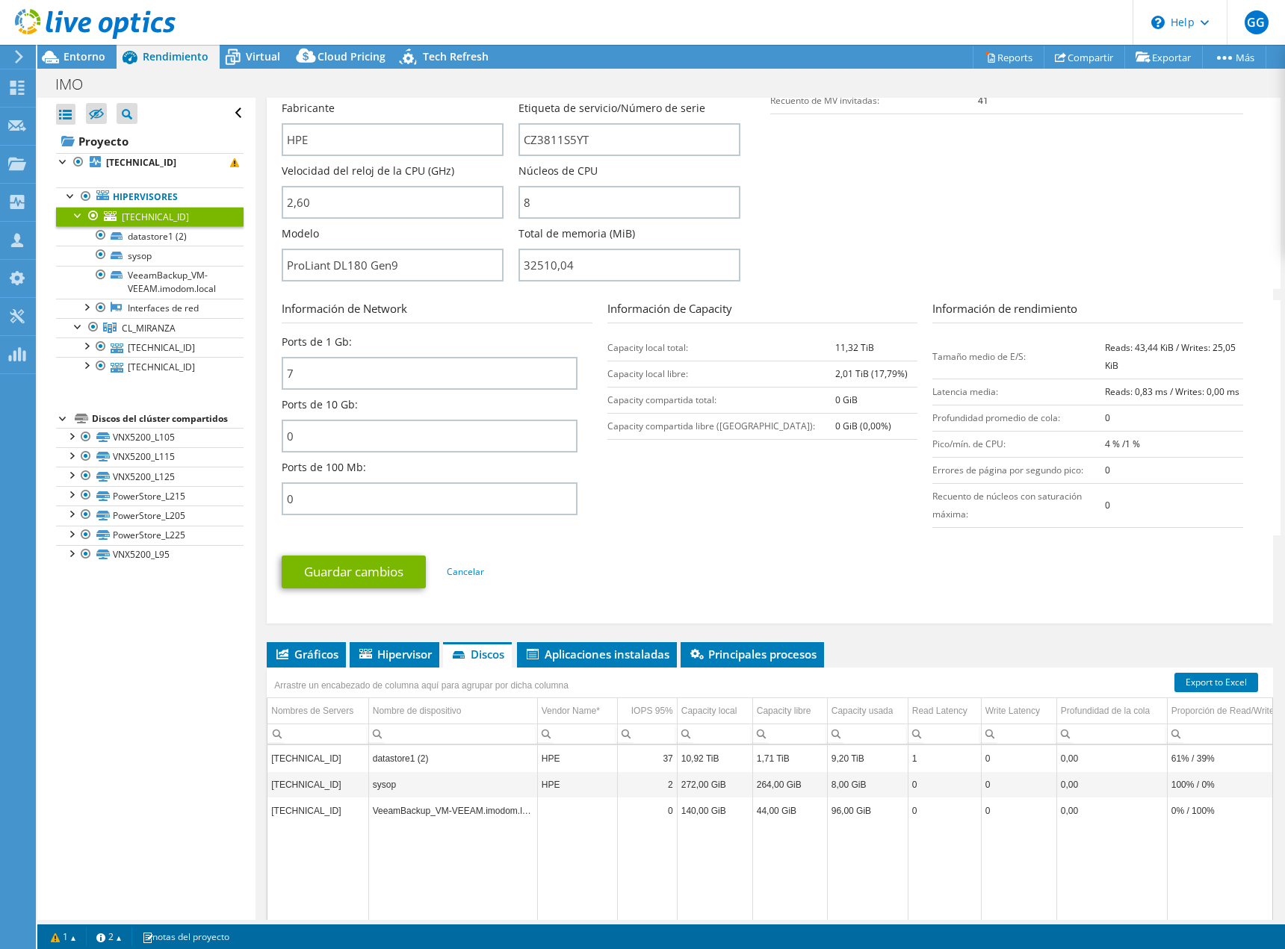
scroll to position [448, 0]
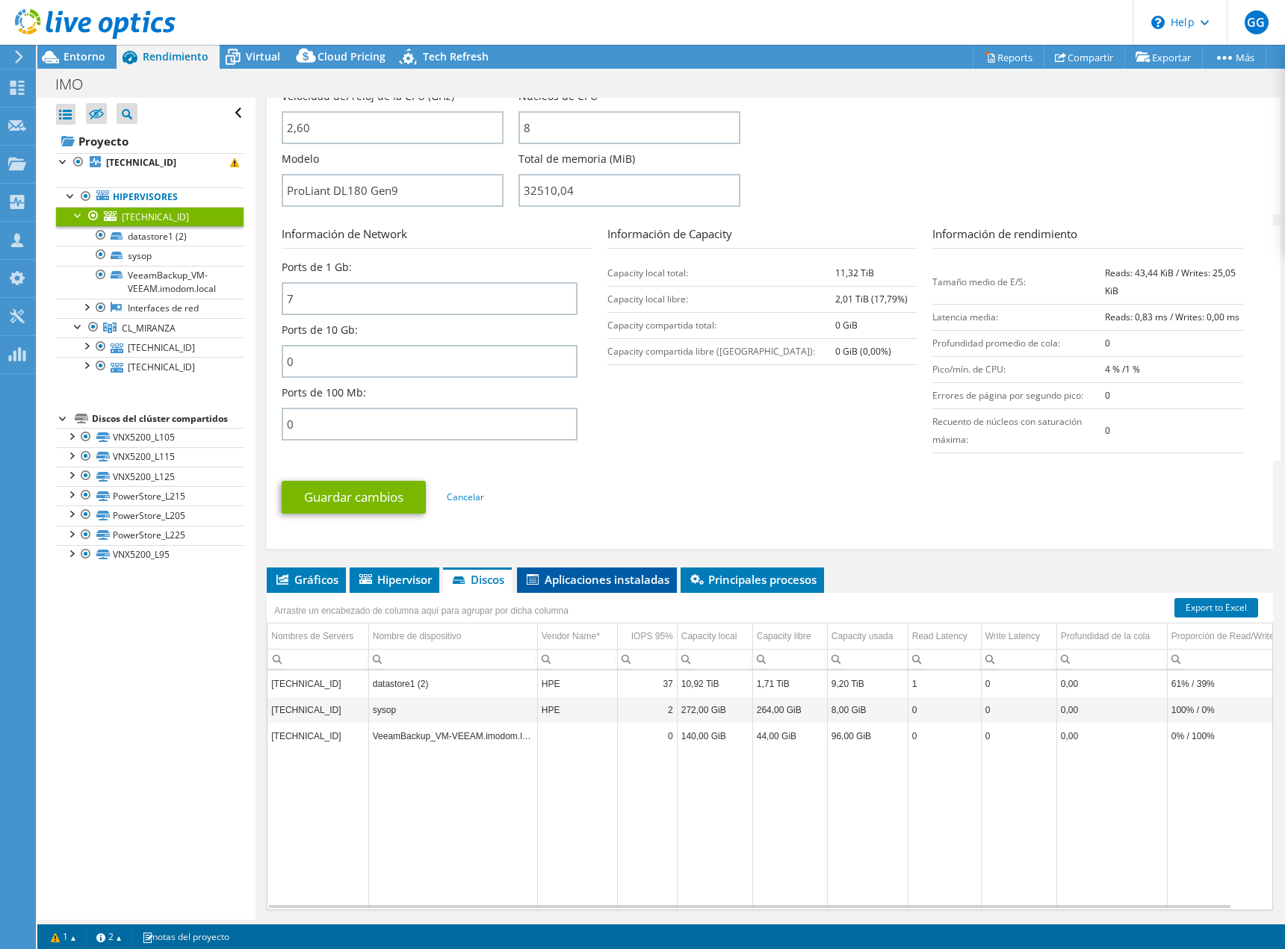
click at [591, 581] on span "Aplicaciones instaladas" at bounding box center [596, 579] width 145 height 15
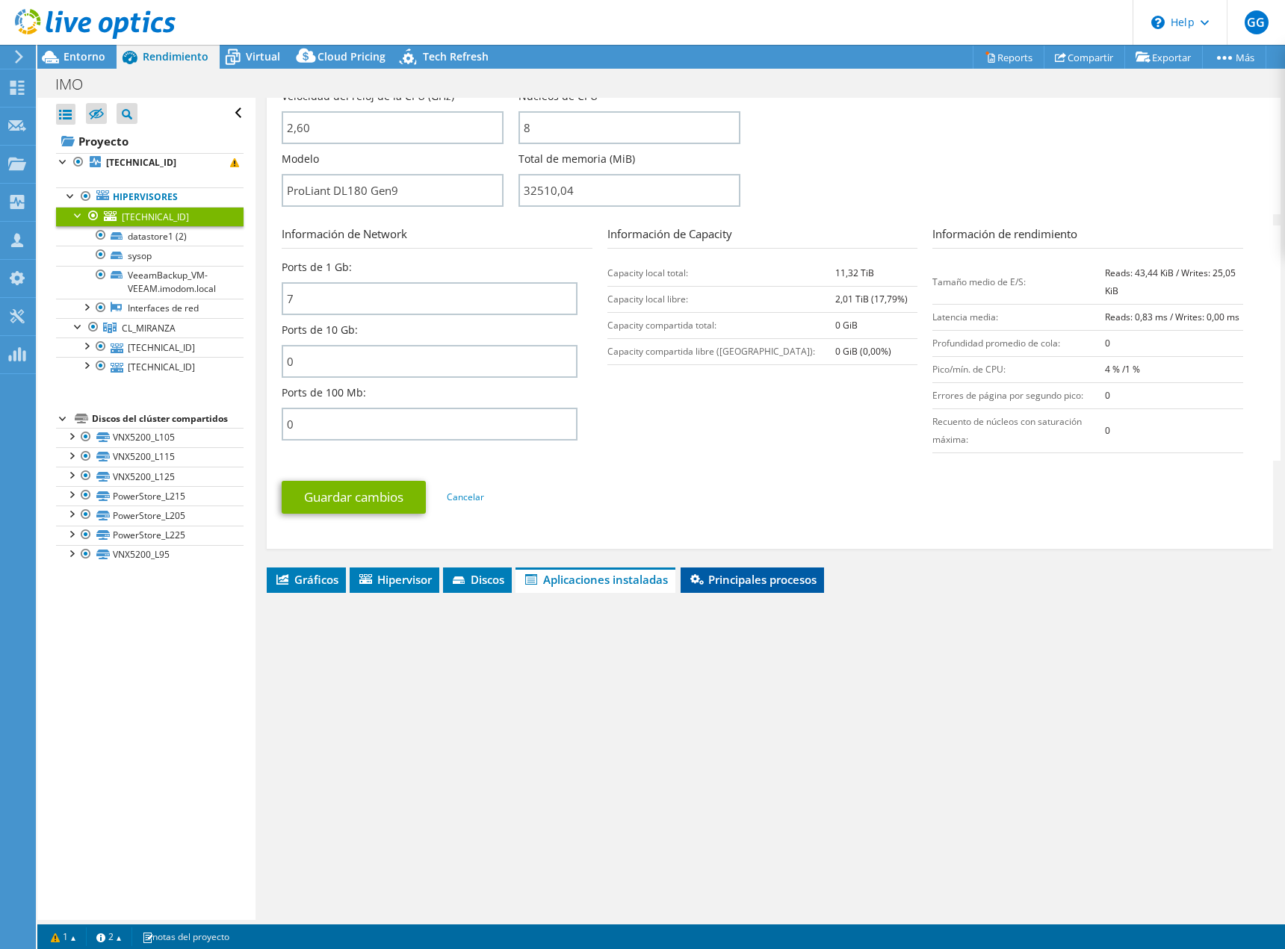
click at [731, 581] on span "Principales procesos" at bounding box center [752, 579] width 128 height 15
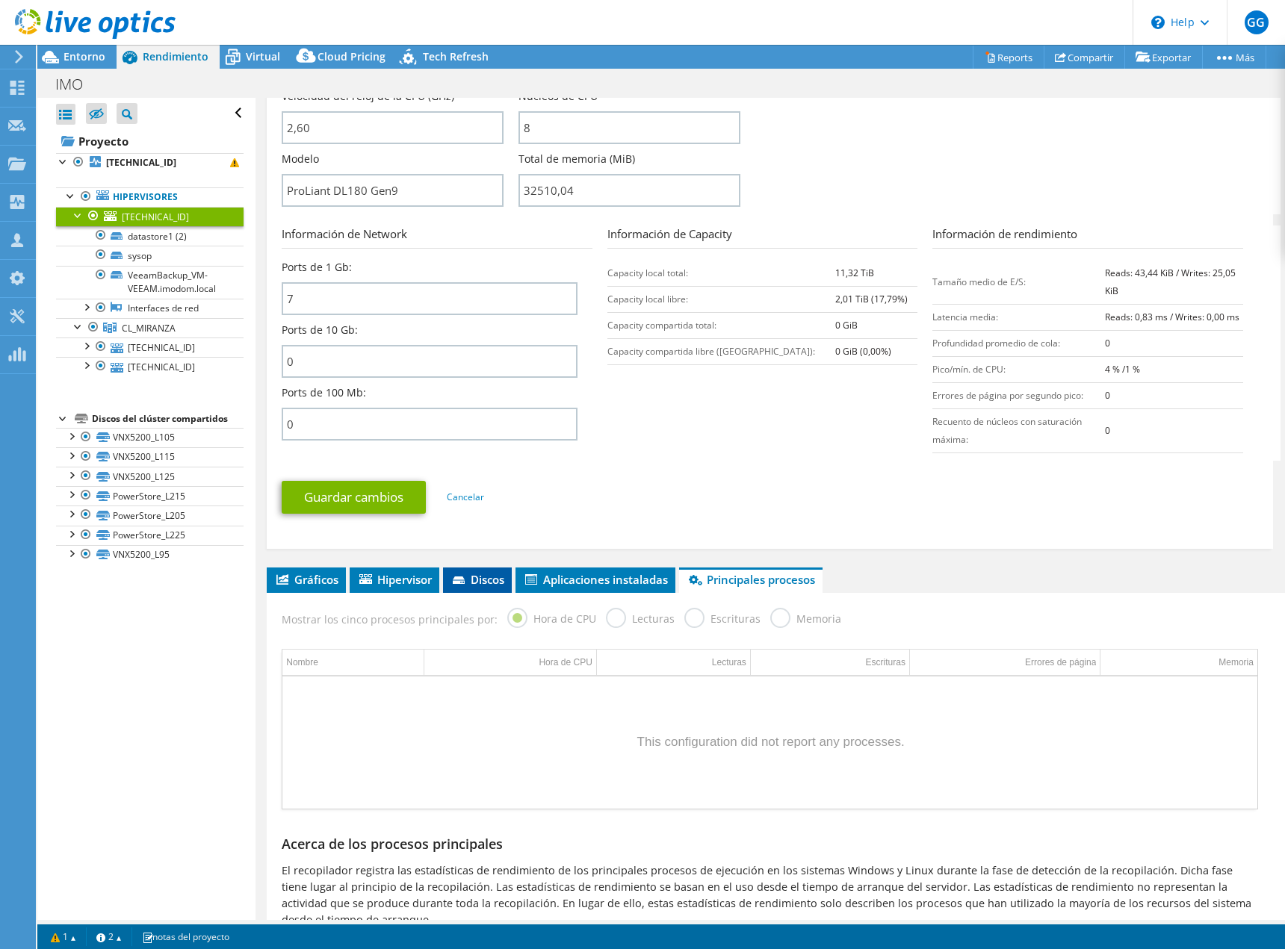
click at [483, 581] on span "Discos" at bounding box center [477, 579] width 54 height 15
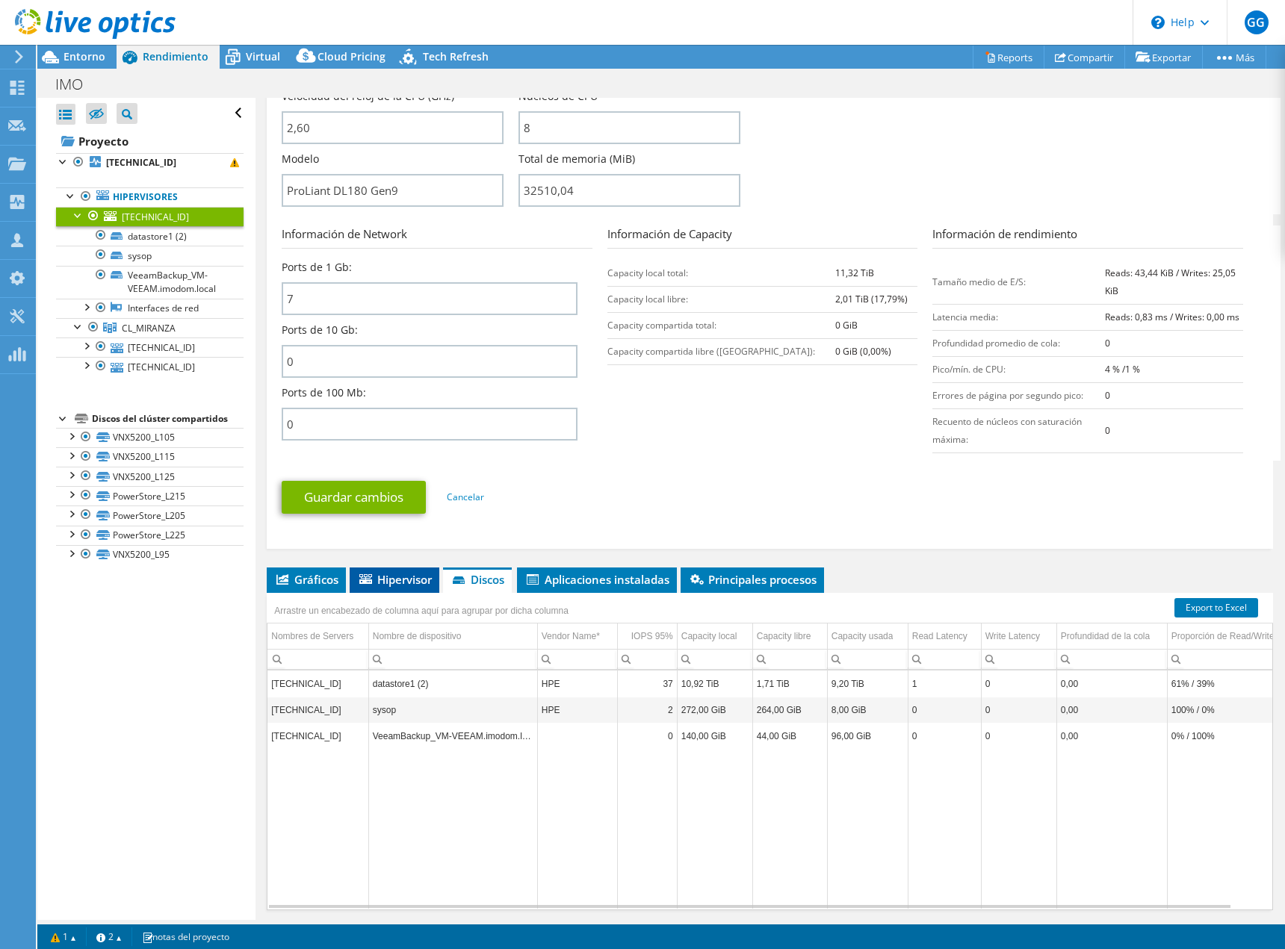
click at [403, 575] on span "Hipervisor" at bounding box center [394, 579] width 75 height 15
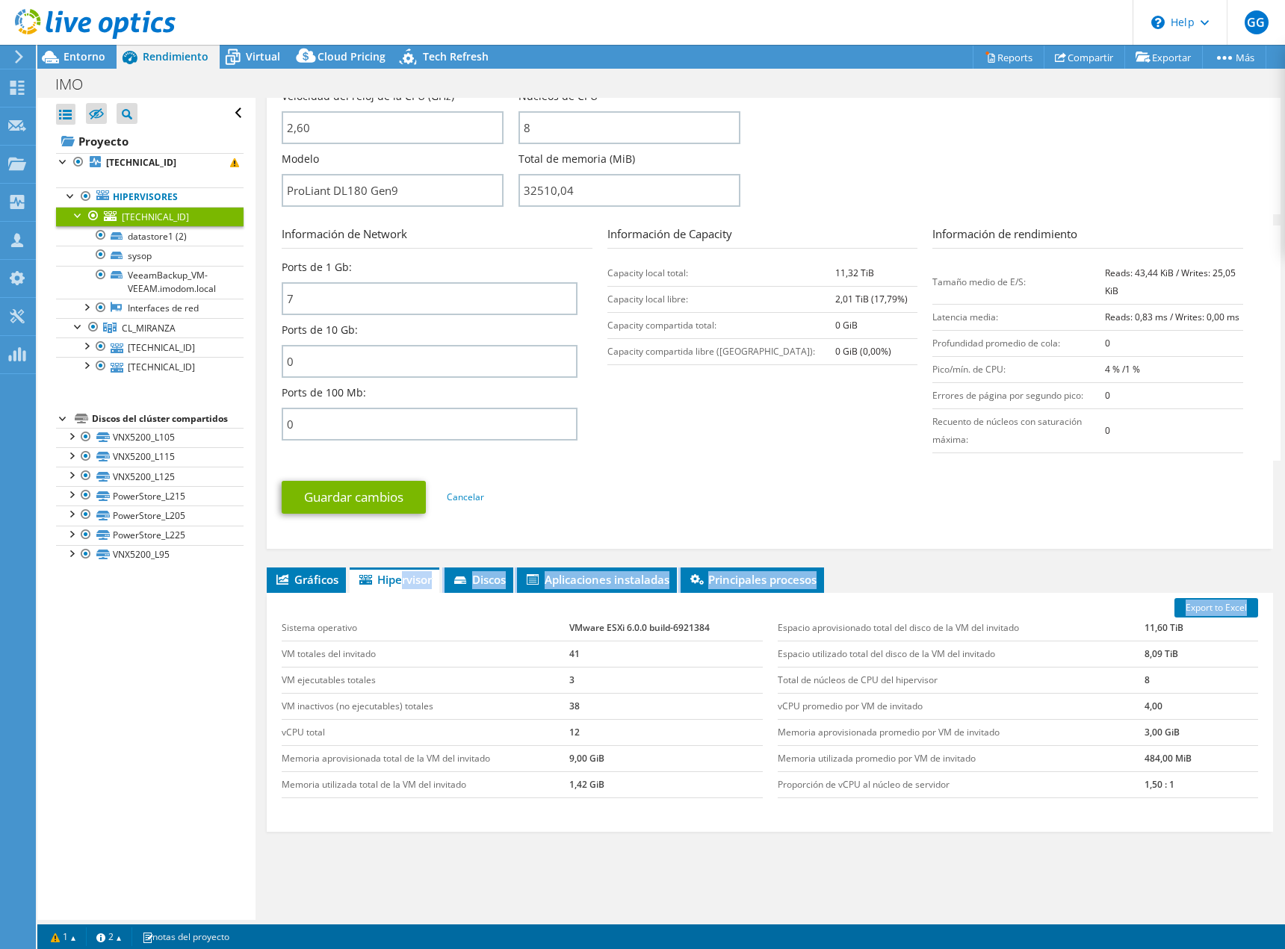
drag, startPoint x: 403, startPoint y: 575, endPoint x: 465, endPoint y: 598, distance: 66.2
click at [465, 598] on div "Gráficos Servidores Inventario Hipervisor Discos Disks del clúster ESPS" at bounding box center [770, 755] width 1006 height 374
click at [481, 580] on span "Discos" at bounding box center [479, 579] width 54 height 15
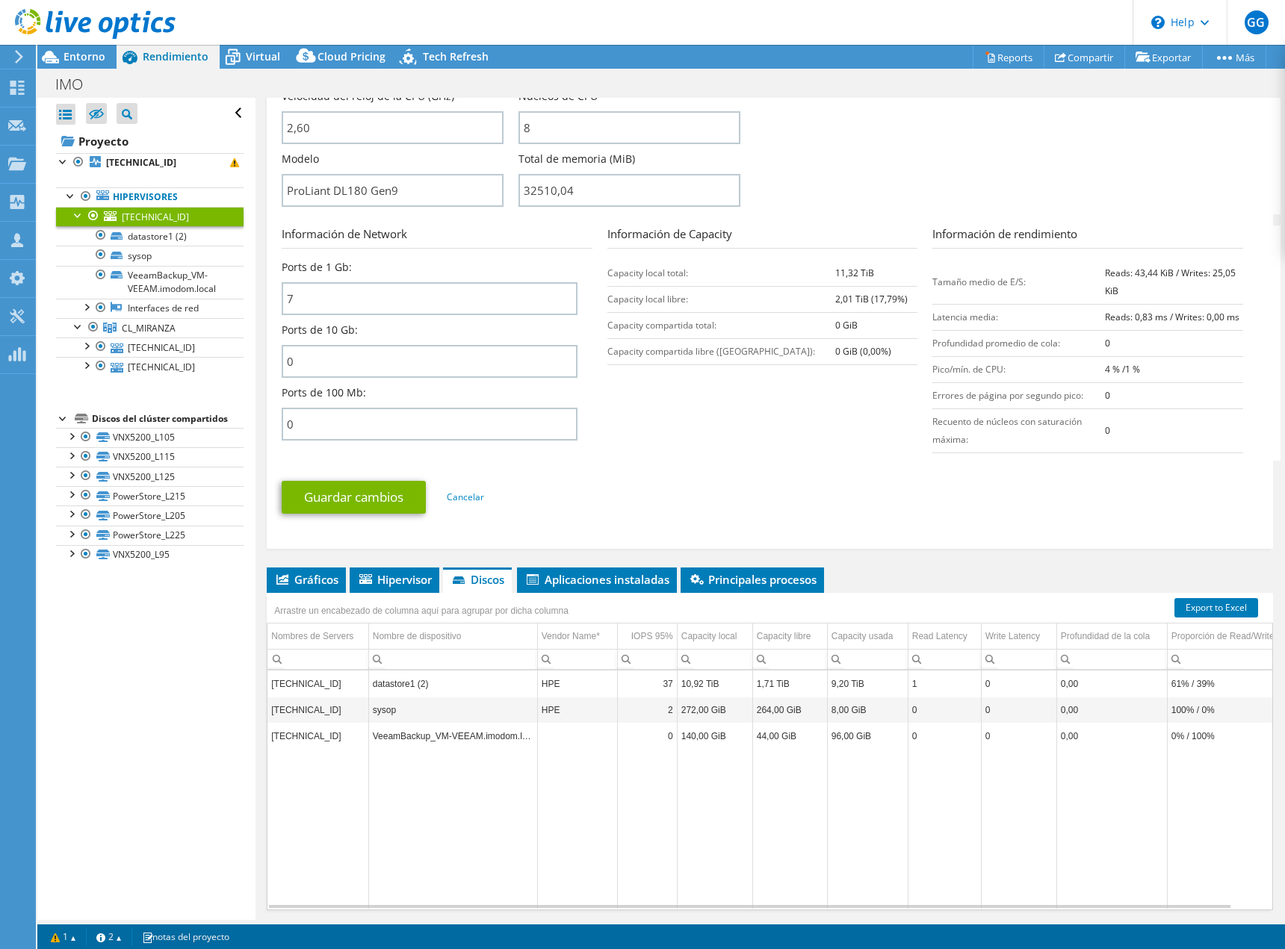
click at [601, 537] on div "Información del Server Nombre del Server [TECHNICAL_ID] Descripción de la CPU I…" at bounding box center [770, 205] width 976 height 679
click at [388, 681] on td "datastore1 (2)" at bounding box center [452, 684] width 169 height 26
click at [304, 685] on td "[TECHNICAL_ID]" at bounding box center [317, 684] width 101 height 26
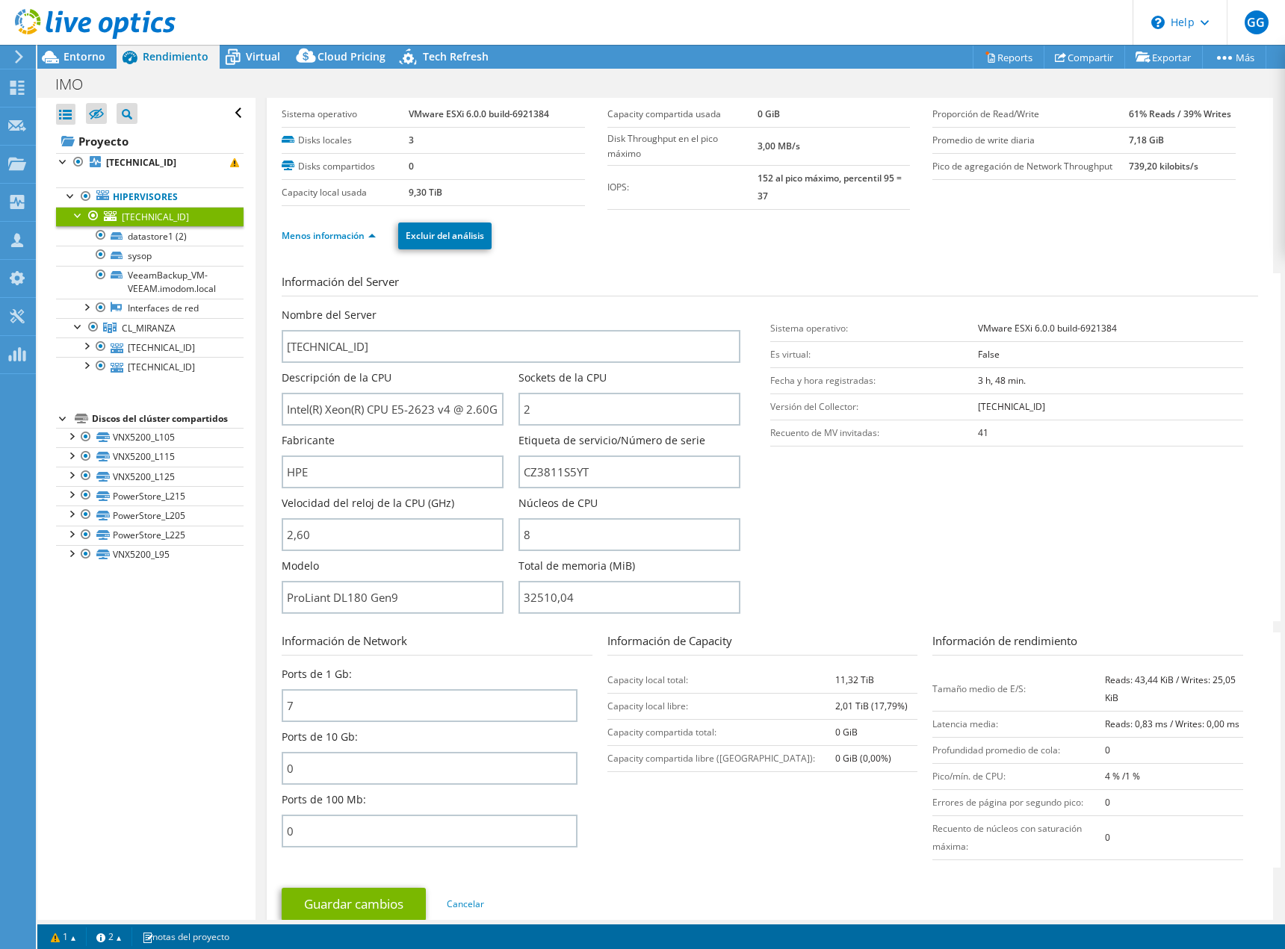
scroll to position [0, 0]
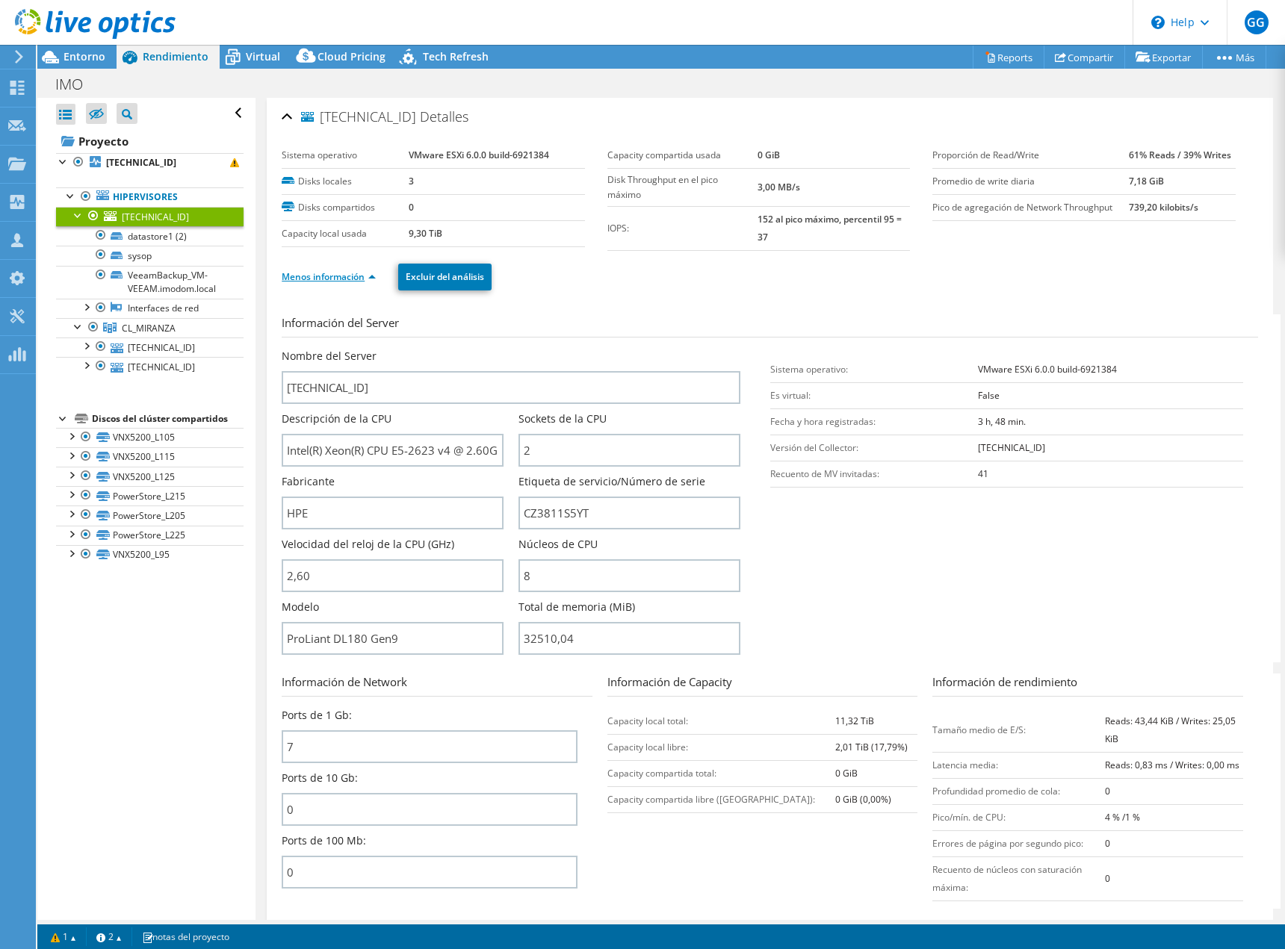
click at [355, 281] on link "Menos información" at bounding box center [329, 276] width 94 height 13
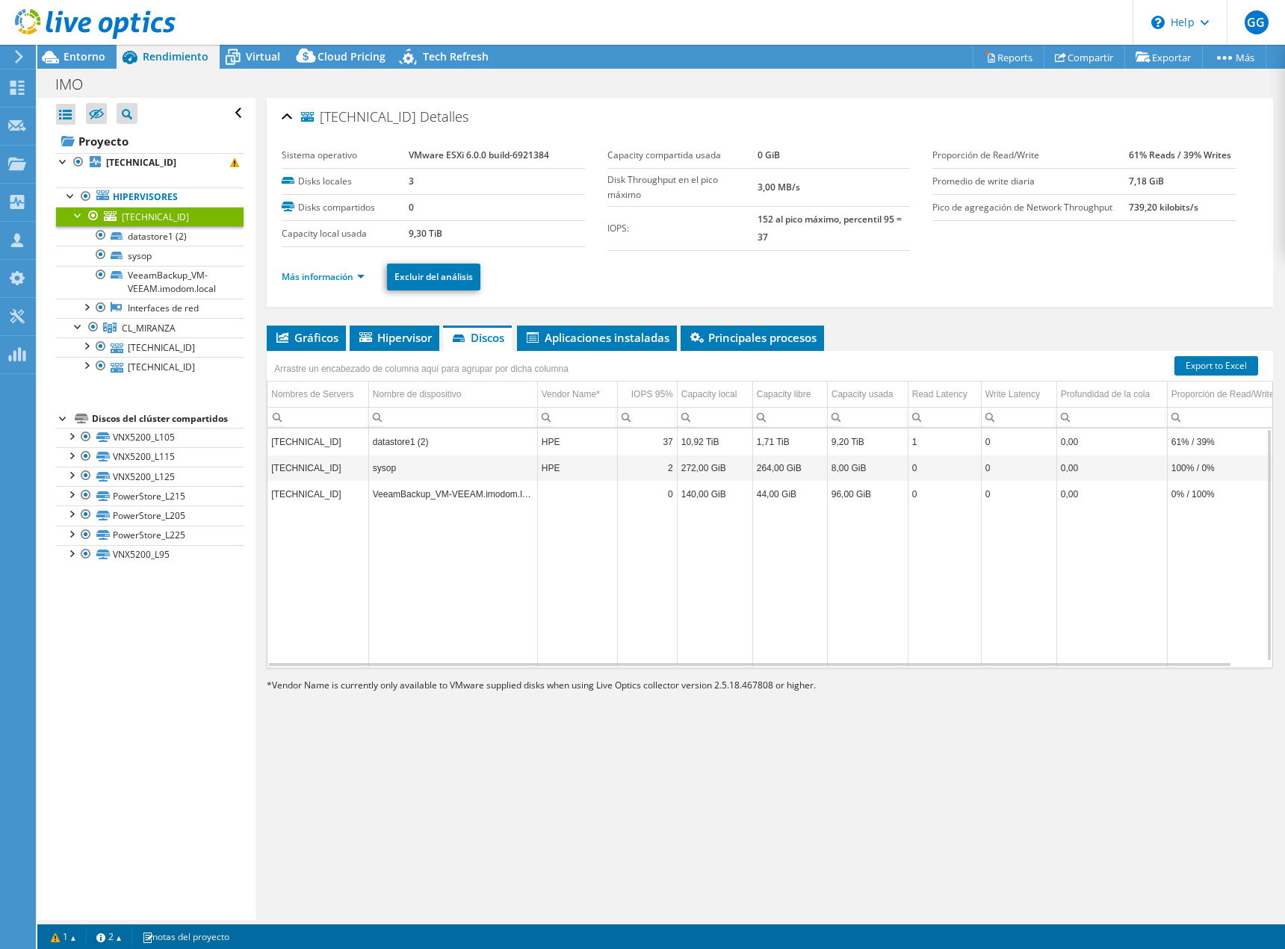
click at [887, 442] on td "9,20 TiB" at bounding box center [867, 442] width 81 height 26
click at [321, 441] on td "[TECHNICAL_ID]" at bounding box center [317, 442] width 101 height 26
click at [451, 441] on td "datastore1 (2)" at bounding box center [452, 442] width 169 height 26
click at [413, 441] on td "datastore1 (2)" at bounding box center [452, 442] width 169 height 26
click at [551, 441] on td "HPE" at bounding box center [577, 442] width 80 height 26
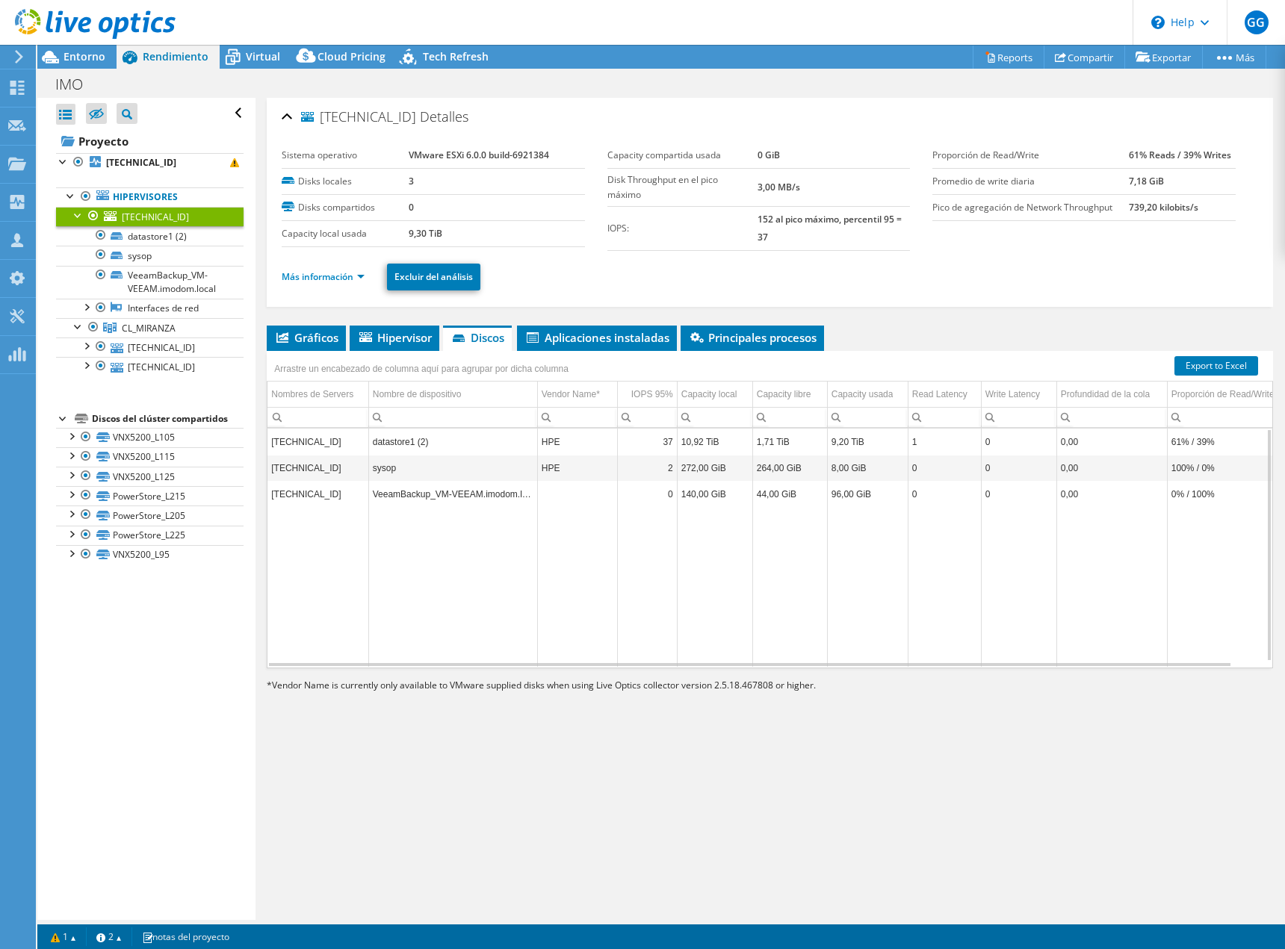
click at [540, 495] on td "Column Vendor Name*, Value" at bounding box center [577, 494] width 80 height 26
click at [1187, 442] on td "61% / 39%" at bounding box center [1229, 442] width 124 height 26
click at [130, 241] on link "datastore1 (2)" at bounding box center [150, 235] width 188 height 19
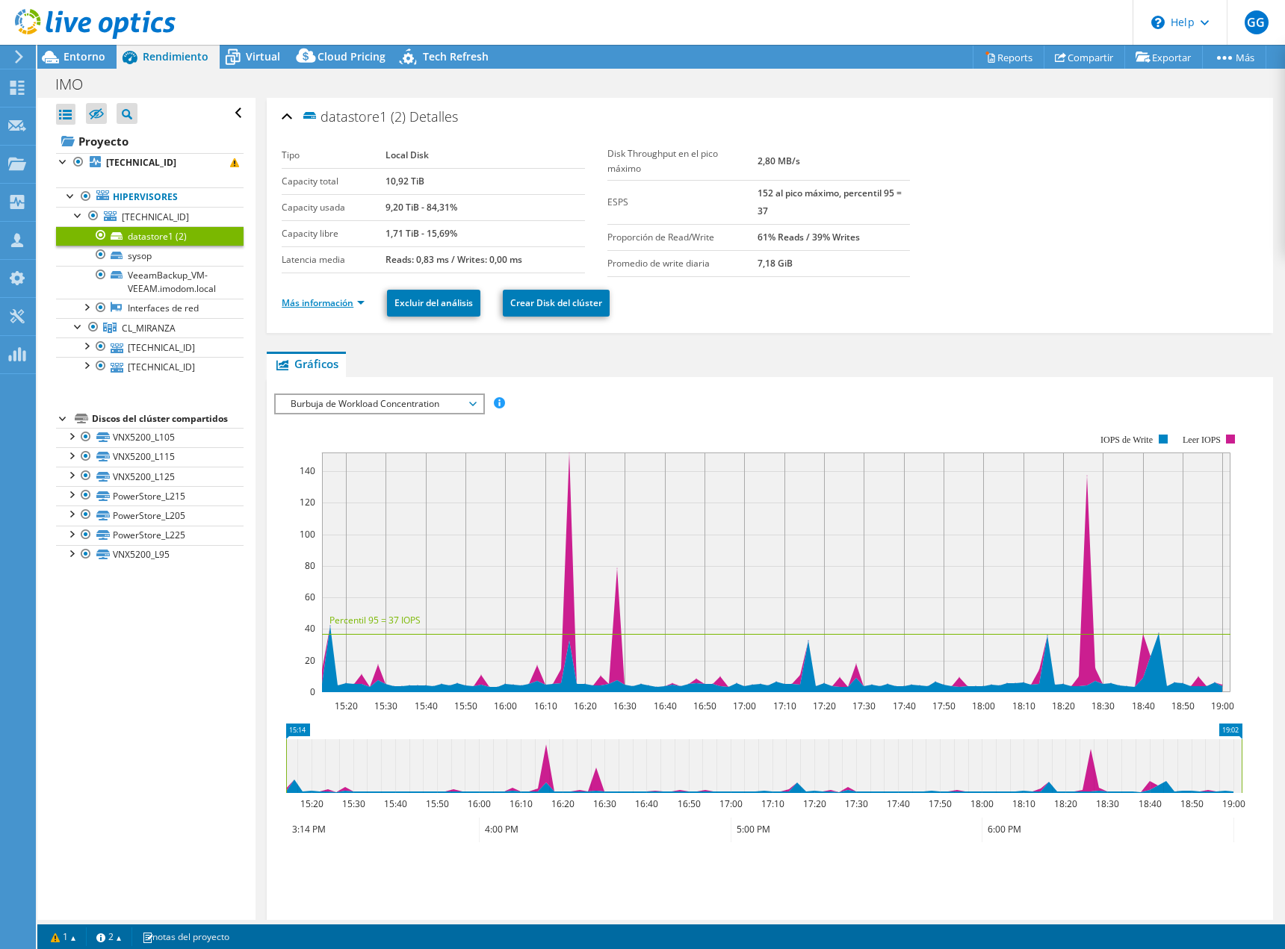
click at [343, 300] on link "Más información" at bounding box center [323, 303] width 83 height 13
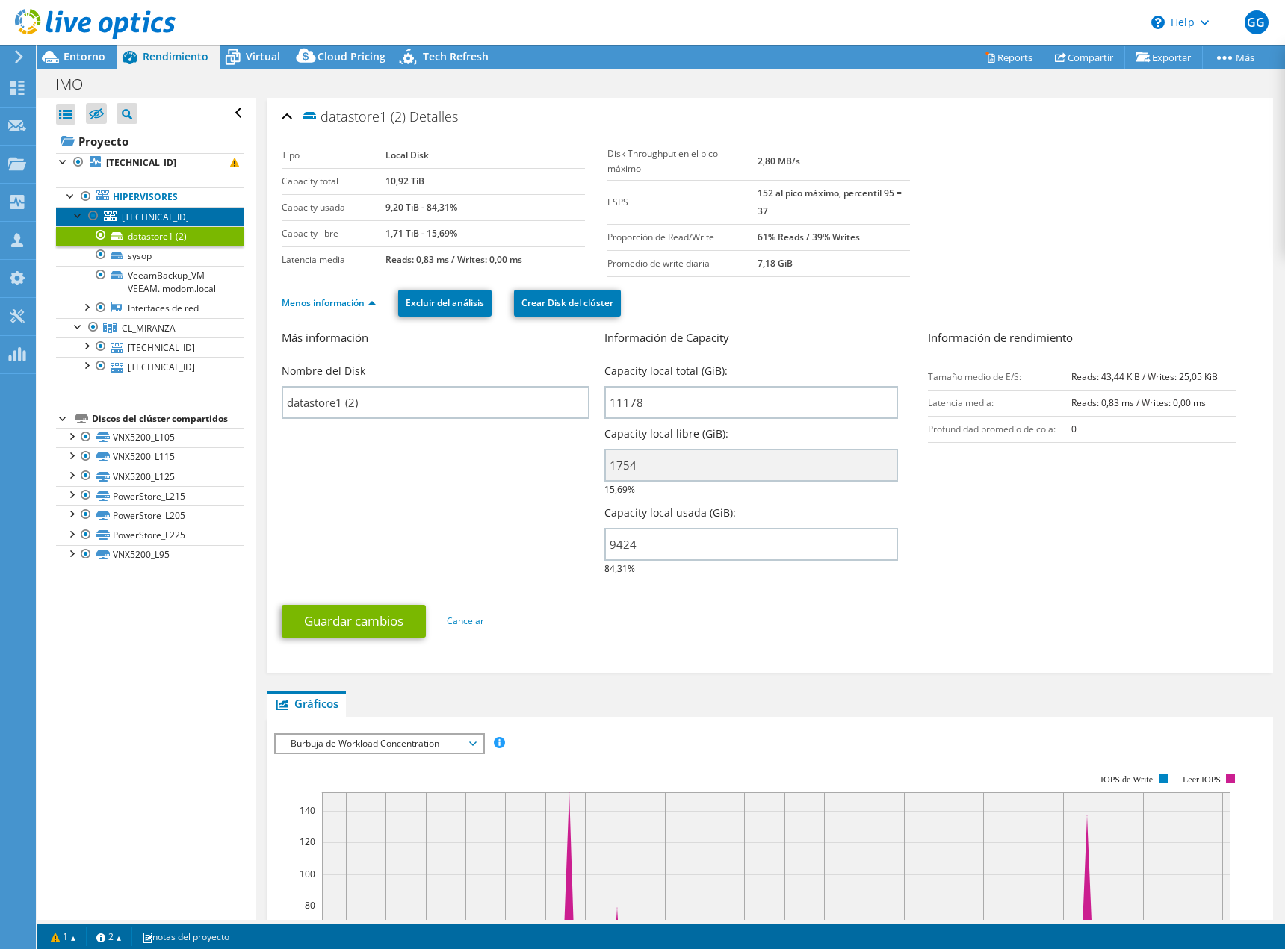
click at [129, 220] on span "[TECHNICAL_ID]" at bounding box center [155, 217] width 67 height 13
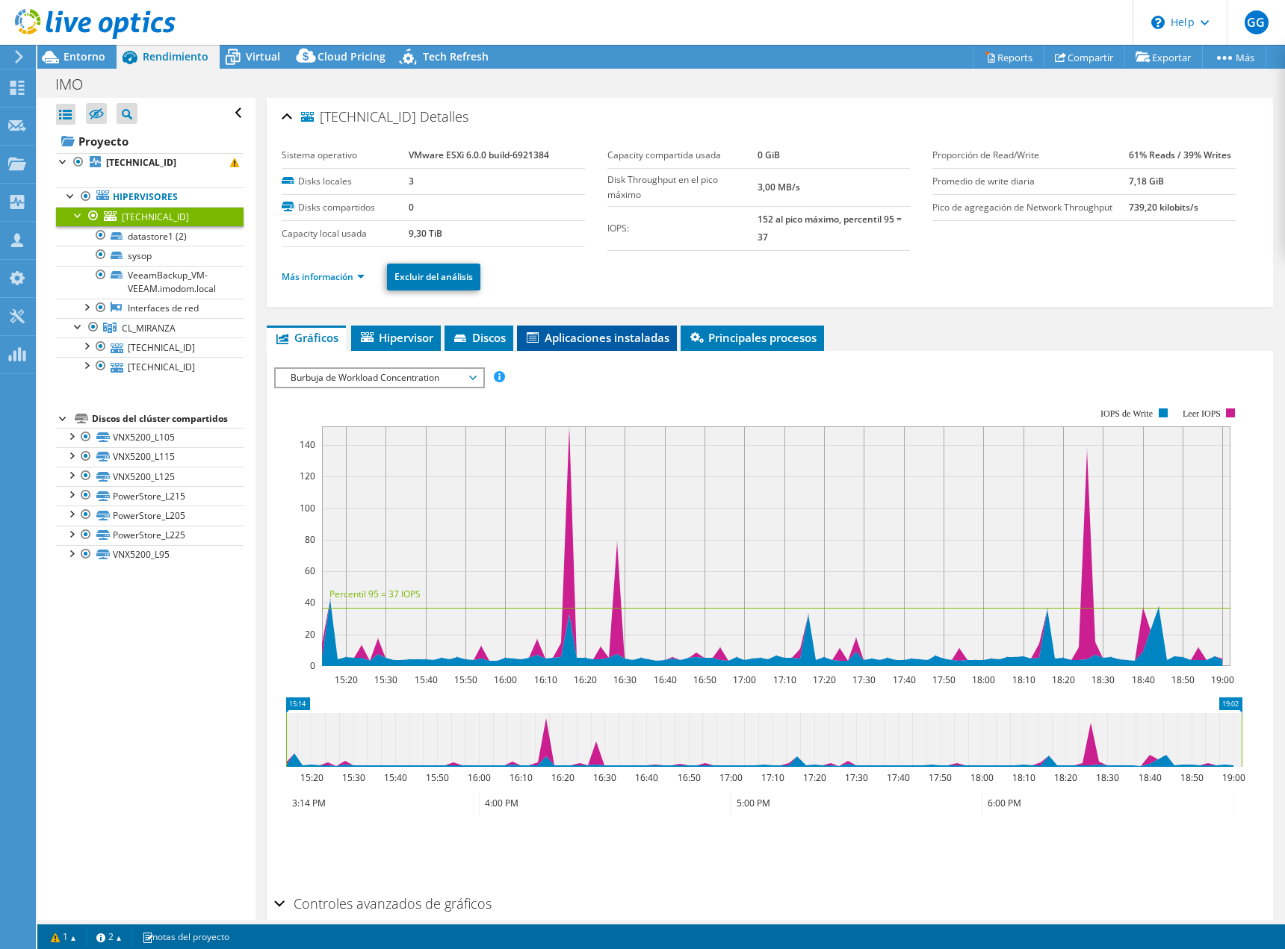
click at [622, 337] on span "Aplicaciones instaladas" at bounding box center [596, 337] width 145 height 15
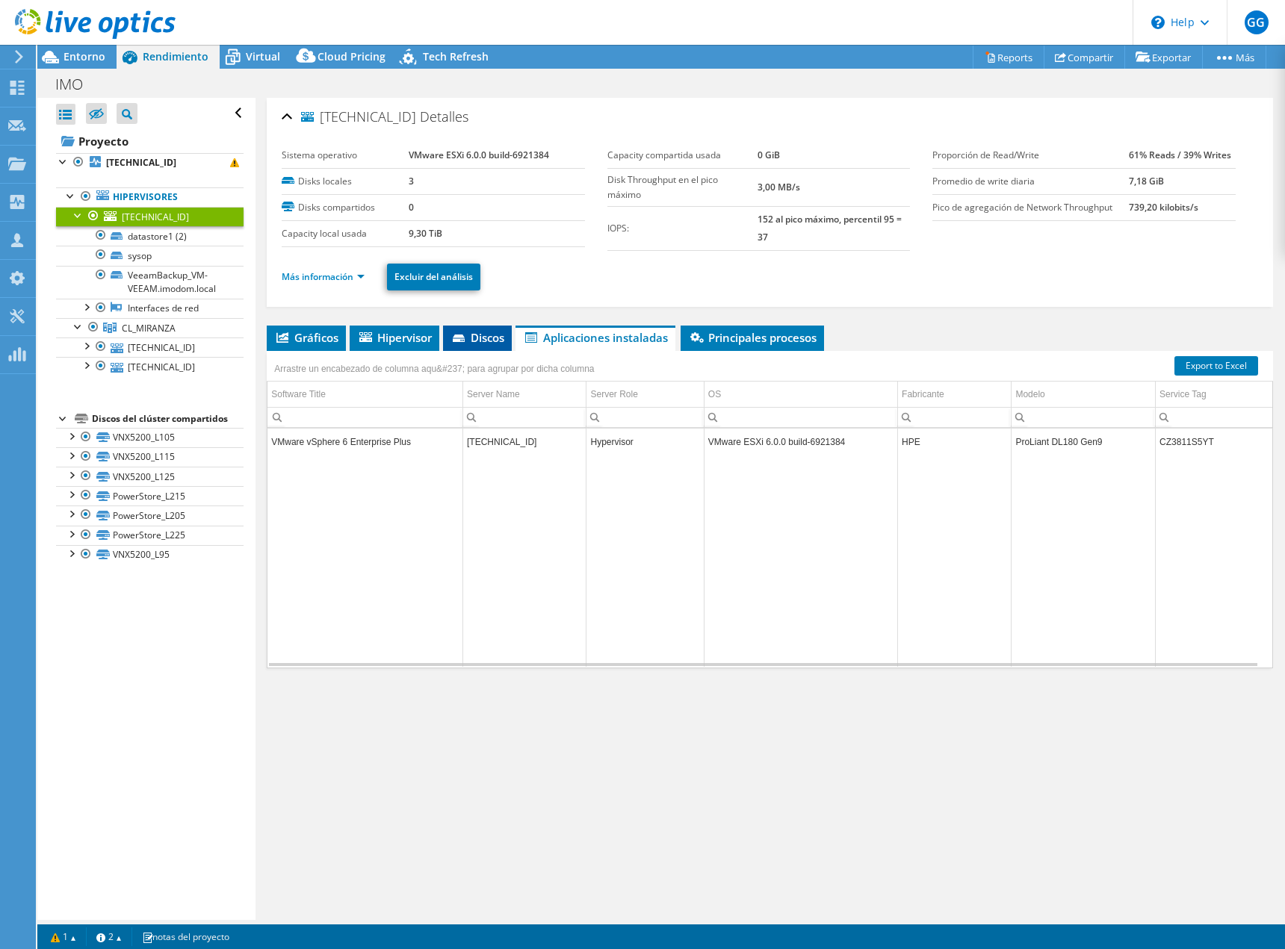
click at [486, 339] on span "Discos" at bounding box center [477, 337] width 54 height 15
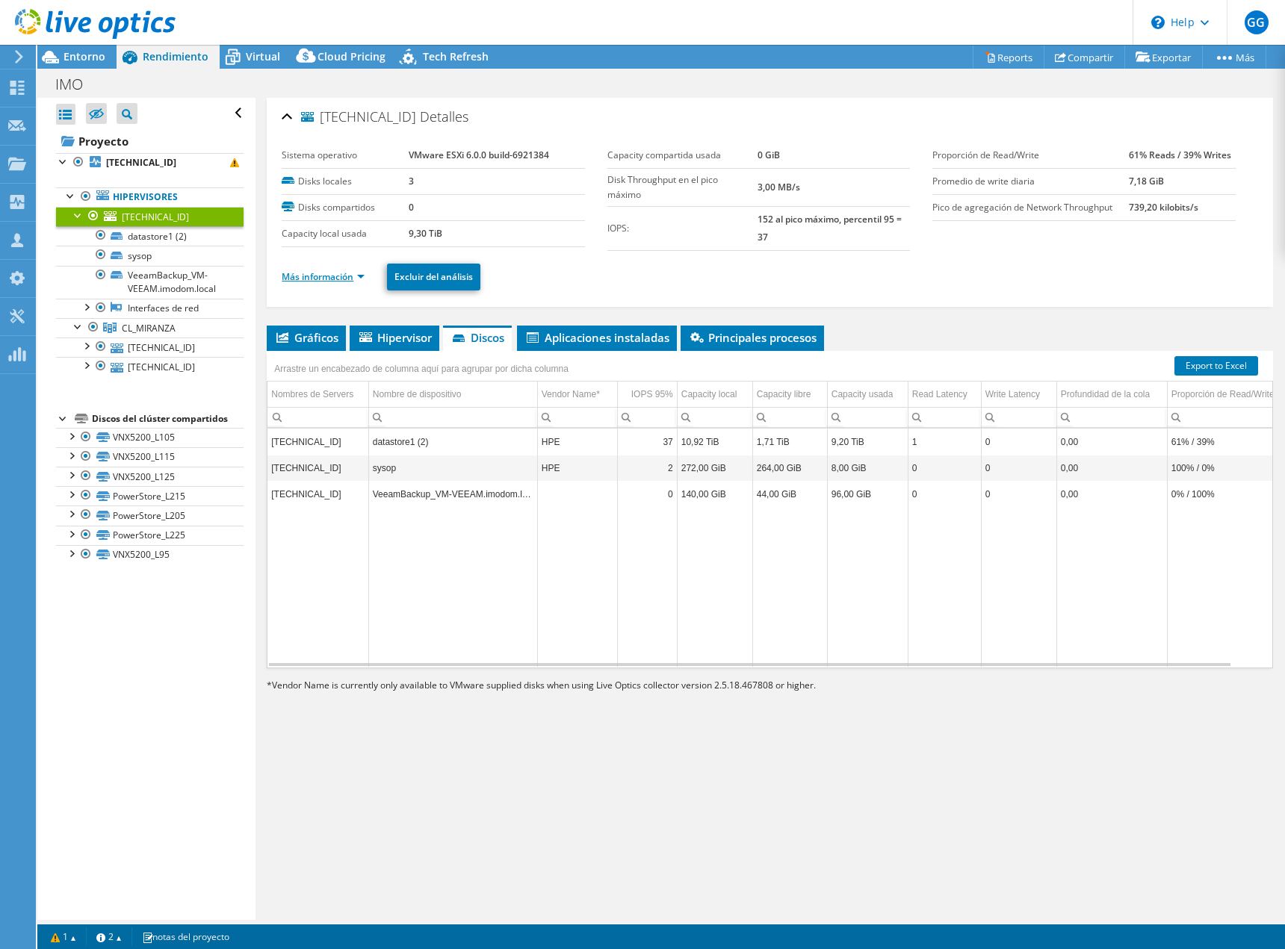
click at [353, 281] on link "Más información" at bounding box center [323, 276] width 83 height 13
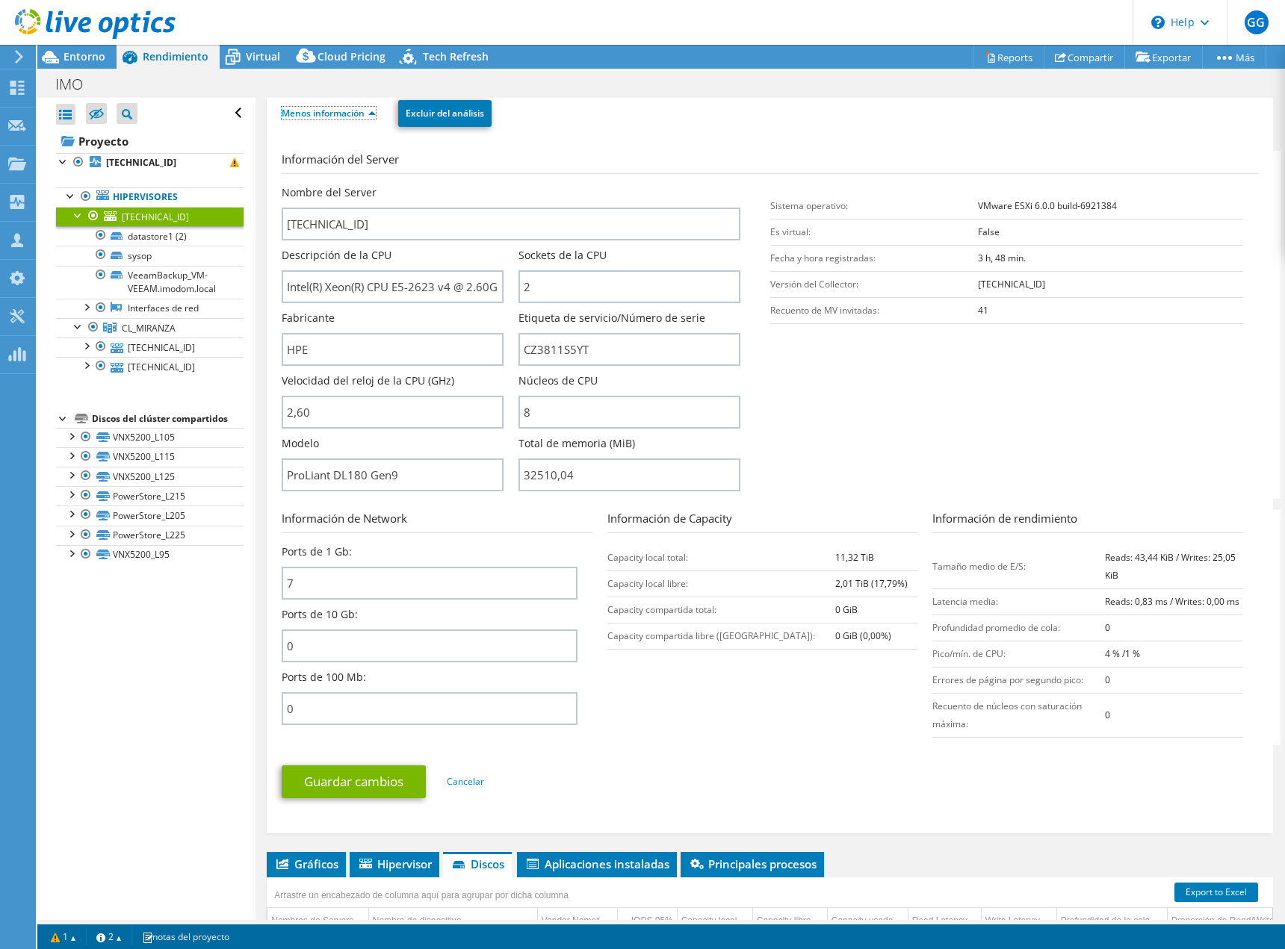
scroll to position [374, 0]
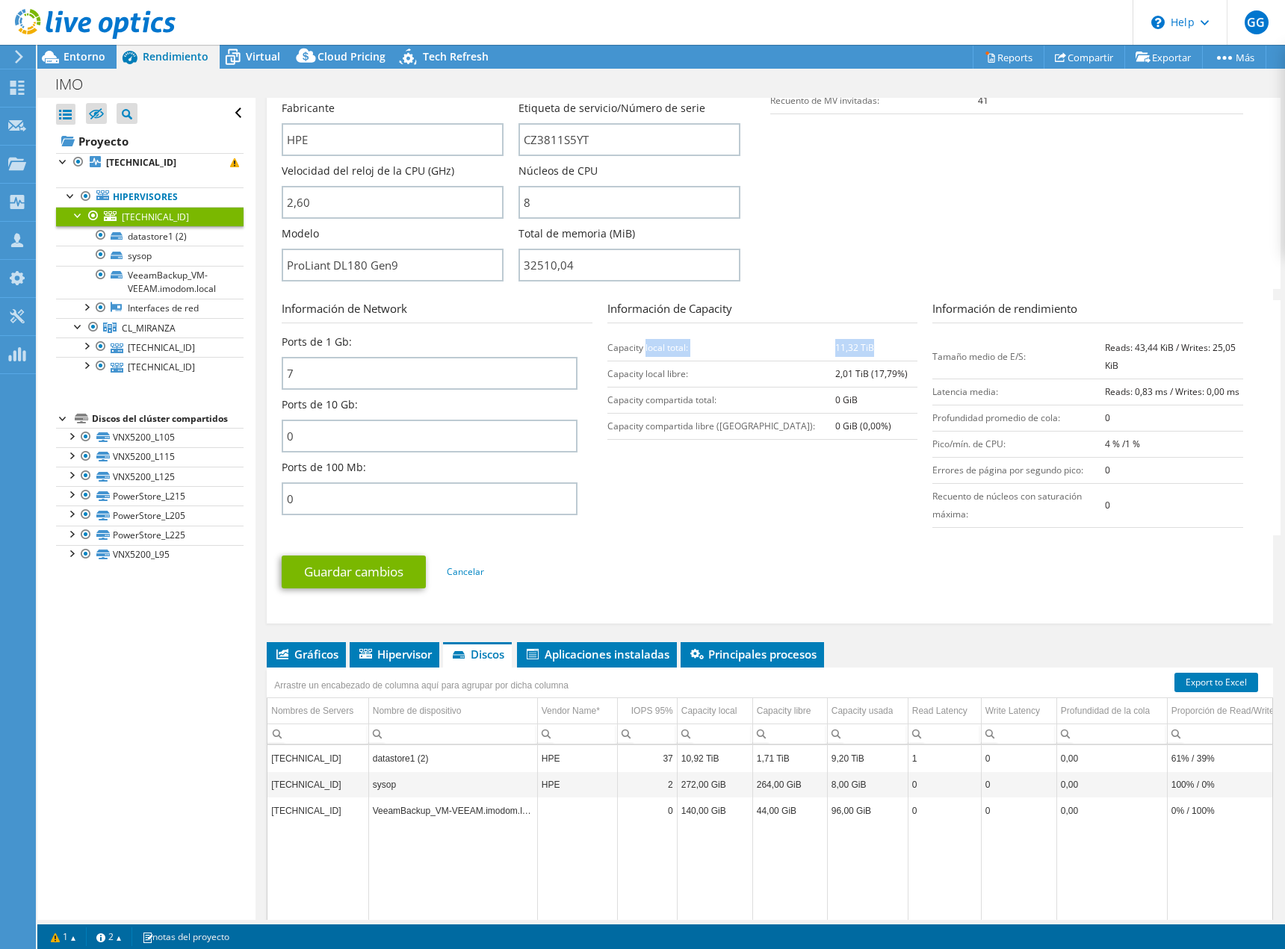
drag, startPoint x: 640, startPoint y: 341, endPoint x: 849, endPoint y: 344, distance: 208.4
click at [843, 344] on tr "Capacity local total: 11,32 TiB" at bounding box center [762, 348] width 311 height 26
click at [861, 346] on td "11,32 TiB" at bounding box center [876, 348] width 82 height 26
click at [143, 349] on link "[TECHNICAL_ID]" at bounding box center [150, 347] width 188 height 19
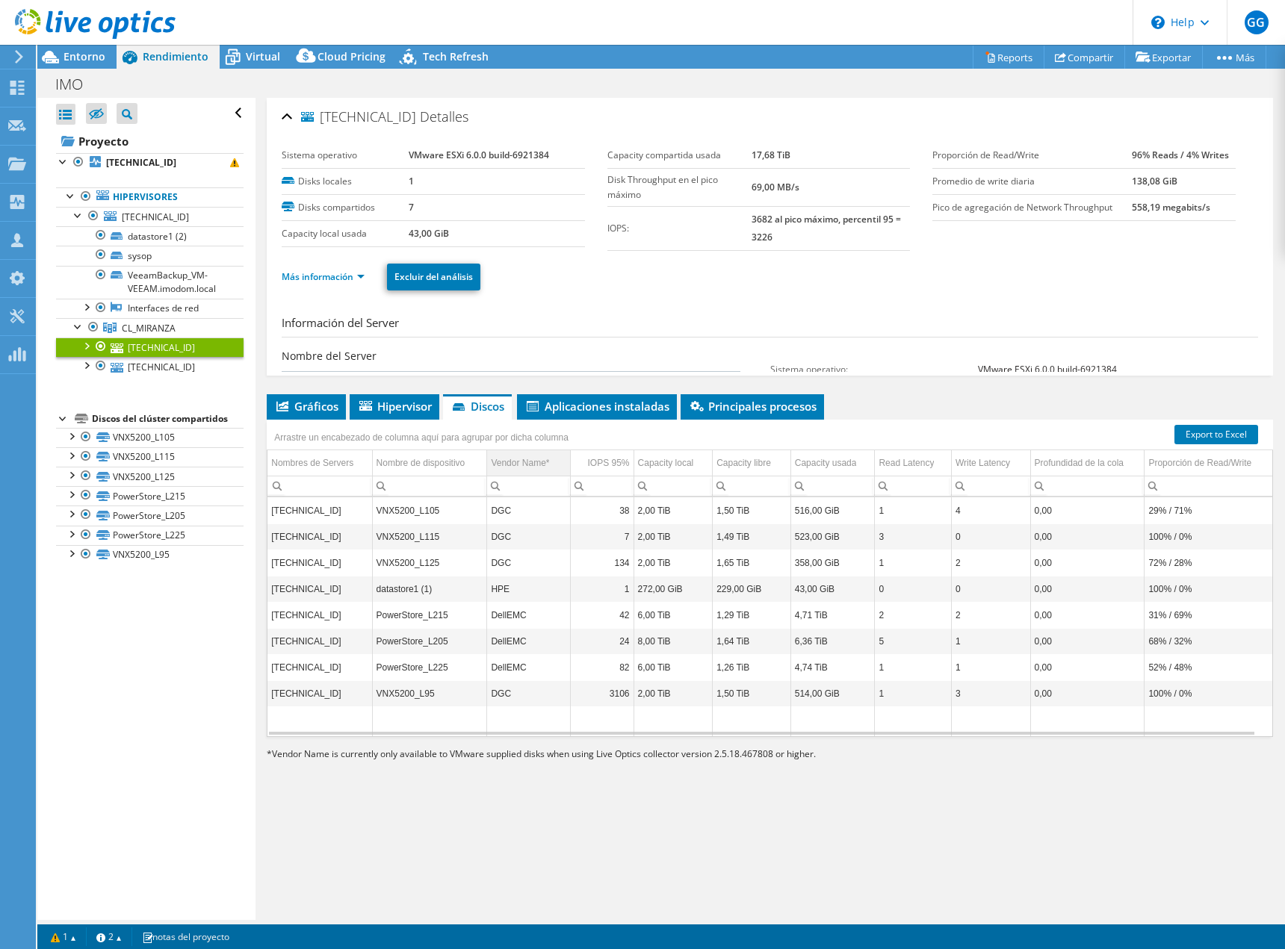
scroll to position [0, 0]
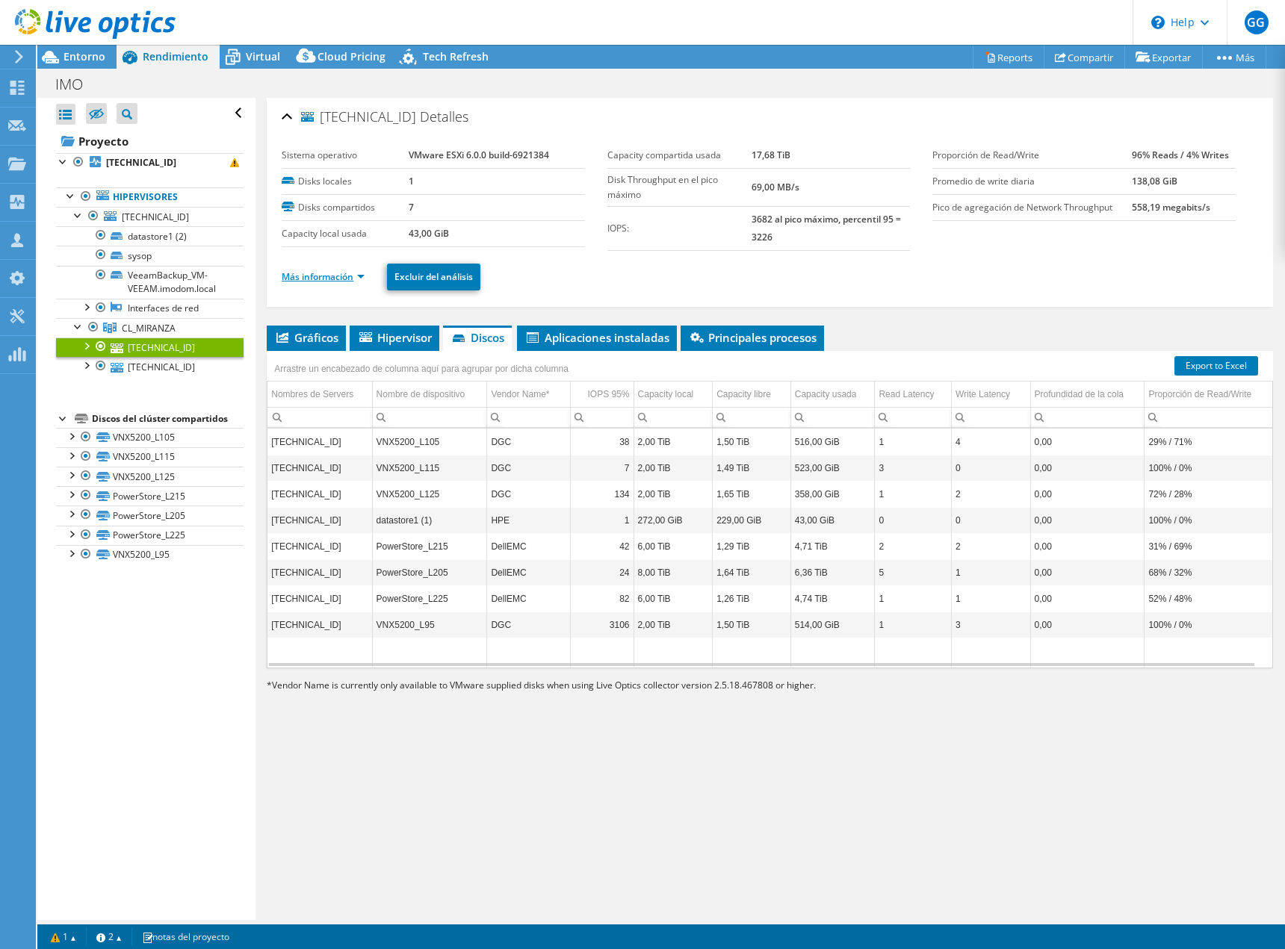
click at [331, 278] on link "Más información" at bounding box center [323, 276] width 83 height 13
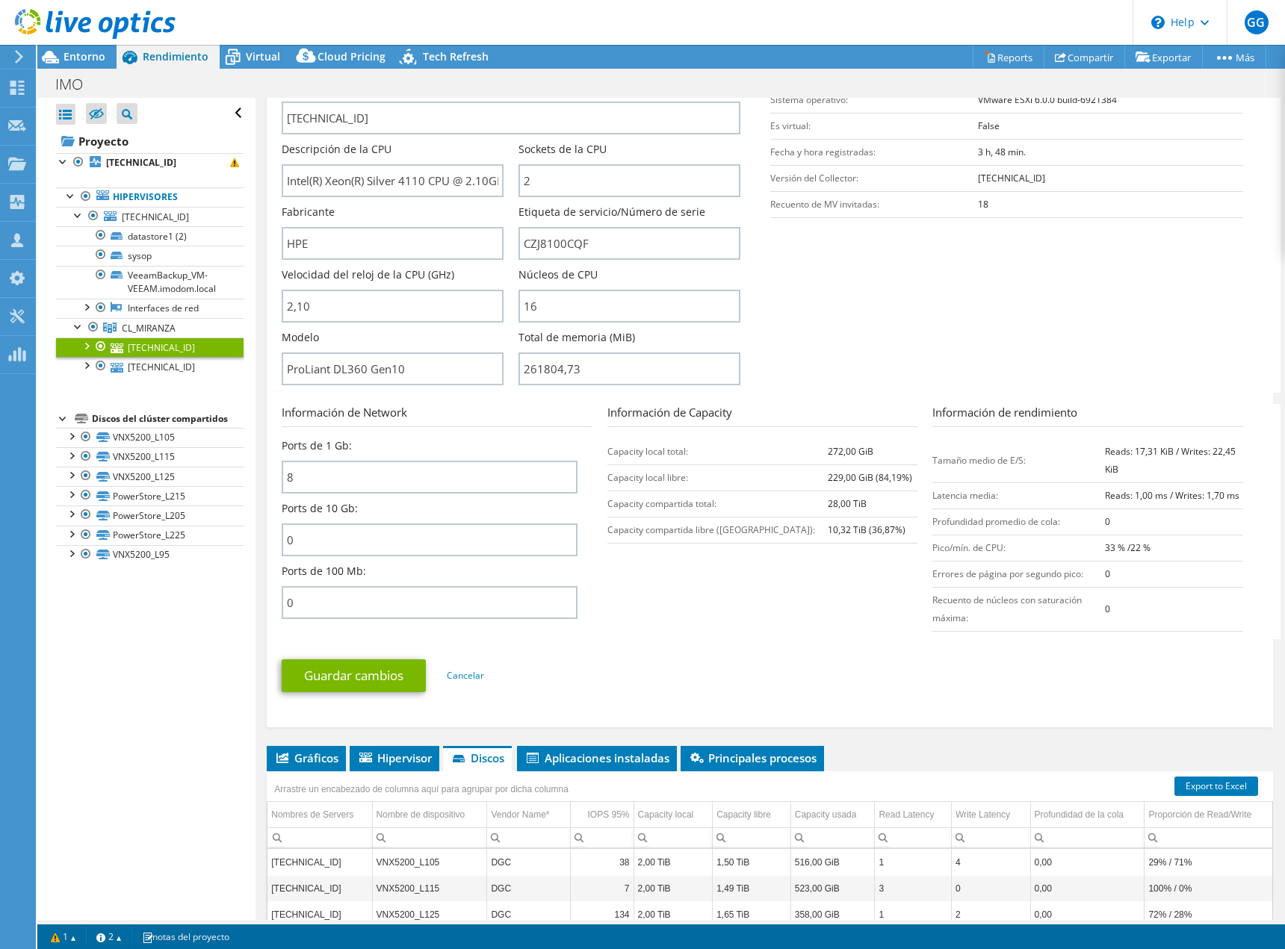
scroll to position [374, 0]
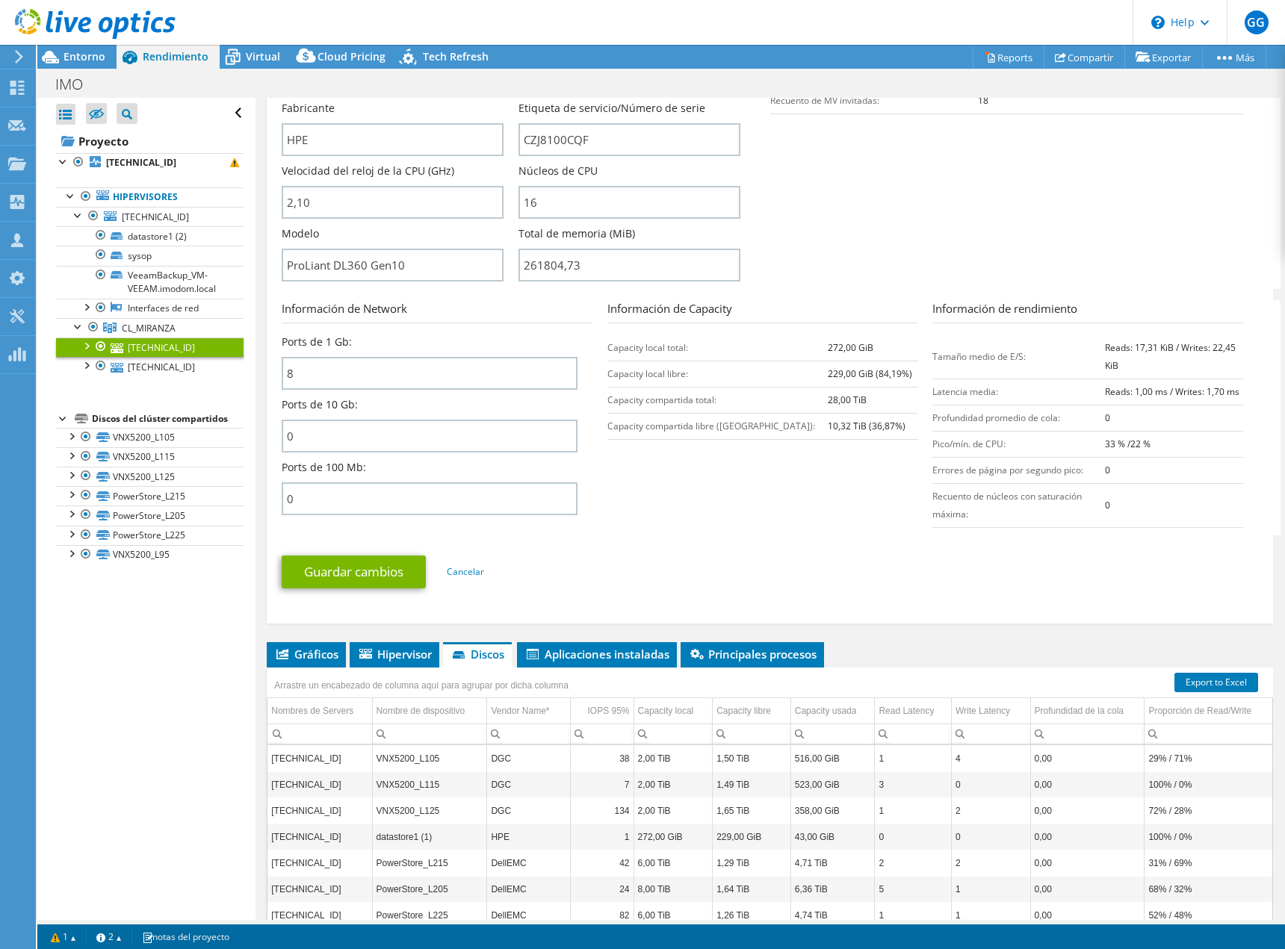
drag, startPoint x: 870, startPoint y: 350, endPoint x: 684, endPoint y: 349, distance: 186.0
click at [722, 351] on tr "Capacity local total: 272,00 GiB" at bounding box center [762, 348] width 311 height 26
click at [139, 224] on link "[TECHNICAL_ID]" at bounding box center [150, 216] width 188 height 19
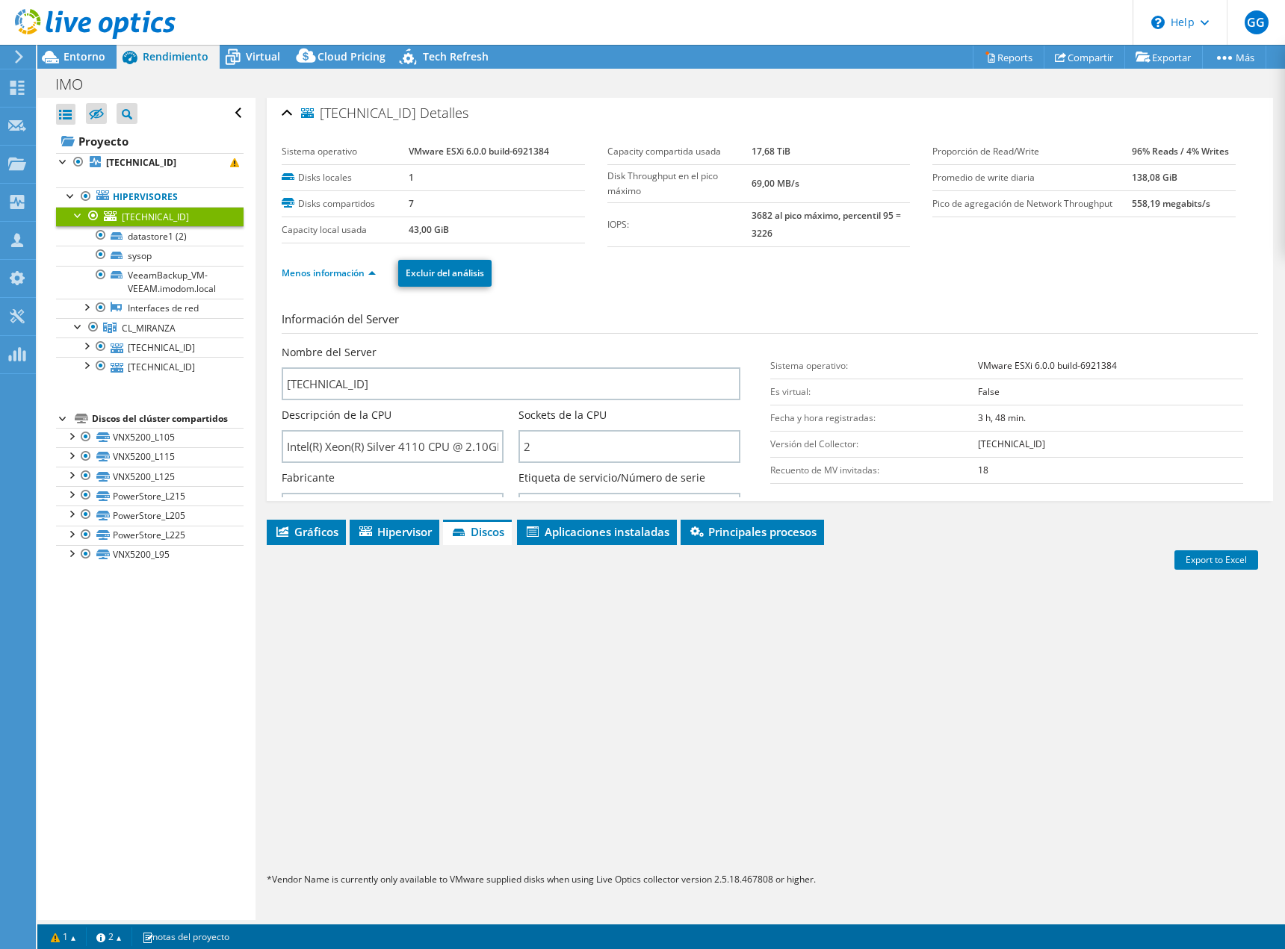
scroll to position [0, 0]
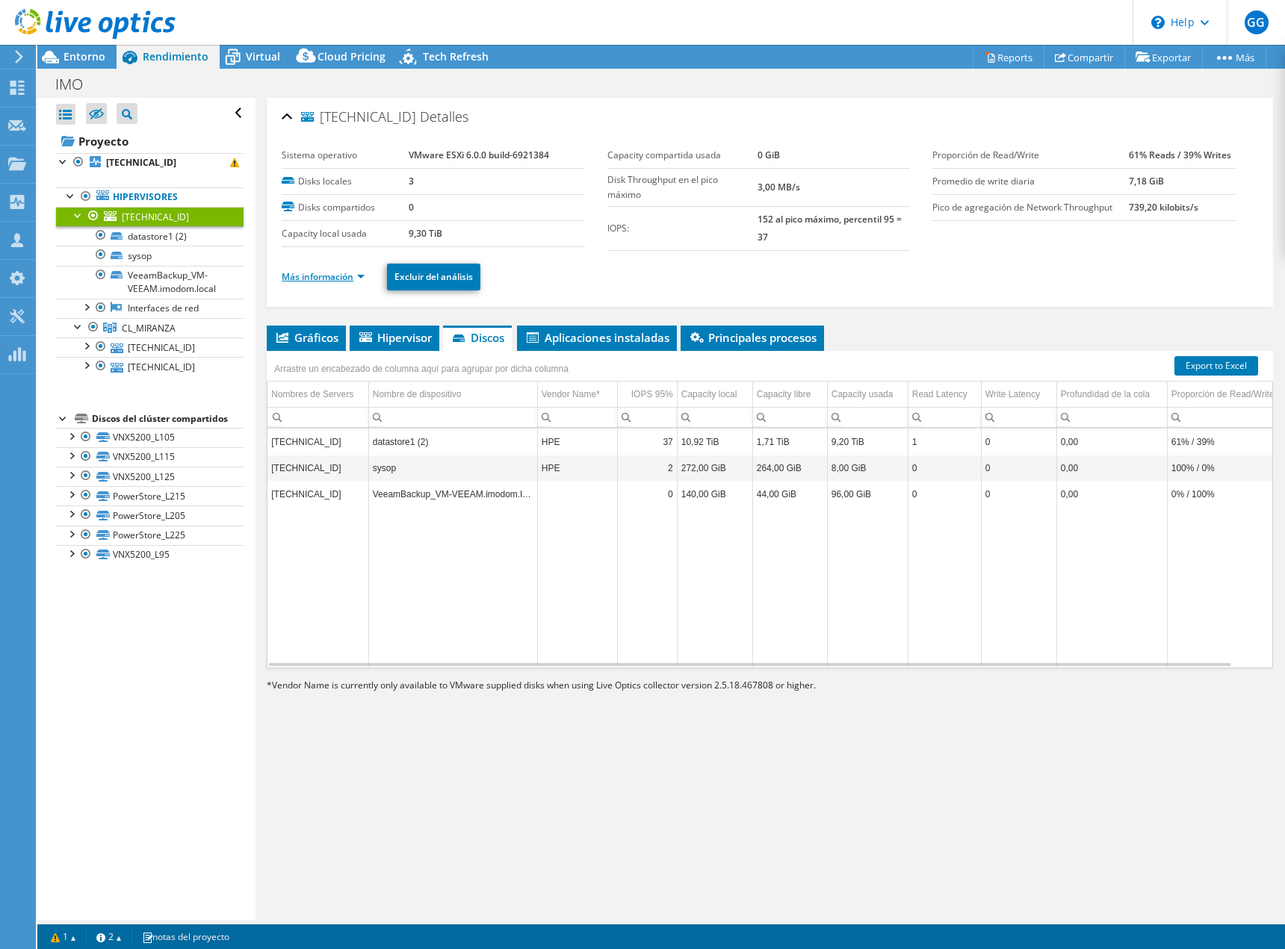
click at [342, 278] on link "Más información" at bounding box center [323, 276] width 83 height 13
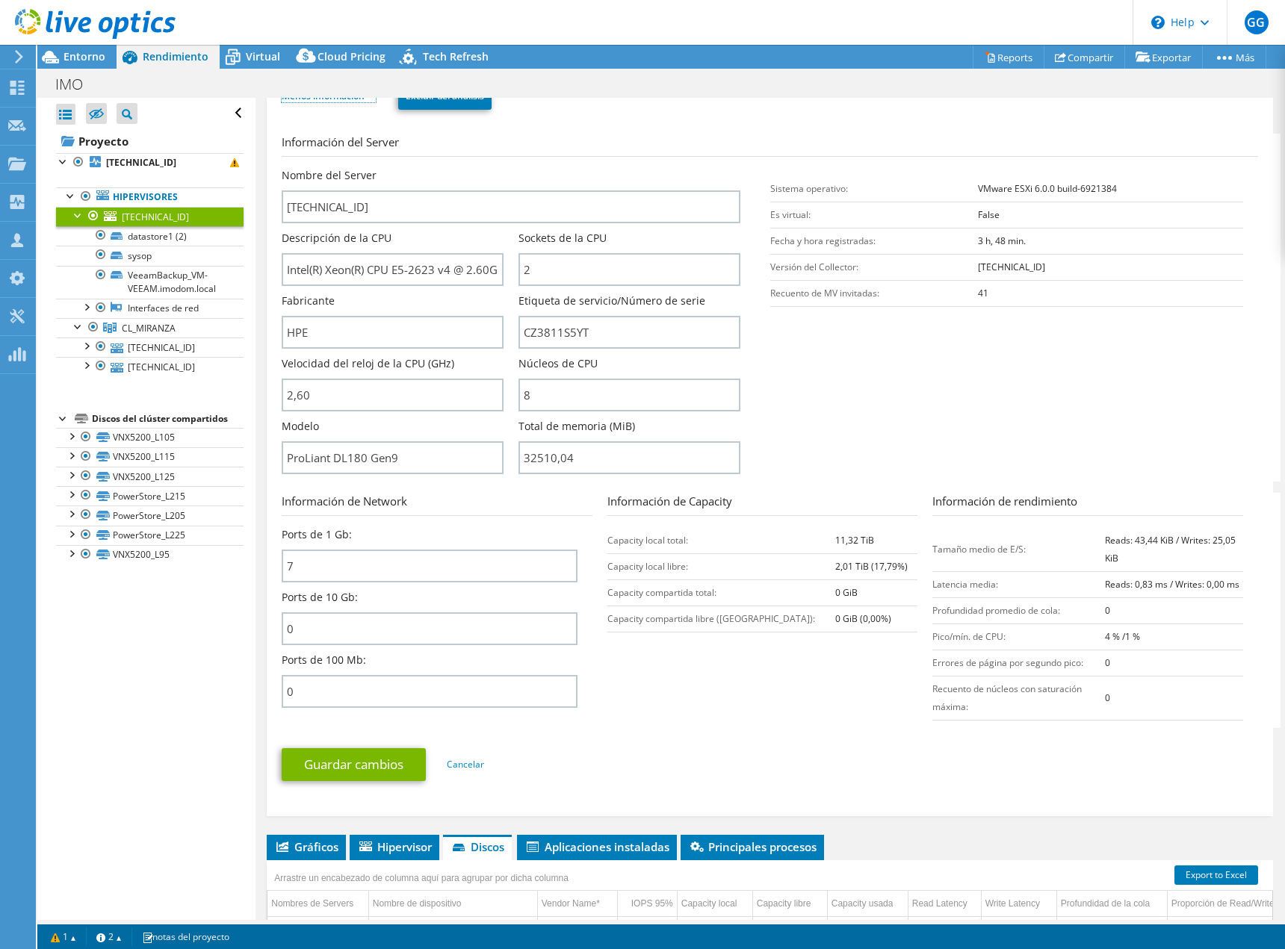
scroll to position [448, 0]
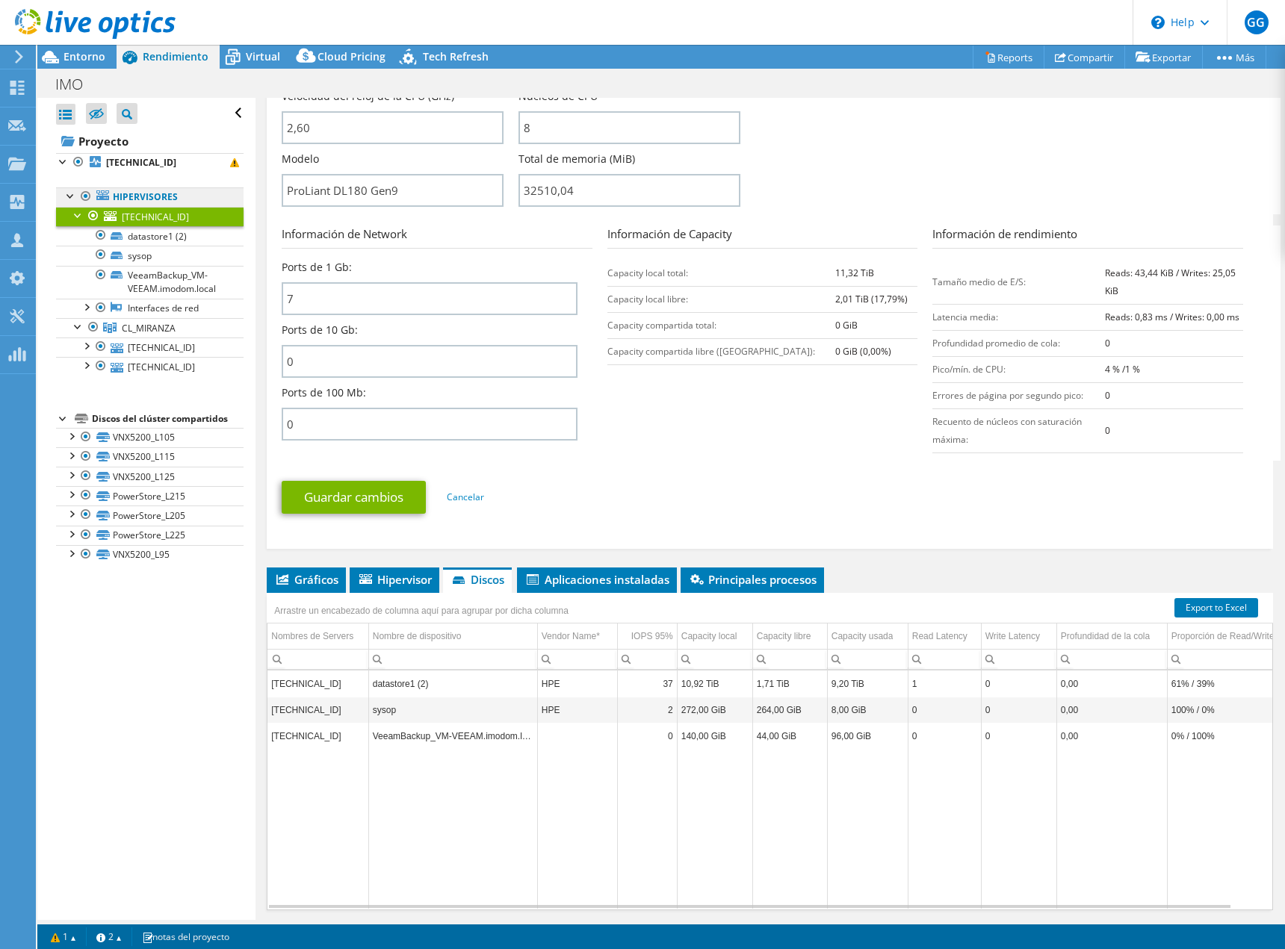
click at [116, 196] on link "Hipervisores" at bounding box center [150, 197] width 188 height 19
click at [72, 216] on div at bounding box center [78, 214] width 15 height 15
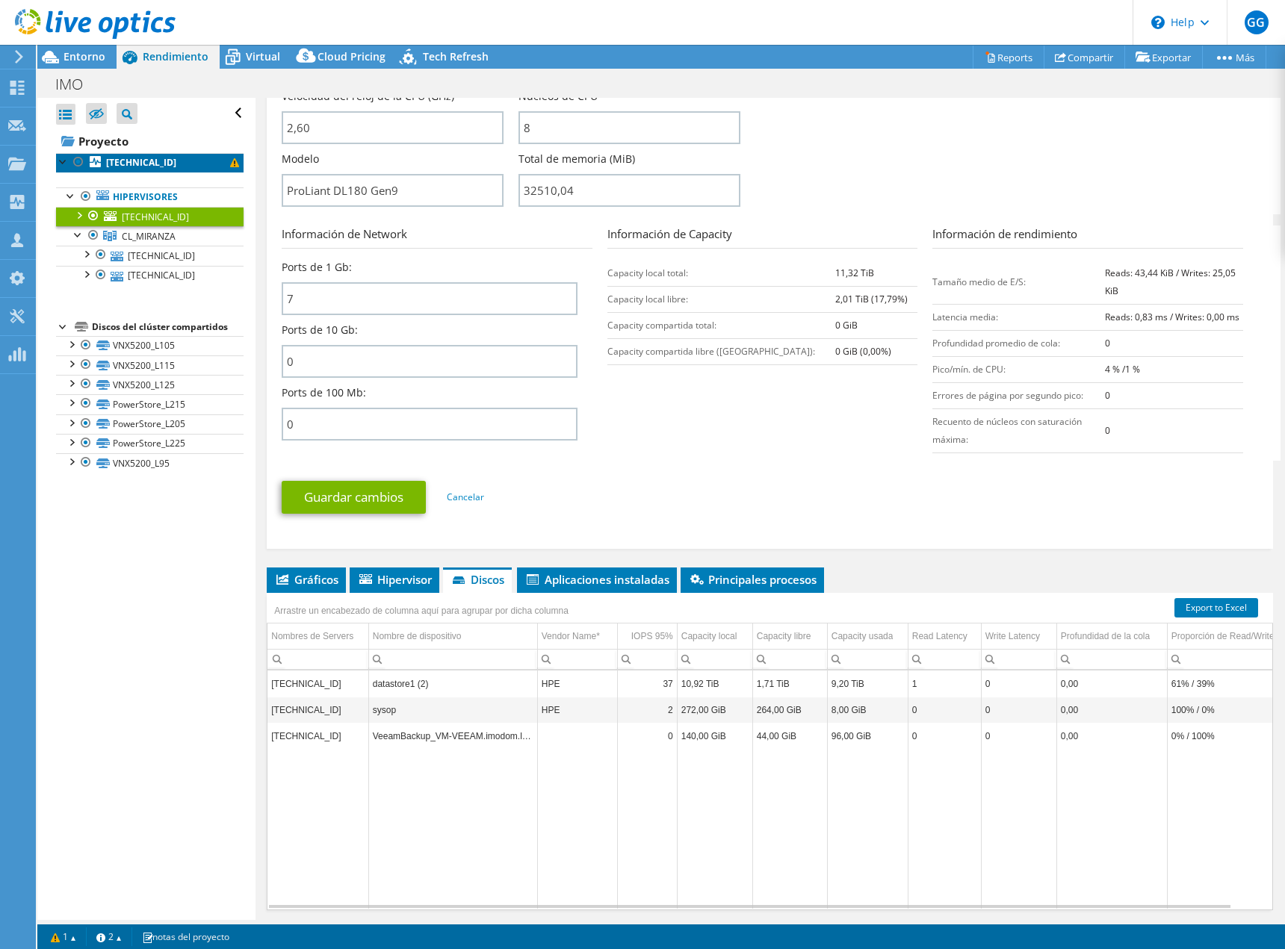
click at [137, 162] on b "[TECHNICAL_ID]" at bounding box center [141, 162] width 70 height 13
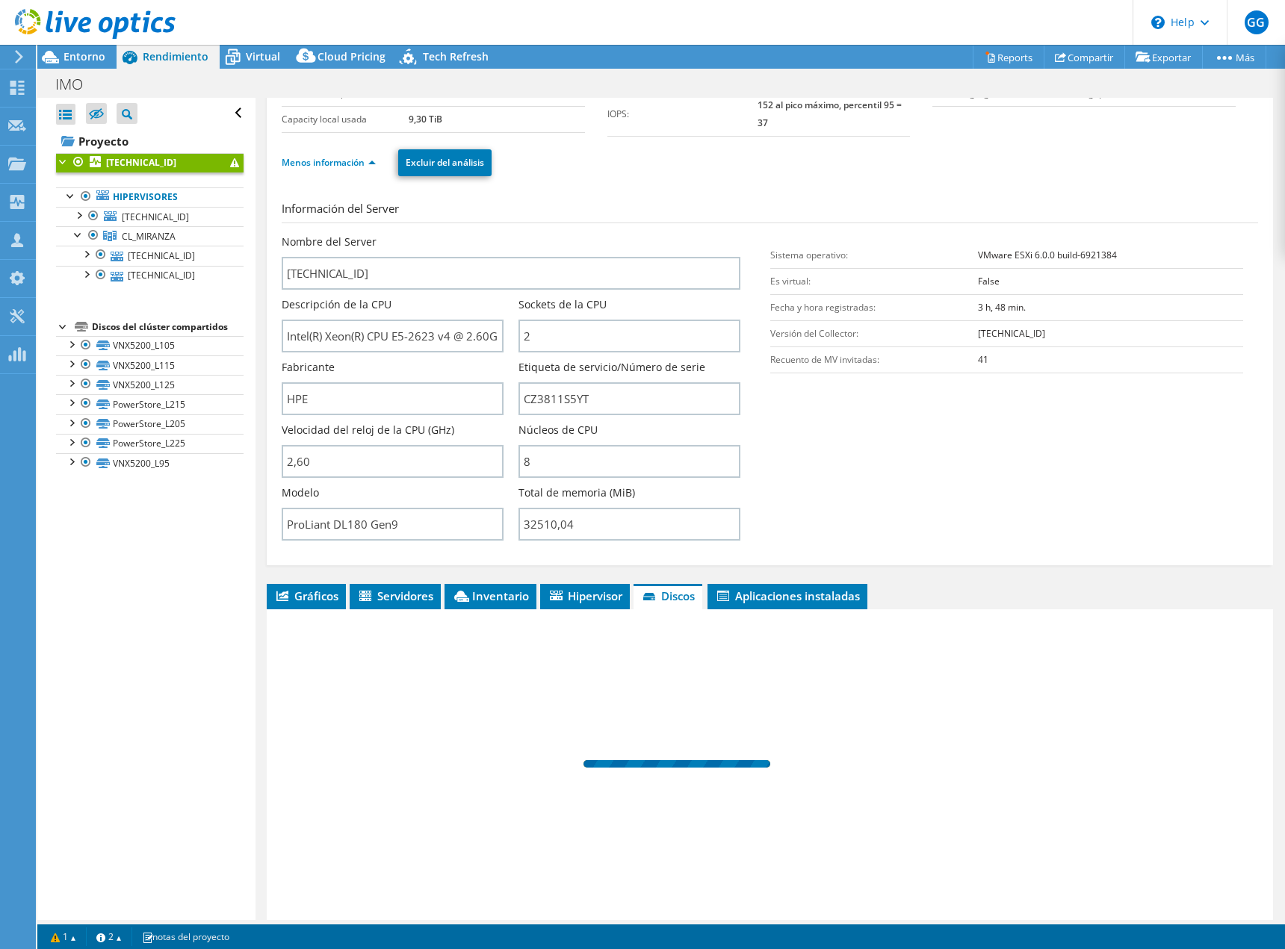
scroll to position [0, 0]
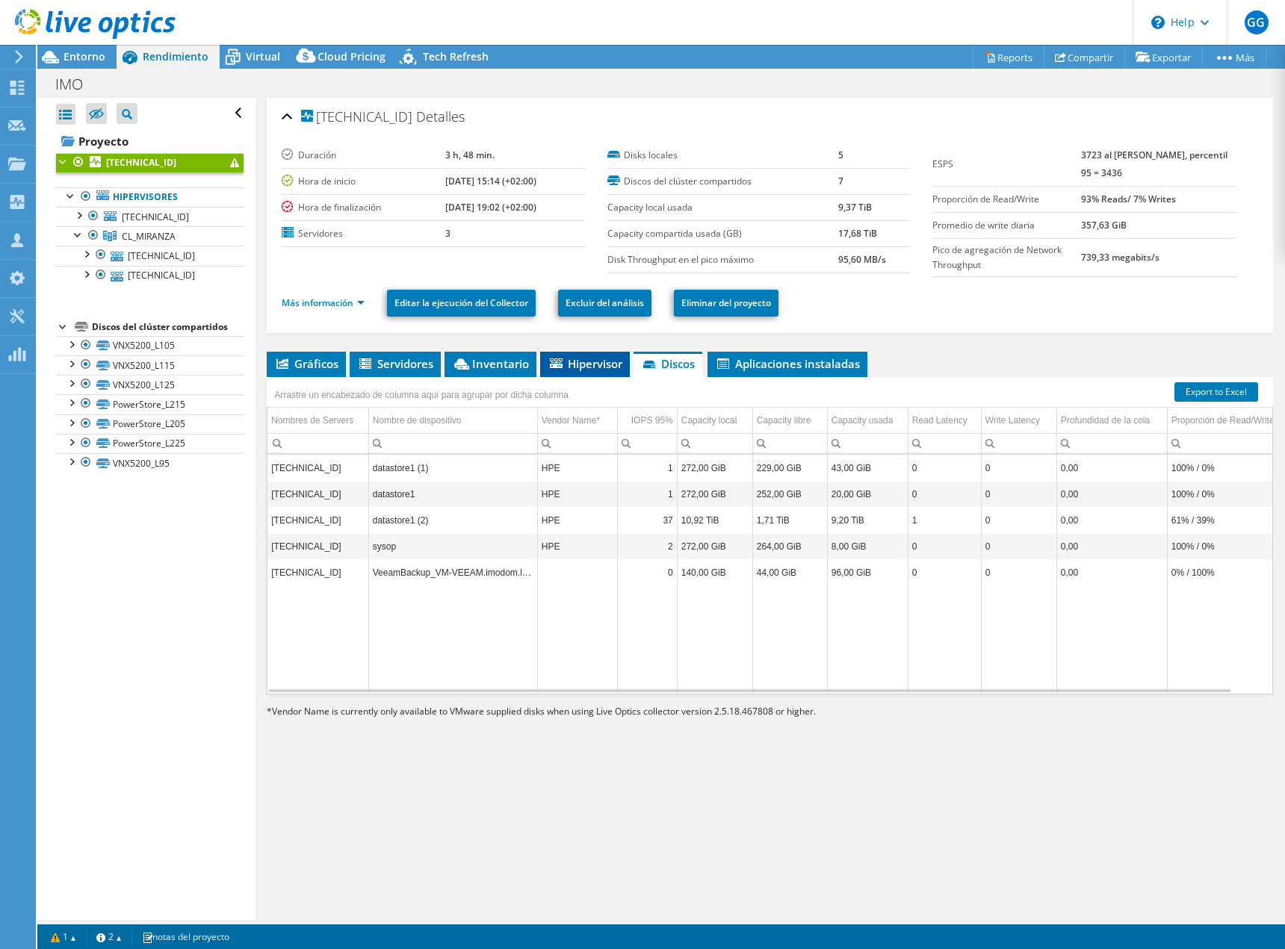
click at [568, 365] on span "Hipervisor" at bounding box center [585, 363] width 75 height 15
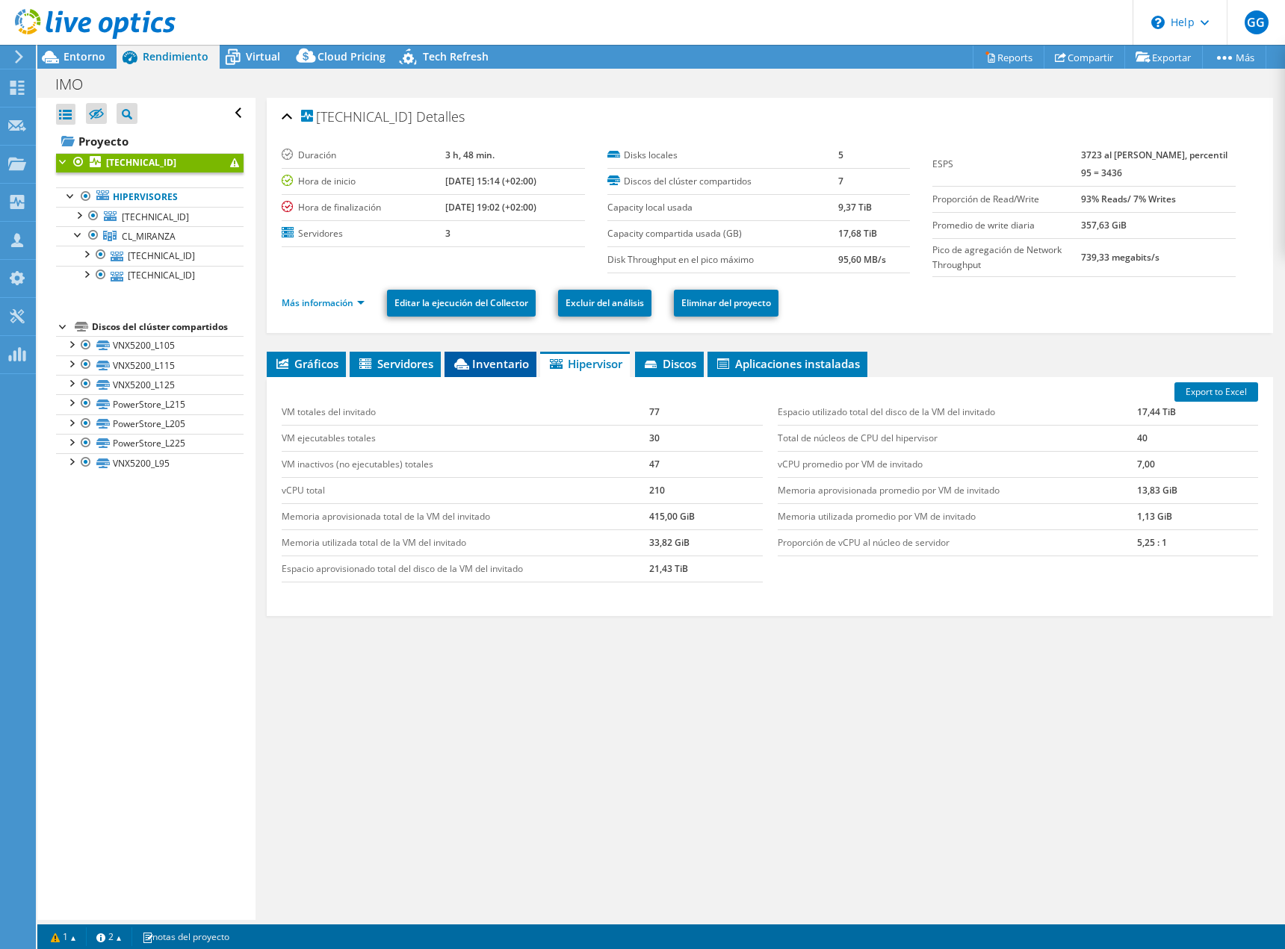
click at [450, 373] on li "Inventario" at bounding box center [490, 364] width 92 height 25
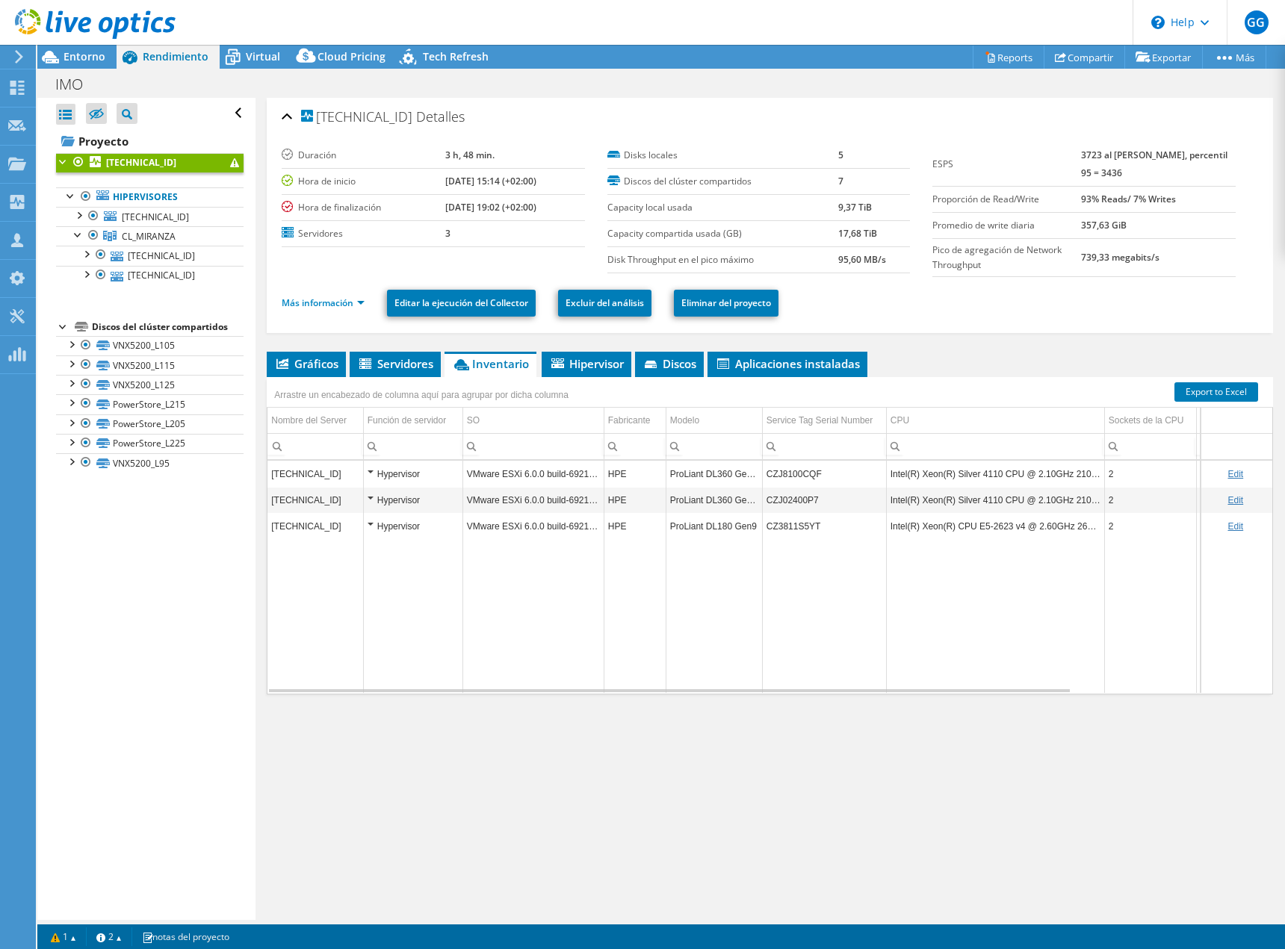
click at [371, 472] on div "Hypervisor" at bounding box center [413, 474] width 91 height 18
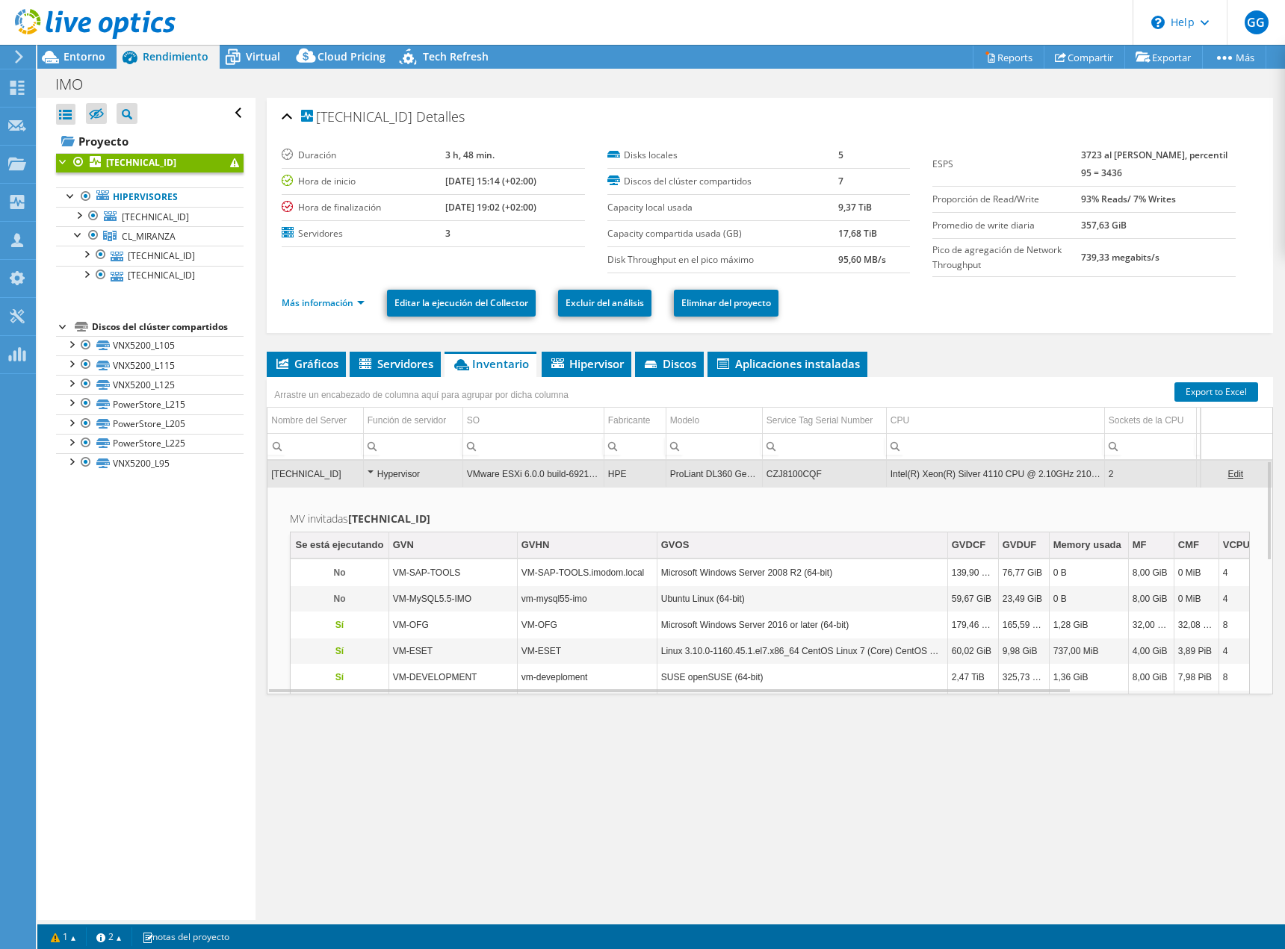
click at [371, 472] on div "Hypervisor" at bounding box center [413, 474] width 91 height 18
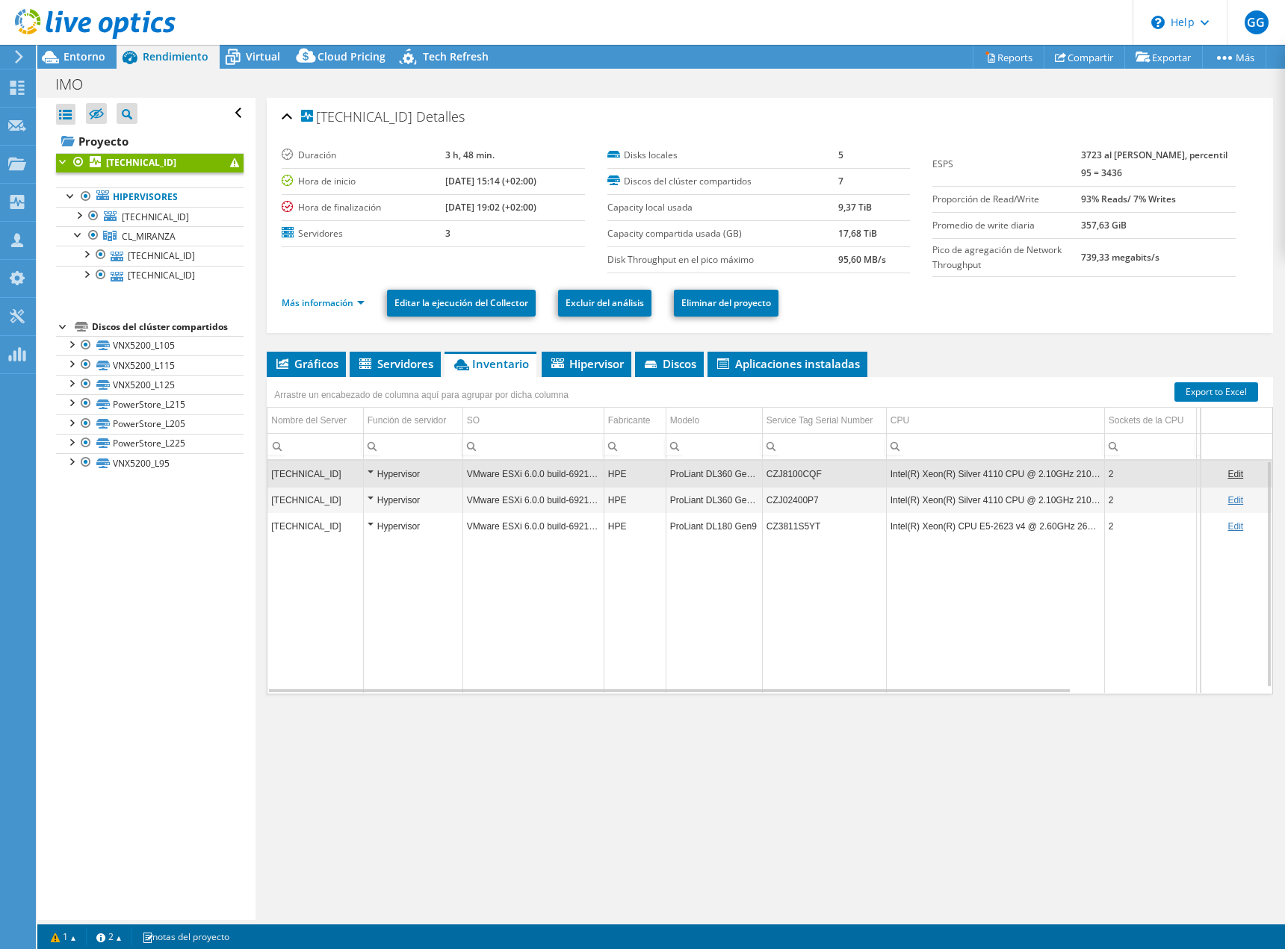
click at [371, 472] on div "Hypervisor" at bounding box center [413, 474] width 91 height 18
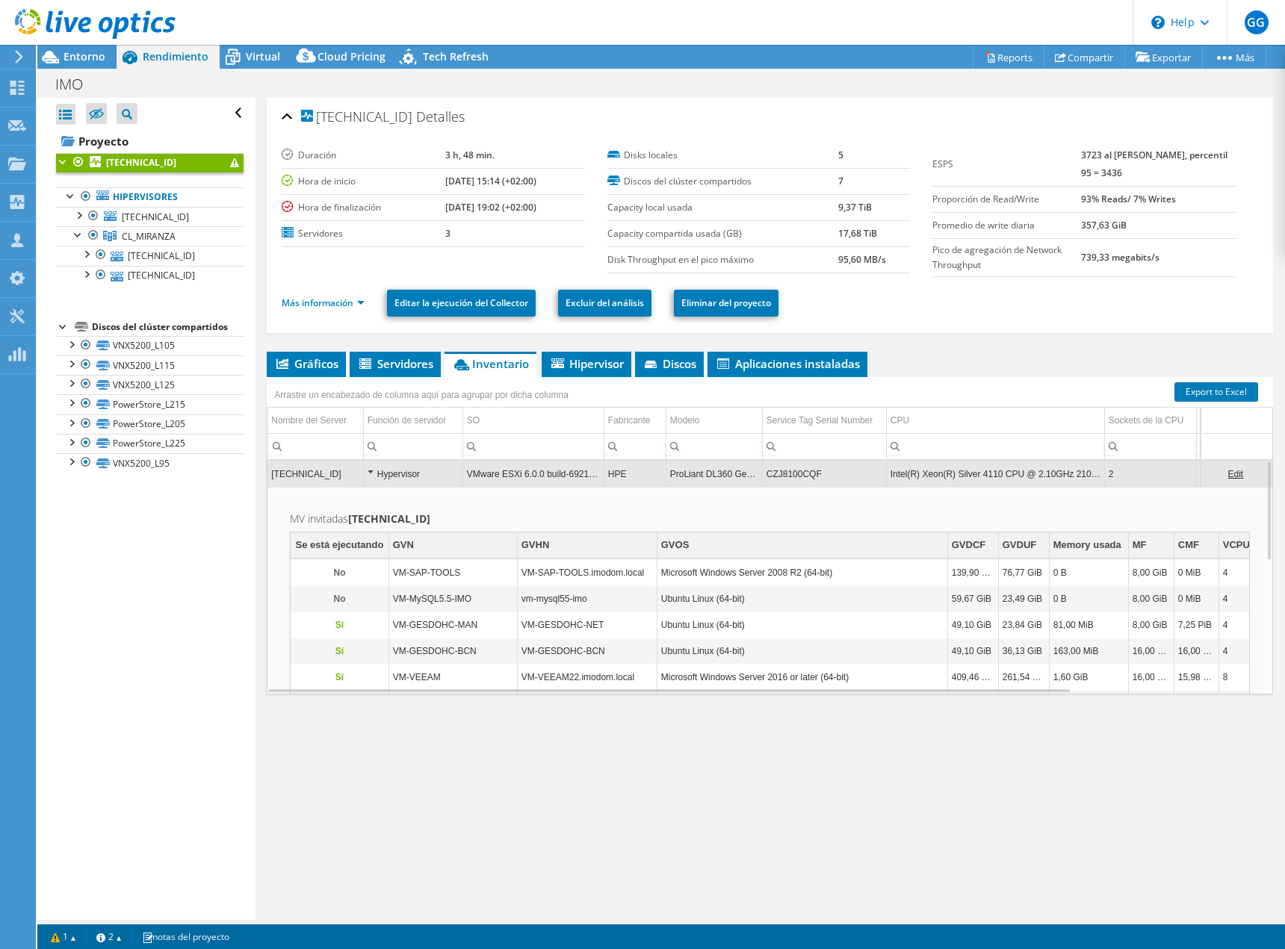
click at [371, 472] on div "Hypervisor" at bounding box center [413, 474] width 91 height 18
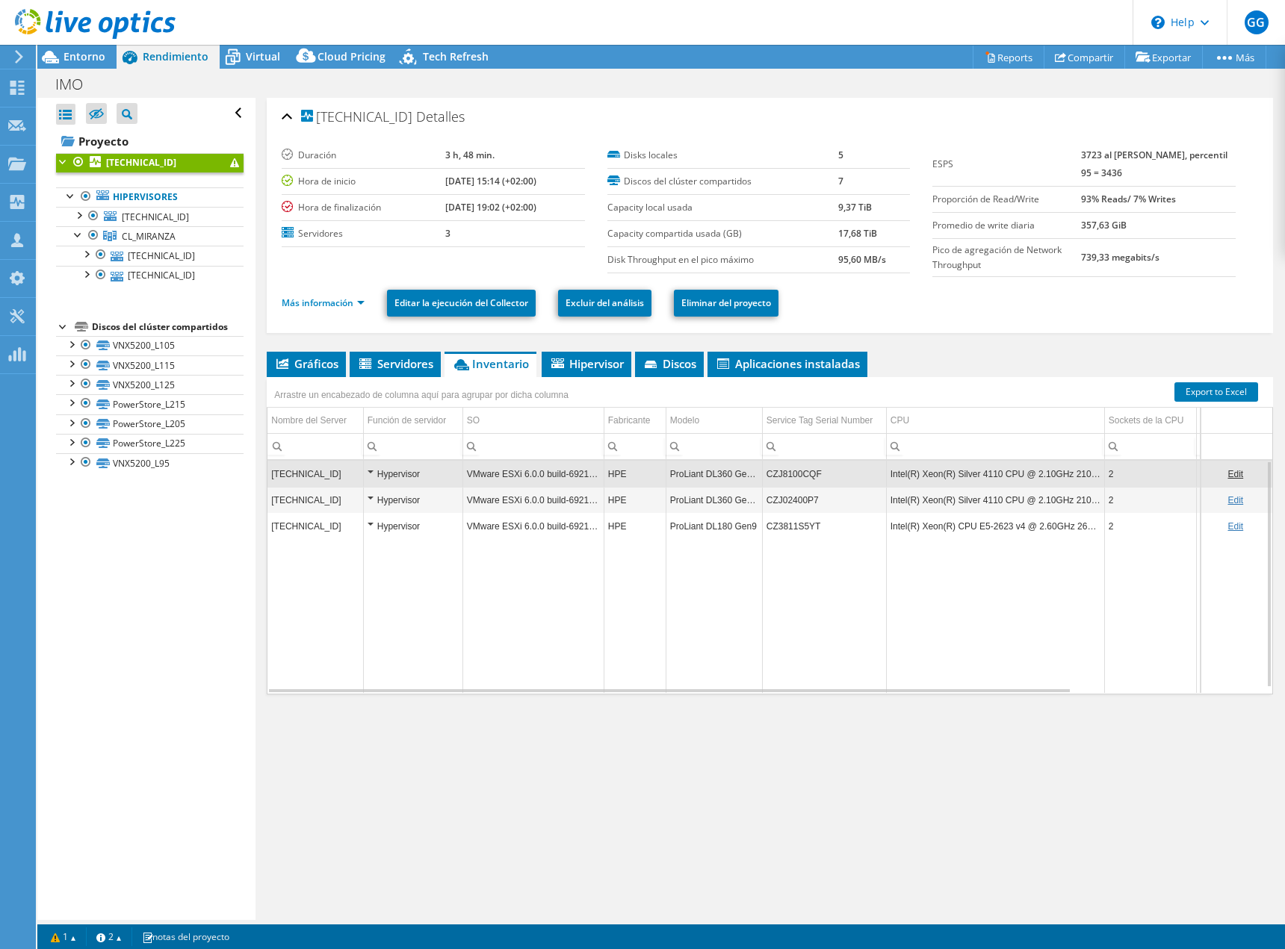
click at [373, 524] on div "Hypervisor" at bounding box center [413, 527] width 91 height 18
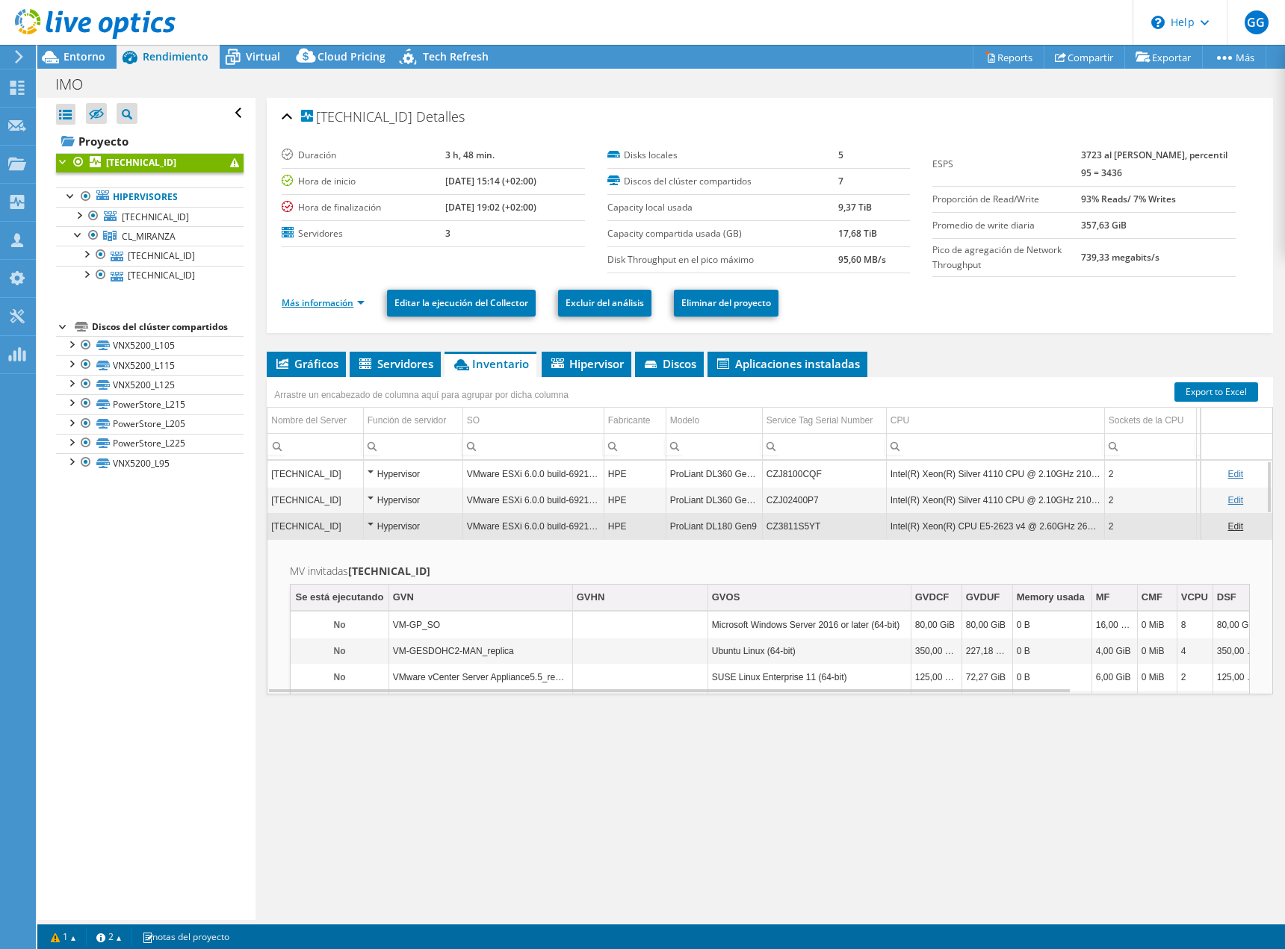
click at [329, 299] on link "Más información" at bounding box center [323, 303] width 83 height 13
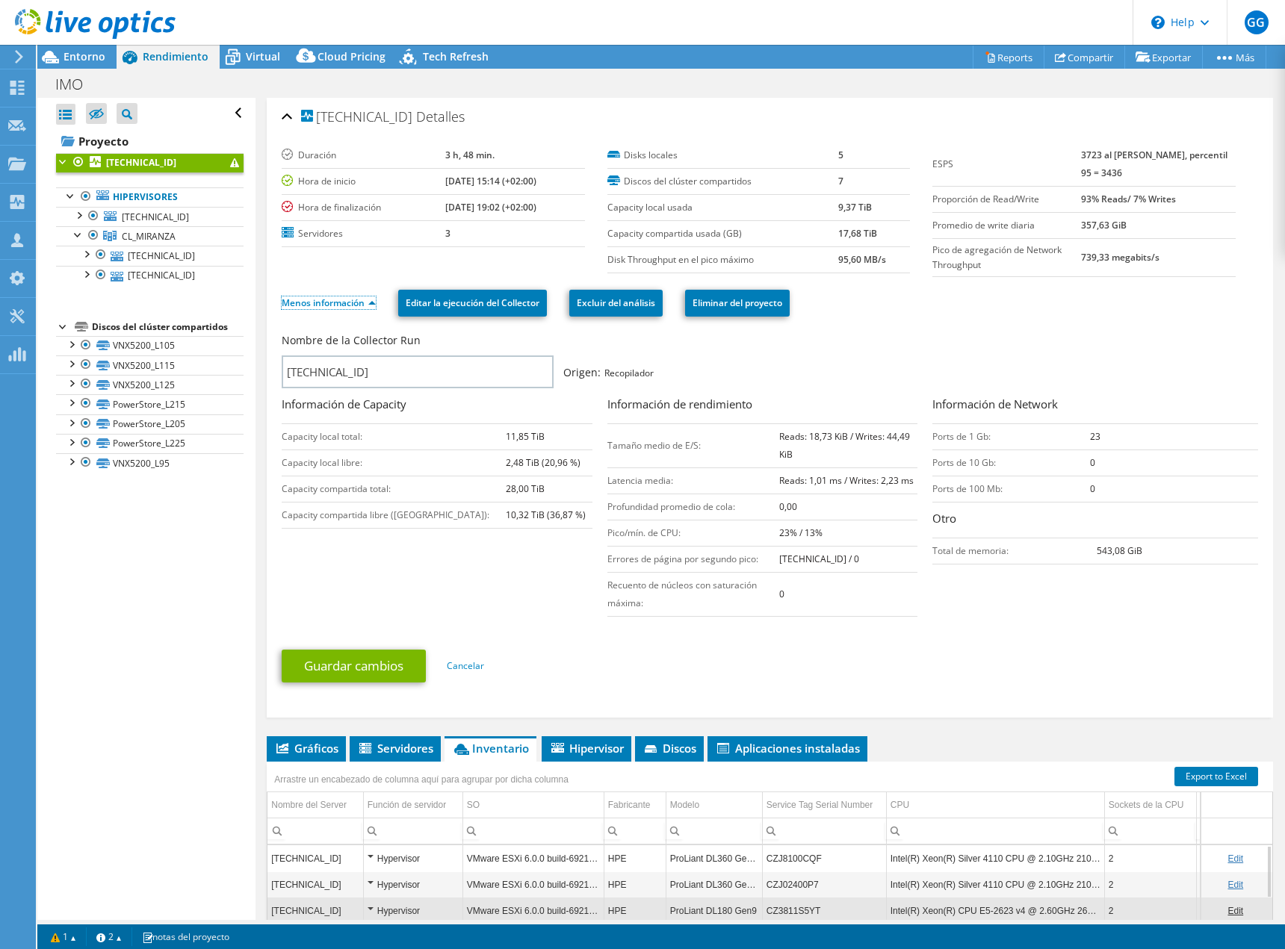
scroll to position [216, 0]
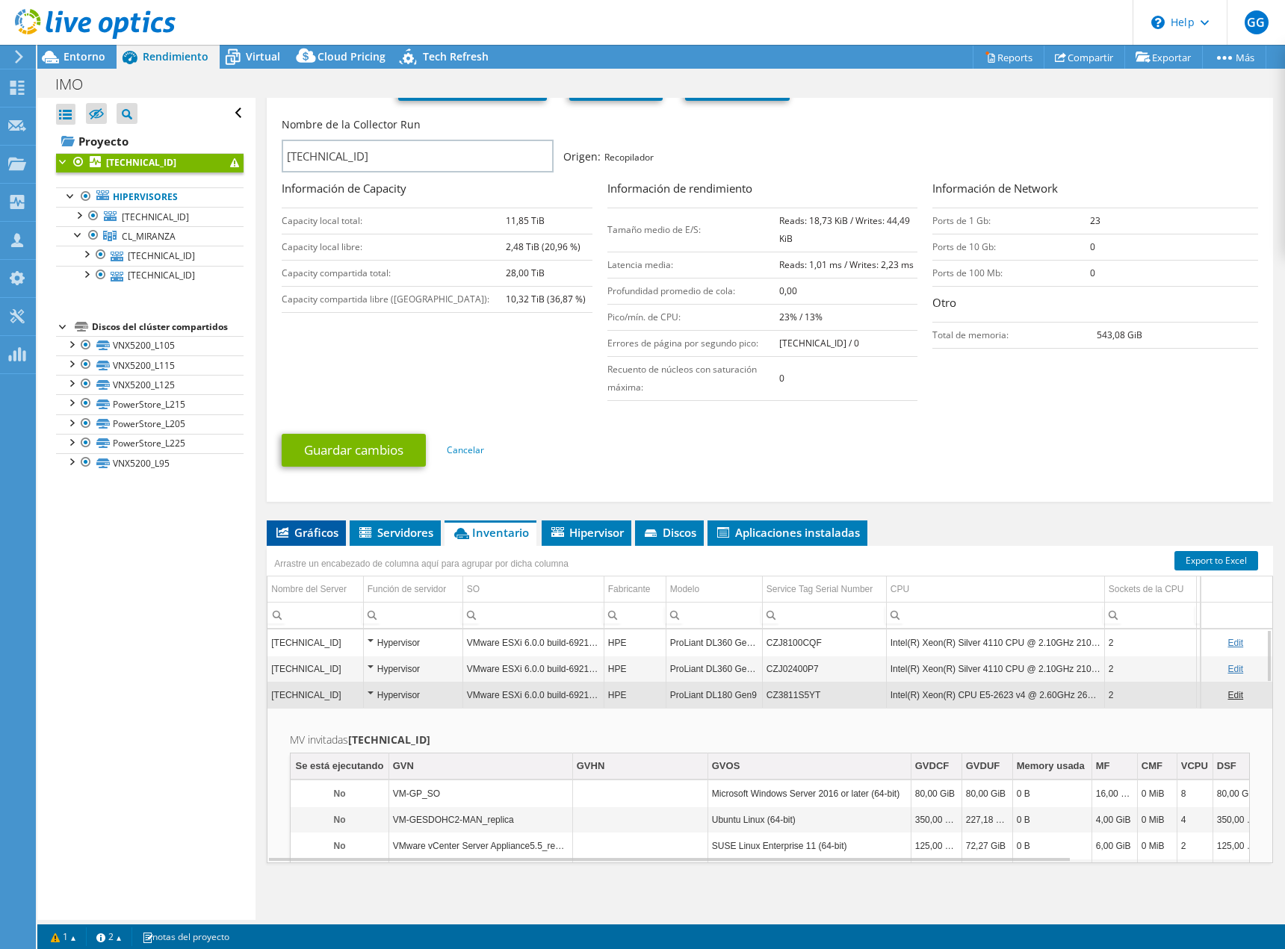
click at [303, 530] on span "Gráficos" at bounding box center [306, 532] width 64 height 15
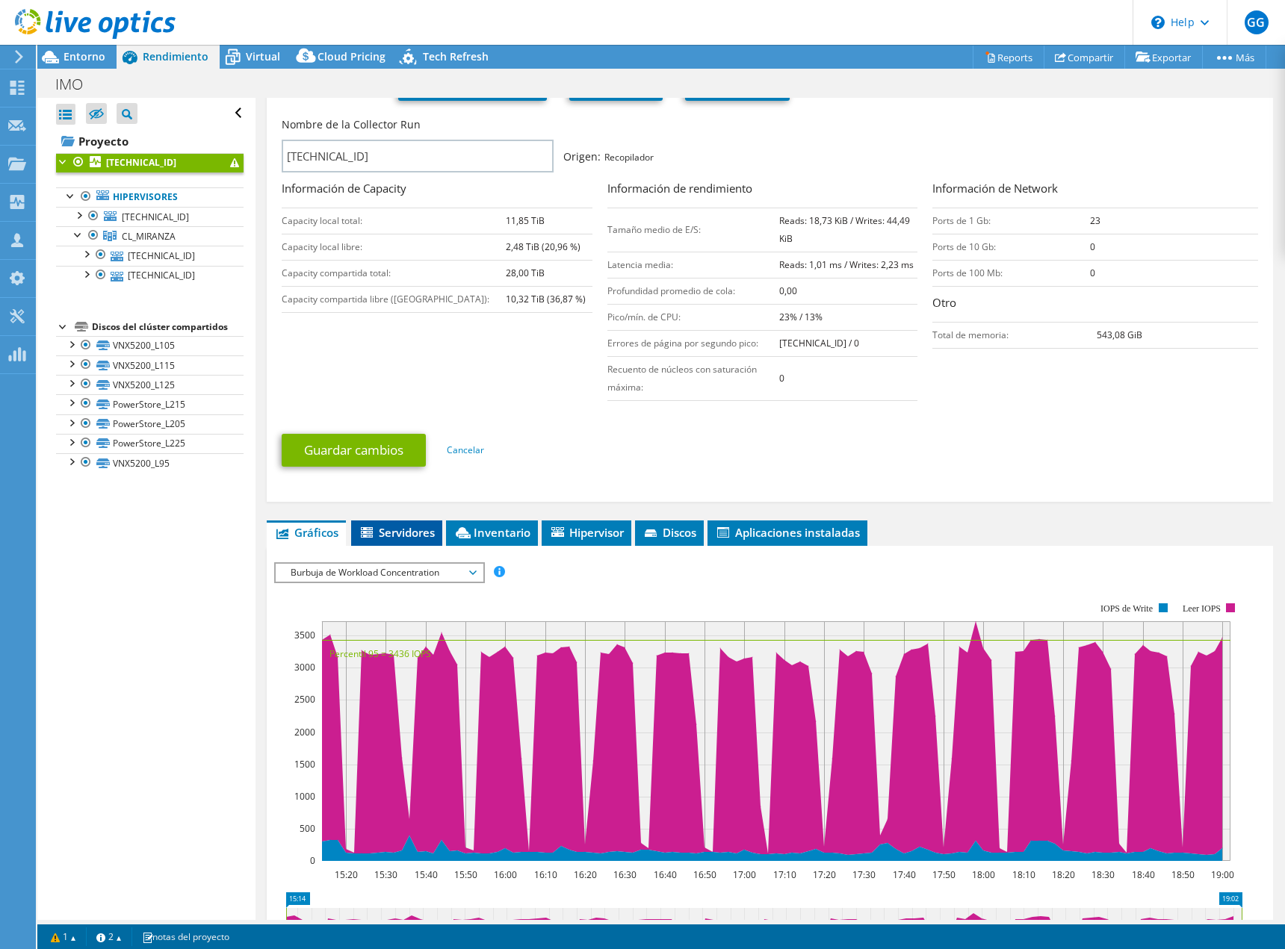
click at [356, 531] on li "Servidores" at bounding box center [396, 533] width 91 height 25
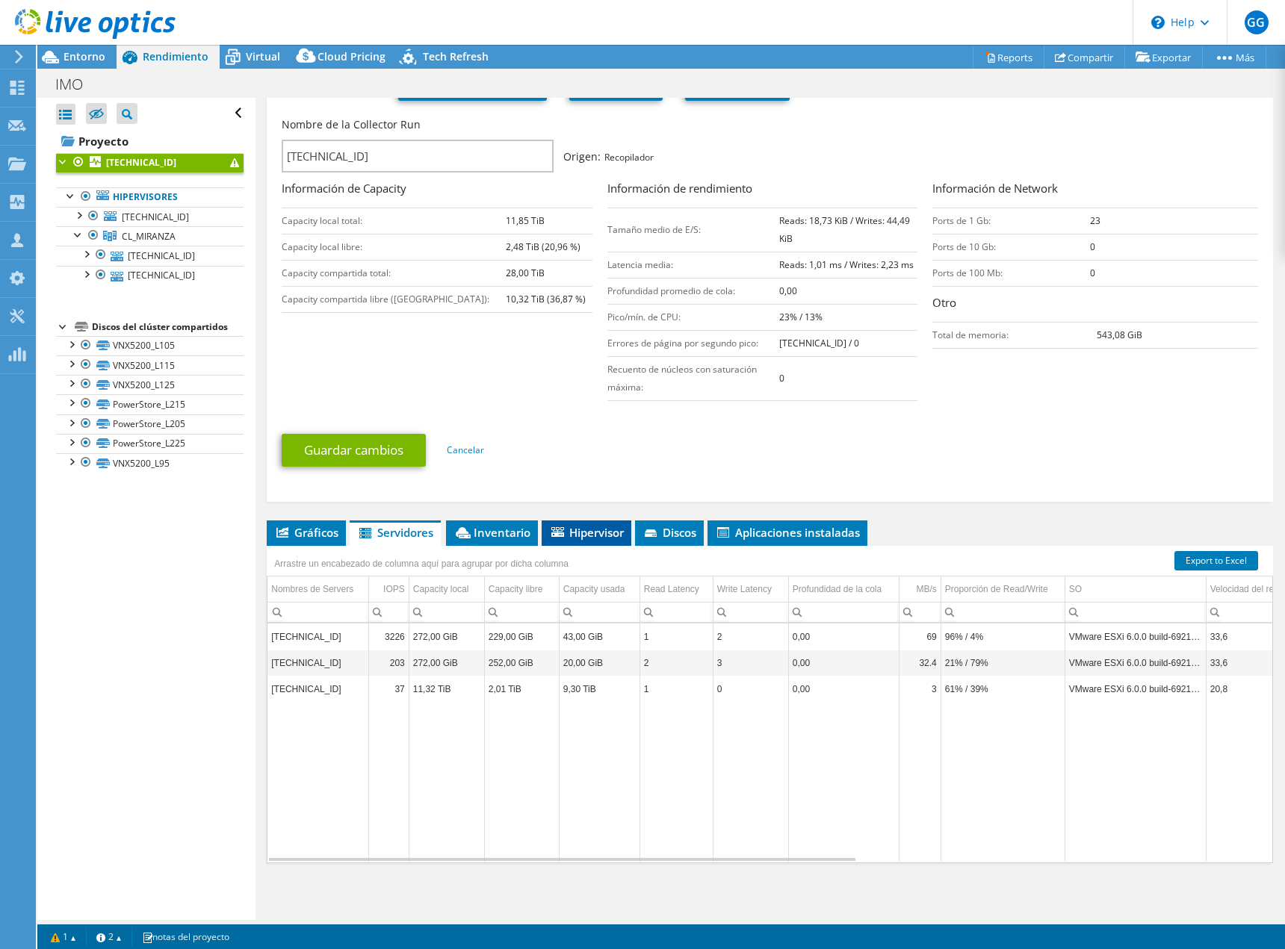
click at [595, 535] on span "Hipervisor" at bounding box center [586, 532] width 75 height 15
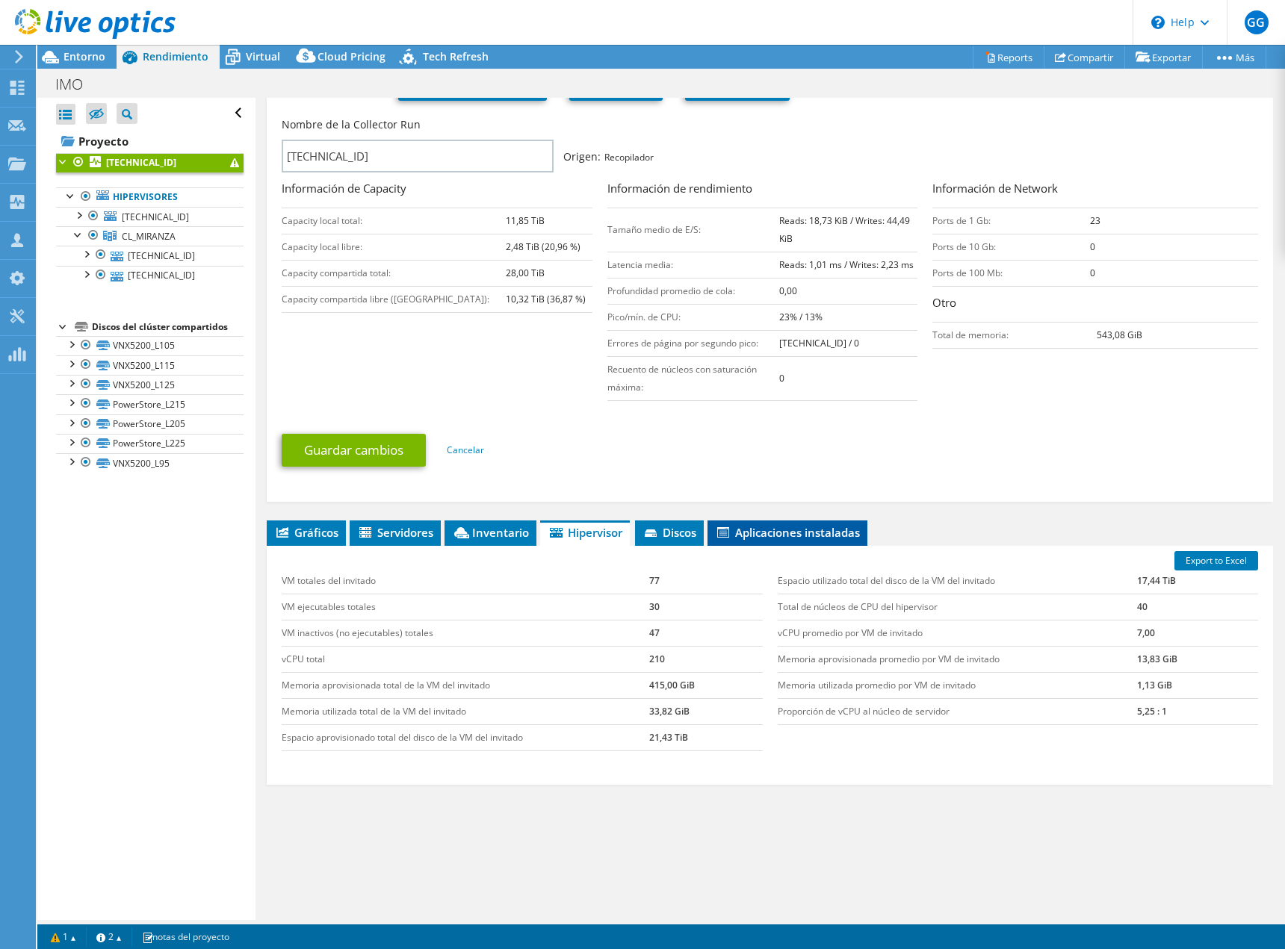
click at [794, 533] on span "Aplicaciones instaladas" at bounding box center [787, 532] width 145 height 15
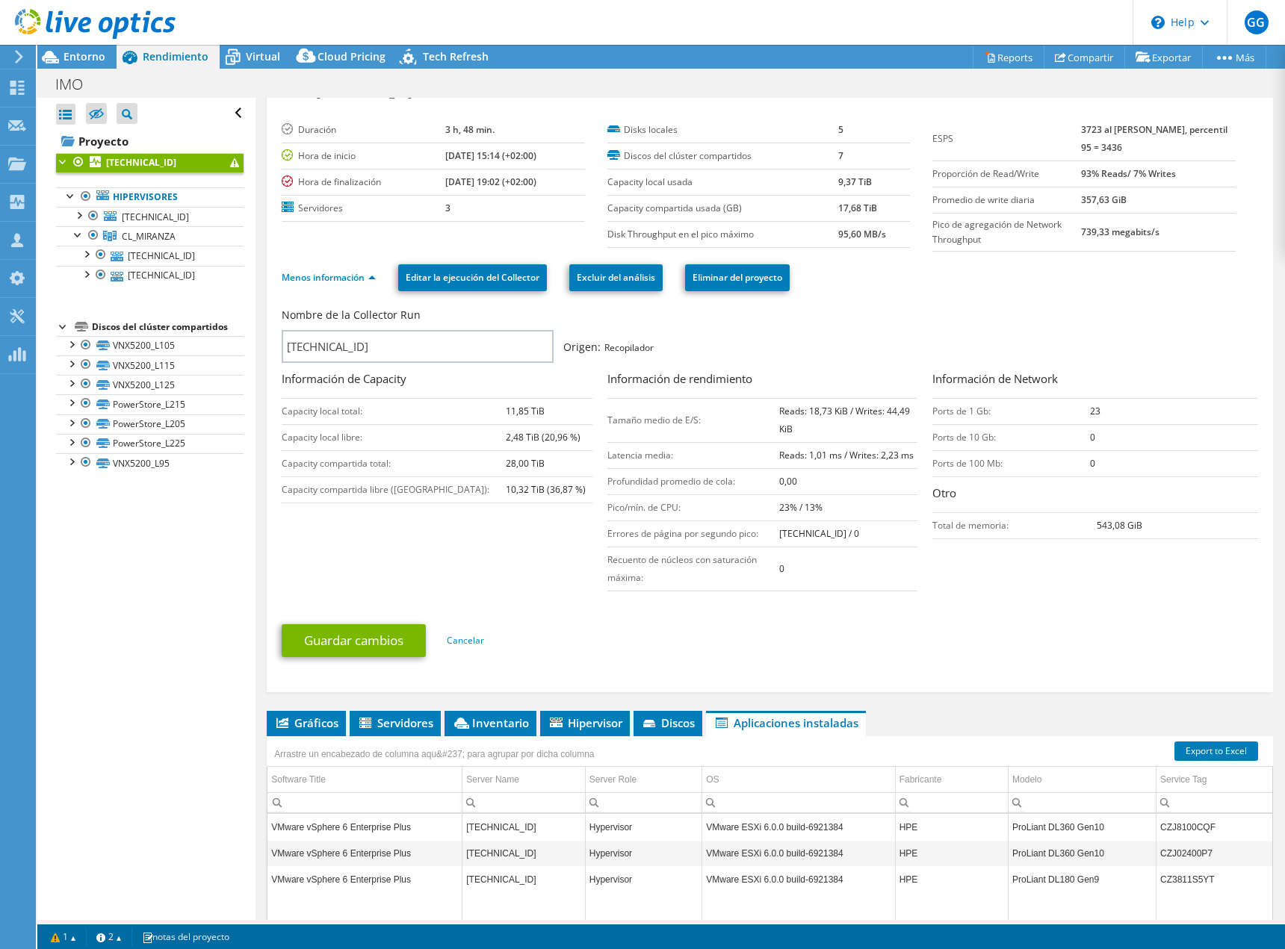
scroll to position [0, 0]
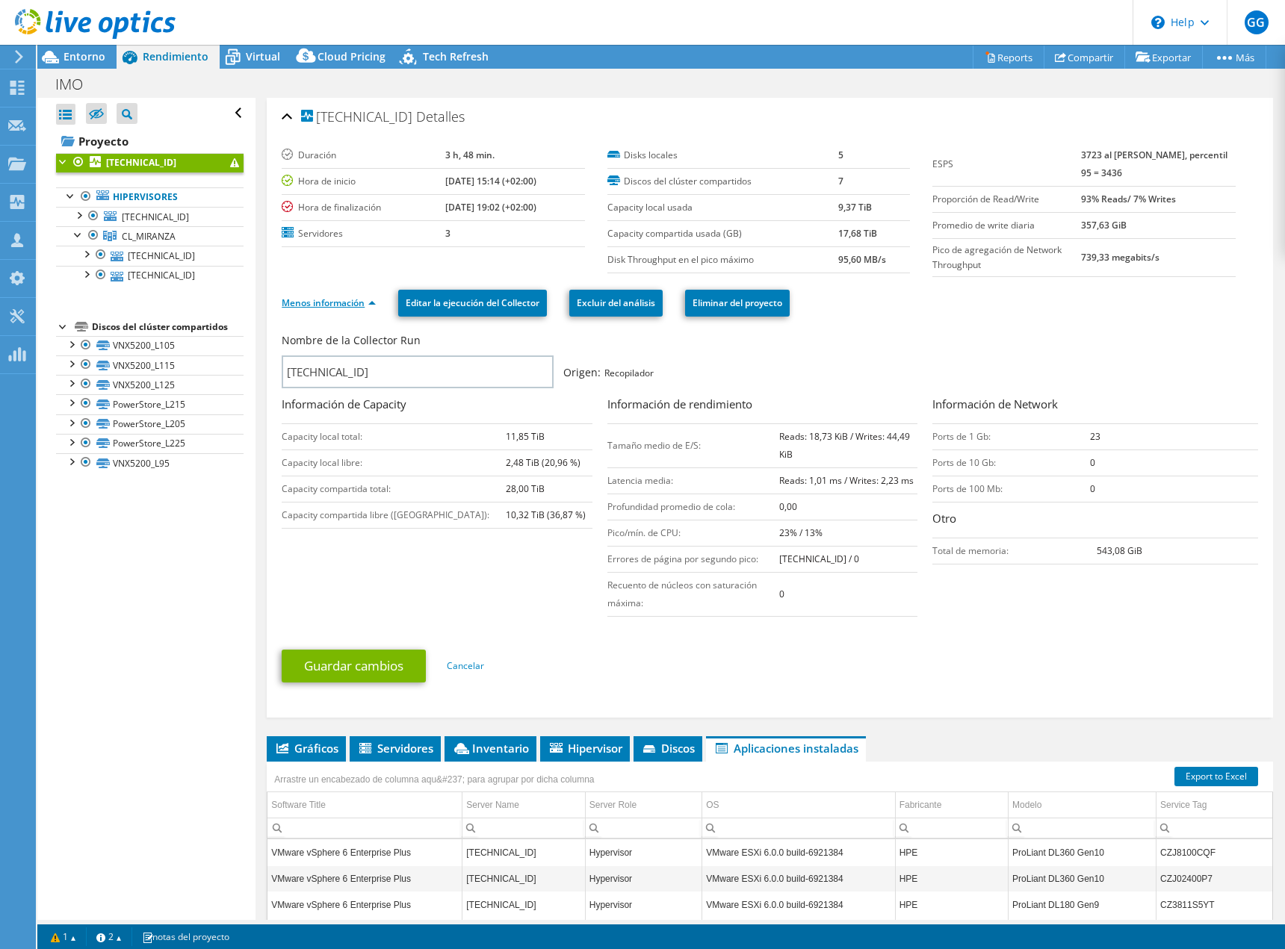
click at [359, 303] on link "Menos información" at bounding box center [329, 303] width 94 height 13
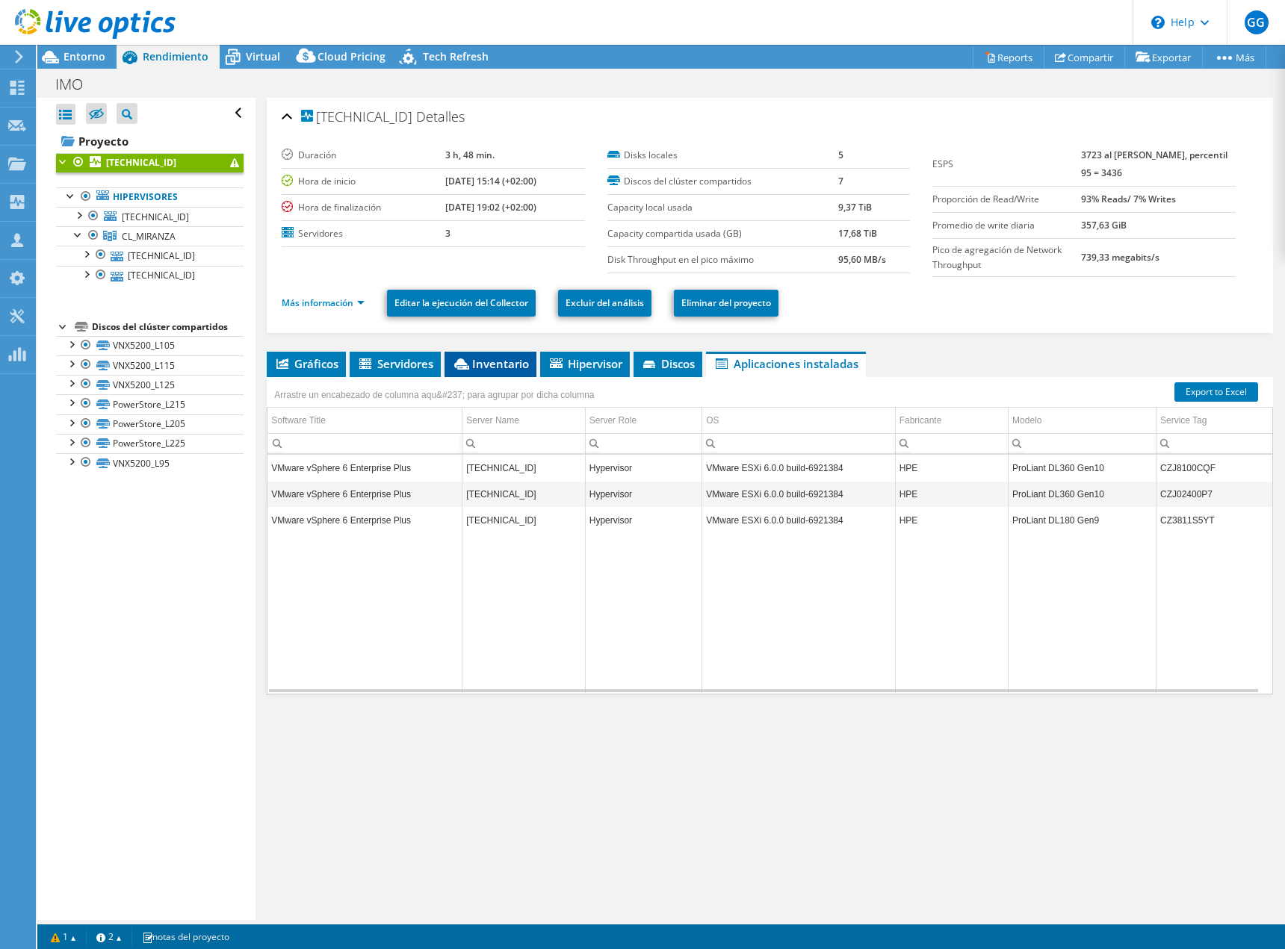
click at [472, 368] on span "Inventario" at bounding box center [490, 363] width 77 height 15
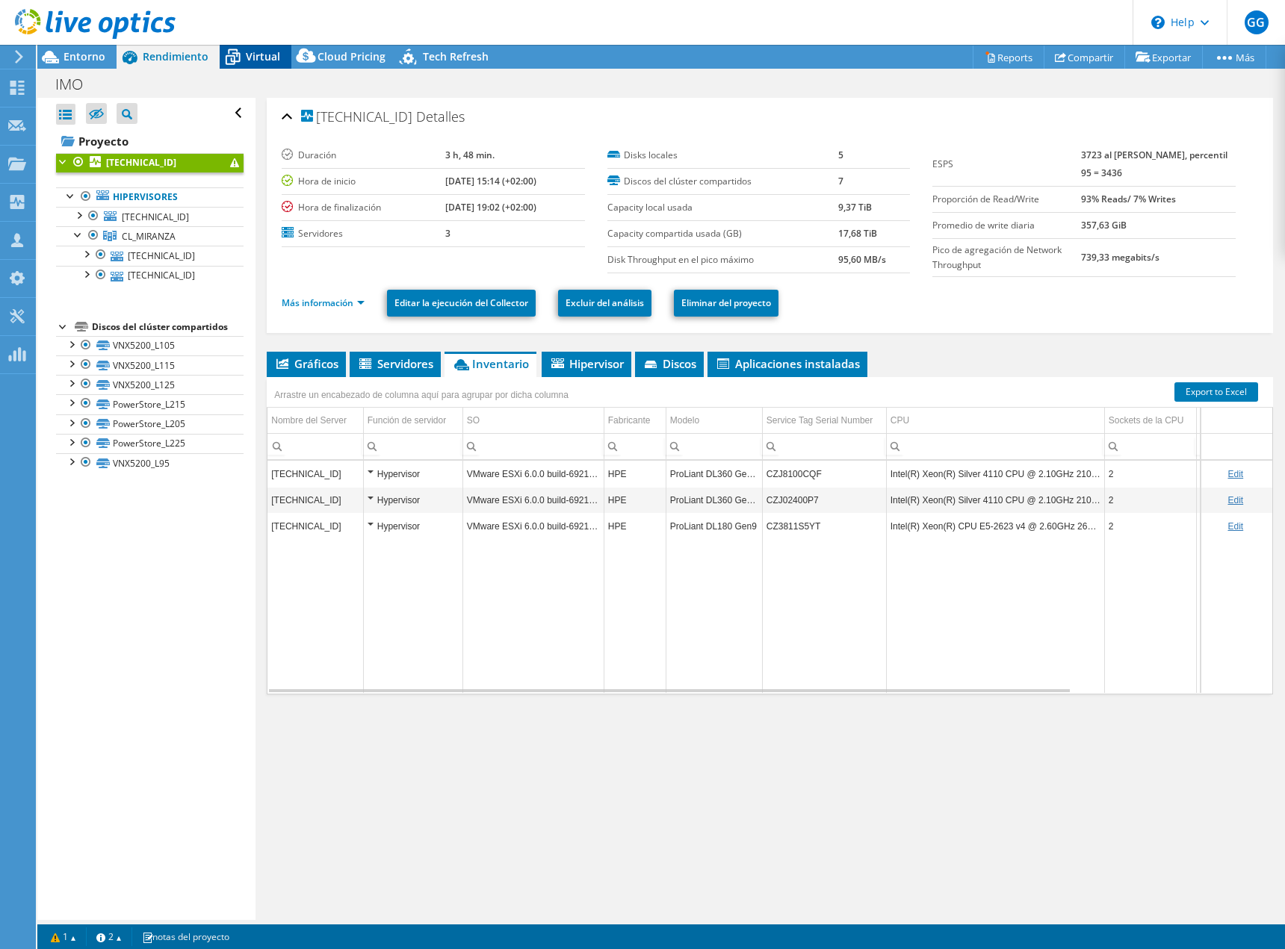
click at [238, 49] on icon at bounding box center [233, 57] width 26 height 26
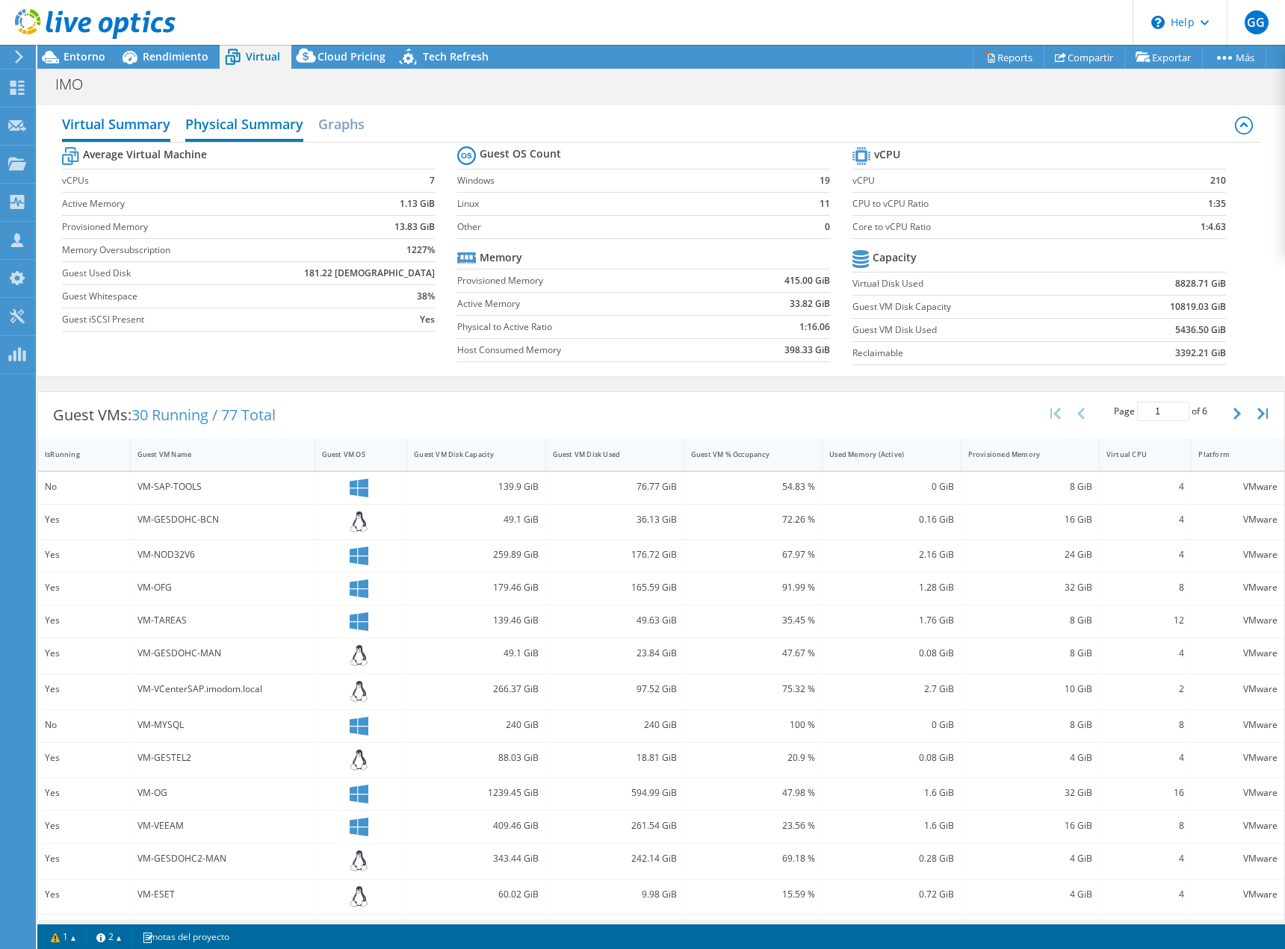
click at [252, 123] on h2 "Physical Summary" at bounding box center [244, 125] width 118 height 33
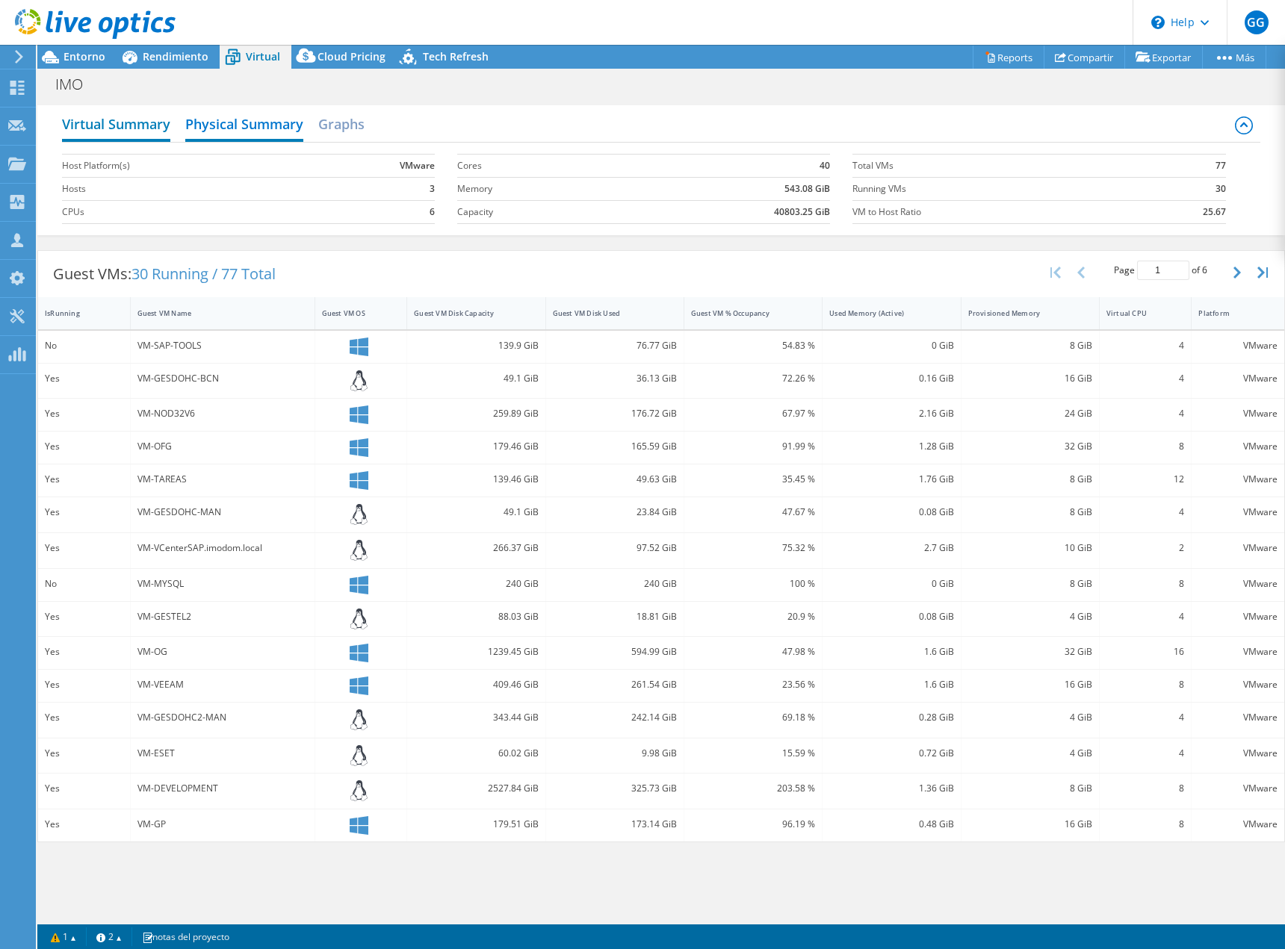
click at [158, 127] on h2 "Virtual Summary" at bounding box center [116, 125] width 108 height 33
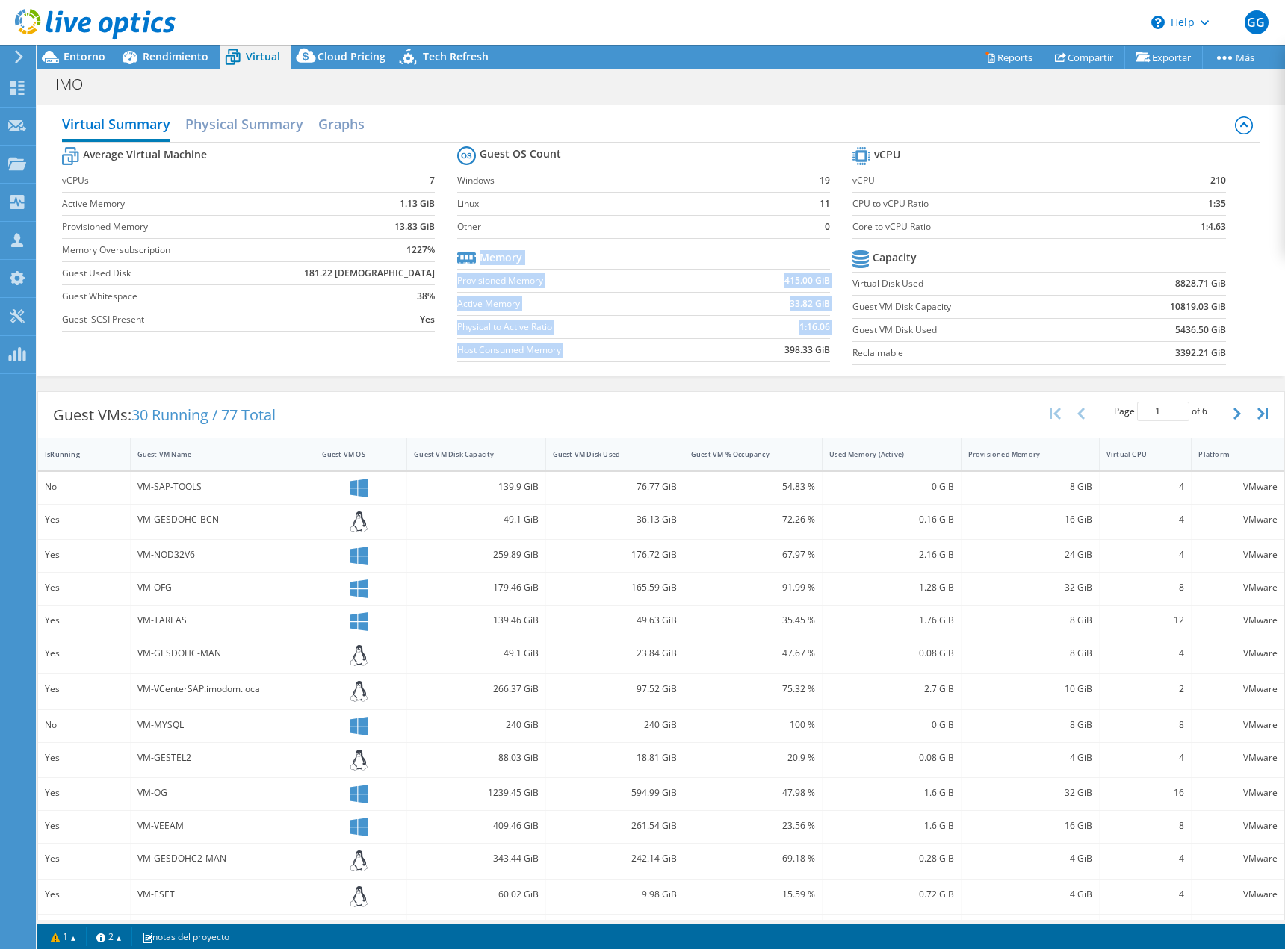
drag, startPoint x: 776, startPoint y: 353, endPoint x: 827, endPoint y: 353, distance: 50.8
click at [827, 353] on section "Guest OS Count Windows 19 Linux 11 Other 0 Memory Provisioned Memory 415.00 GiB…" at bounding box center [654, 256] width 395 height 227
click at [358, 128] on h2 "Graphs" at bounding box center [341, 125] width 46 height 33
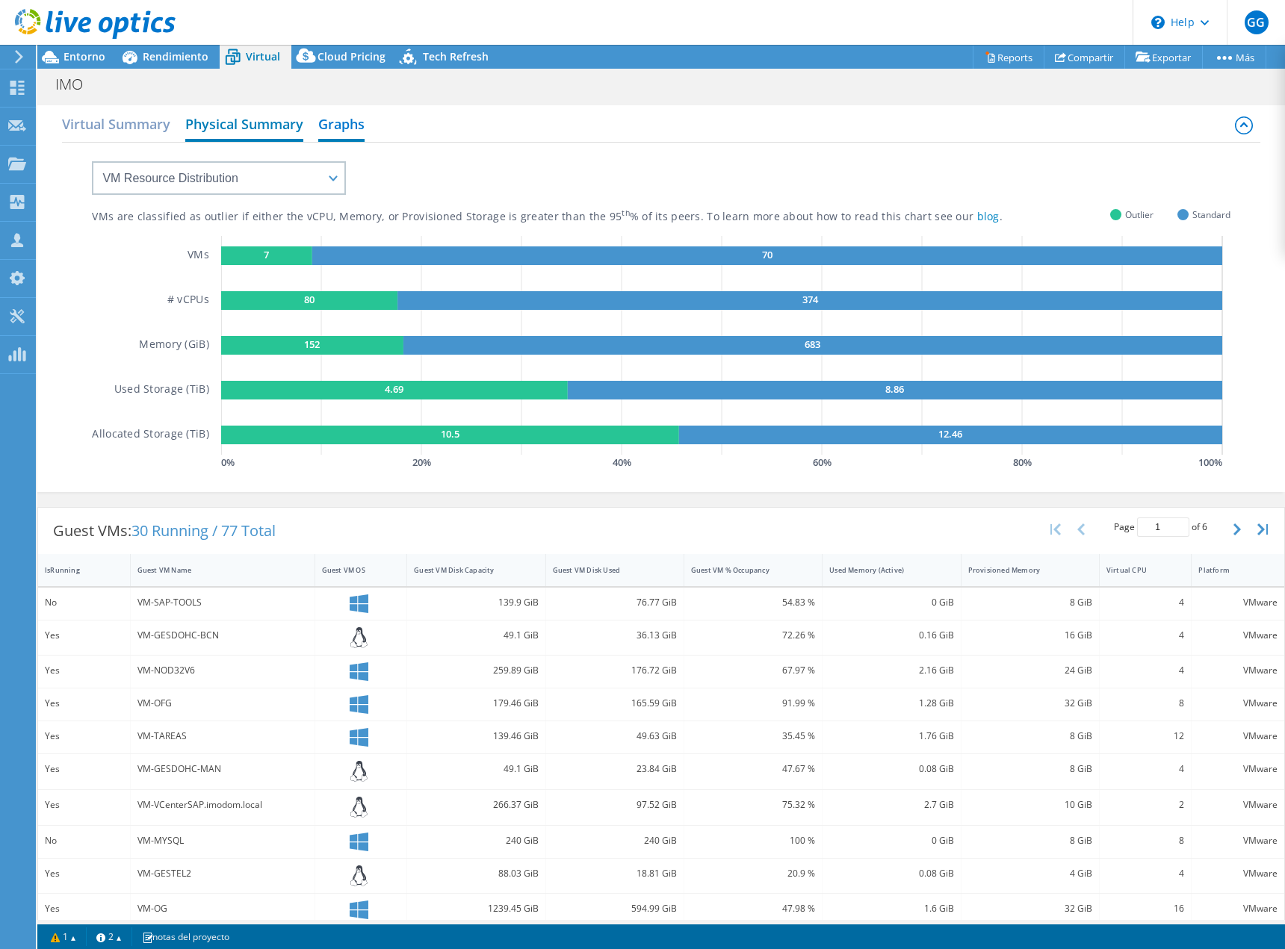
click at [214, 129] on h2 "Physical Summary" at bounding box center [244, 125] width 118 height 33
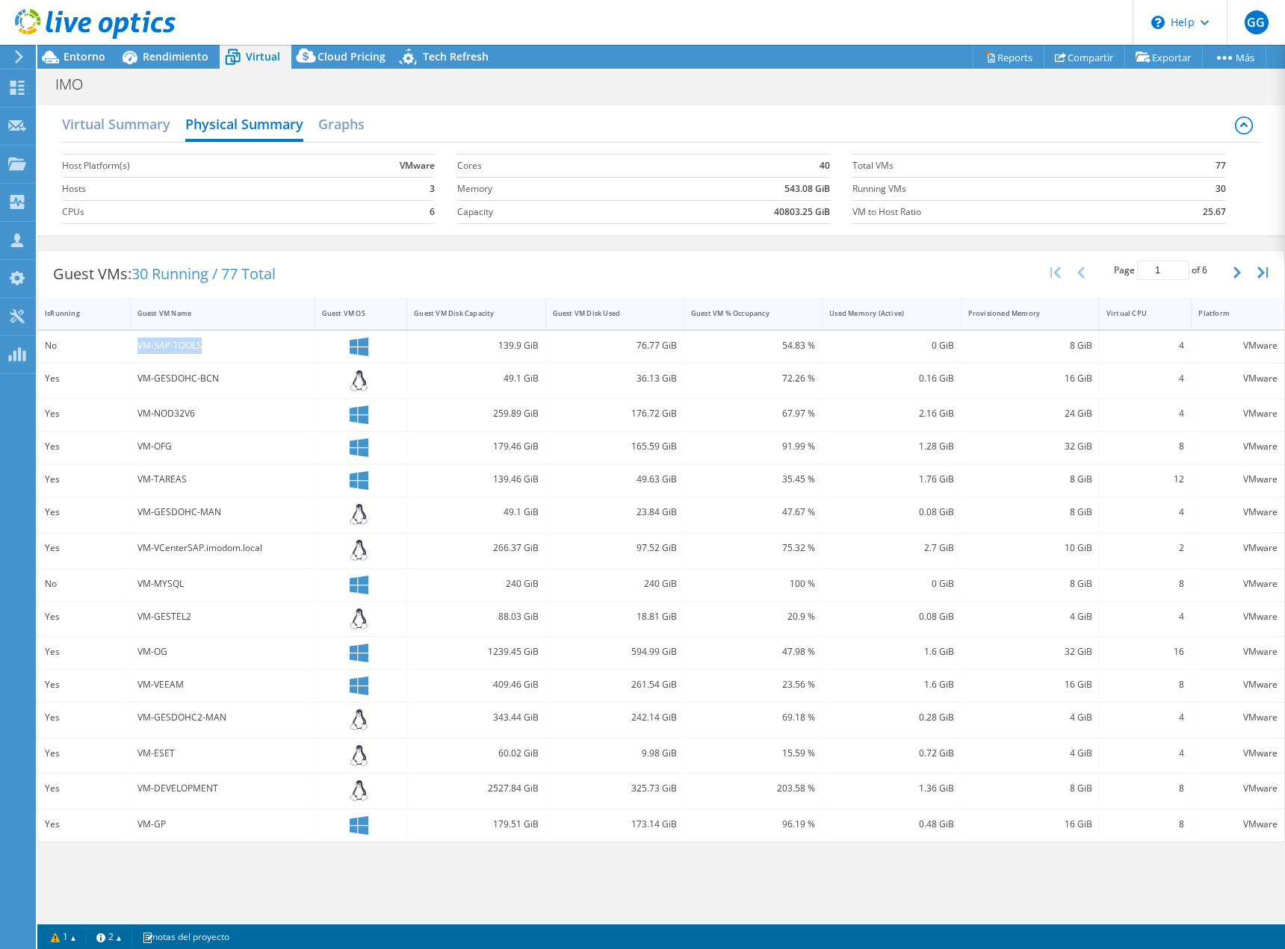
drag, startPoint x: 137, startPoint y: 342, endPoint x: 252, endPoint y: 347, distance: 115.2
click at [252, 347] on div "VM-SAP-TOOLS" at bounding box center [222, 346] width 170 height 16
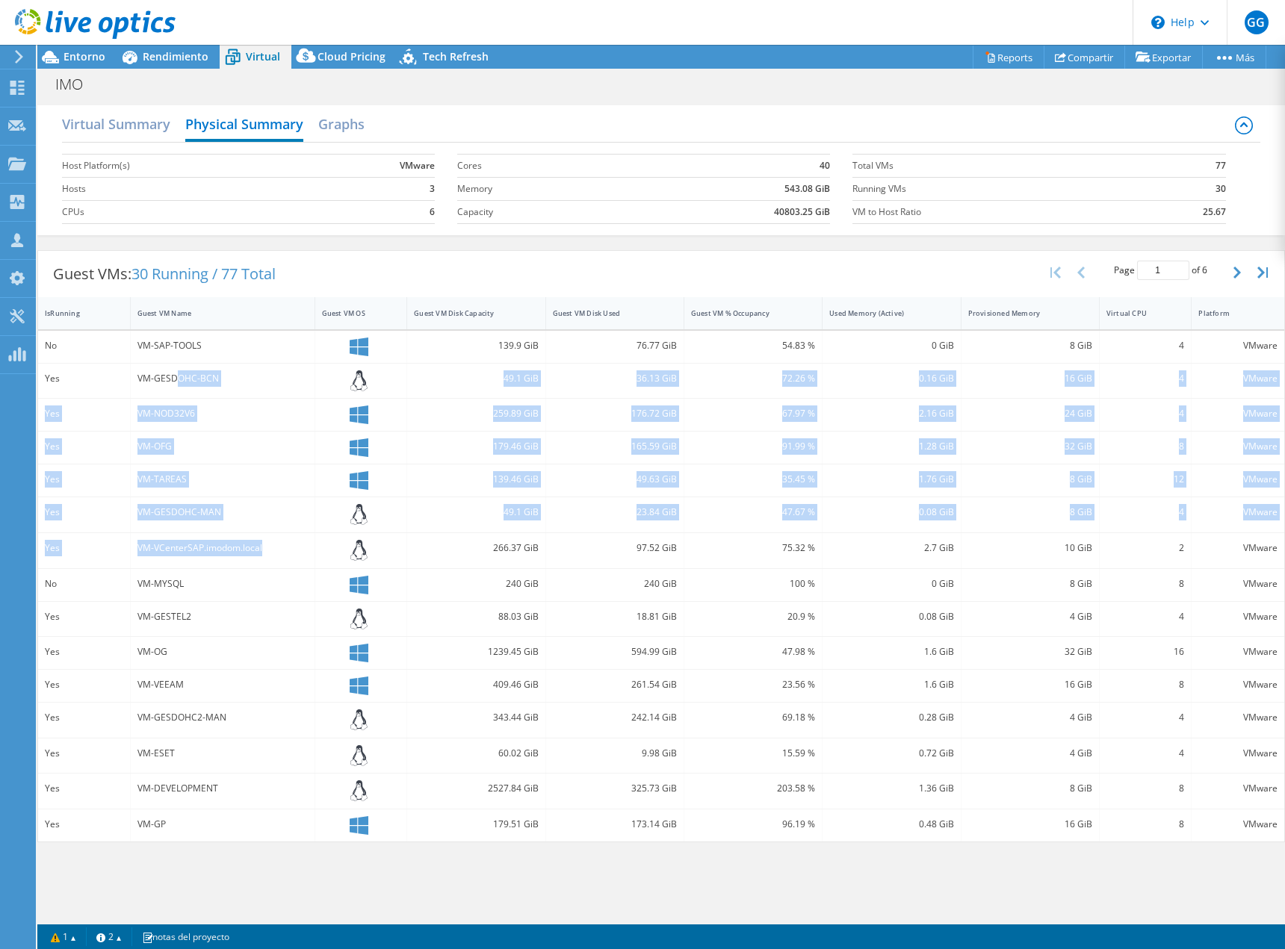
drag, startPoint x: 176, startPoint y: 377, endPoint x: 291, endPoint y: 544, distance: 203.1
click at [291, 544] on div "No VM-SAP-TOOLS 139.9 GiB 76.77 GiB 54.83 % 0 GiB 8 GiB 4 VMware Yes VM-GESDOHC…" at bounding box center [661, 586] width 1246 height 511
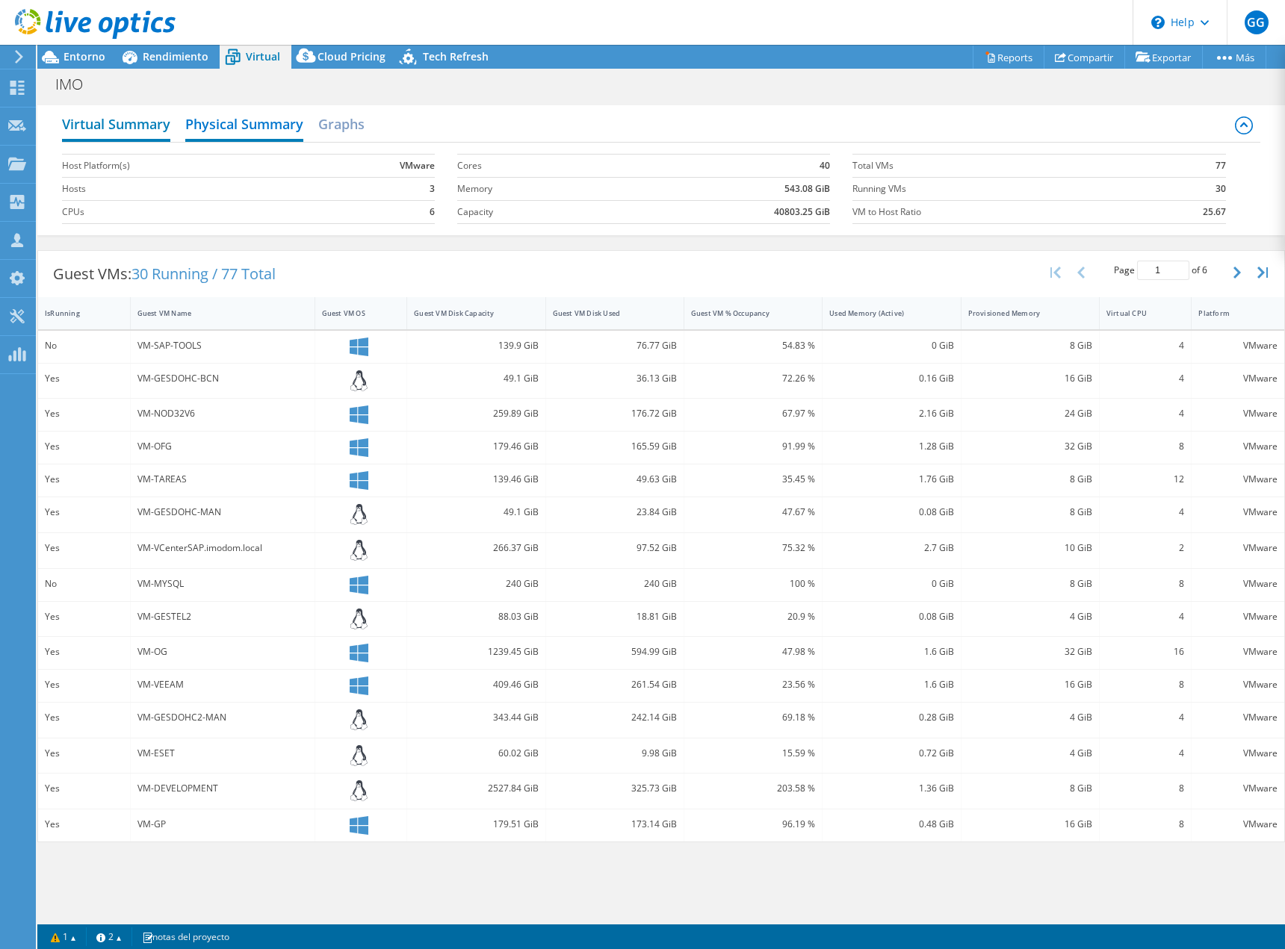
click at [109, 126] on h2 "Virtual Summary" at bounding box center [116, 125] width 108 height 33
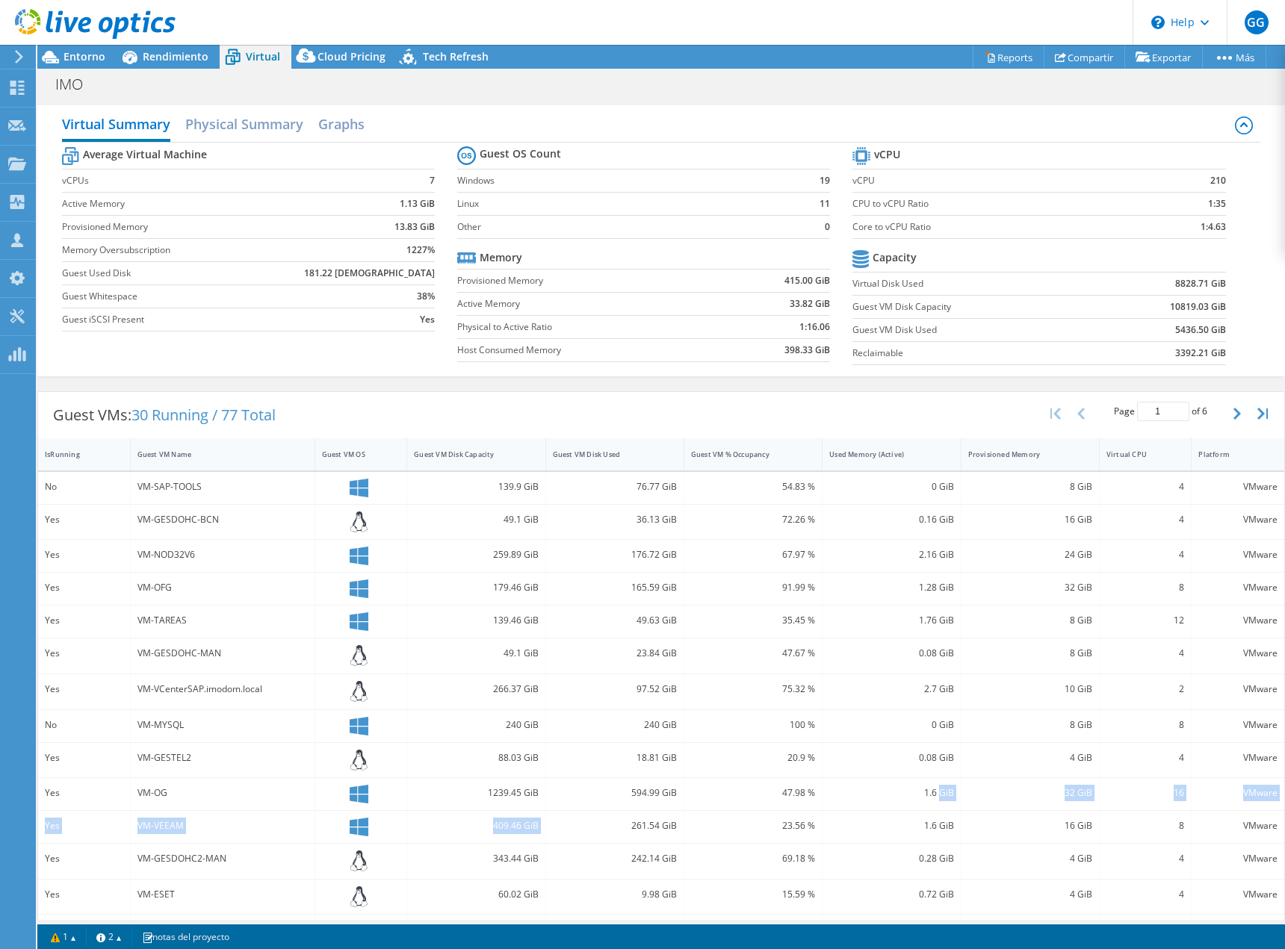
drag, startPoint x: 625, startPoint y: 828, endPoint x: 933, endPoint y: 793, distance: 310.6
click at [933, 793] on div "No VM-SAP-TOOLS 139.9 GiB 76.77 GiB 54.83 % 0 GiB 8 GiB 4 VMware Yes VM-GESDOHC…" at bounding box center [661, 727] width 1246 height 511
click at [353, 588] on icon at bounding box center [359, 589] width 19 height 19
click at [256, 119] on h2 "Physical Summary" at bounding box center [244, 125] width 118 height 33
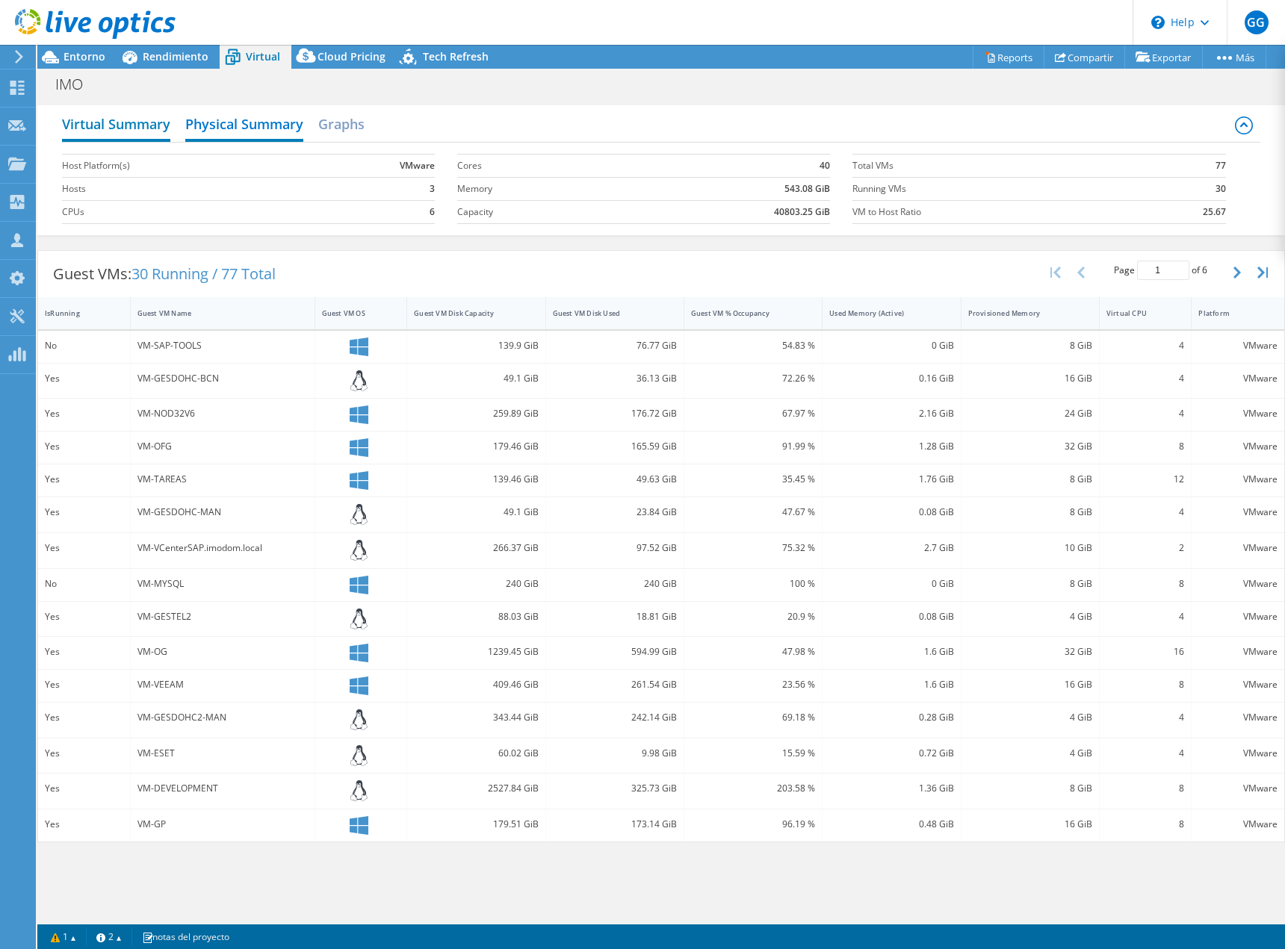
click at [135, 118] on h2 "Virtual Summary" at bounding box center [116, 125] width 108 height 33
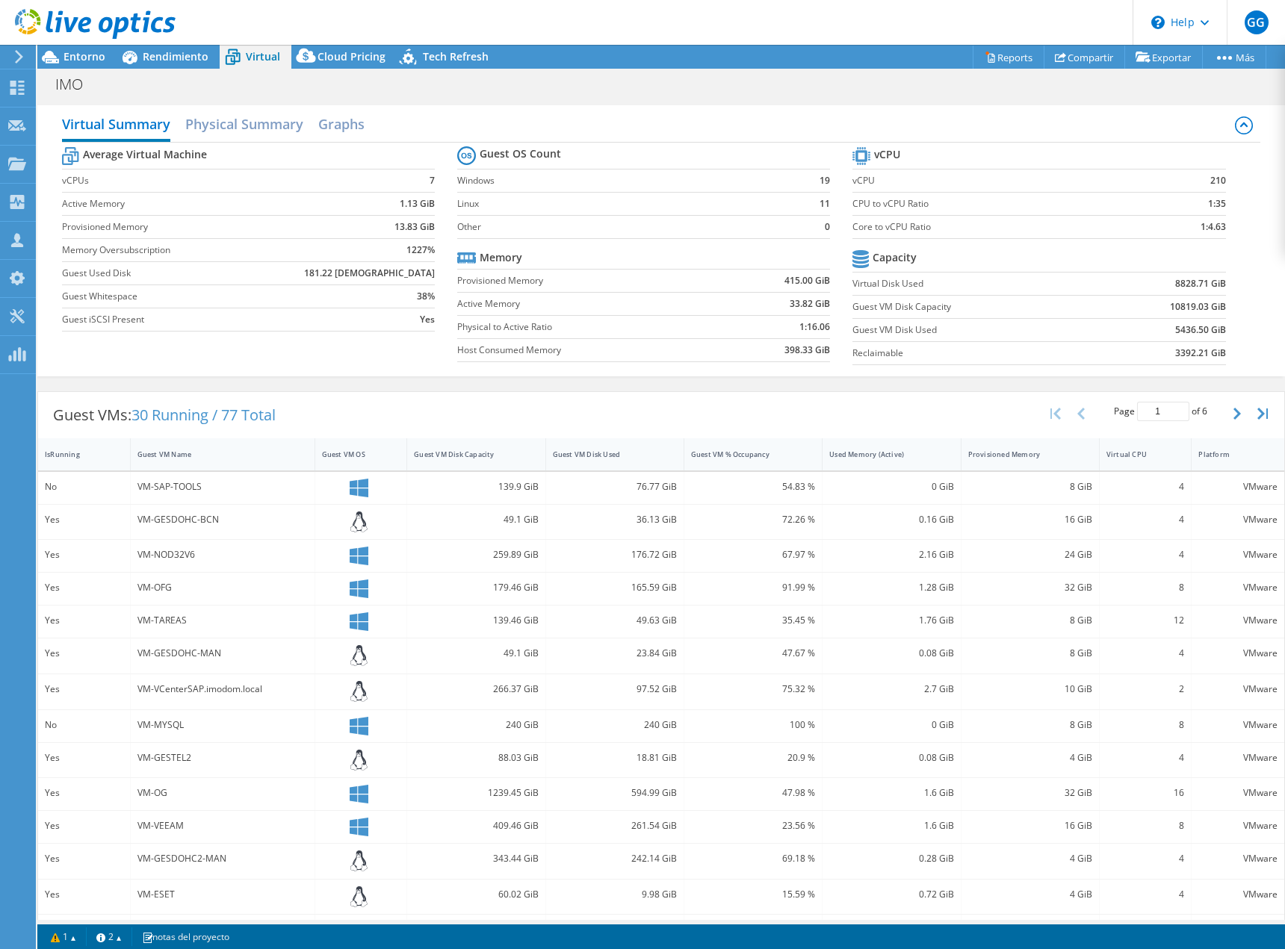
click at [1235, 123] on icon at bounding box center [1244, 126] width 18 height 18
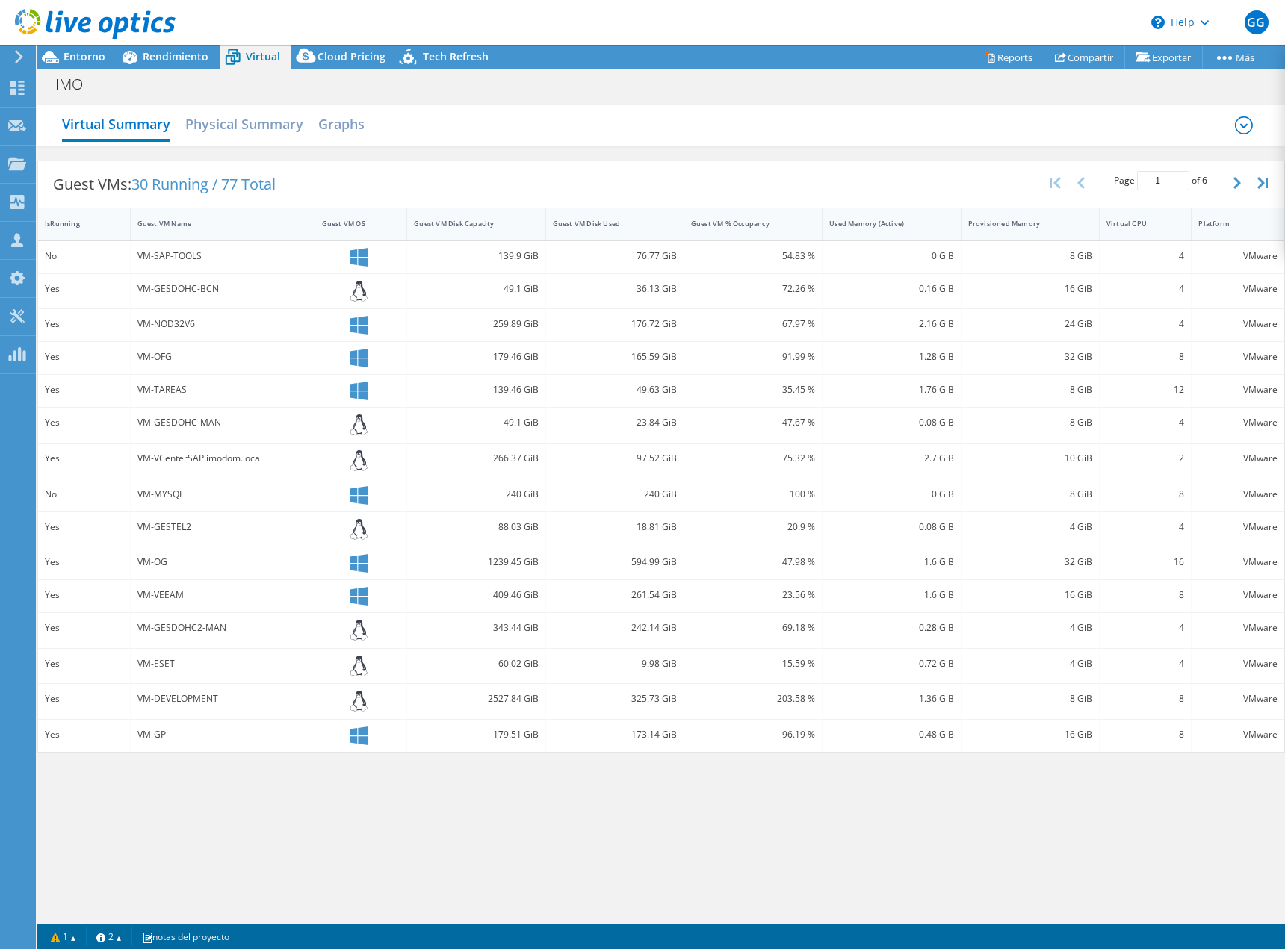
click at [359, 737] on icon at bounding box center [359, 736] width 19 height 19
drag, startPoint x: 359, startPoint y: 737, endPoint x: 323, endPoint y: 741, distance: 36.1
click at [323, 741] on div at bounding box center [361, 736] width 78 height 19
drag, startPoint x: 242, startPoint y: 130, endPoint x: 277, endPoint y: 130, distance: 35.1
click at [242, 130] on h2 "Physical Summary" at bounding box center [244, 125] width 118 height 33
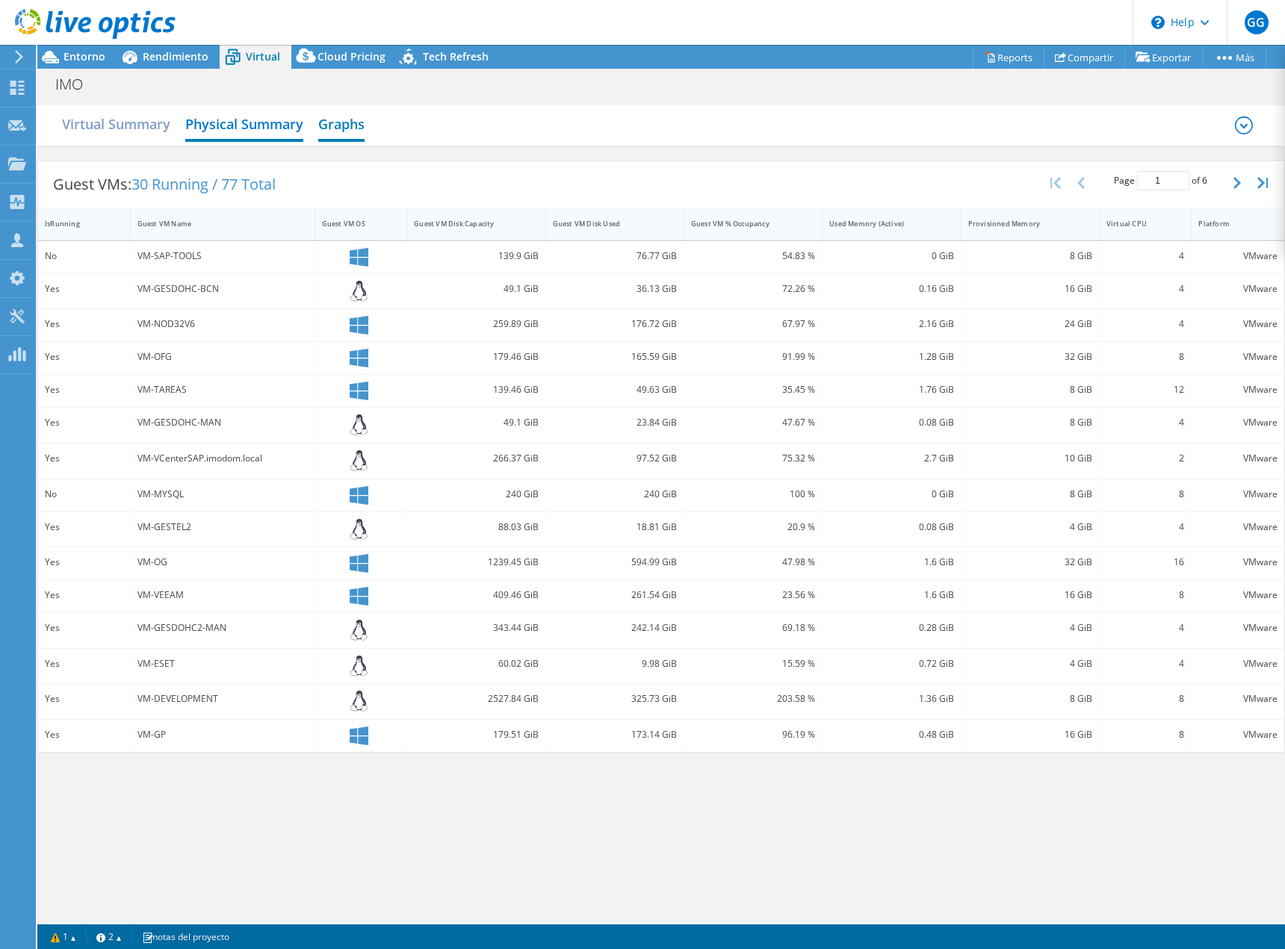
click at [338, 121] on h2 "Graphs" at bounding box center [341, 125] width 46 height 33
click at [469, 54] on span "Tech Refresh" at bounding box center [456, 56] width 66 height 14
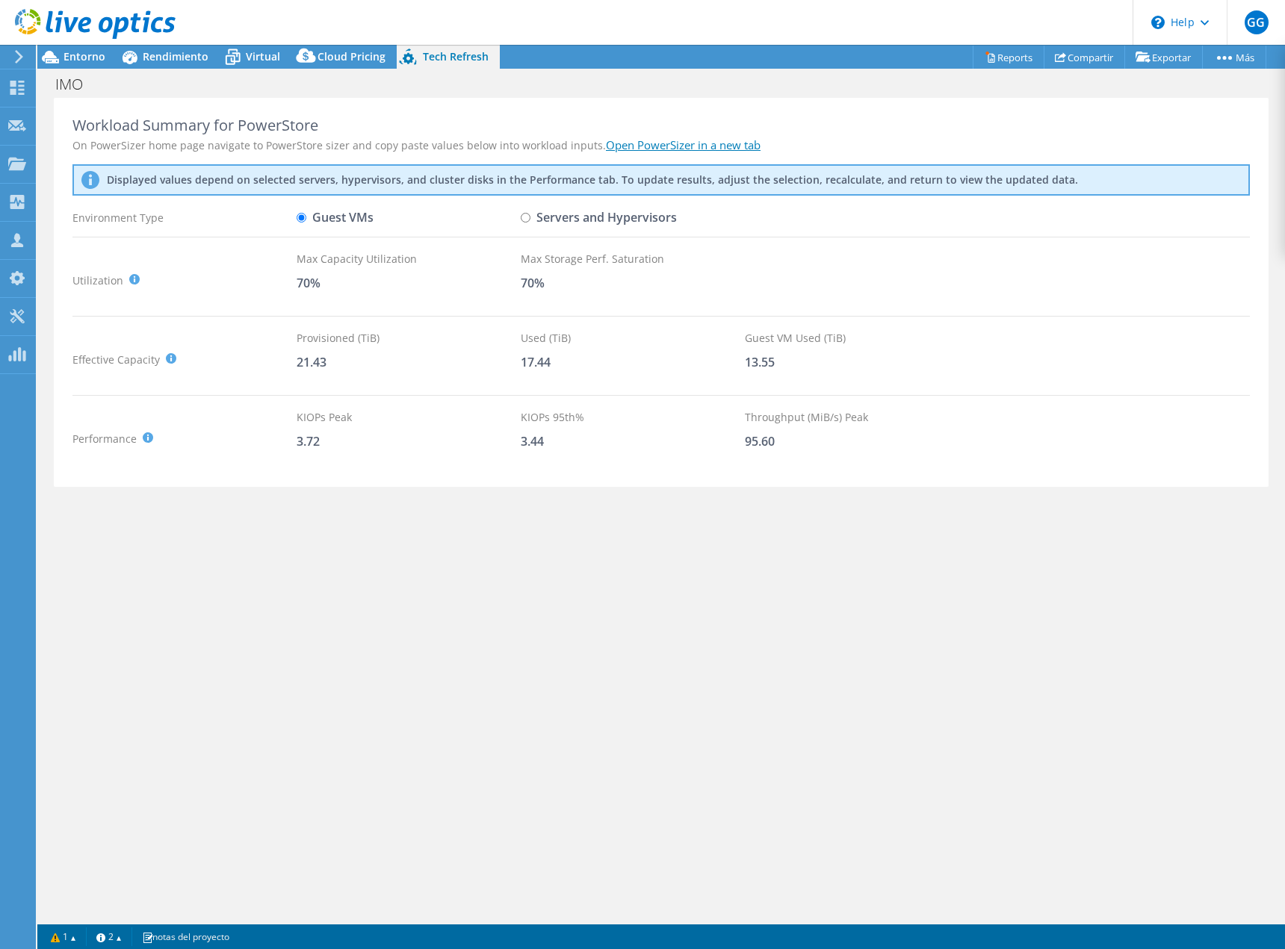
click at [528, 221] on input "Servers and Hypervisors" at bounding box center [526, 218] width 10 height 10
radio input "true"
click at [184, 56] on span "Rendimiento" at bounding box center [176, 56] width 66 height 14
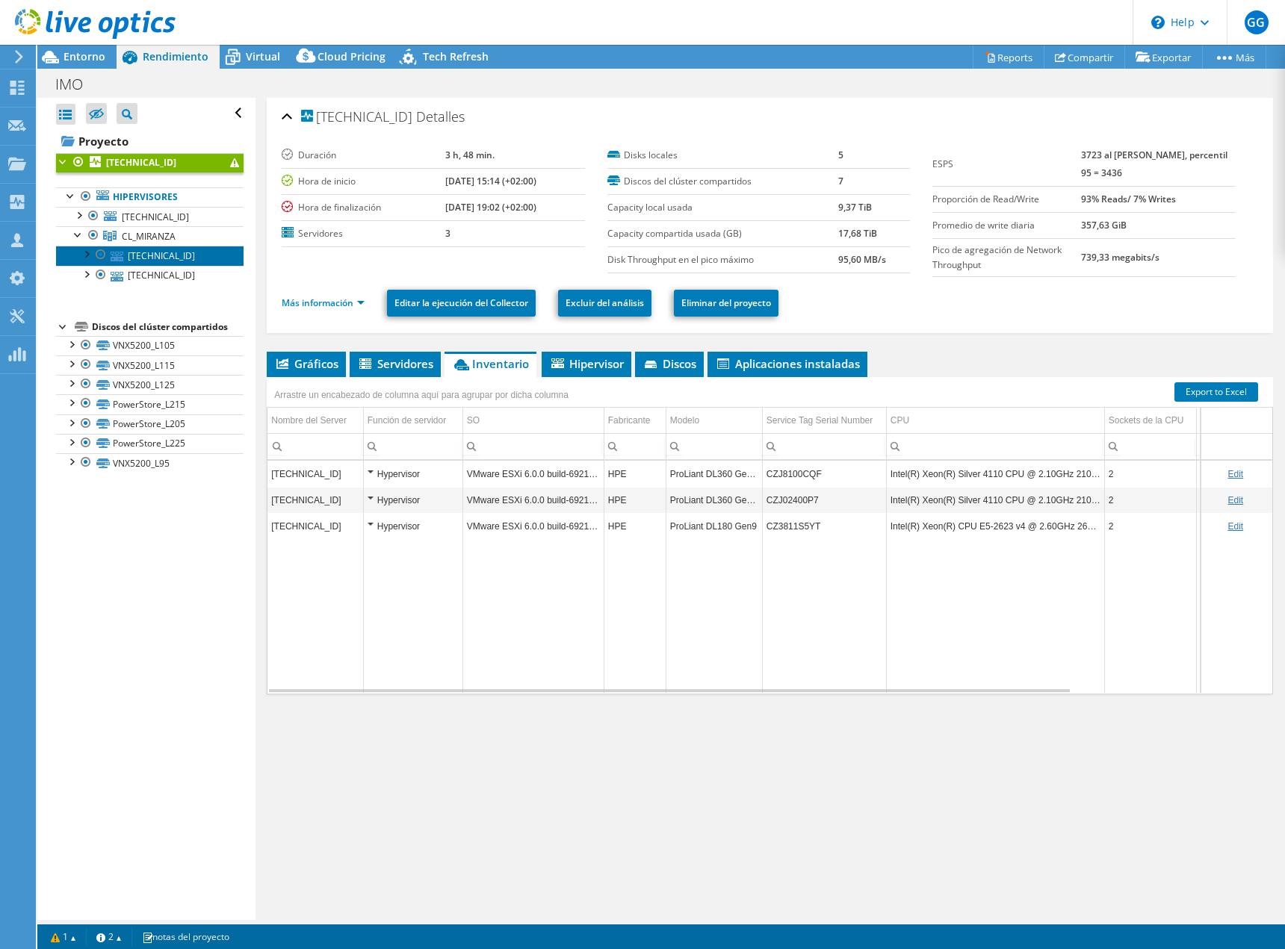
click at [146, 253] on link "[TECHNICAL_ID]" at bounding box center [150, 255] width 188 height 19
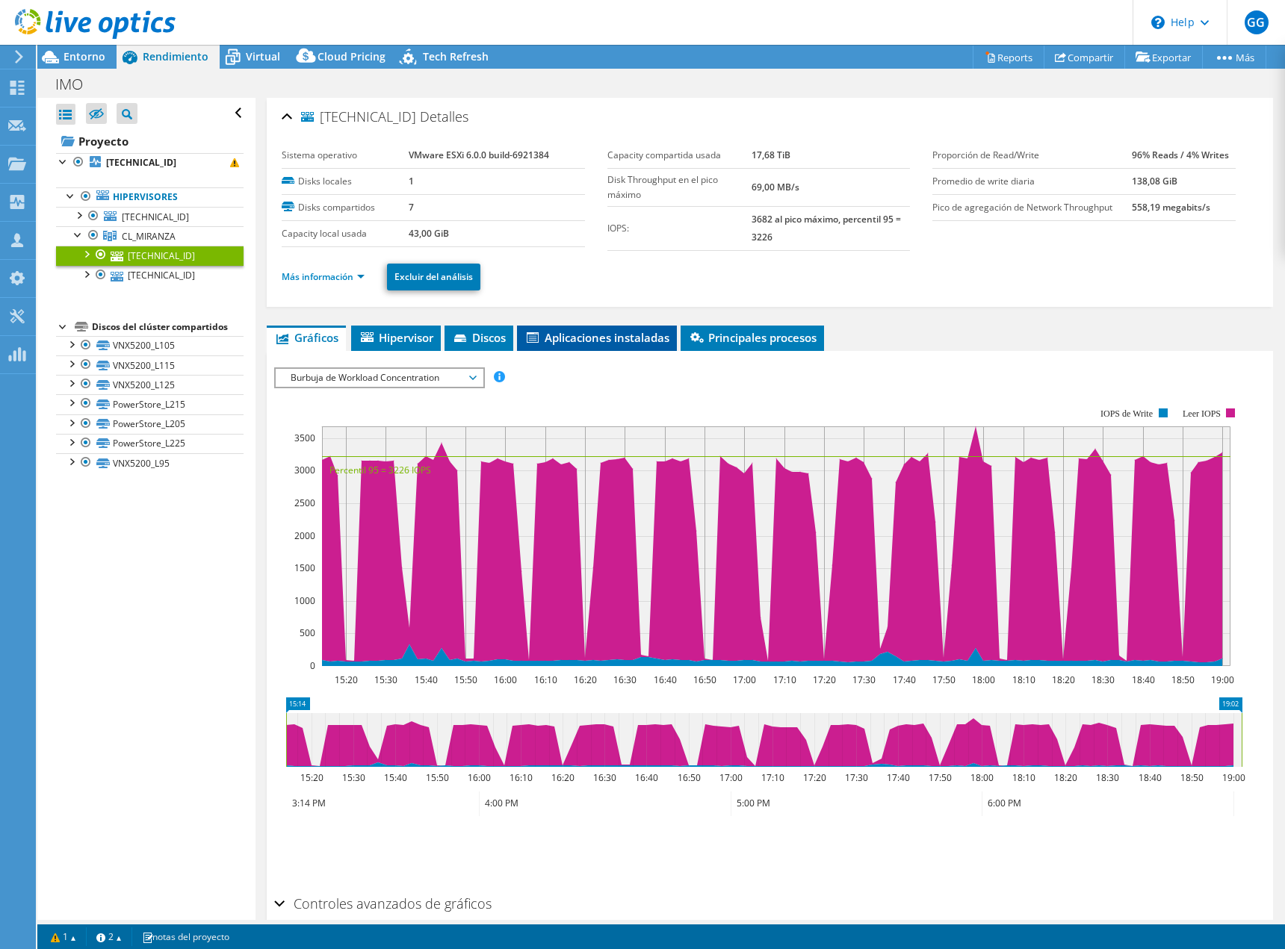
click at [566, 341] on span "Aplicaciones instaladas" at bounding box center [596, 337] width 145 height 15
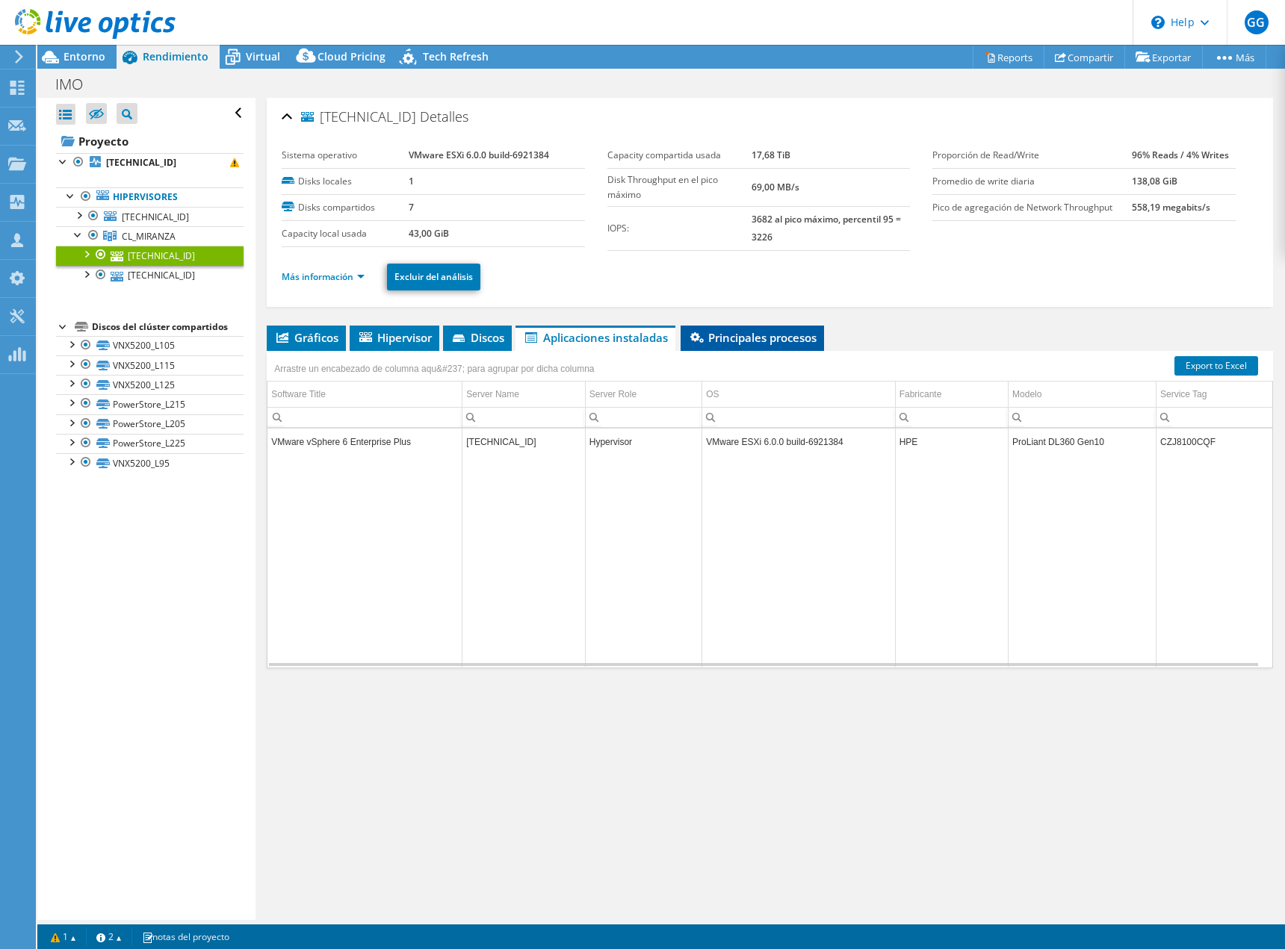
click at [797, 340] on span "Principales procesos" at bounding box center [752, 337] width 128 height 15
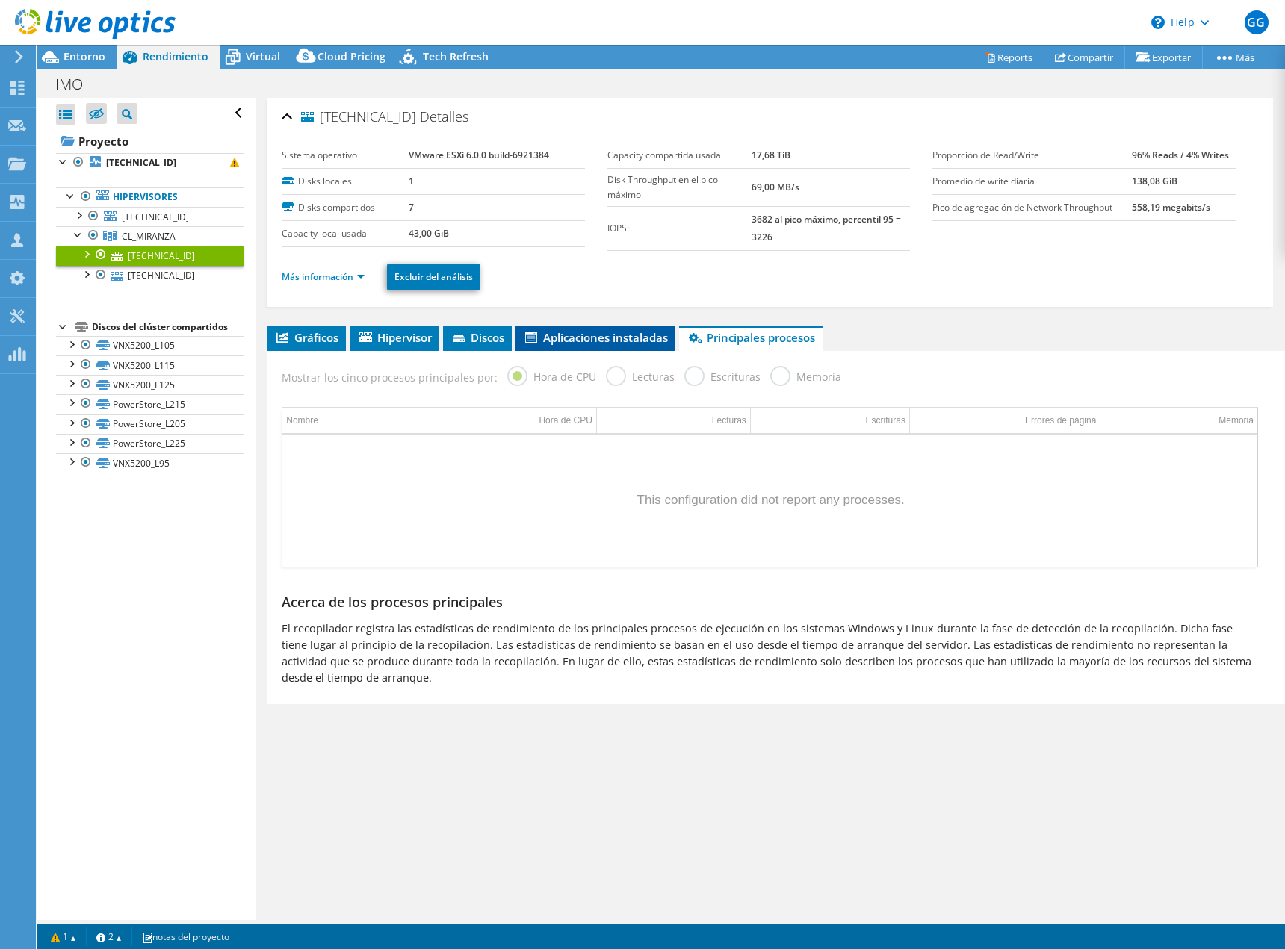
click at [589, 341] on span "Aplicaciones instaladas" at bounding box center [595, 337] width 145 height 15
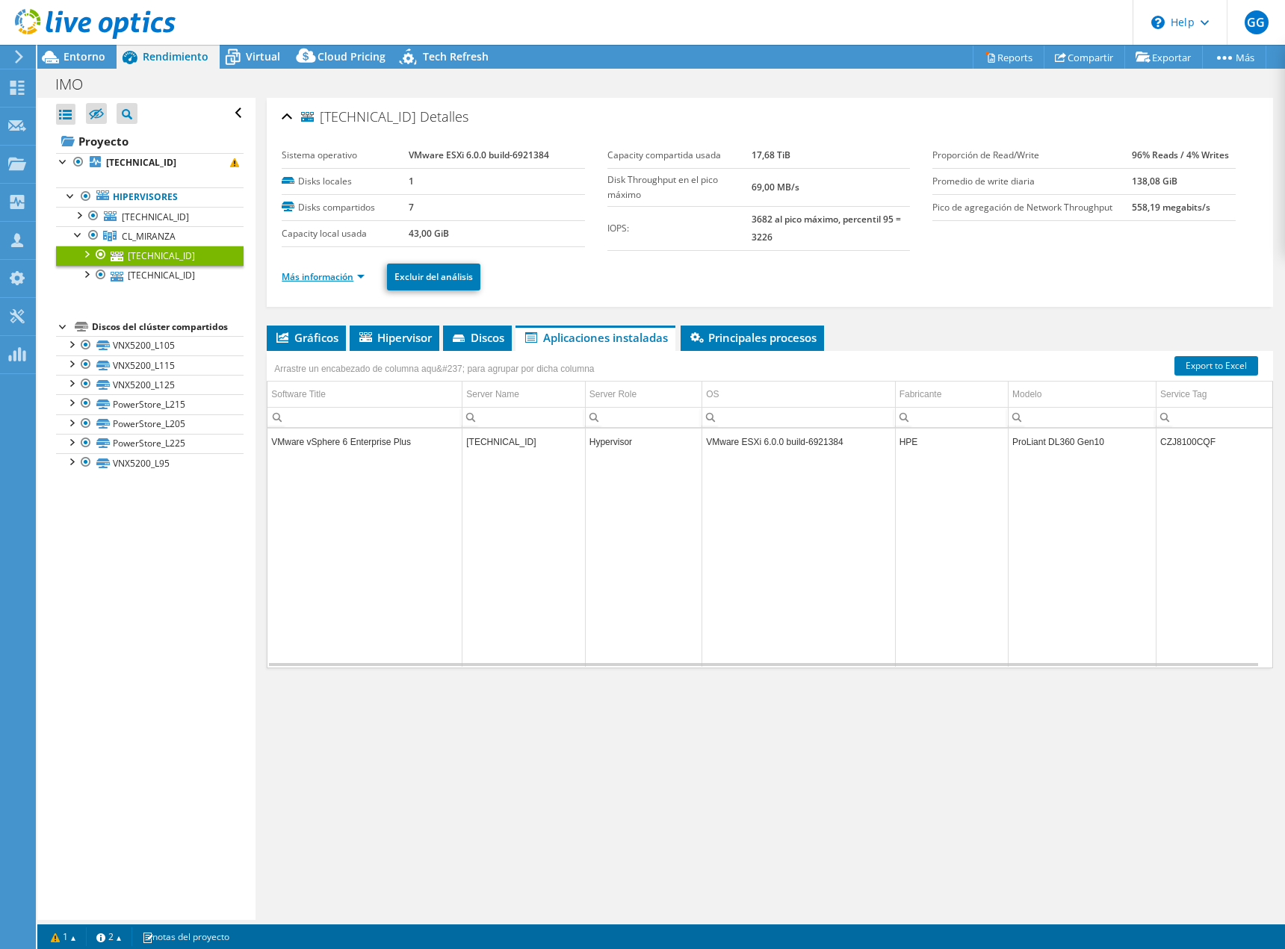
click at [349, 278] on link "Más información" at bounding box center [323, 276] width 83 height 13
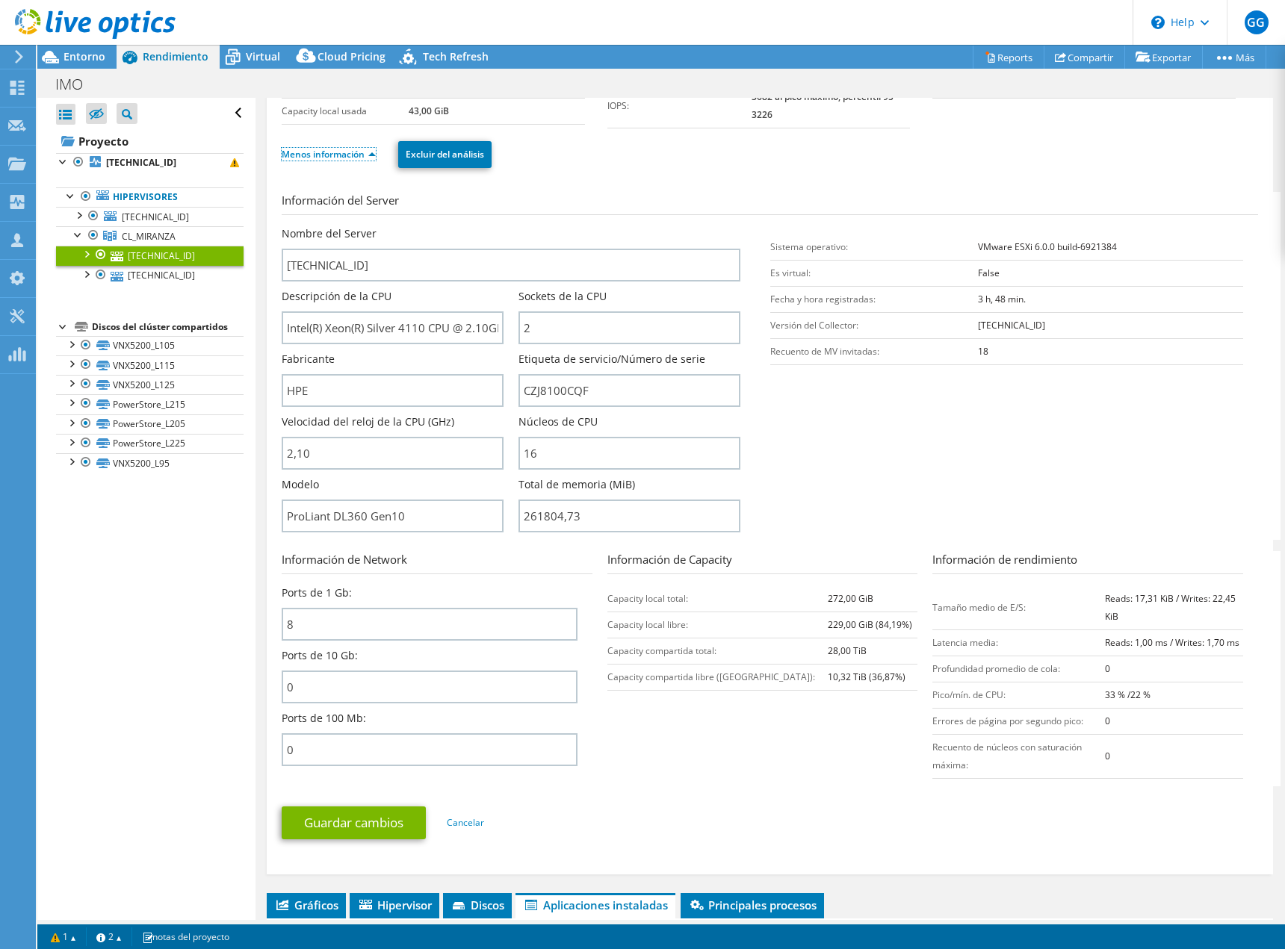
scroll to position [374, 0]
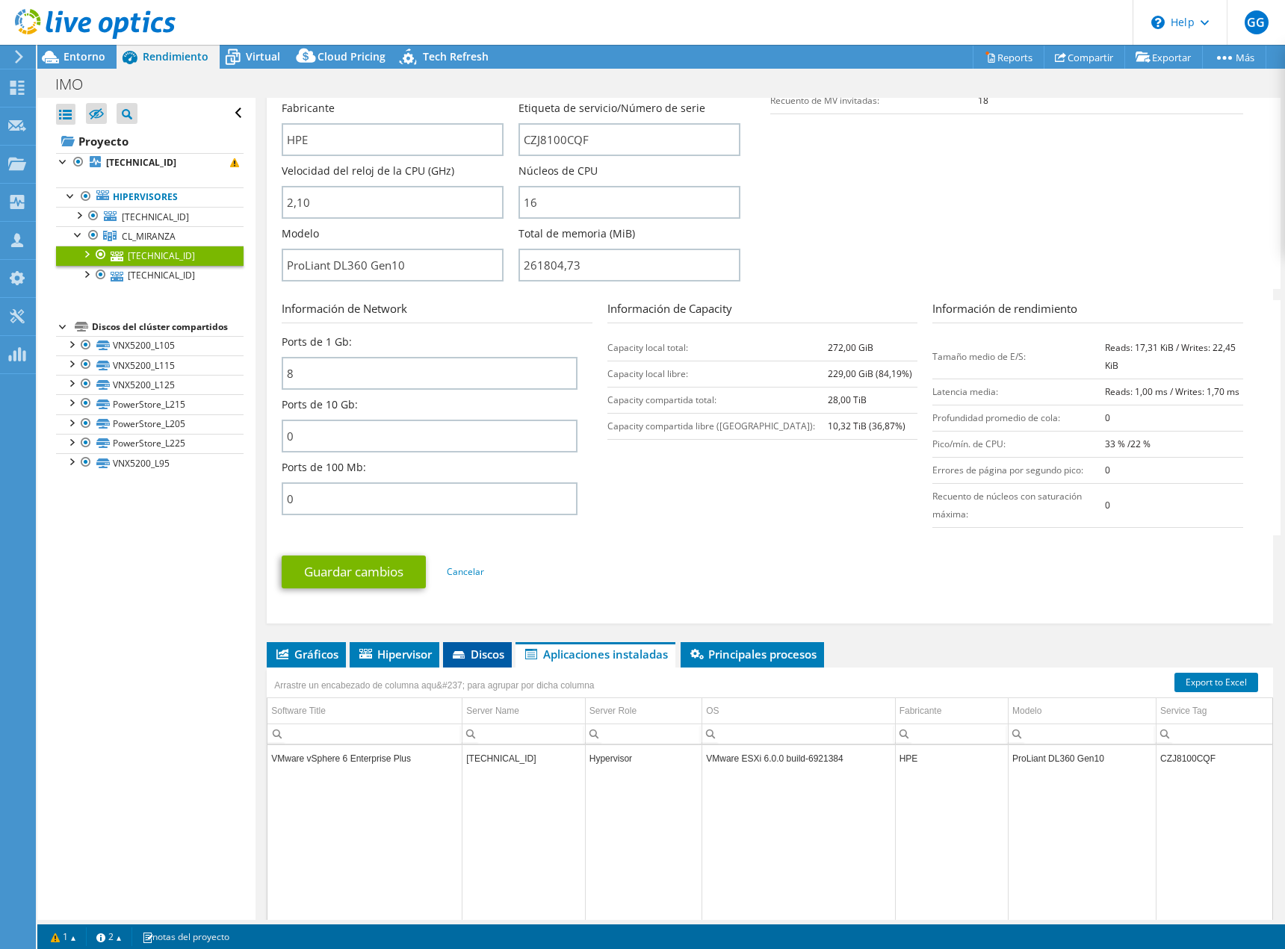
click at [460, 664] on li "Discos" at bounding box center [477, 654] width 69 height 25
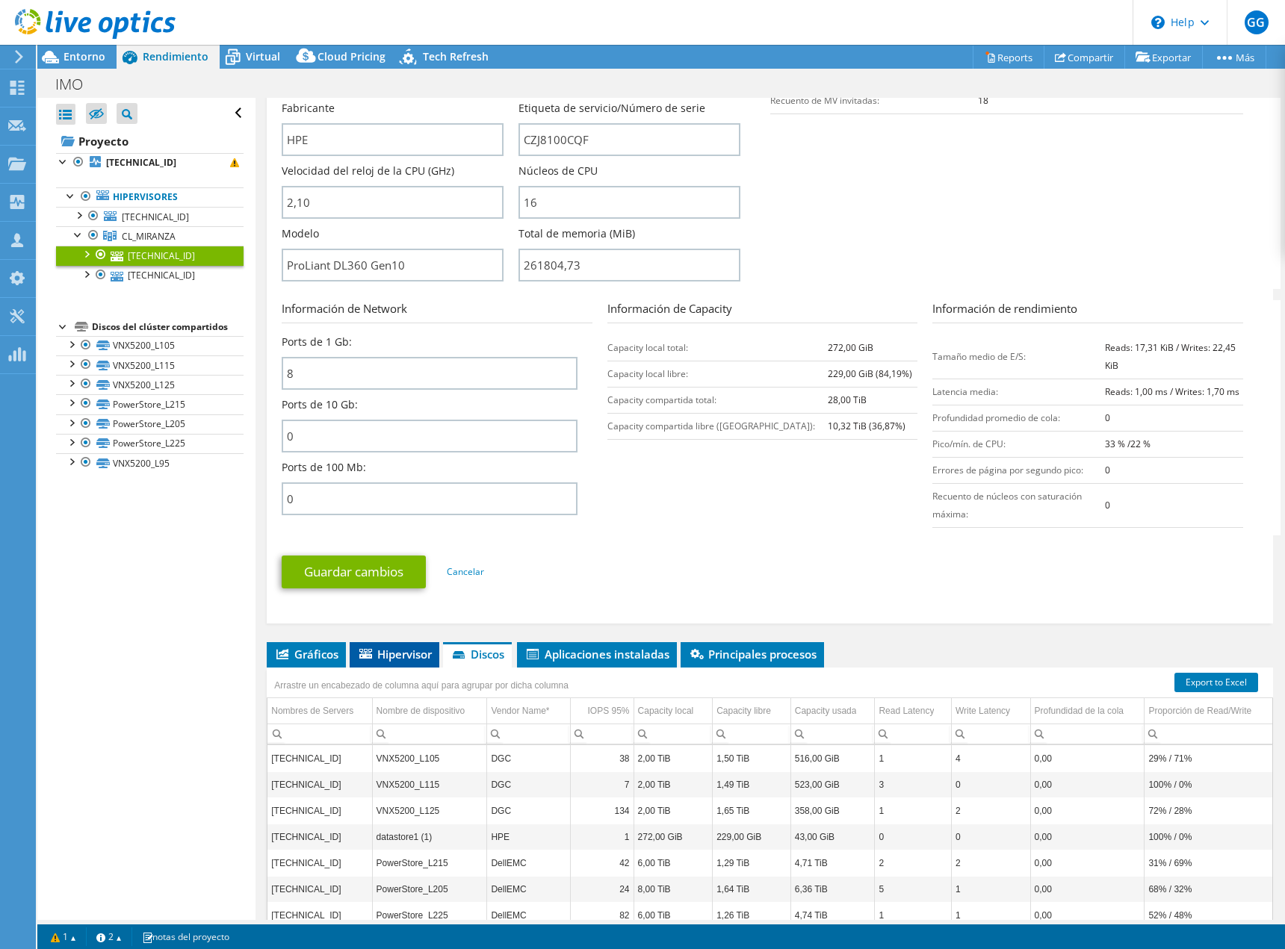
click at [387, 656] on span "Hipervisor" at bounding box center [394, 654] width 75 height 15
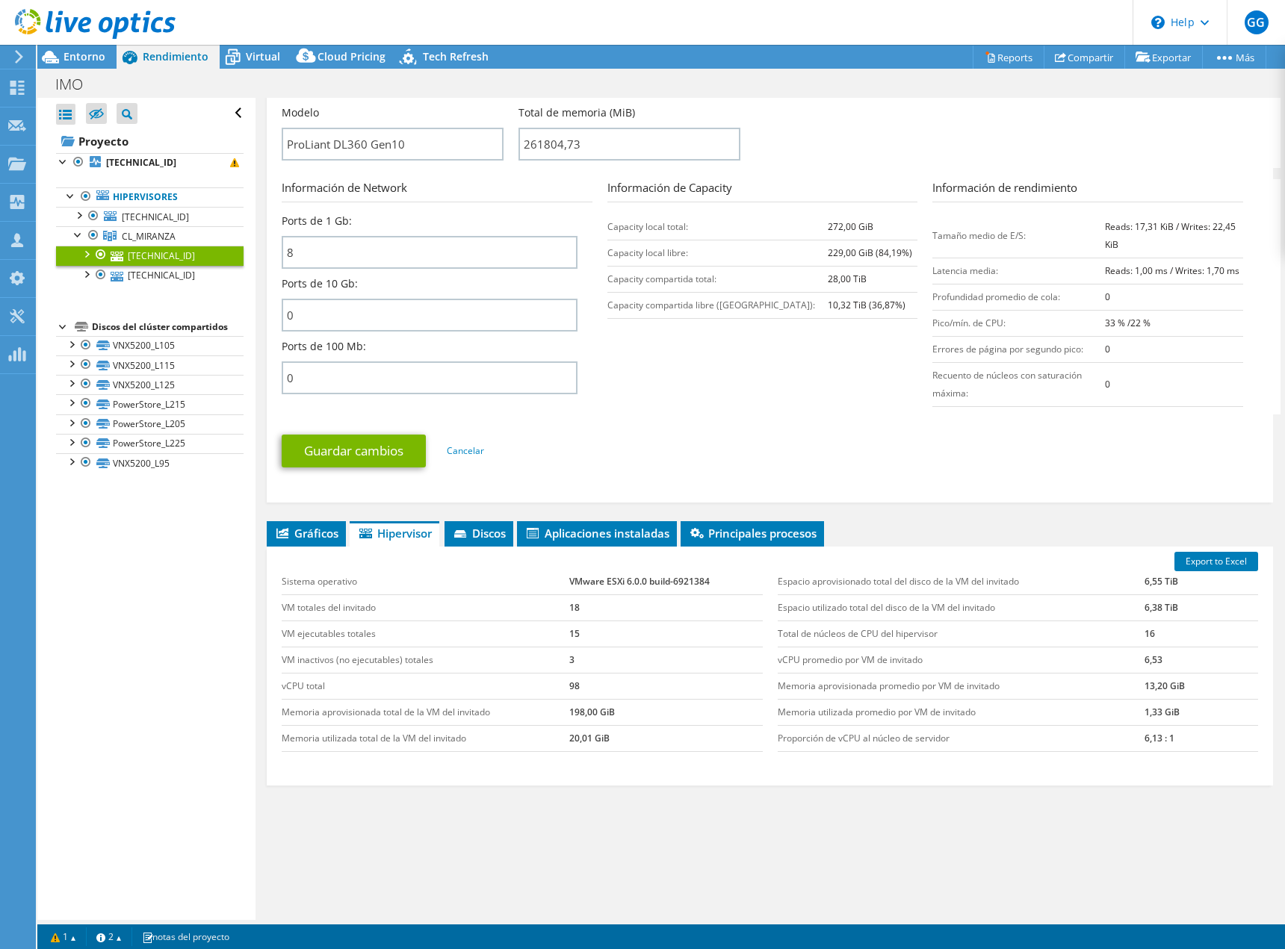
scroll to position [495, 0]
drag, startPoint x: 566, startPoint y: 577, endPoint x: 707, endPoint y: 584, distance: 141.3
click at [707, 584] on td "VMware ESXi 6.0.0 build-6921384" at bounding box center [665, 581] width 193 height 26
copy td "VMware ESXi 6.0.0 build-6921384"
click at [171, 273] on link "[TECHNICAL_ID]" at bounding box center [150, 275] width 188 height 19
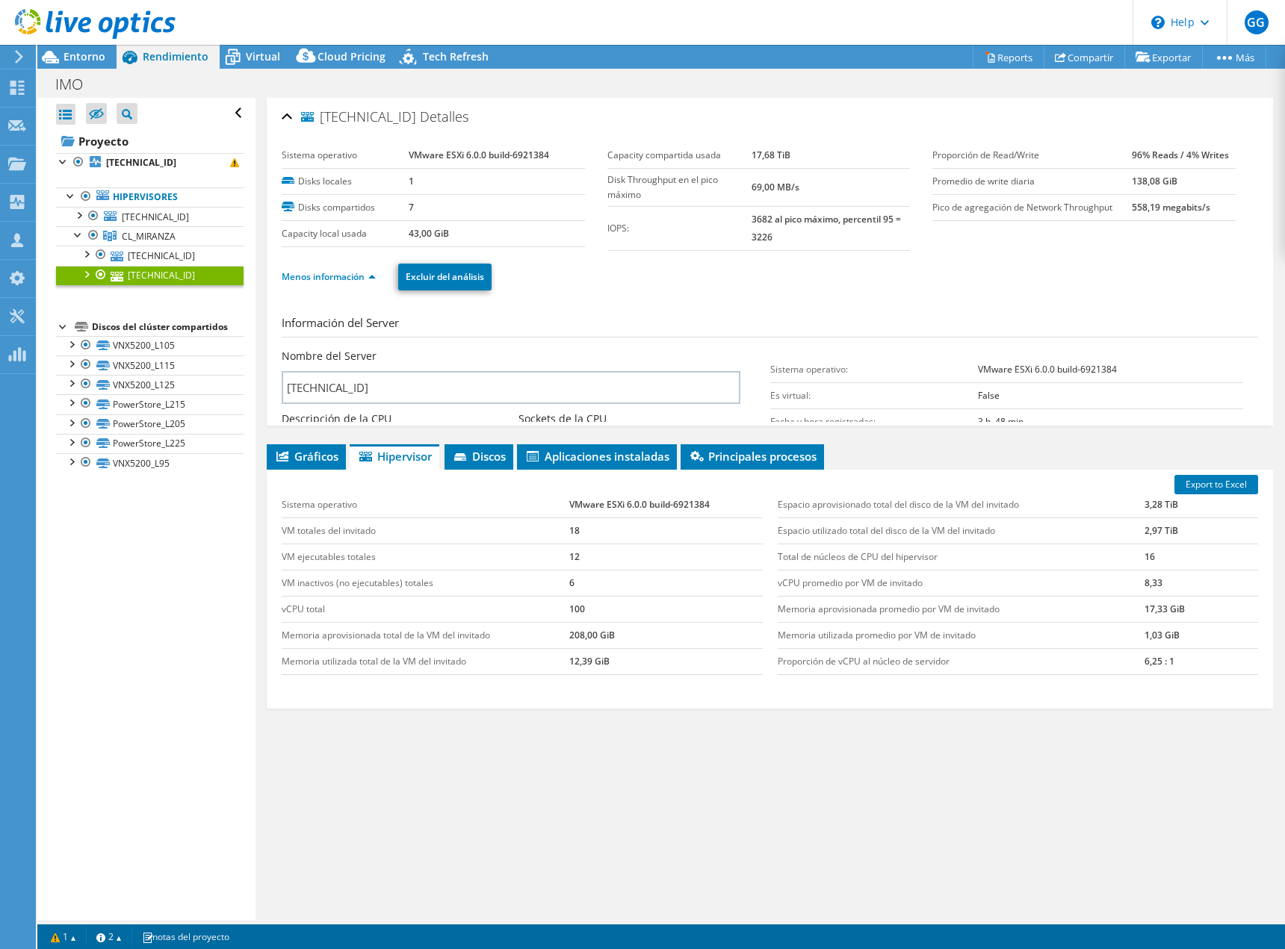
scroll to position [0, 0]
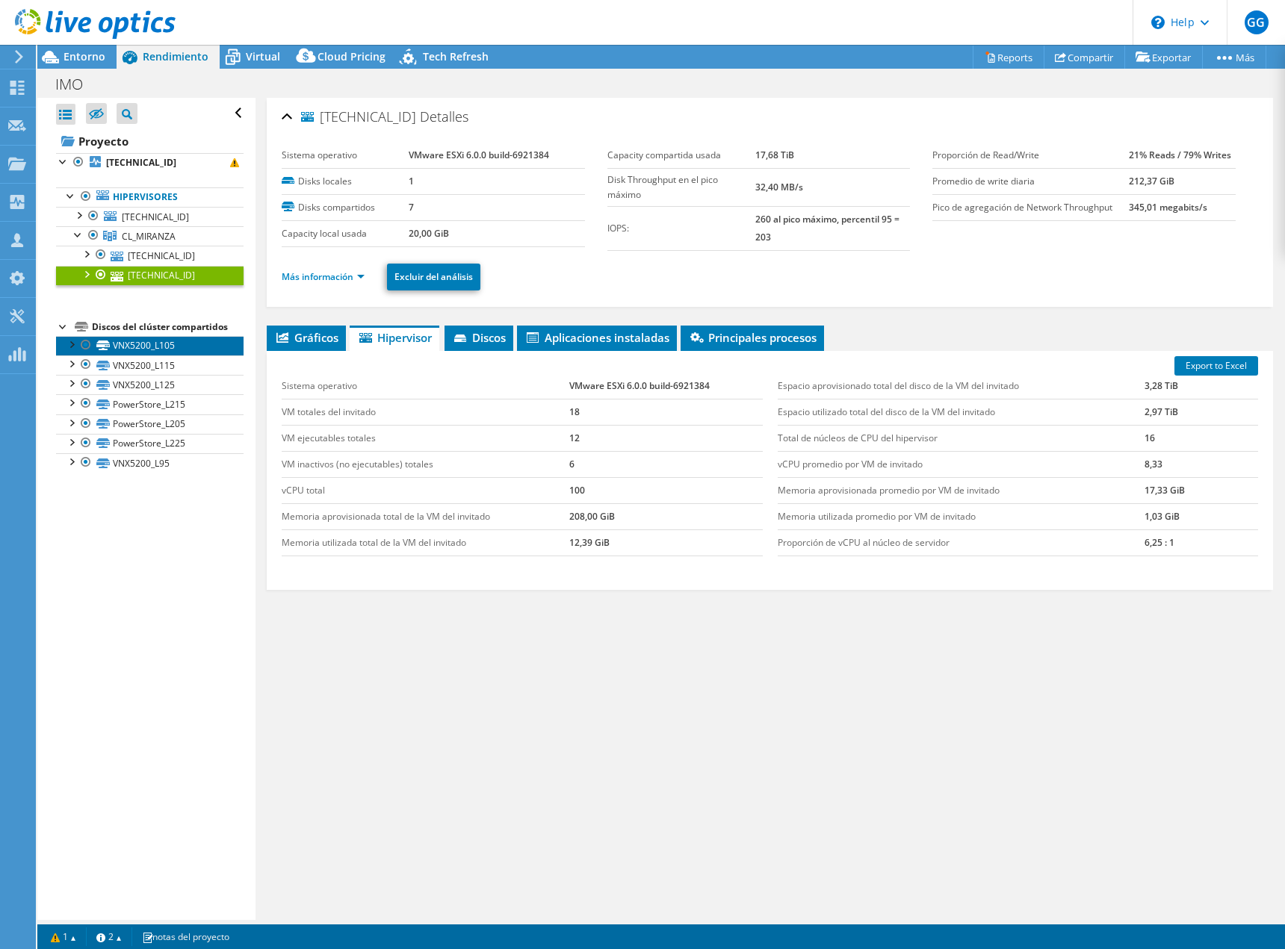
click at [131, 351] on link "VNX5200_L105" at bounding box center [150, 345] width 188 height 19
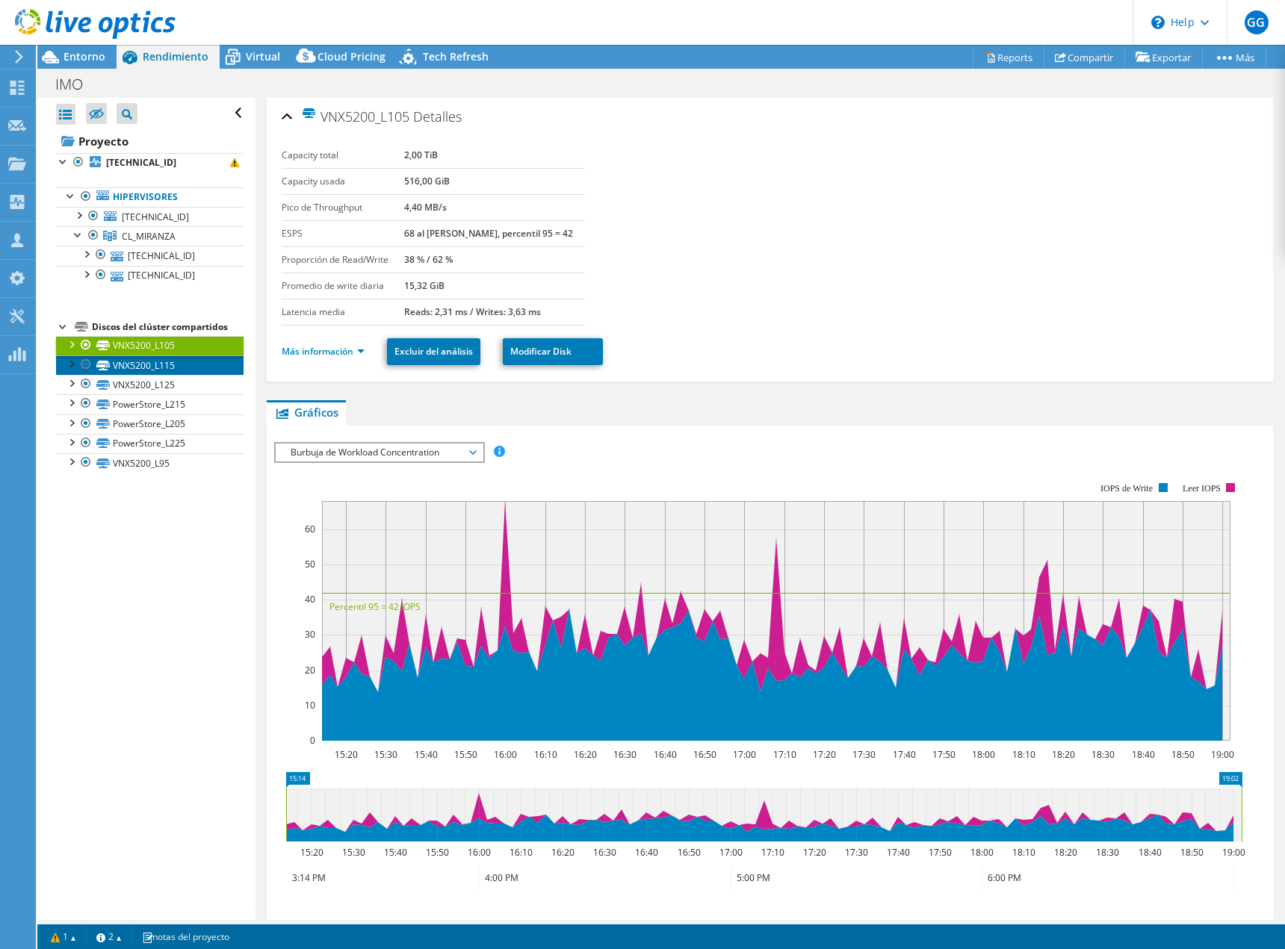
click at [104, 367] on icon at bounding box center [102, 366] width 13 height 10
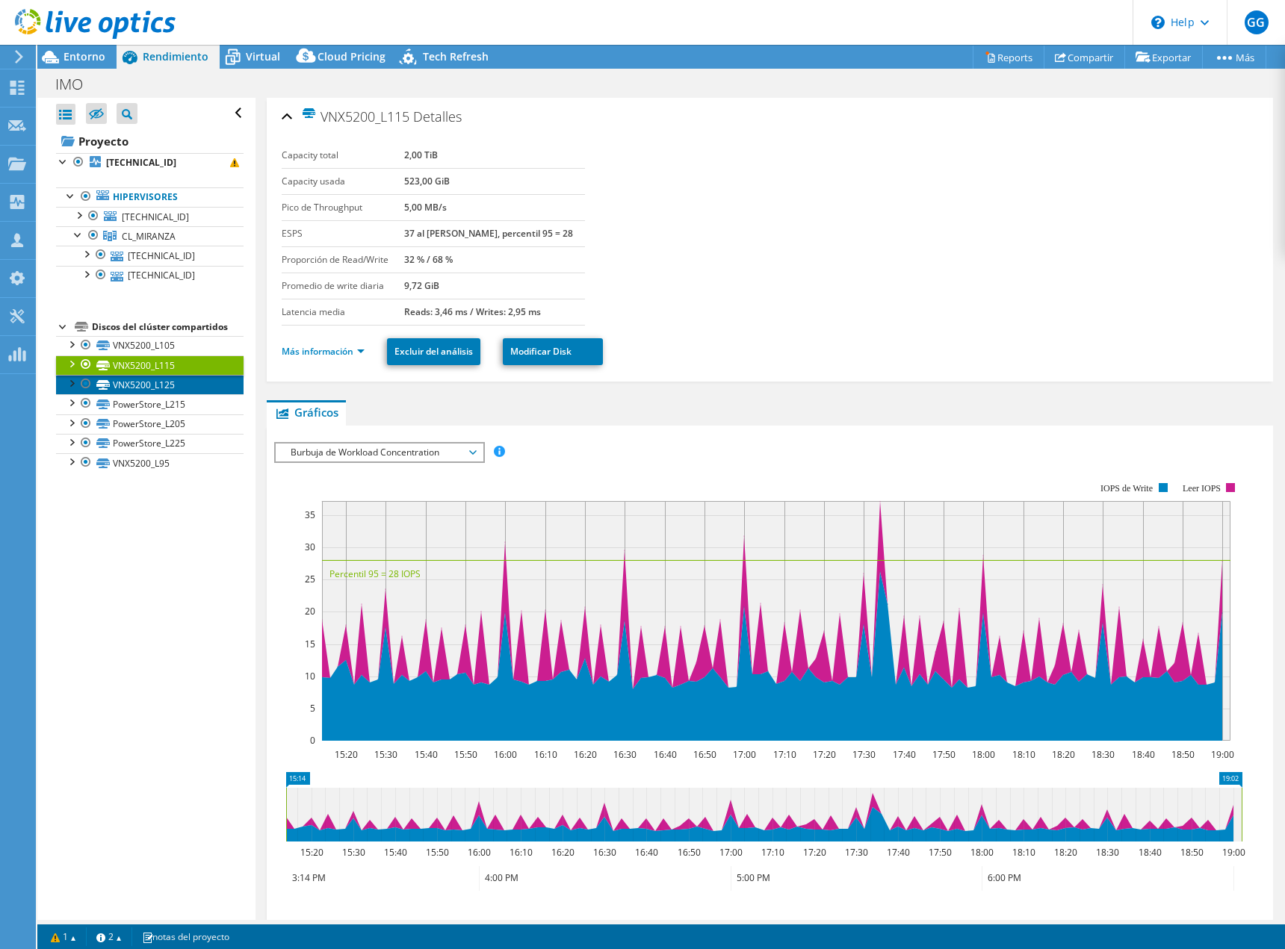
click at [113, 382] on link "VNX5200_L125" at bounding box center [150, 384] width 188 height 19
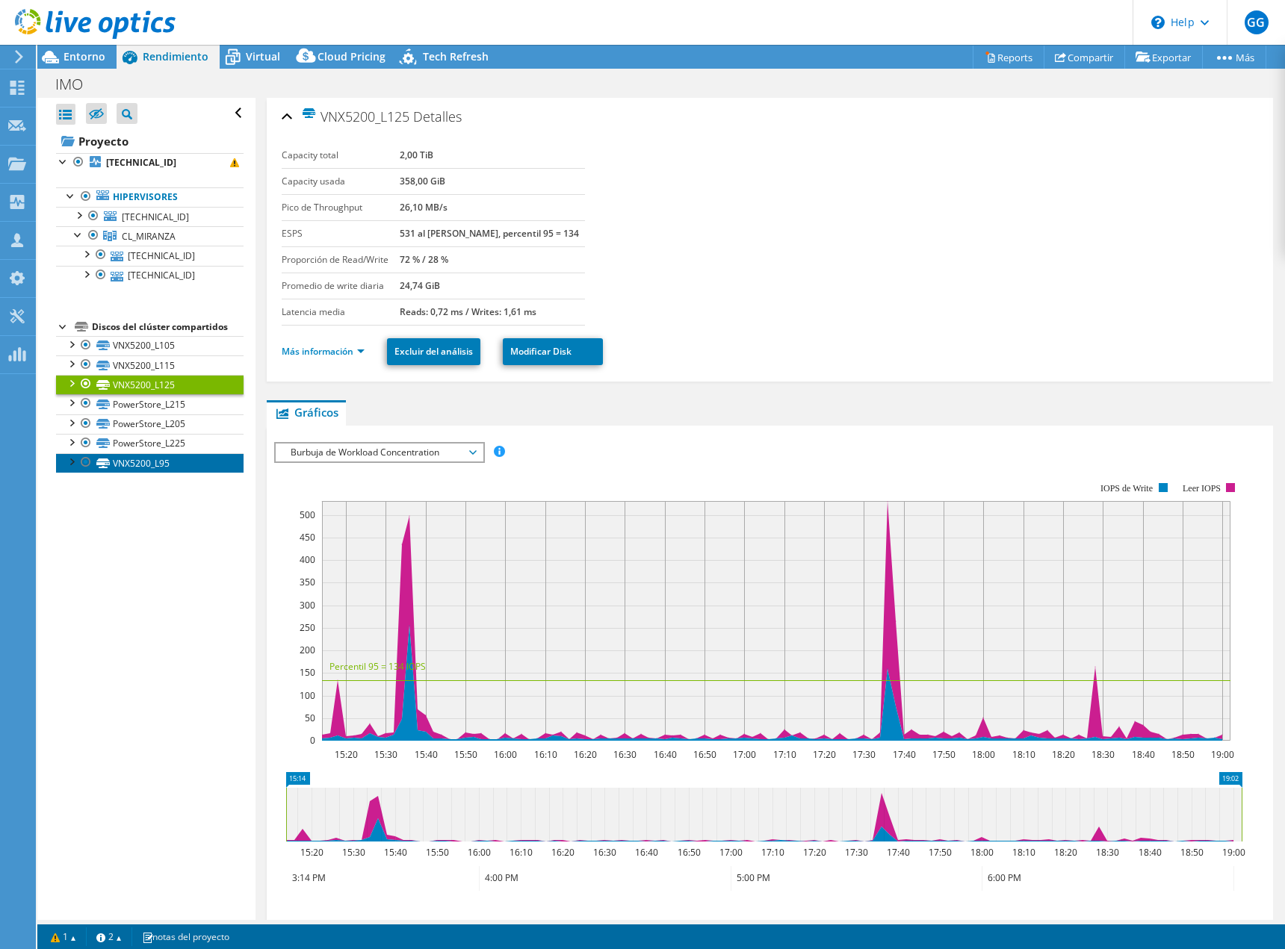
click at [128, 465] on link "VNX5200_L95" at bounding box center [150, 462] width 188 height 19
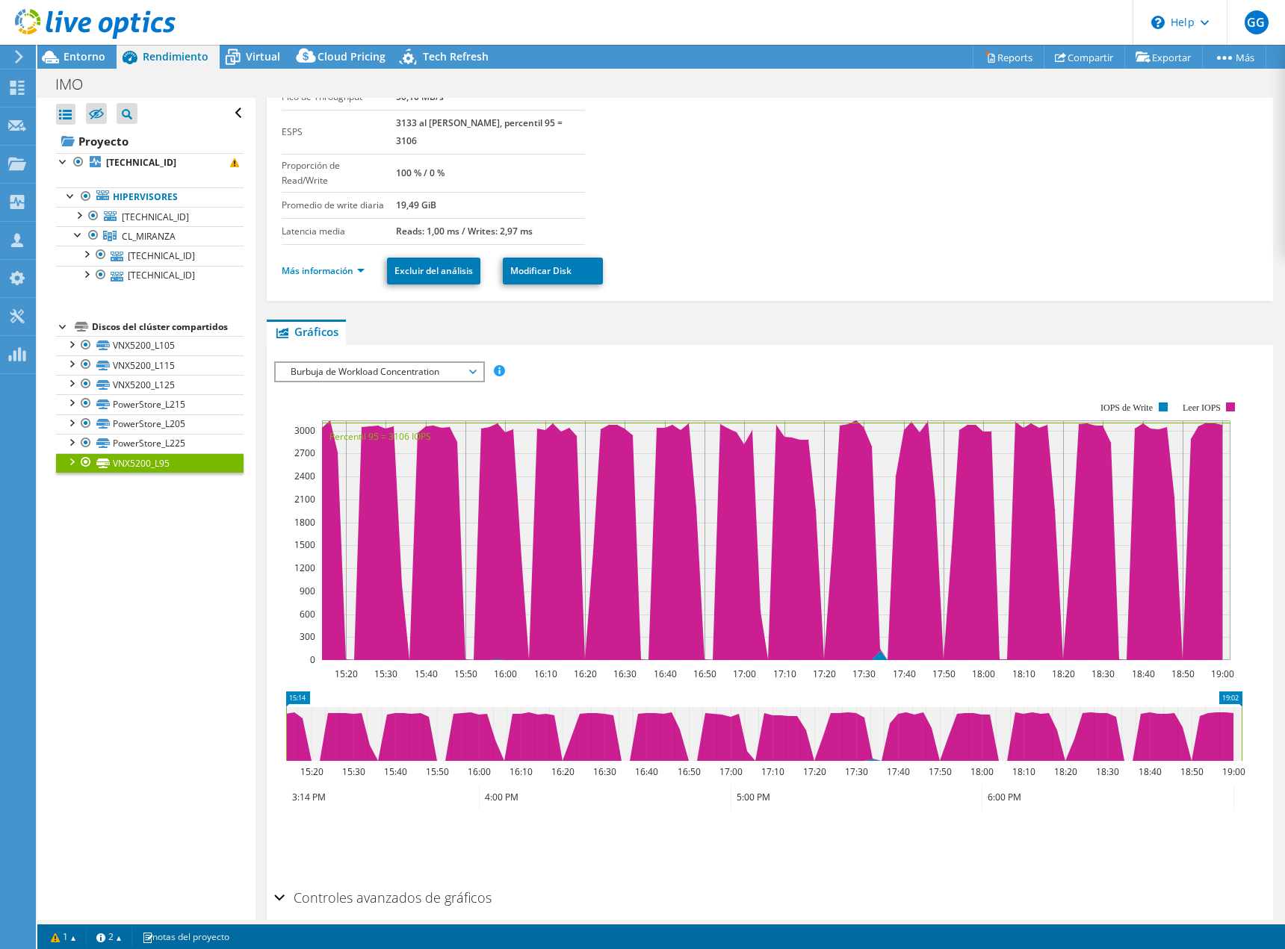
scroll to position [146, 0]
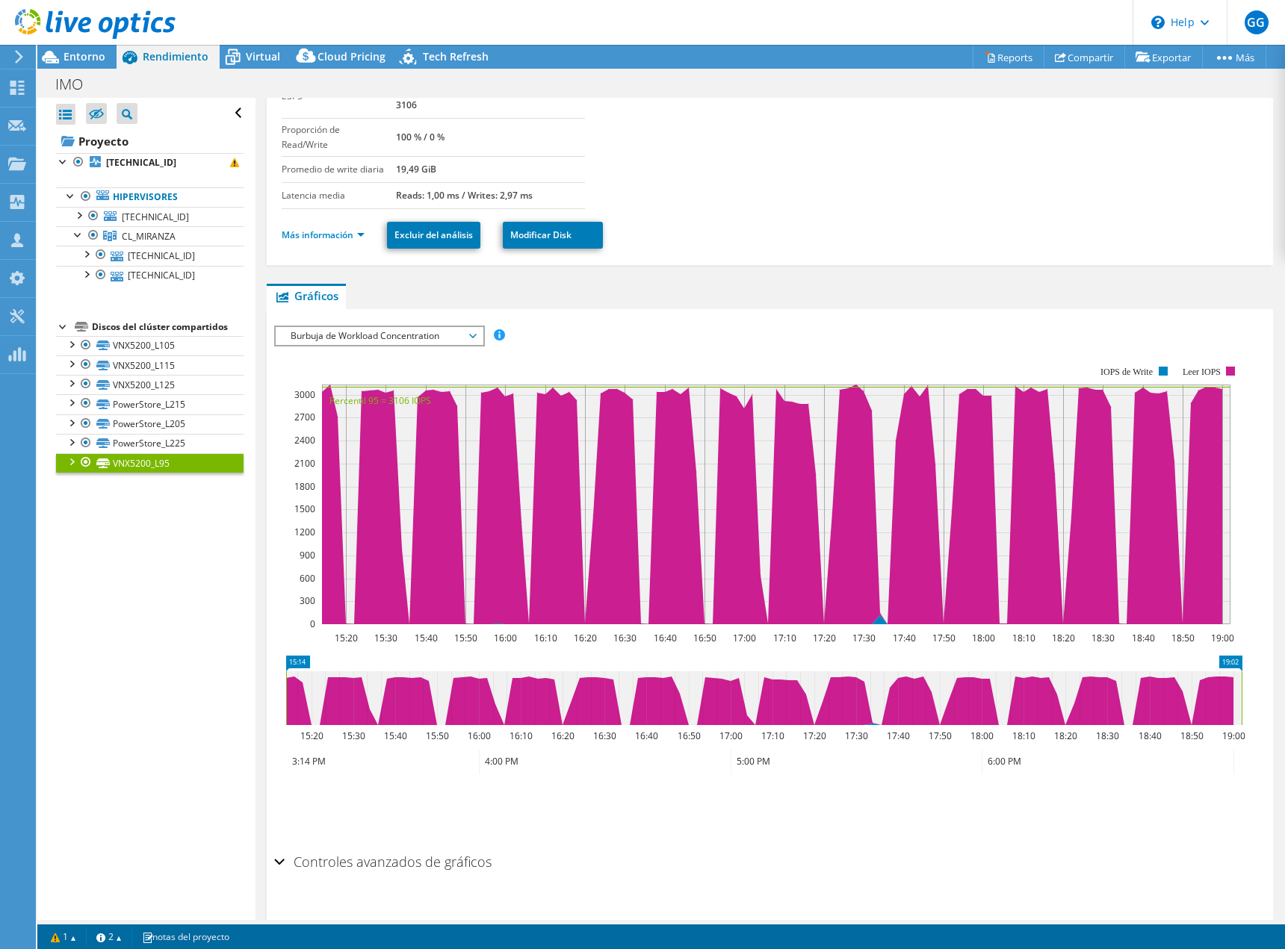
click at [341, 847] on h2 "Controles avanzados de gráficos" at bounding box center [382, 862] width 217 height 30
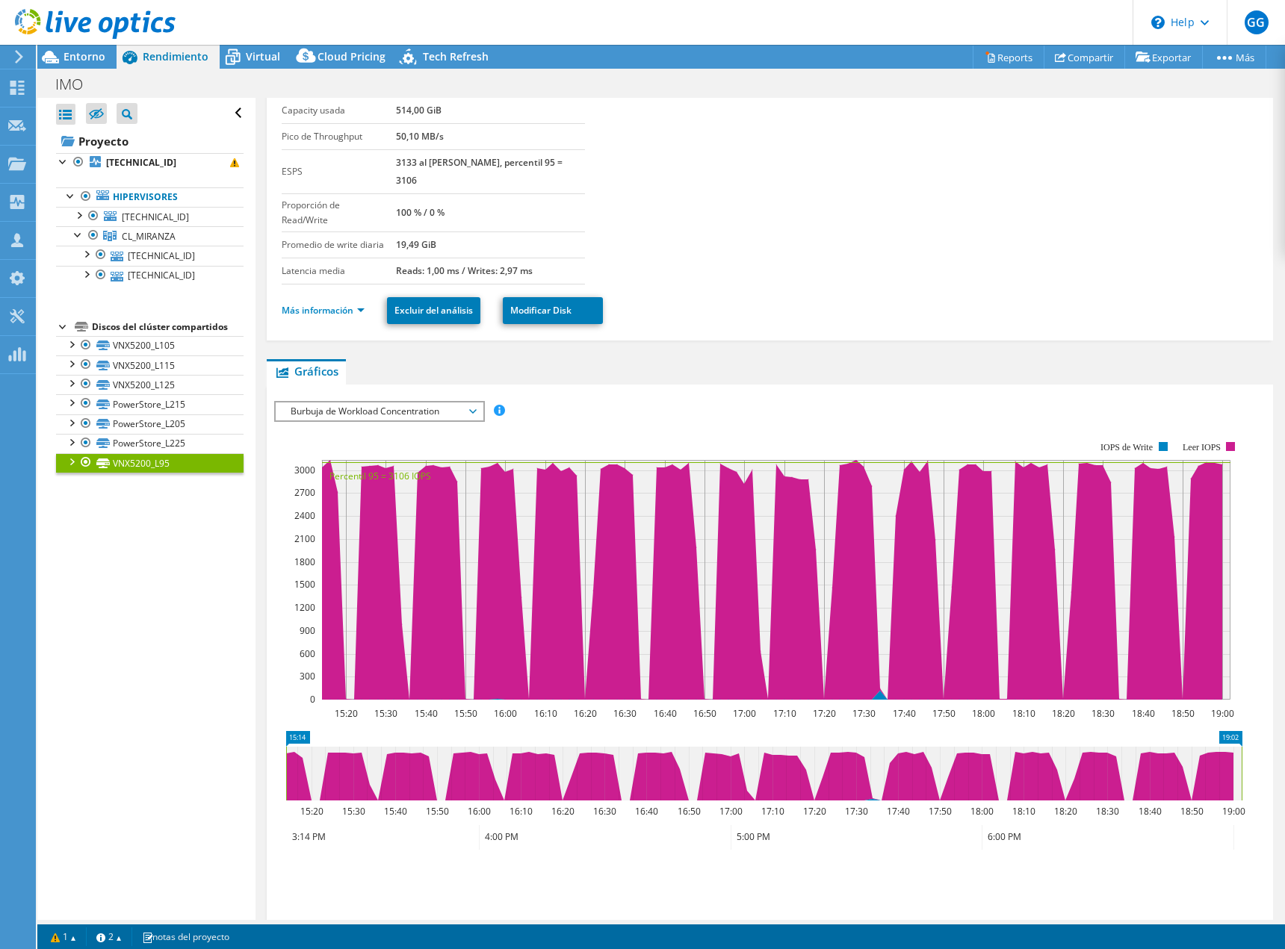
scroll to position [0, 0]
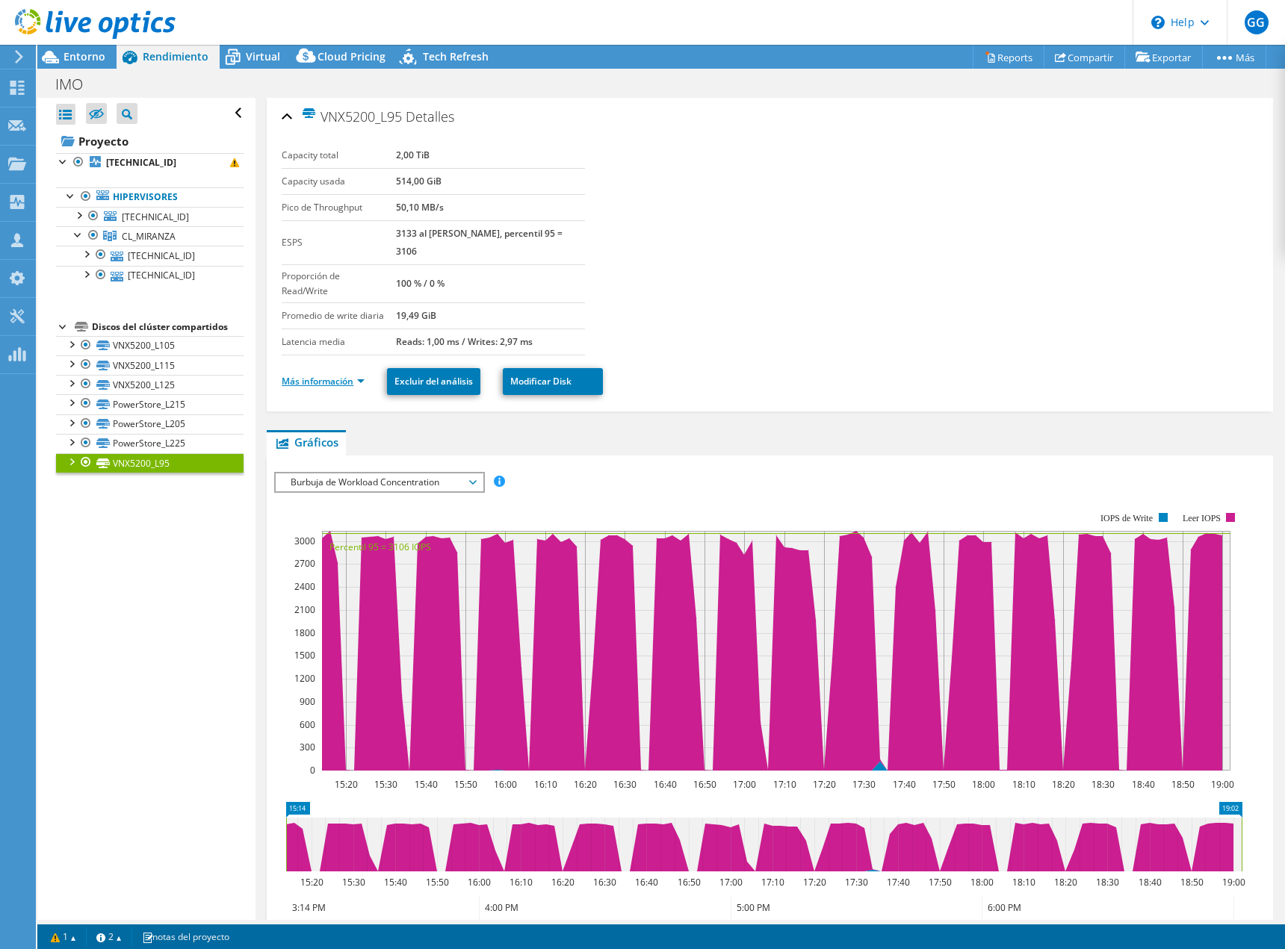
click at [348, 375] on link "Más información" at bounding box center [323, 381] width 83 height 13
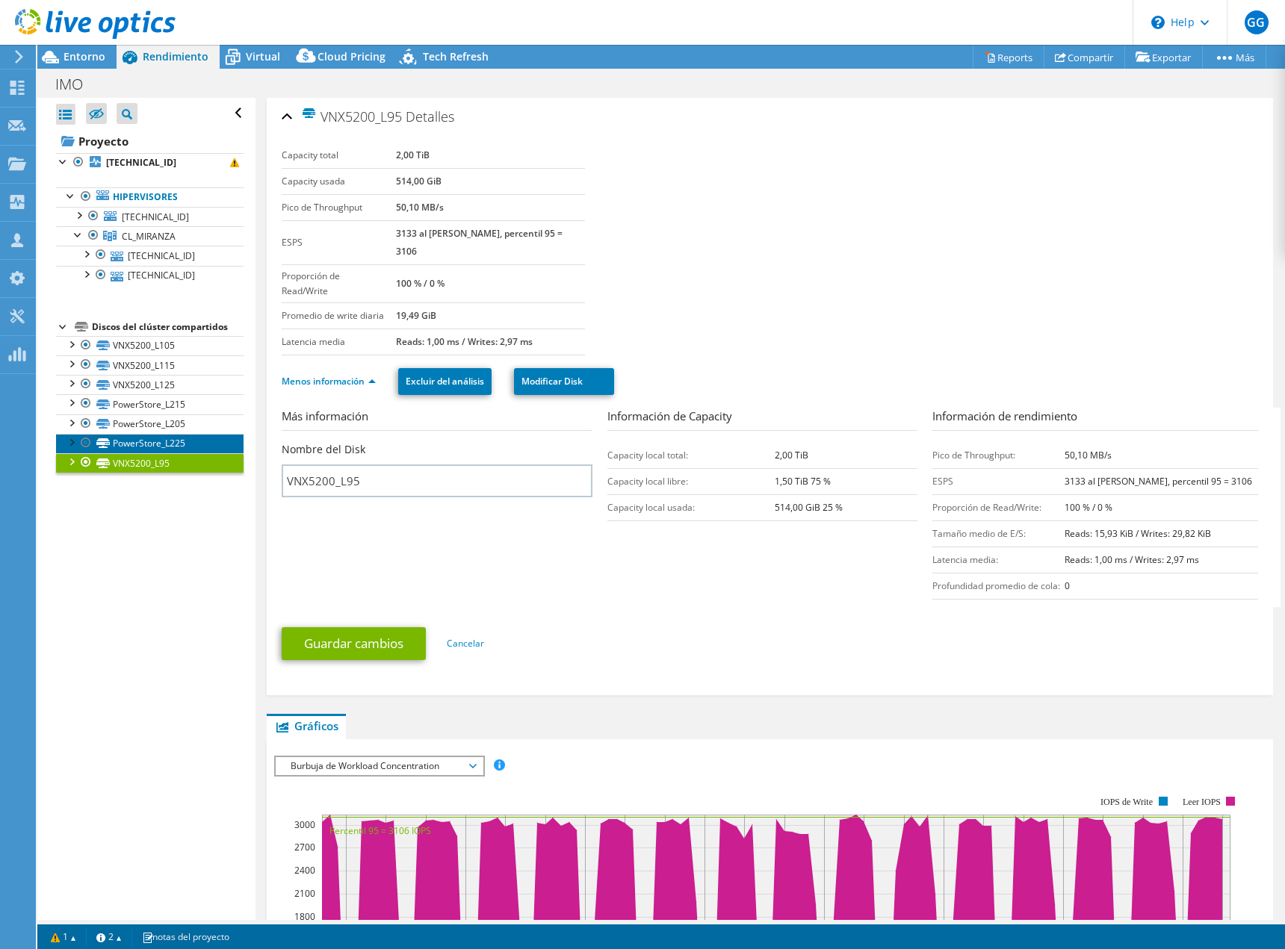
click at [123, 446] on link "PowerStore_L225" at bounding box center [150, 443] width 188 height 19
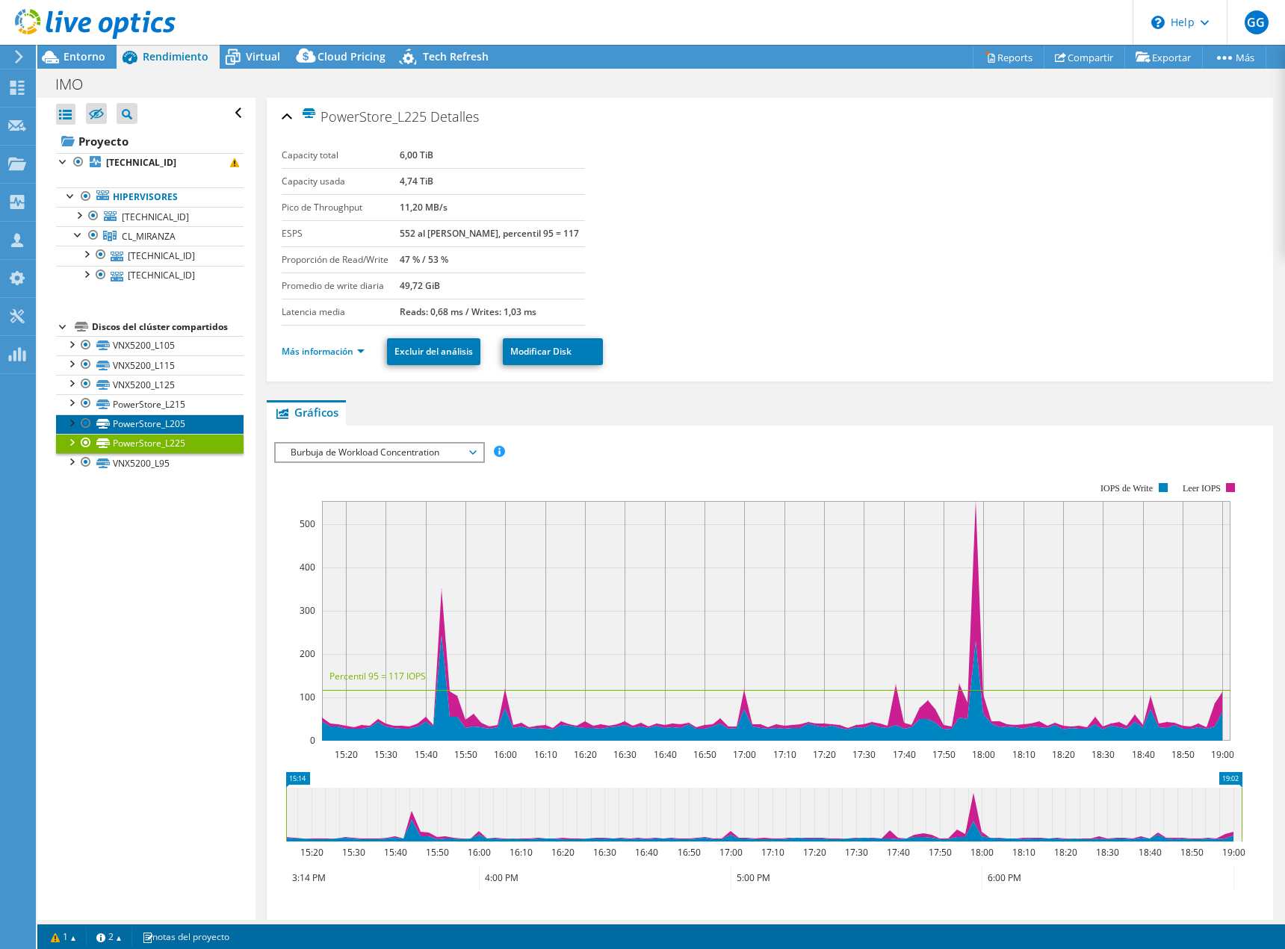
click at [140, 422] on link "PowerStore_L205" at bounding box center [150, 424] width 188 height 19
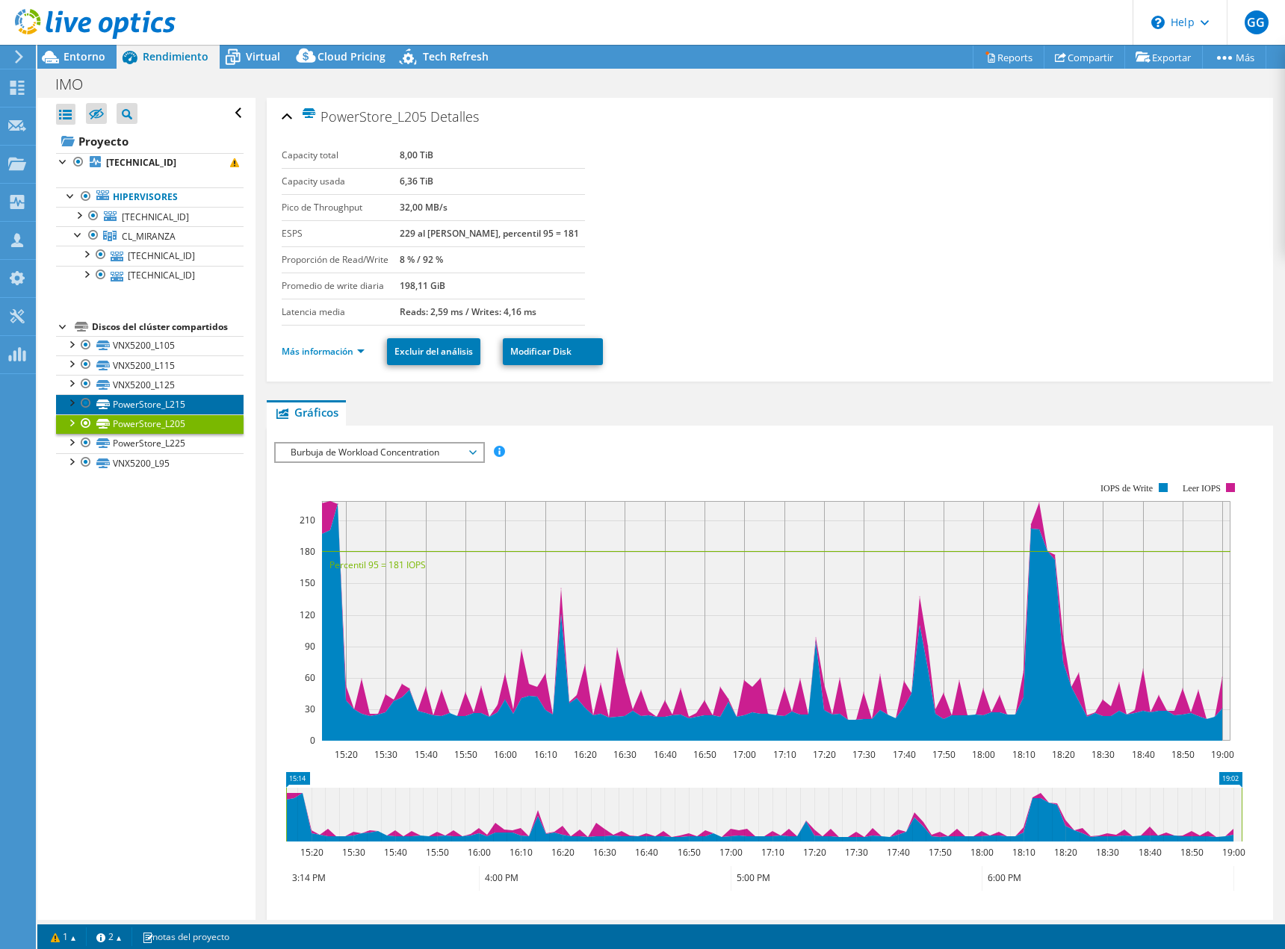
click at [149, 401] on link "PowerStore_L215" at bounding box center [150, 403] width 188 height 19
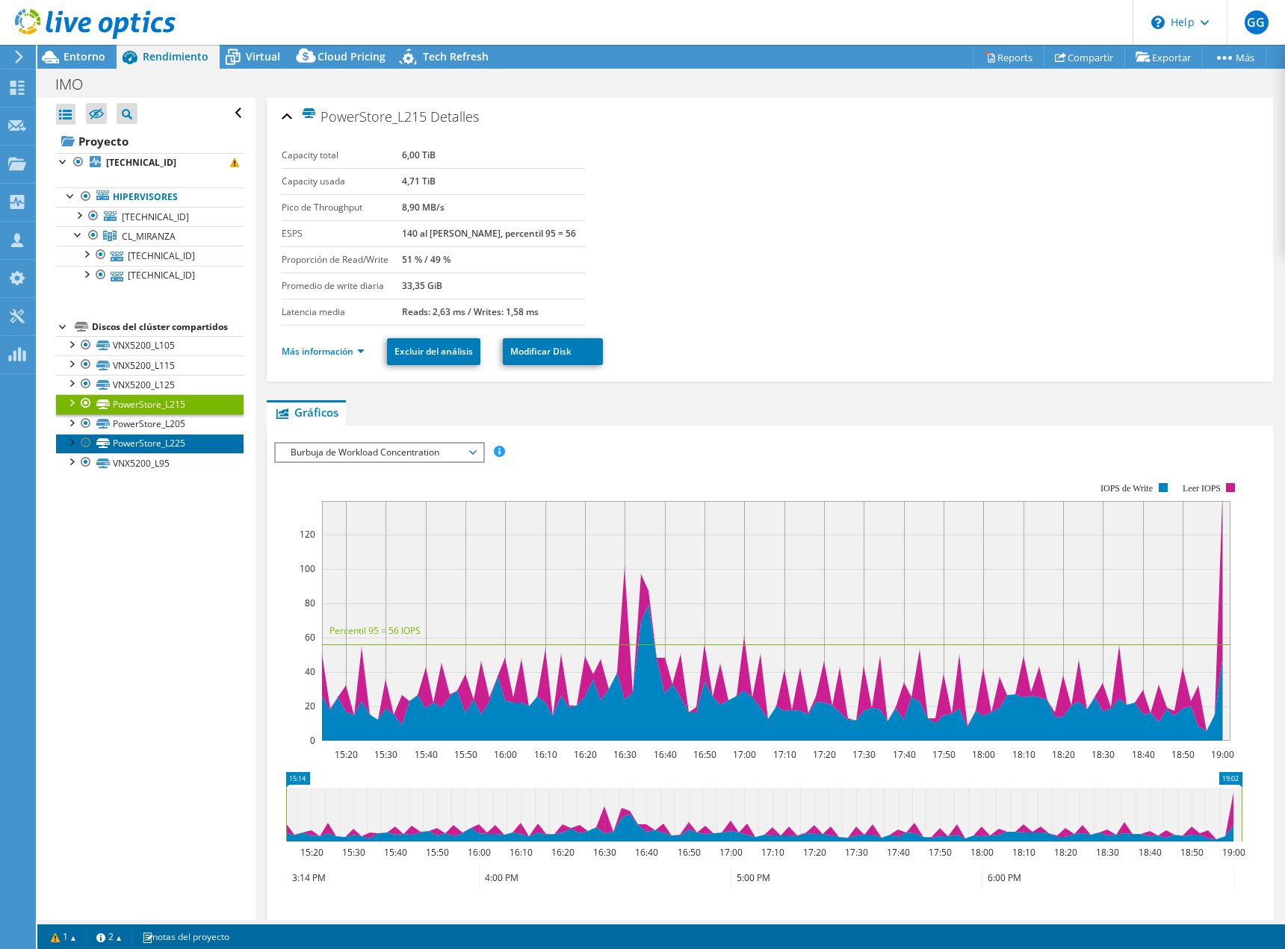
click at [196, 443] on link "PowerStore_L225" at bounding box center [150, 443] width 188 height 19
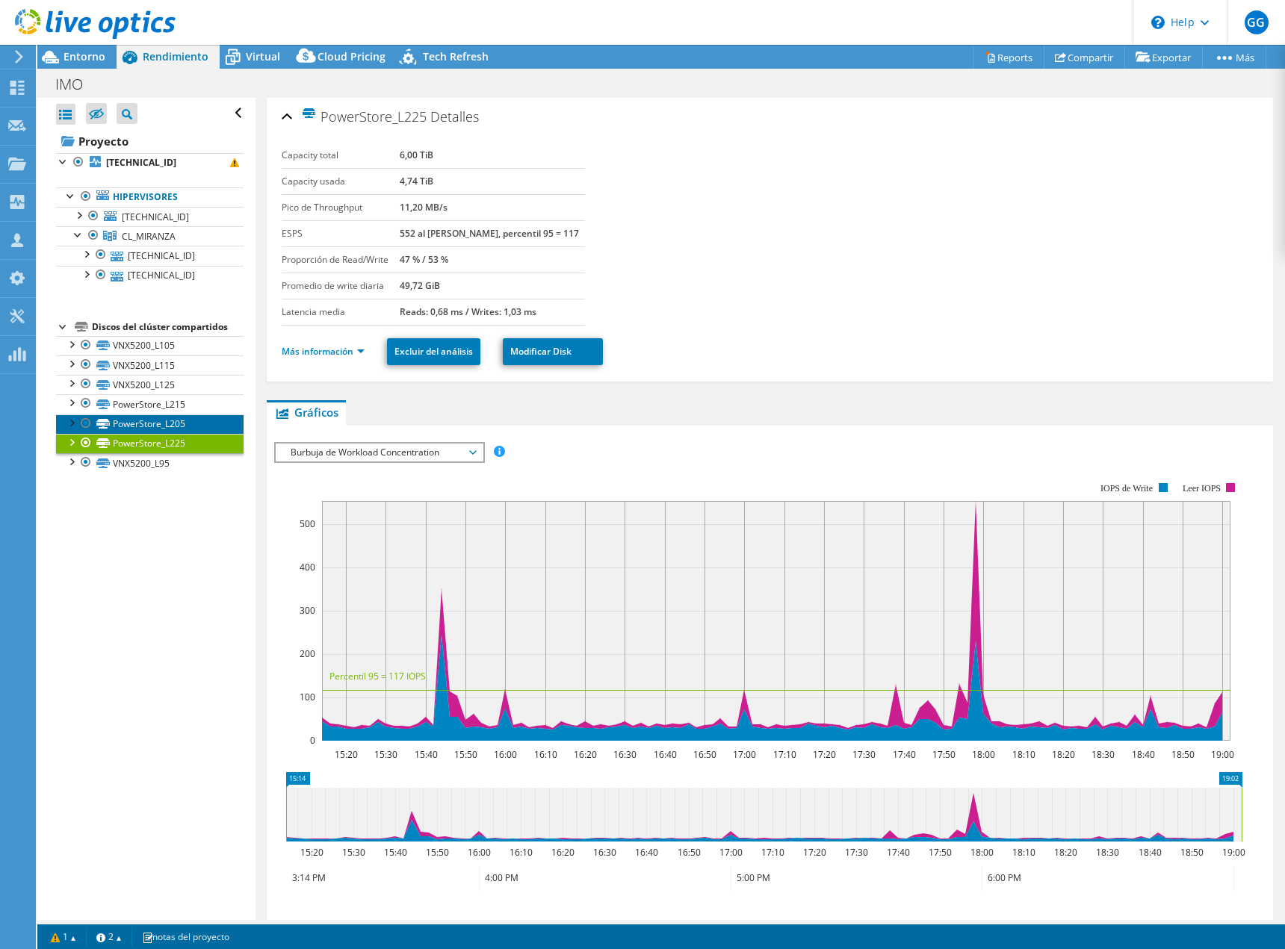
click at [158, 429] on link "PowerStore_L205" at bounding box center [150, 424] width 188 height 19
